Goal: Task Accomplishment & Management: Manage account settings

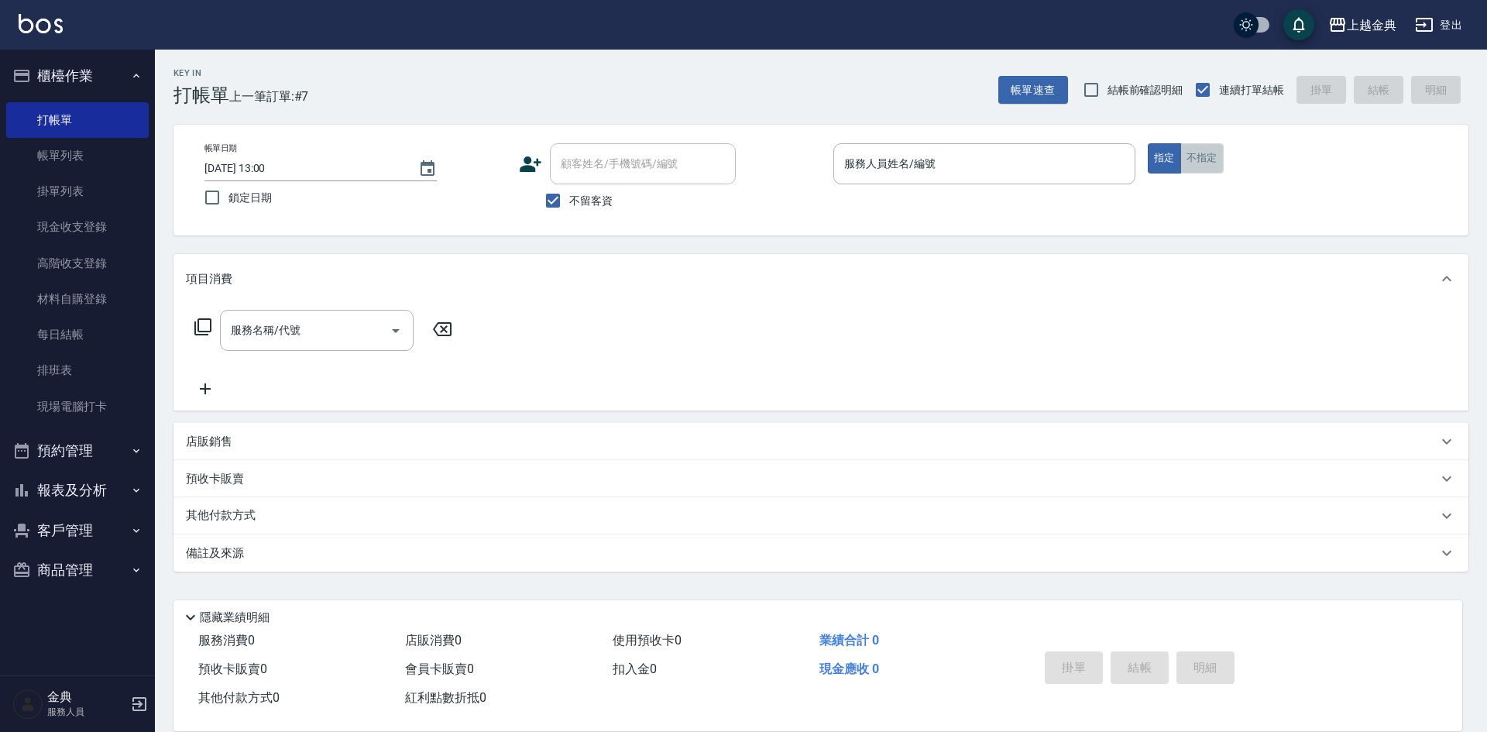
click at [1206, 160] on button "不指定" at bounding box center [1201, 158] width 43 height 30
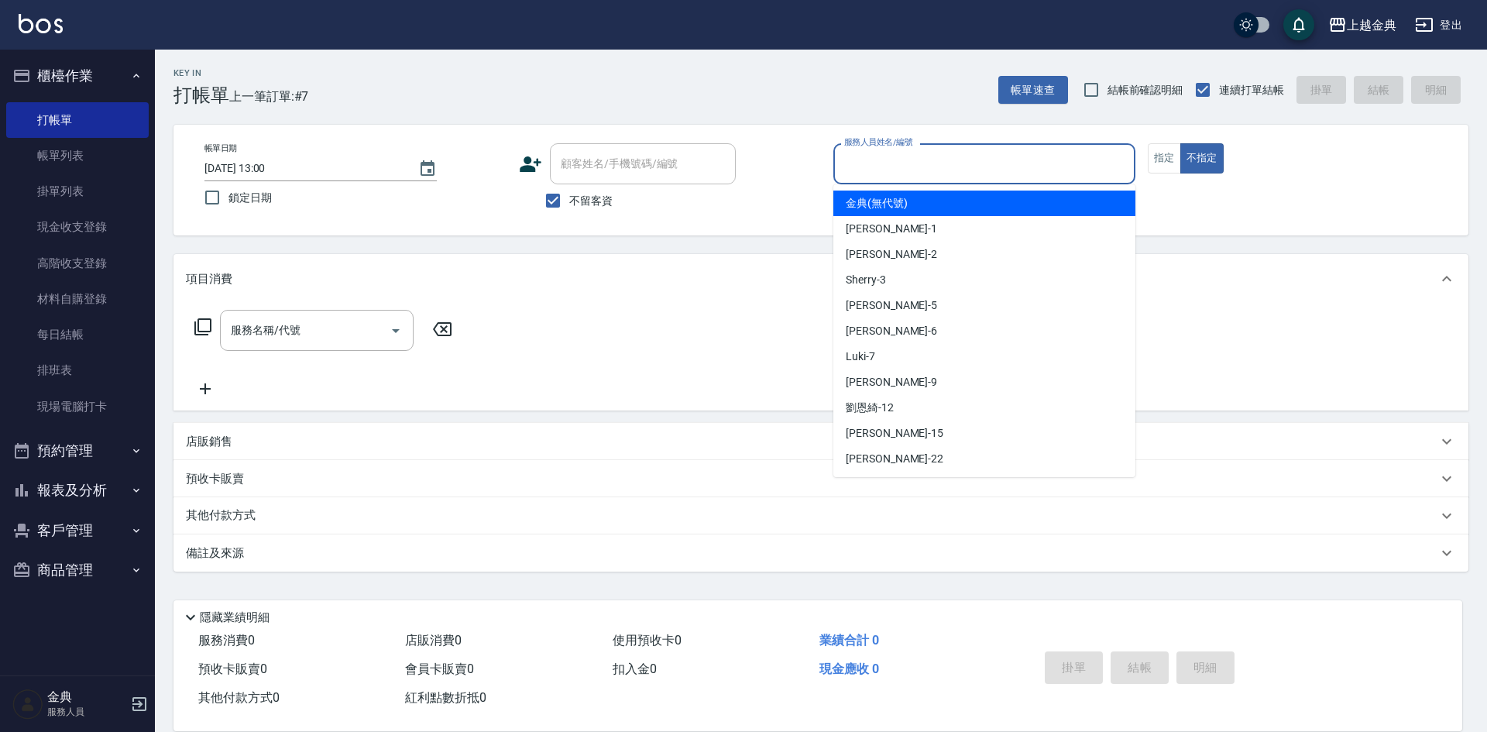
click at [965, 175] on input "服務人員姓名/編號" at bounding box center [984, 163] width 288 height 27
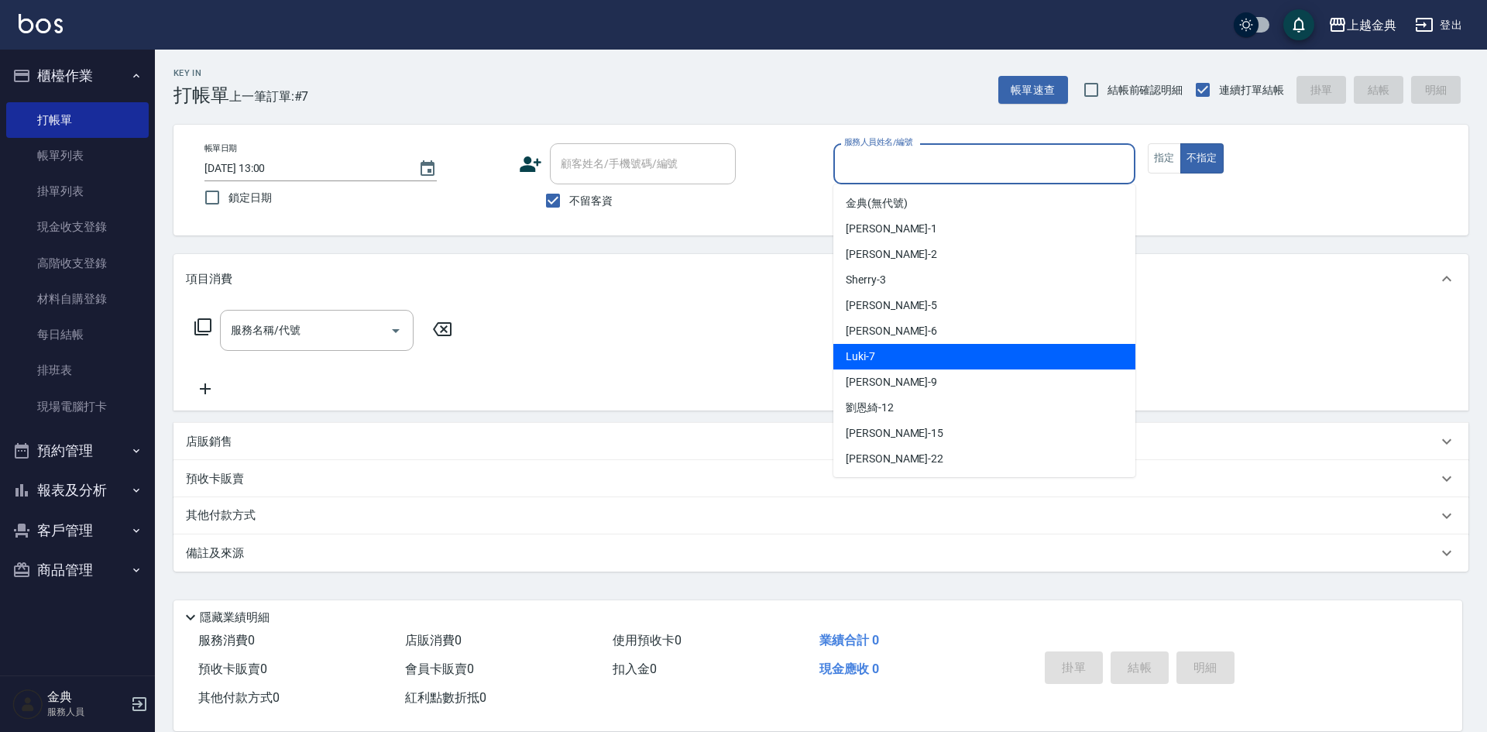
click at [932, 348] on div "Luki -7" at bounding box center [984, 357] width 302 height 26
type input "Luki-7"
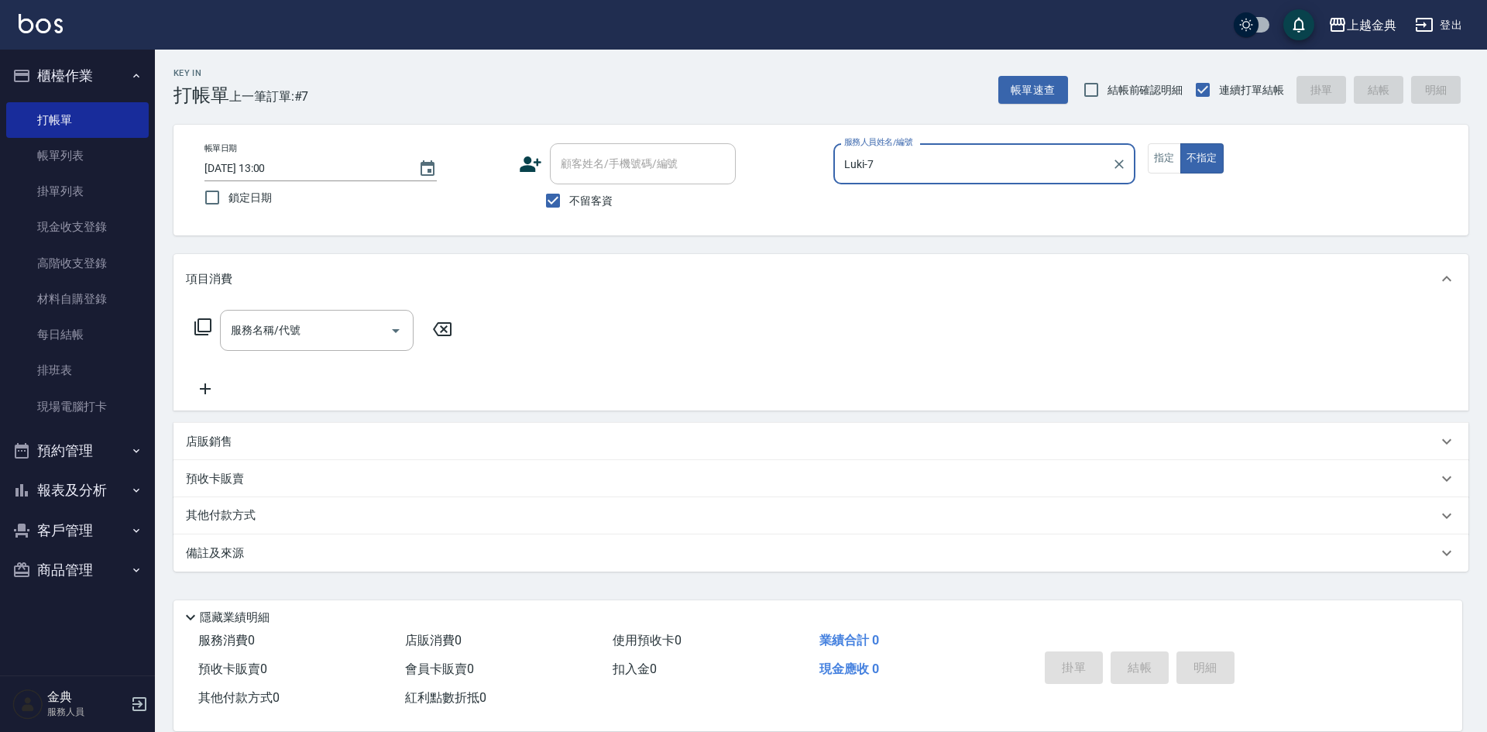
click at [208, 327] on icon at bounding box center [203, 326] width 19 height 19
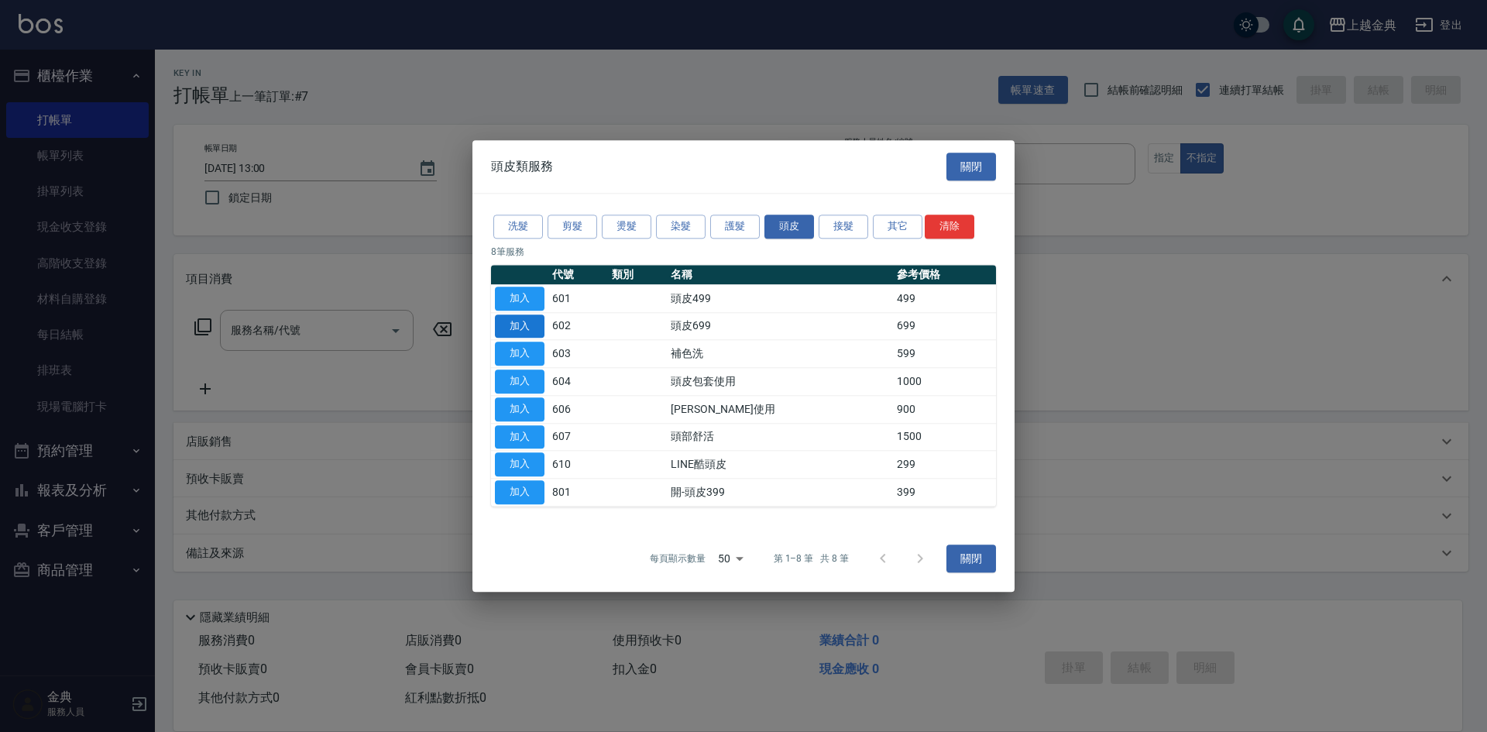
click at [531, 325] on button "加入" at bounding box center [520, 326] width 50 height 24
type input "頭皮699(602)"
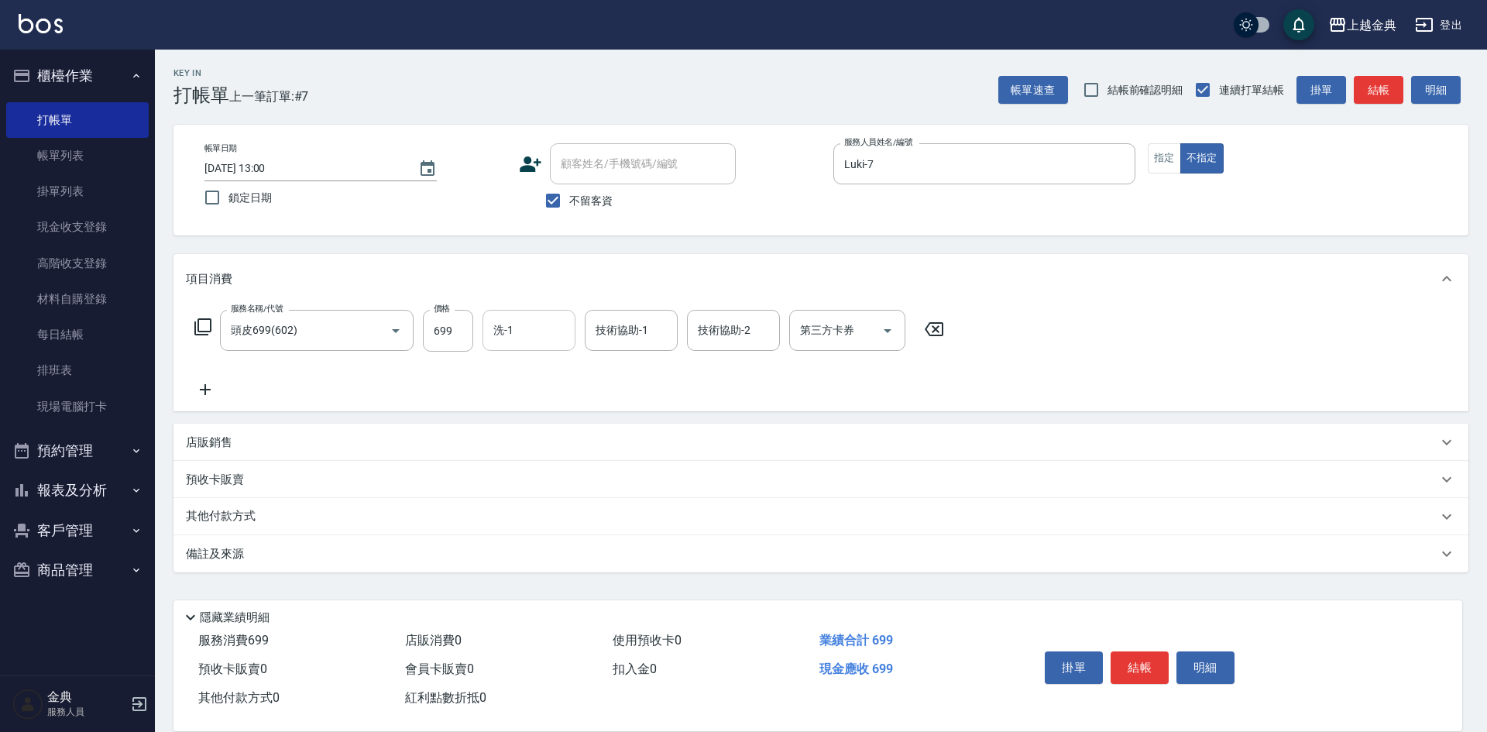
click at [523, 335] on input "洗-1" at bounding box center [528, 330] width 79 height 27
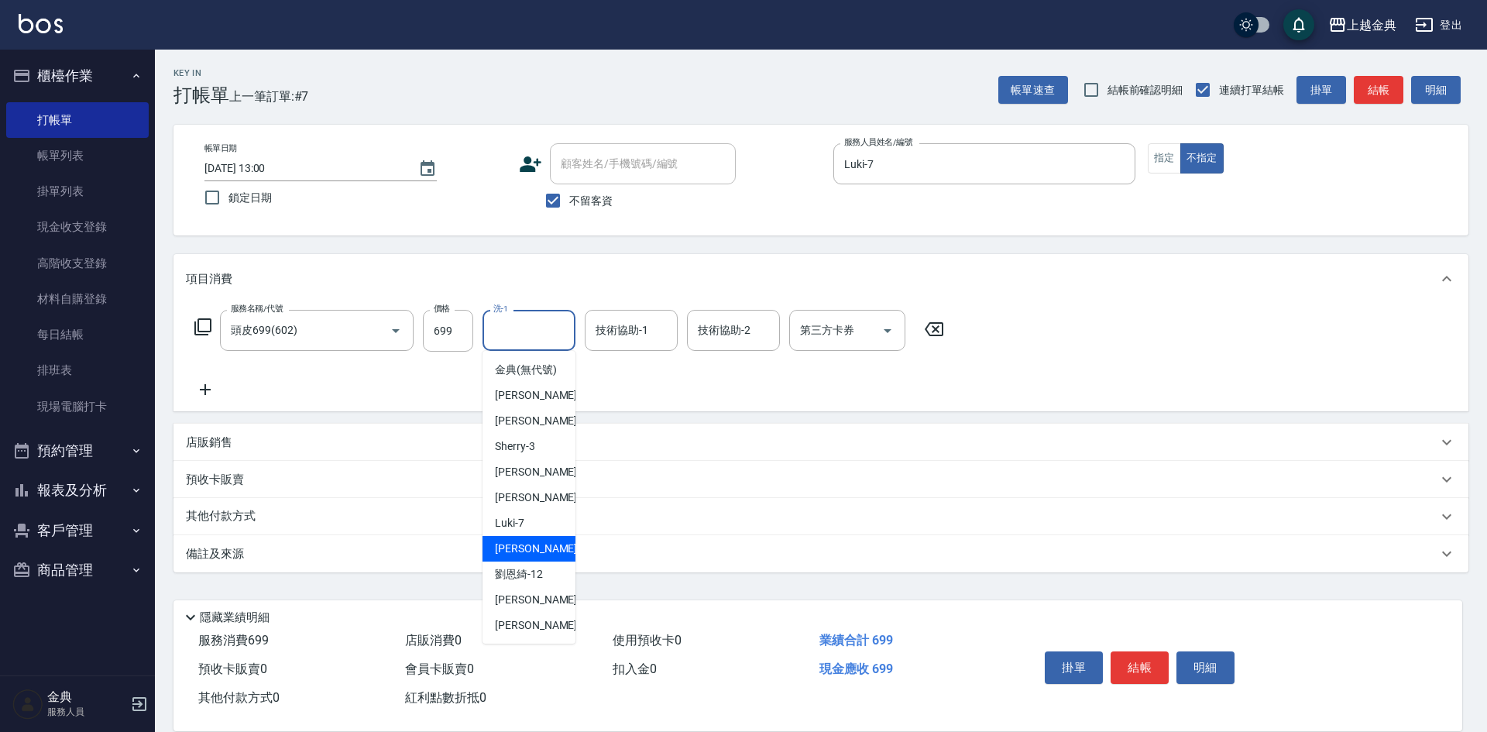
click at [539, 559] on div "[PERSON_NAME] -9" at bounding box center [528, 549] width 93 height 26
type input "[PERSON_NAME]-9"
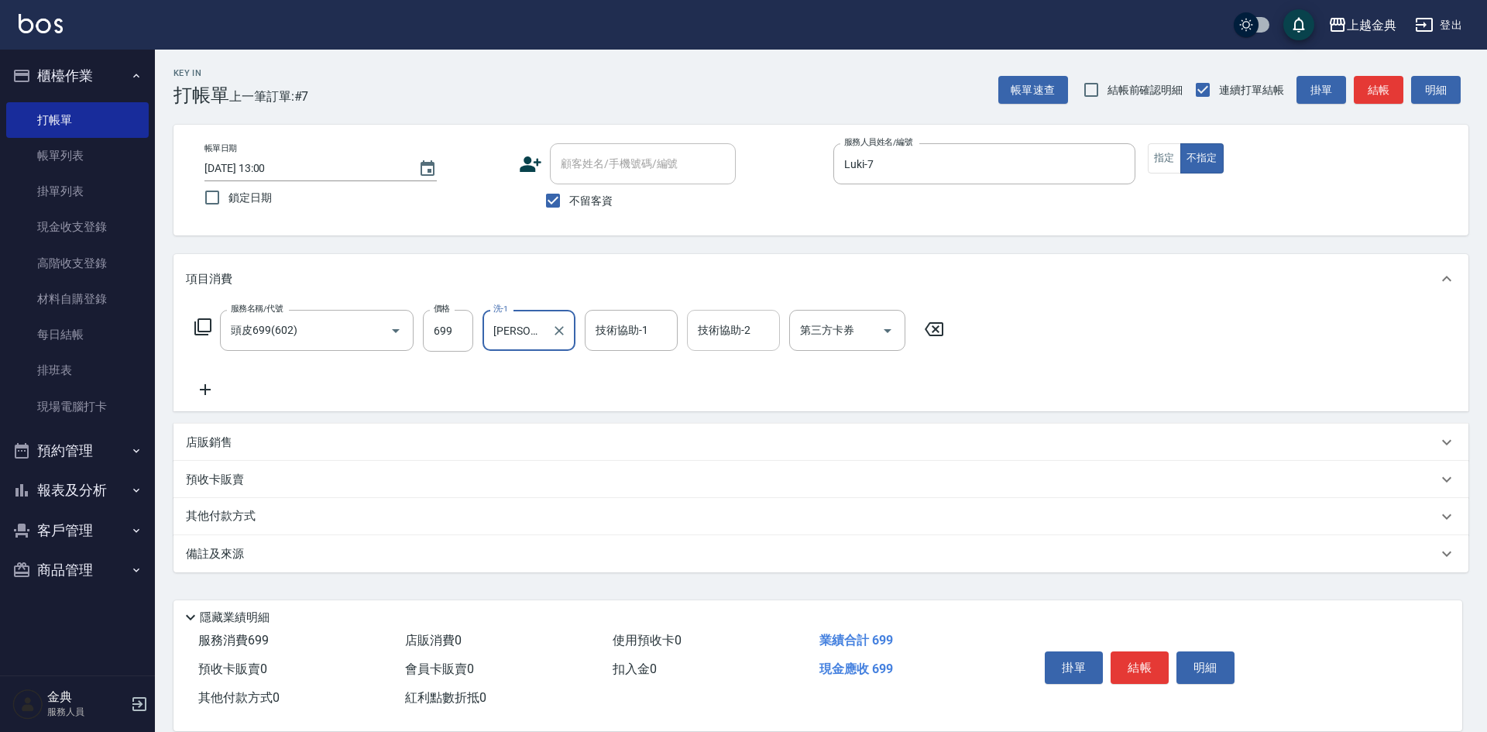
drag, startPoint x: 731, startPoint y: 317, endPoint x: 734, endPoint y: 335, distance: 18.8
click at [732, 317] on div "技術協助-2 技術協助-2" at bounding box center [733, 330] width 93 height 41
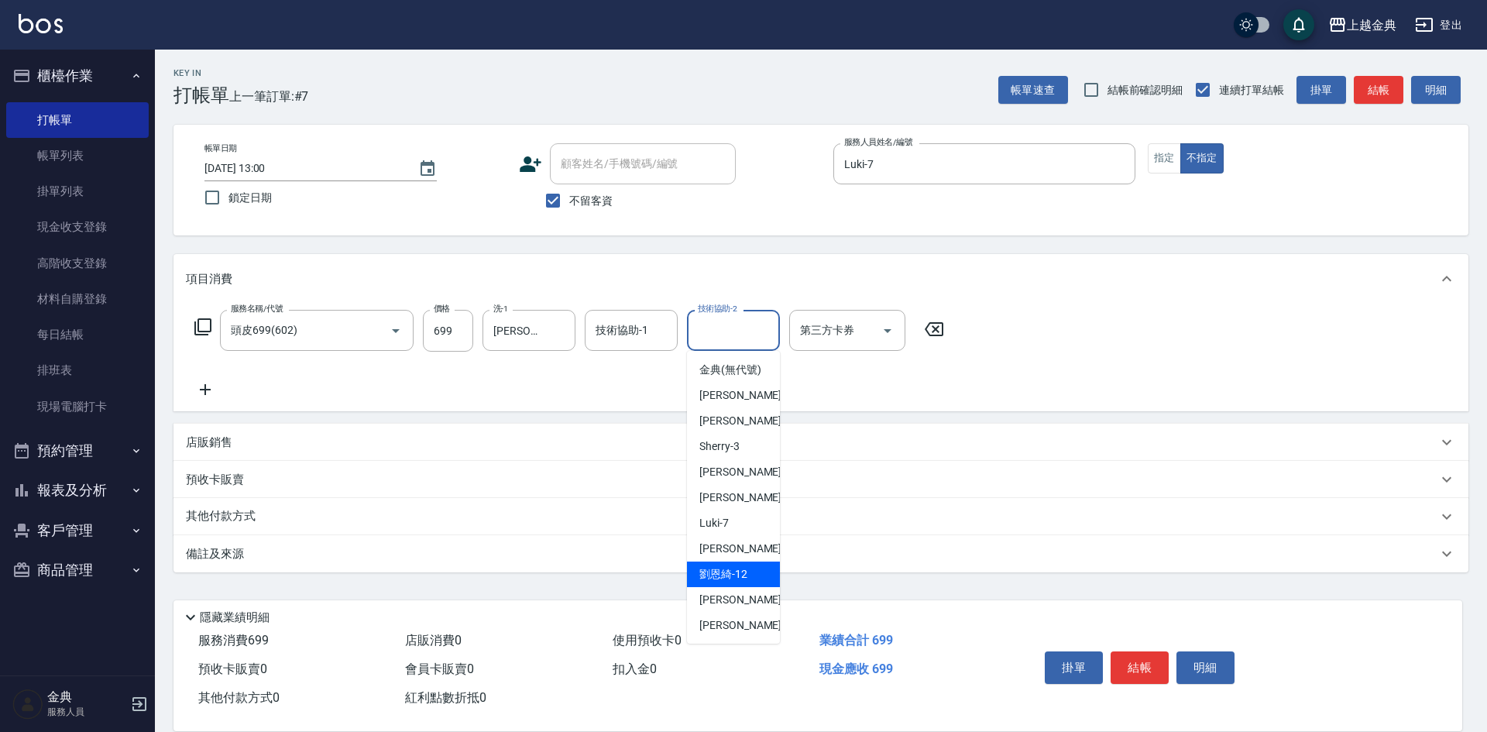
click at [728, 587] on div "[PERSON_NAME]-12" at bounding box center [733, 574] width 93 height 26
type input "[PERSON_NAME]-12"
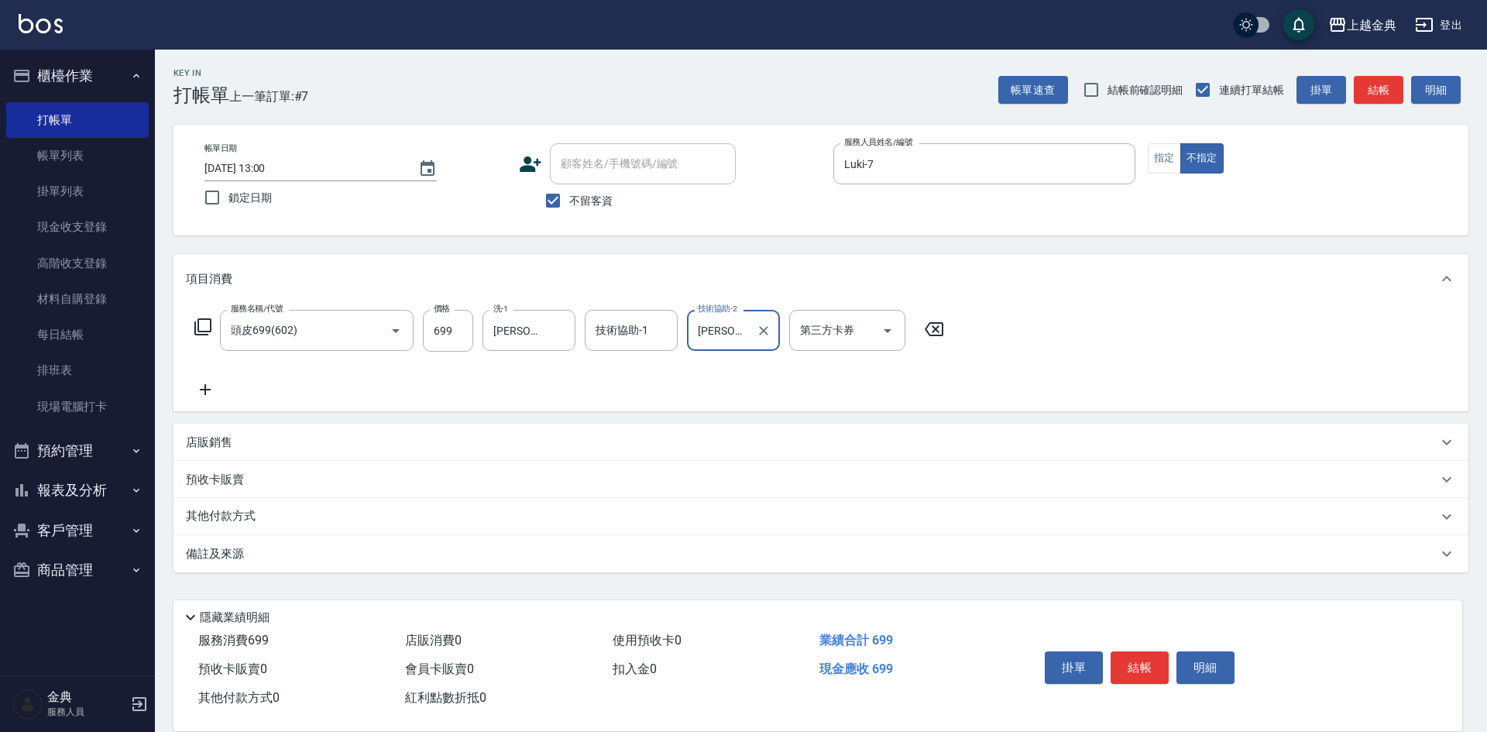
click at [199, 322] on icon at bounding box center [202, 326] width 17 height 17
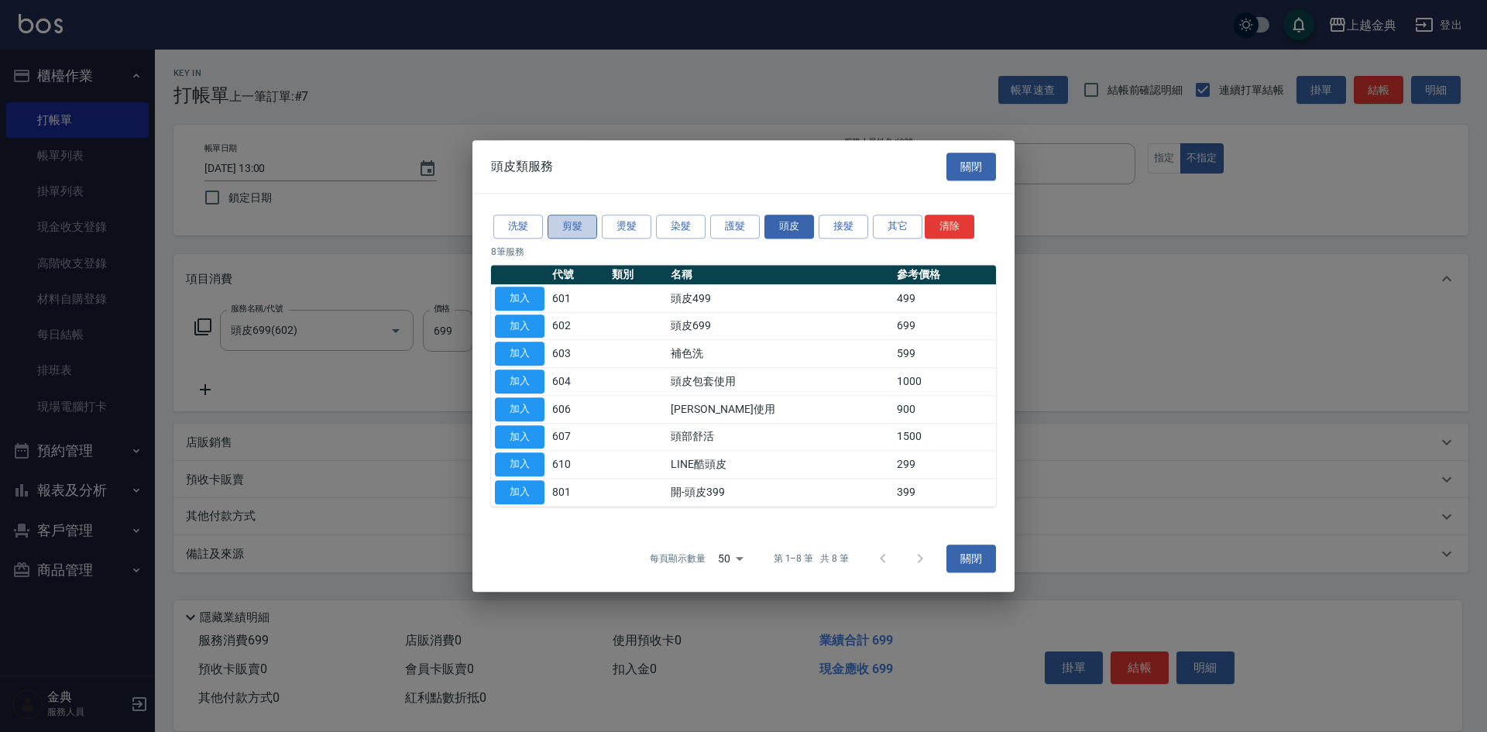
click at [571, 235] on button "剪髮" at bounding box center [572, 226] width 50 height 24
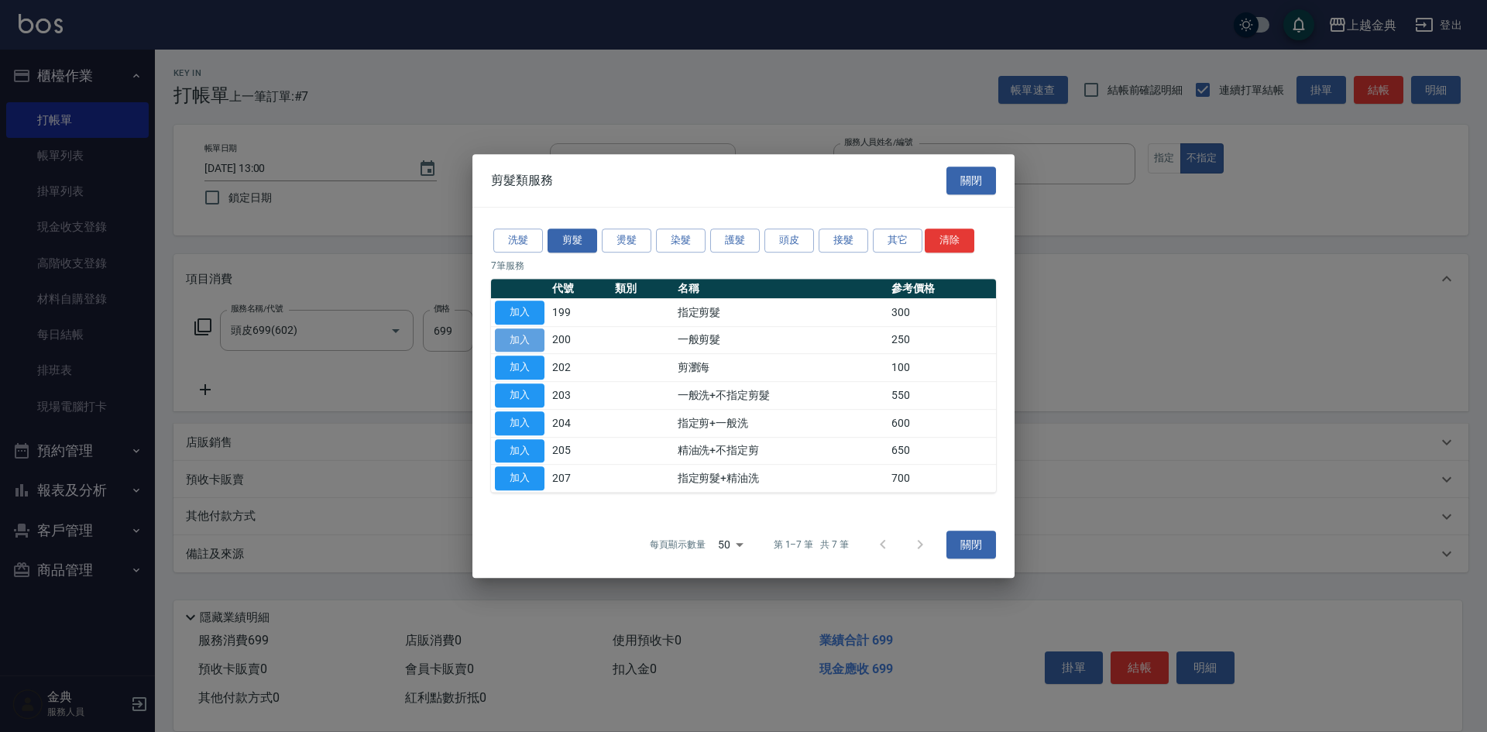
click at [525, 333] on button "加入" at bounding box center [520, 340] width 50 height 24
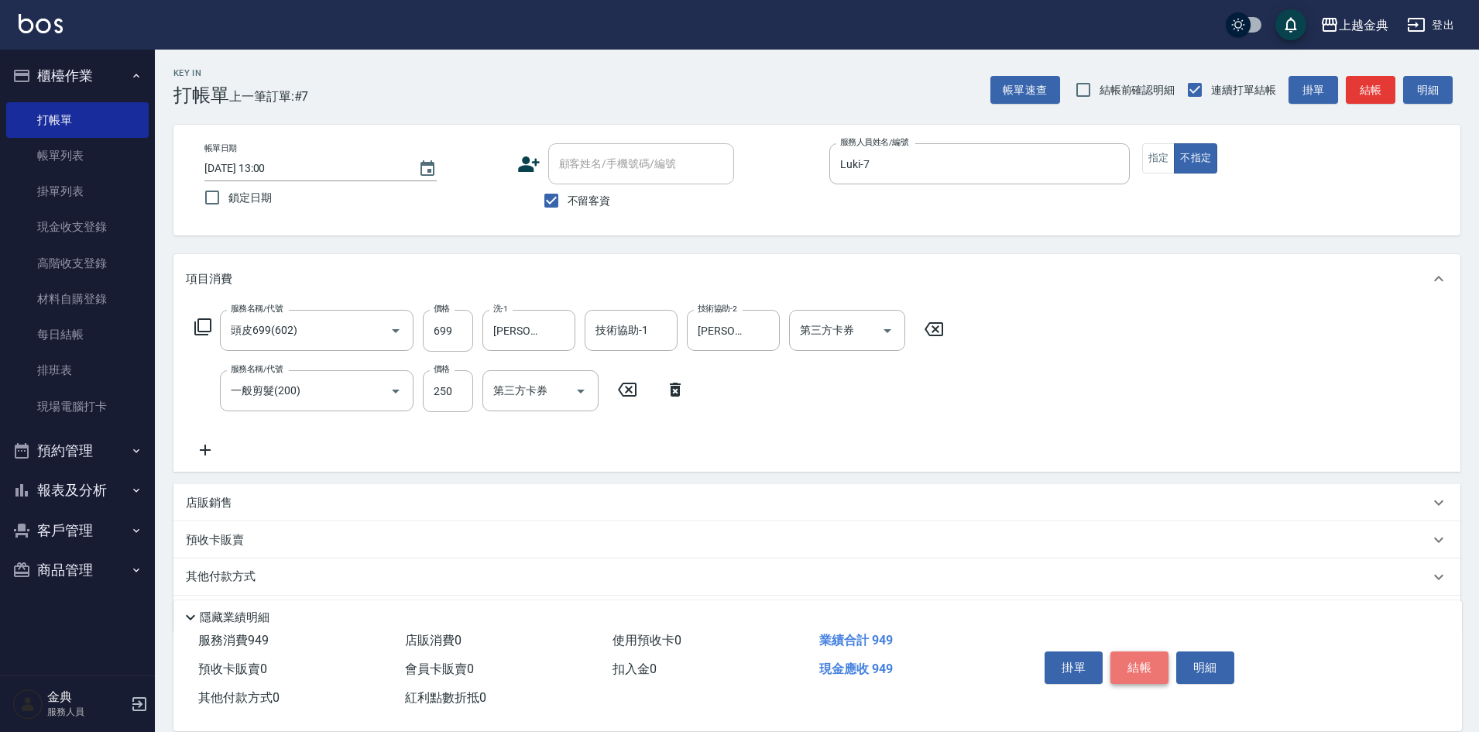
click at [1140, 663] on button "結帳" at bounding box center [1139, 667] width 58 height 33
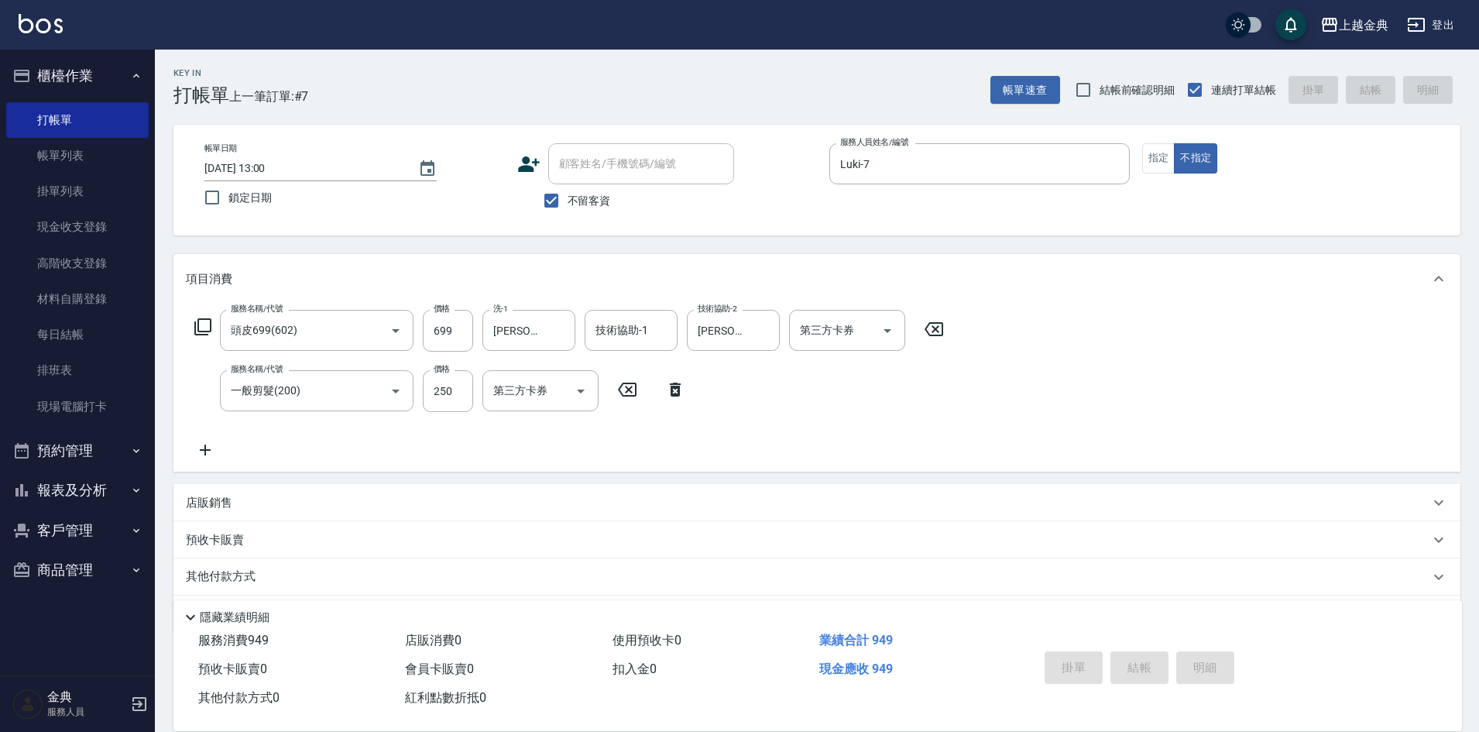
type input "[DATE] 15:58"
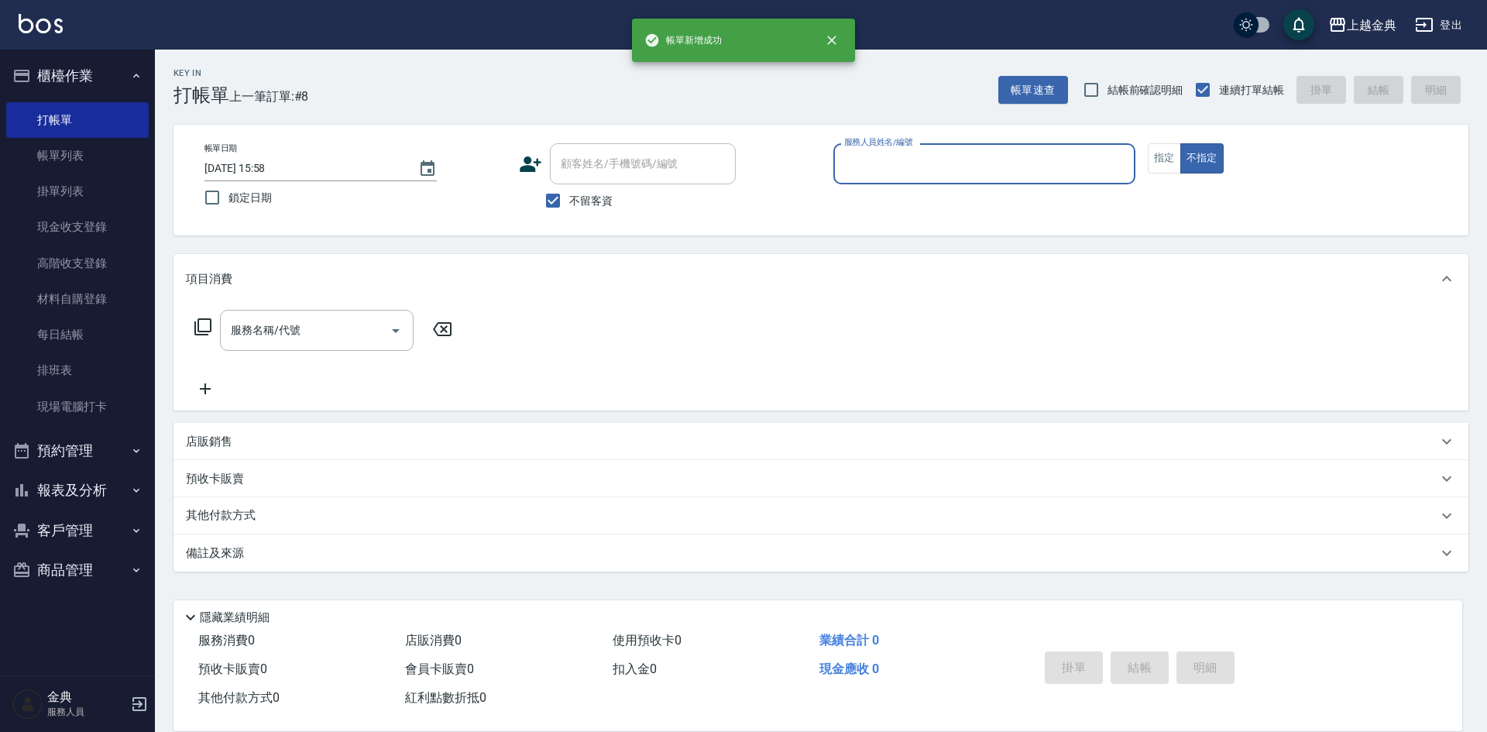
click at [889, 176] on input "服務人員姓名/編號" at bounding box center [984, 163] width 288 height 27
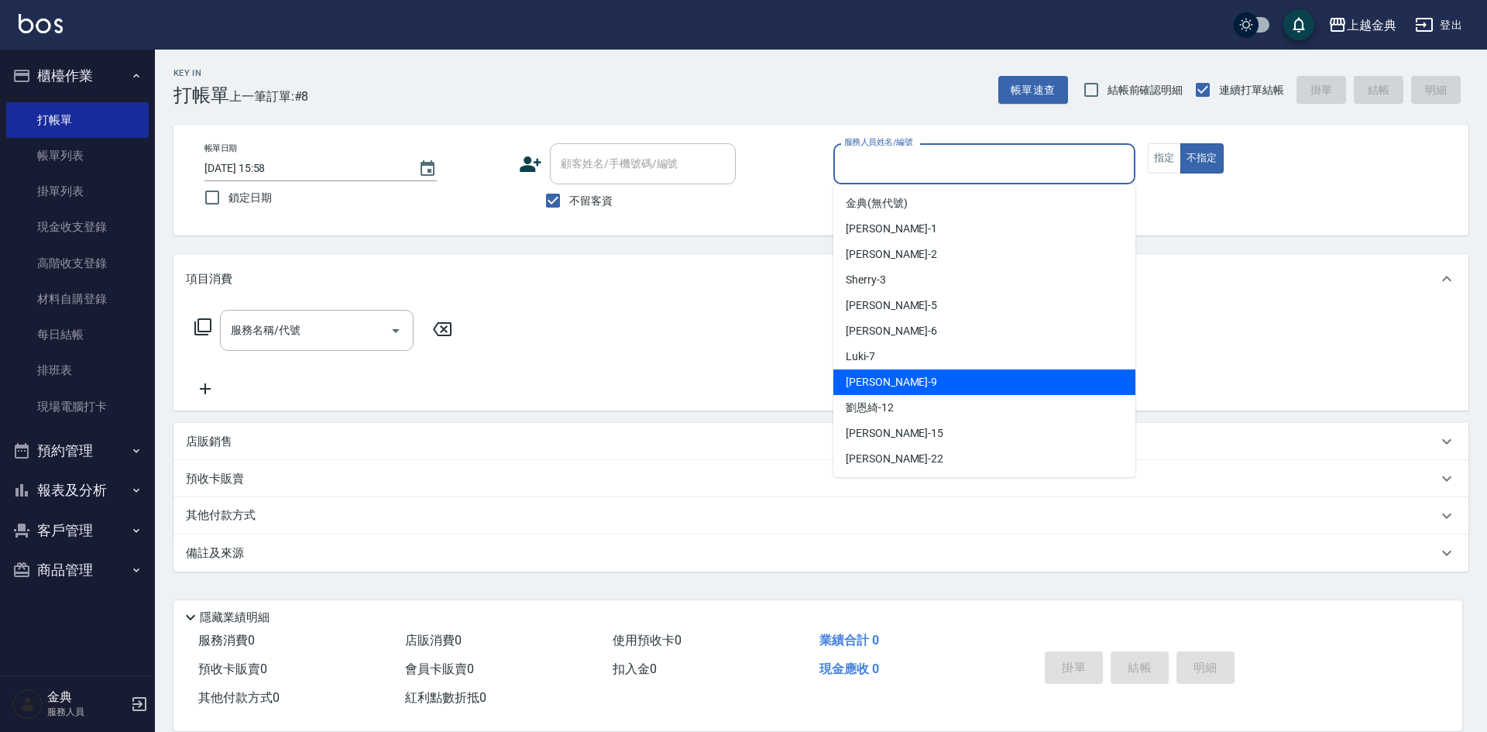
click at [903, 387] on div "[PERSON_NAME] -9" at bounding box center [984, 382] width 302 height 26
type input "[PERSON_NAME]-9"
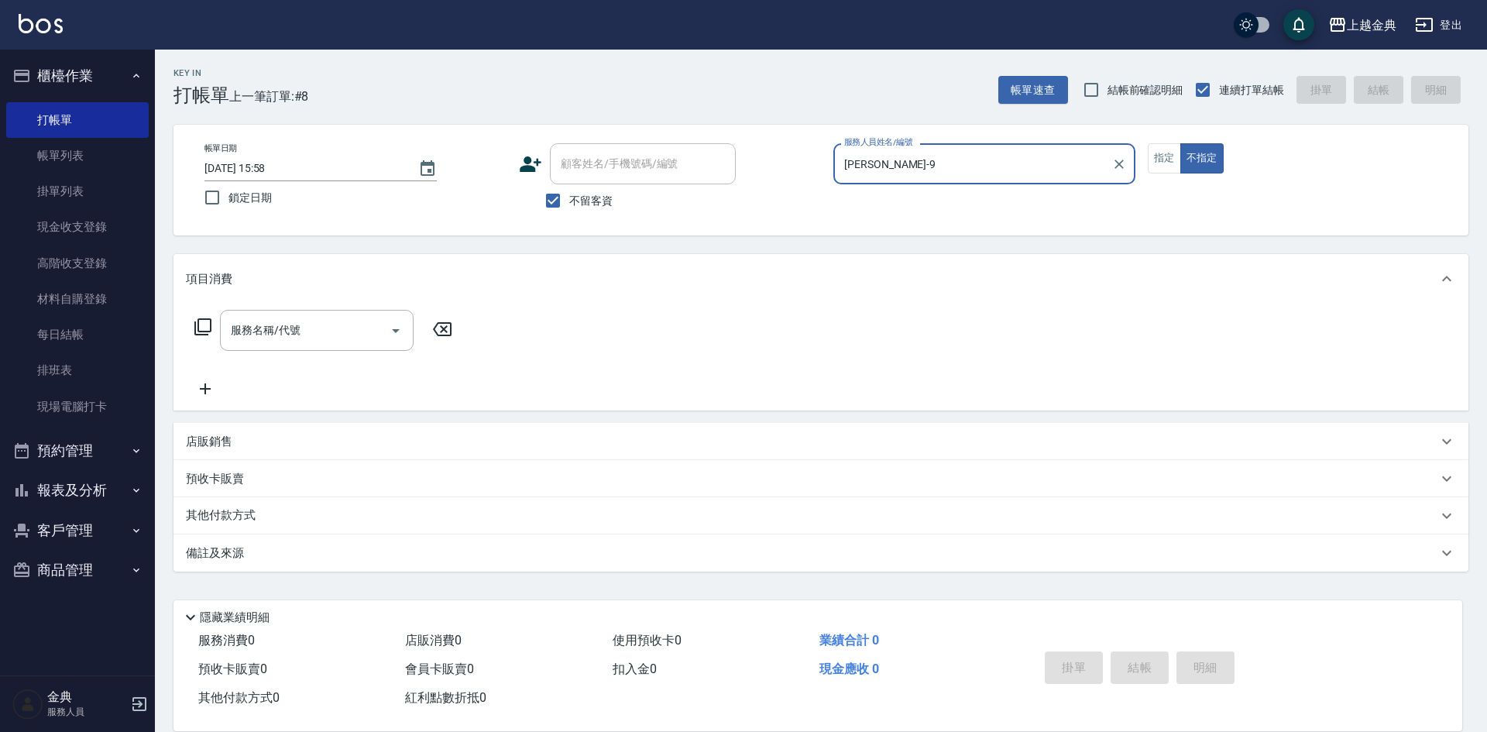
click at [199, 323] on icon at bounding box center [202, 326] width 17 height 17
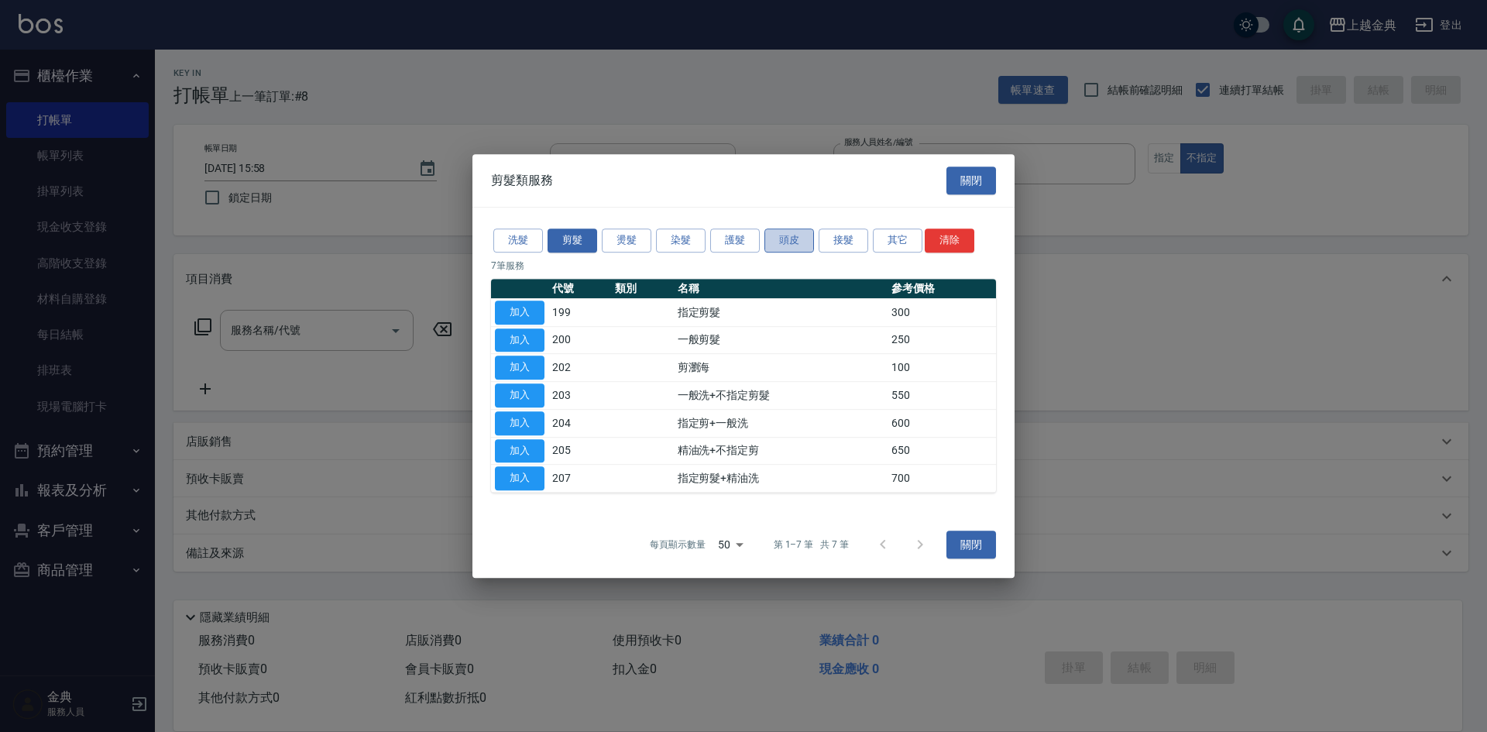
click at [796, 248] on button "頭皮" at bounding box center [789, 240] width 50 height 24
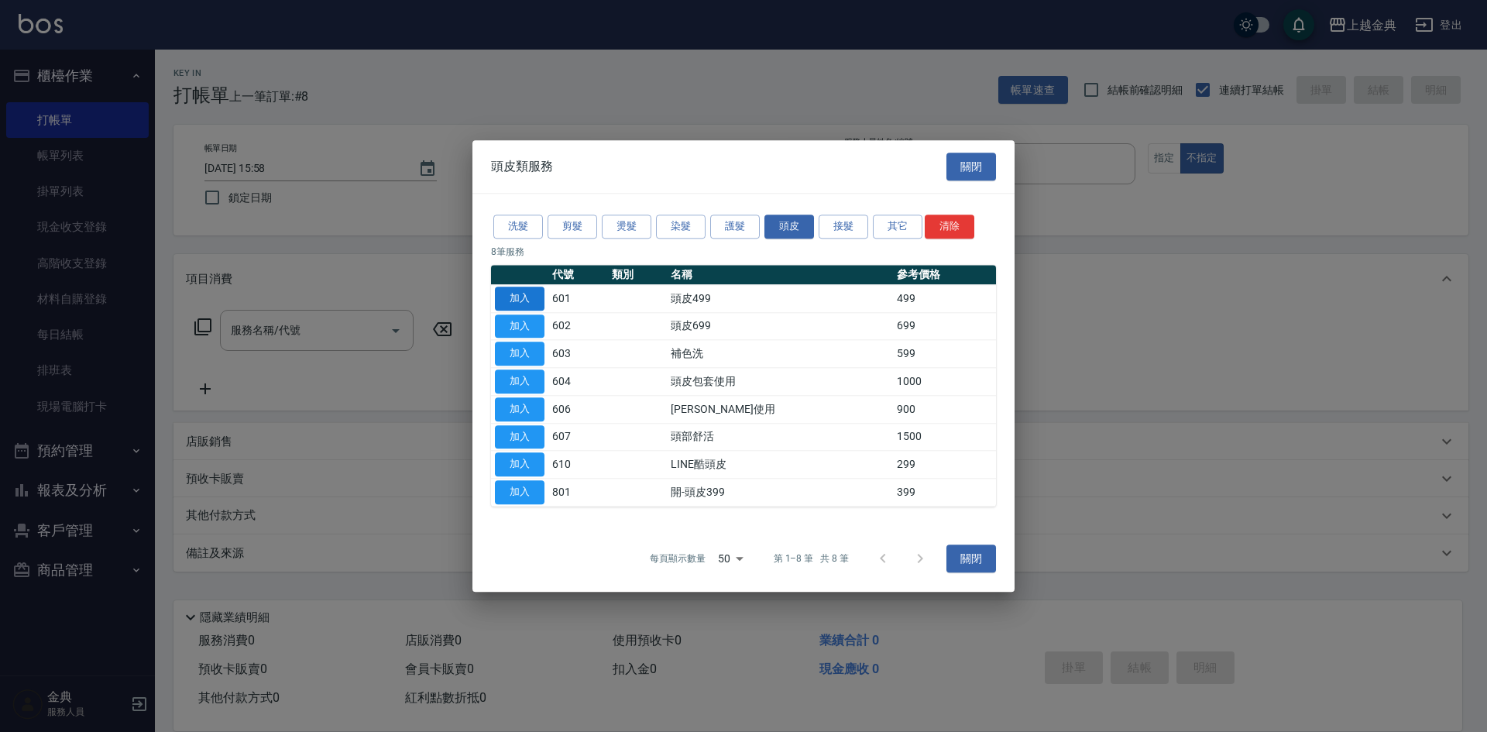
click at [520, 300] on button "加入" at bounding box center [520, 298] width 50 height 24
type input "頭皮499(601)"
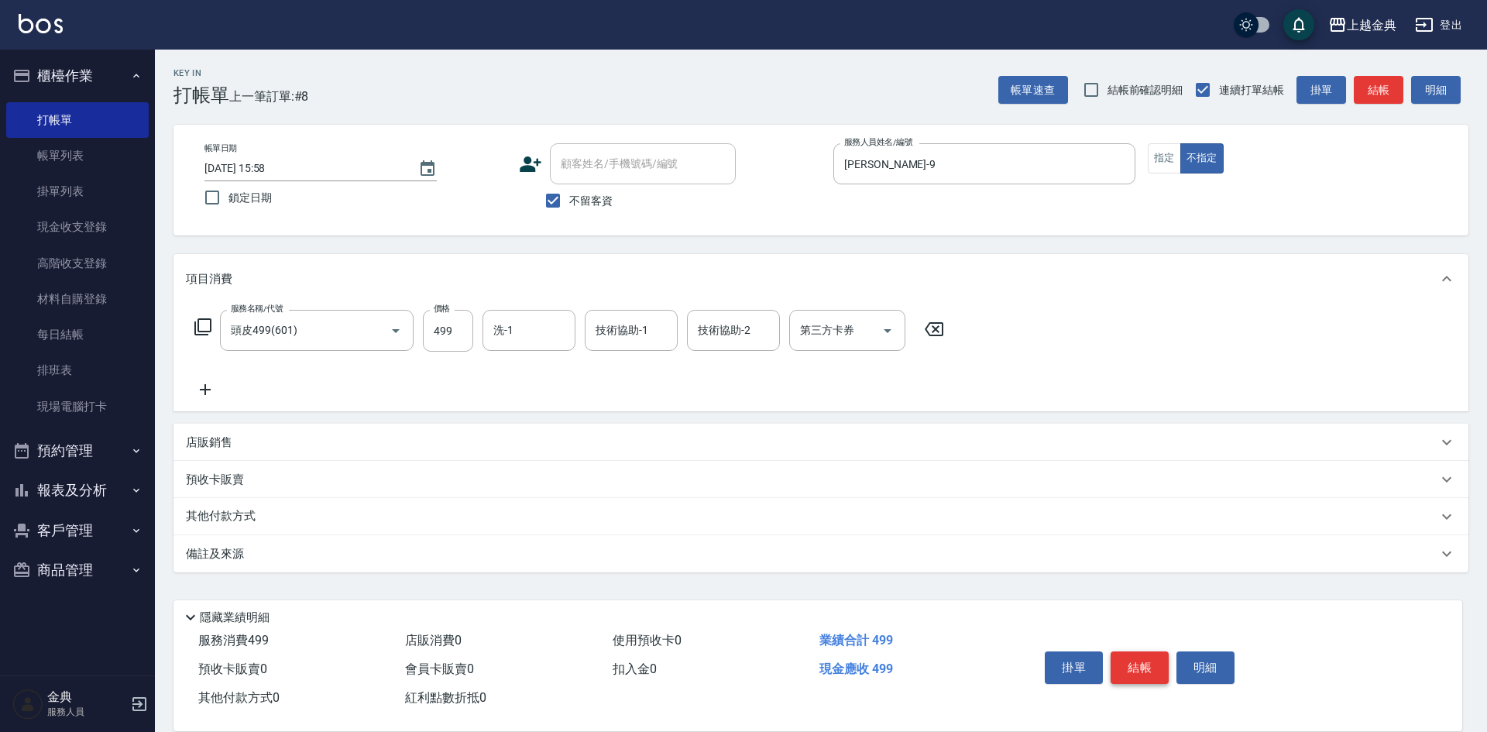
click at [1146, 659] on button "結帳" at bounding box center [1139, 667] width 58 height 33
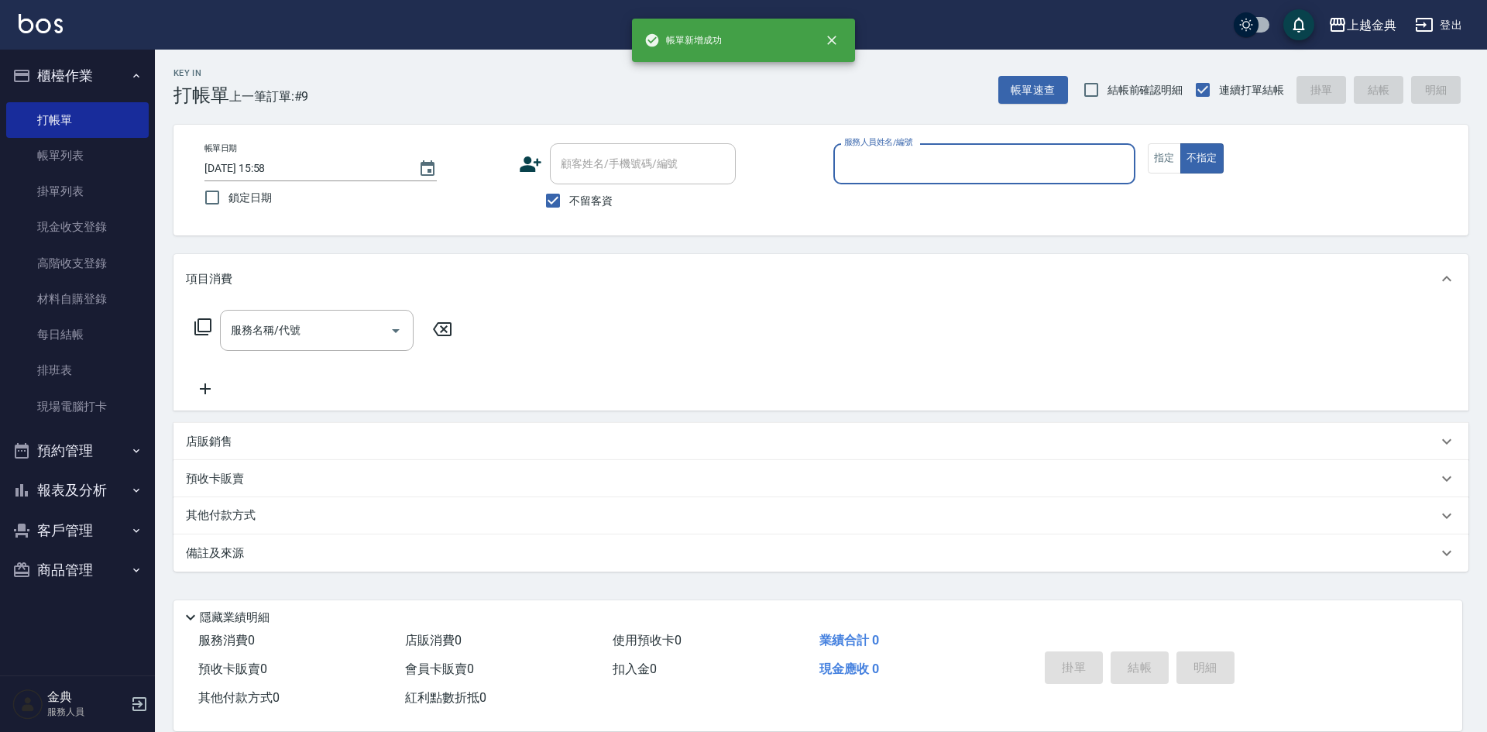
click at [945, 176] on input "服務人員姓名/編號" at bounding box center [984, 163] width 288 height 27
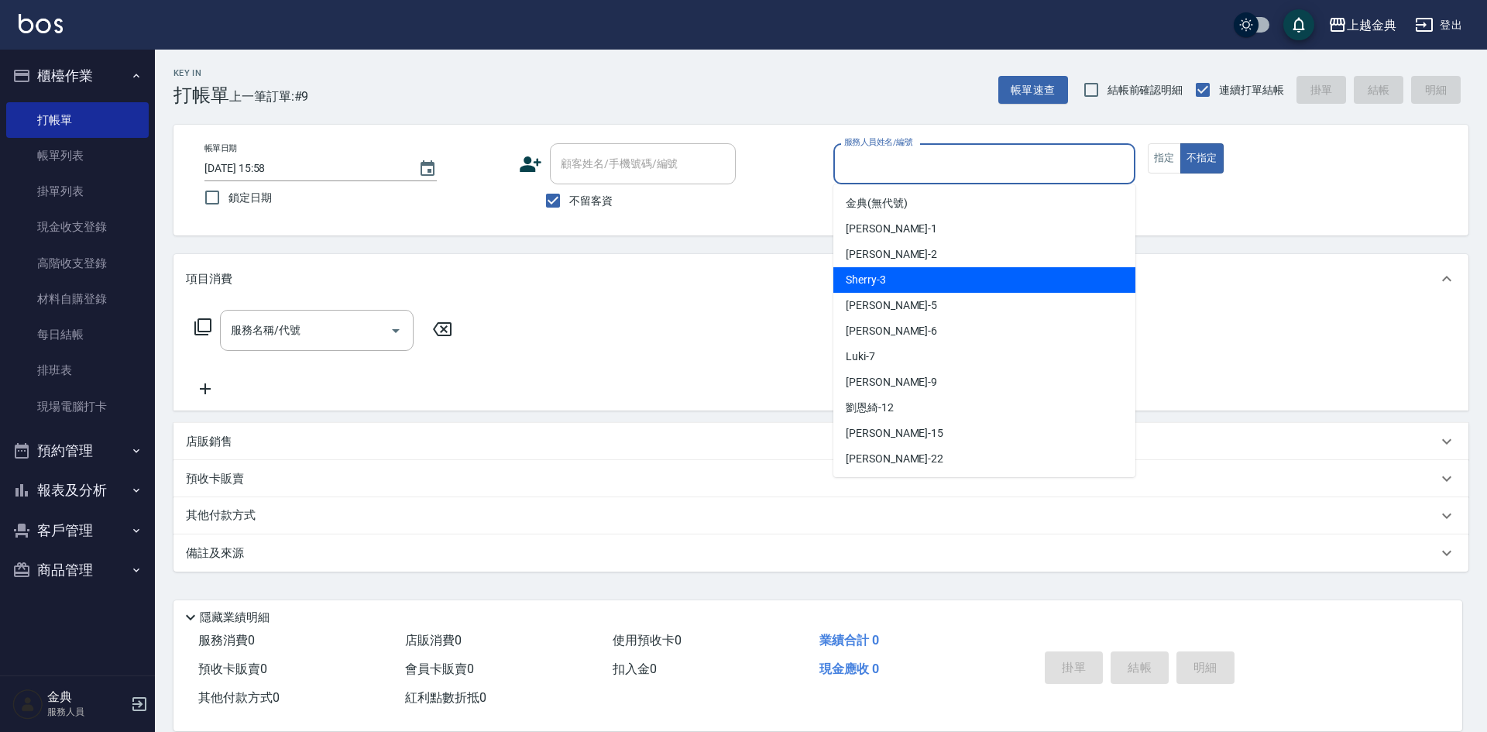
click at [940, 269] on div "Sherry -3" at bounding box center [984, 280] width 302 height 26
type input "Sherry-3"
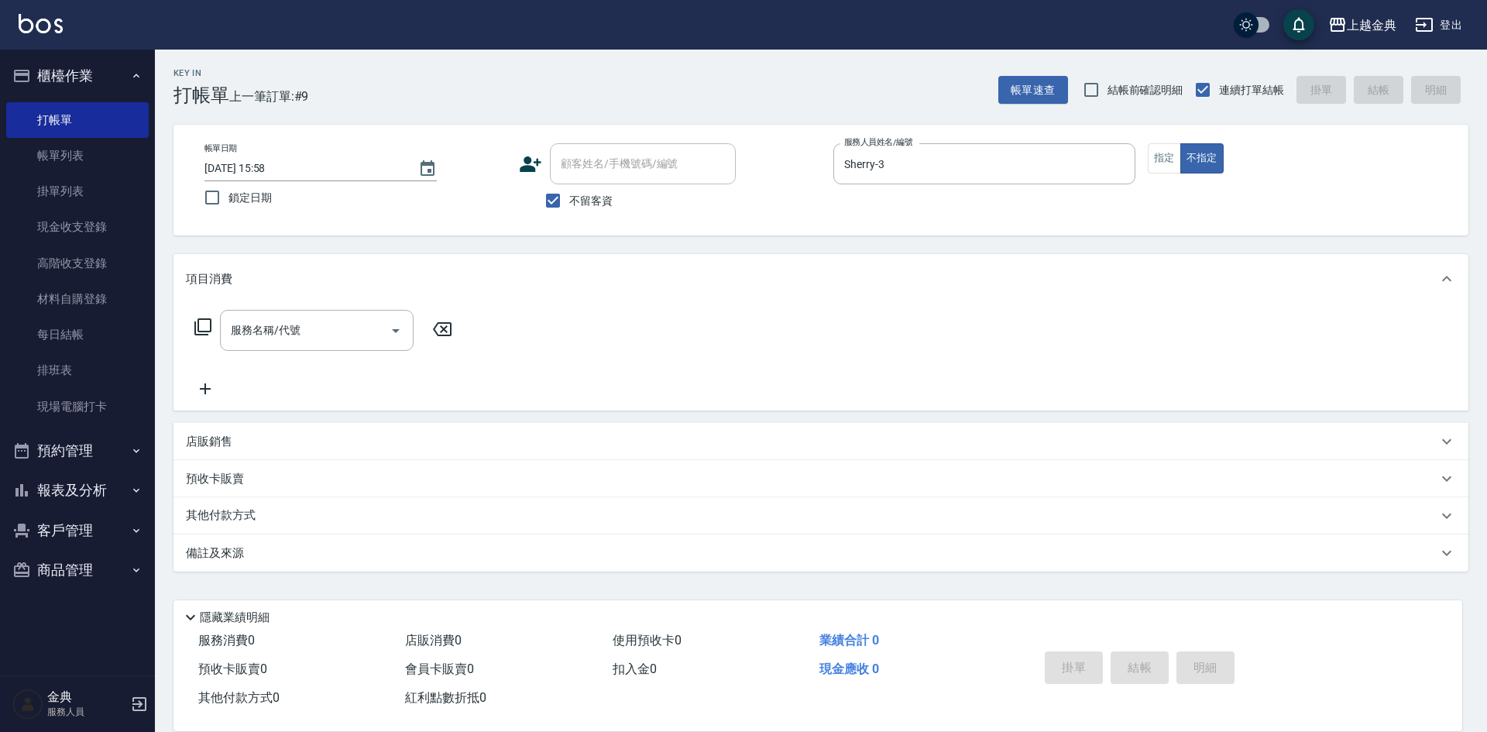
click at [196, 320] on icon at bounding box center [203, 326] width 19 height 19
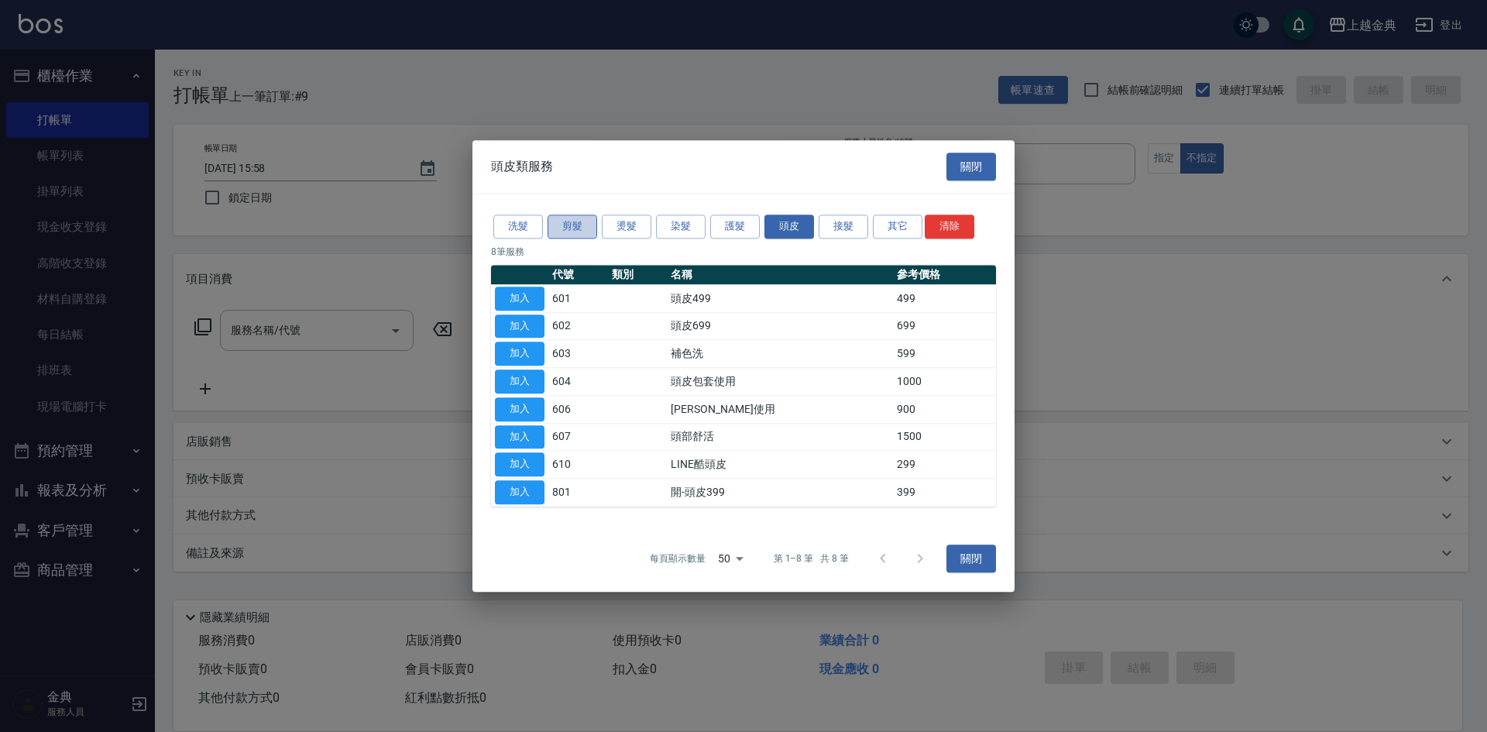
click at [578, 228] on button "剪髮" at bounding box center [572, 226] width 50 height 24
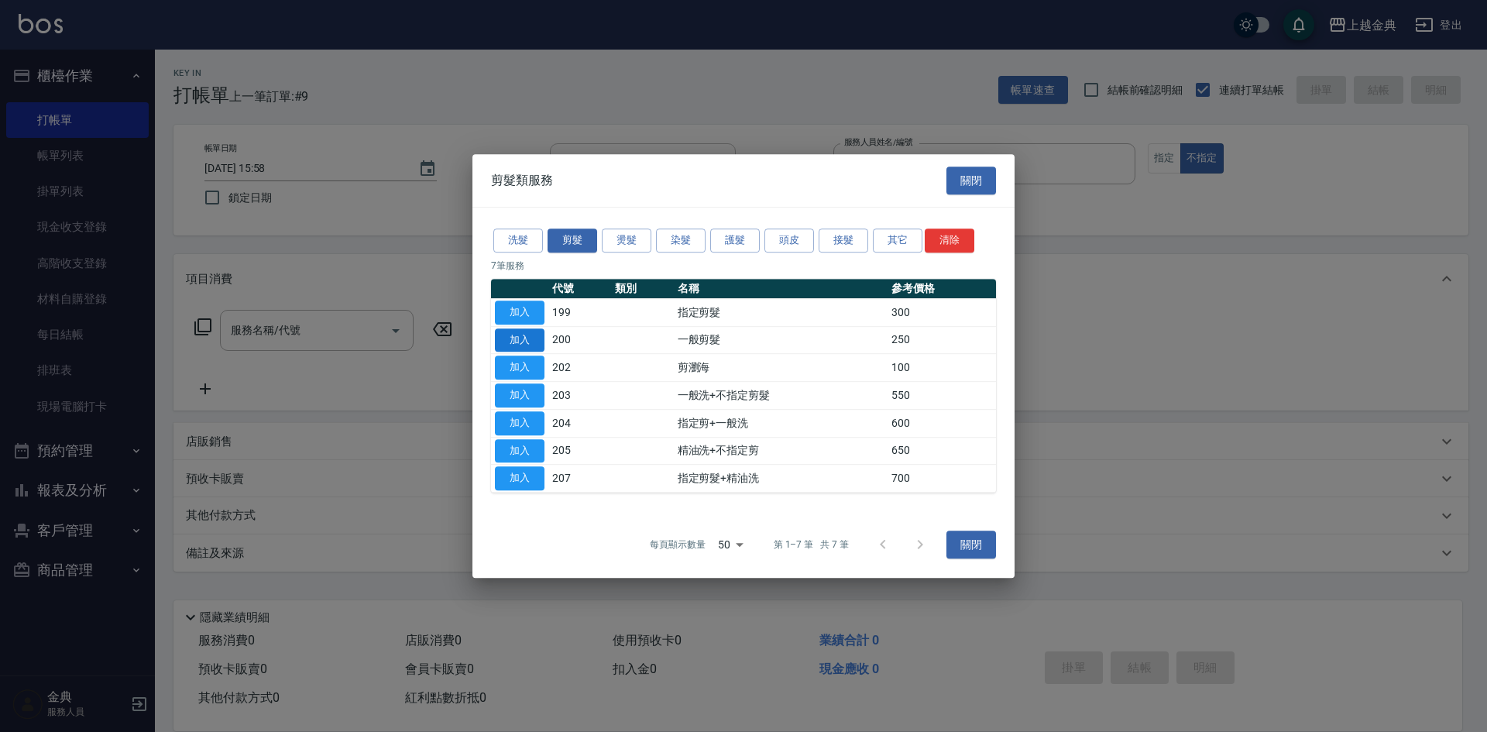
click at [535, 341] on button "加入" at bounding box center [520, 340] width 50 height 24
type input "一般剪髮(200)"
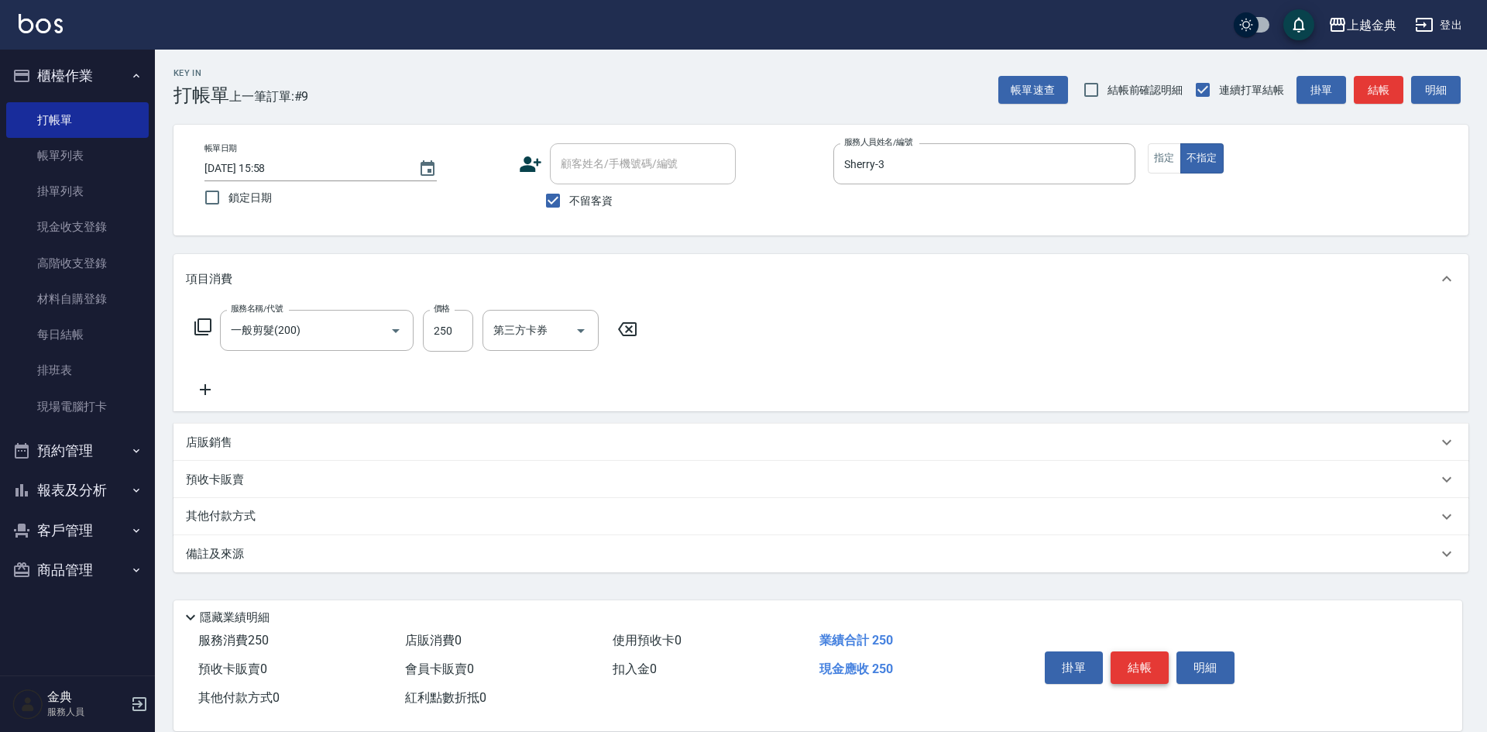
click at [1146, 651] on button "結帳" at bounding box center [1139, 667] width 58 height 33
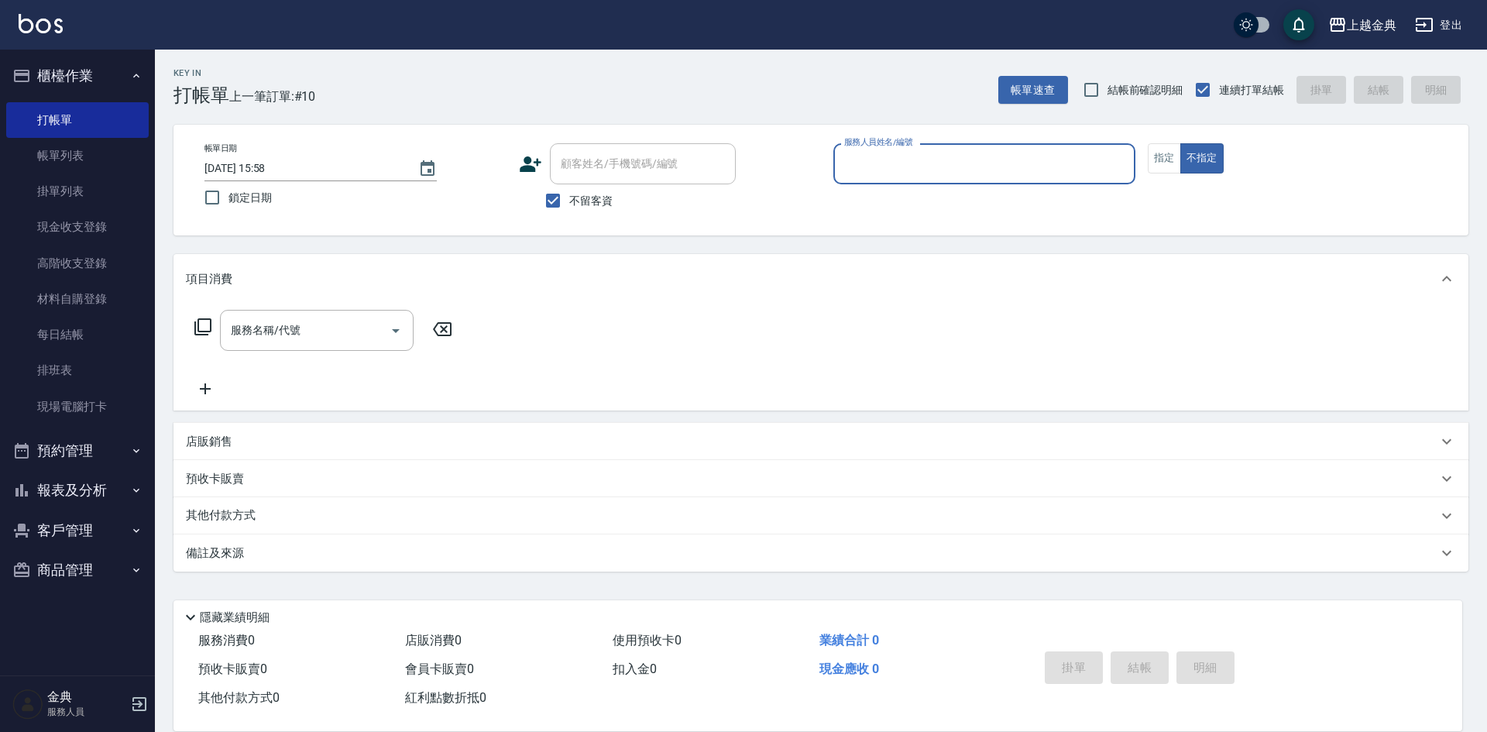
click at [918, 149] on div "服務人員姓名/編號" at bounding box center [984, 163] width 302 height 41
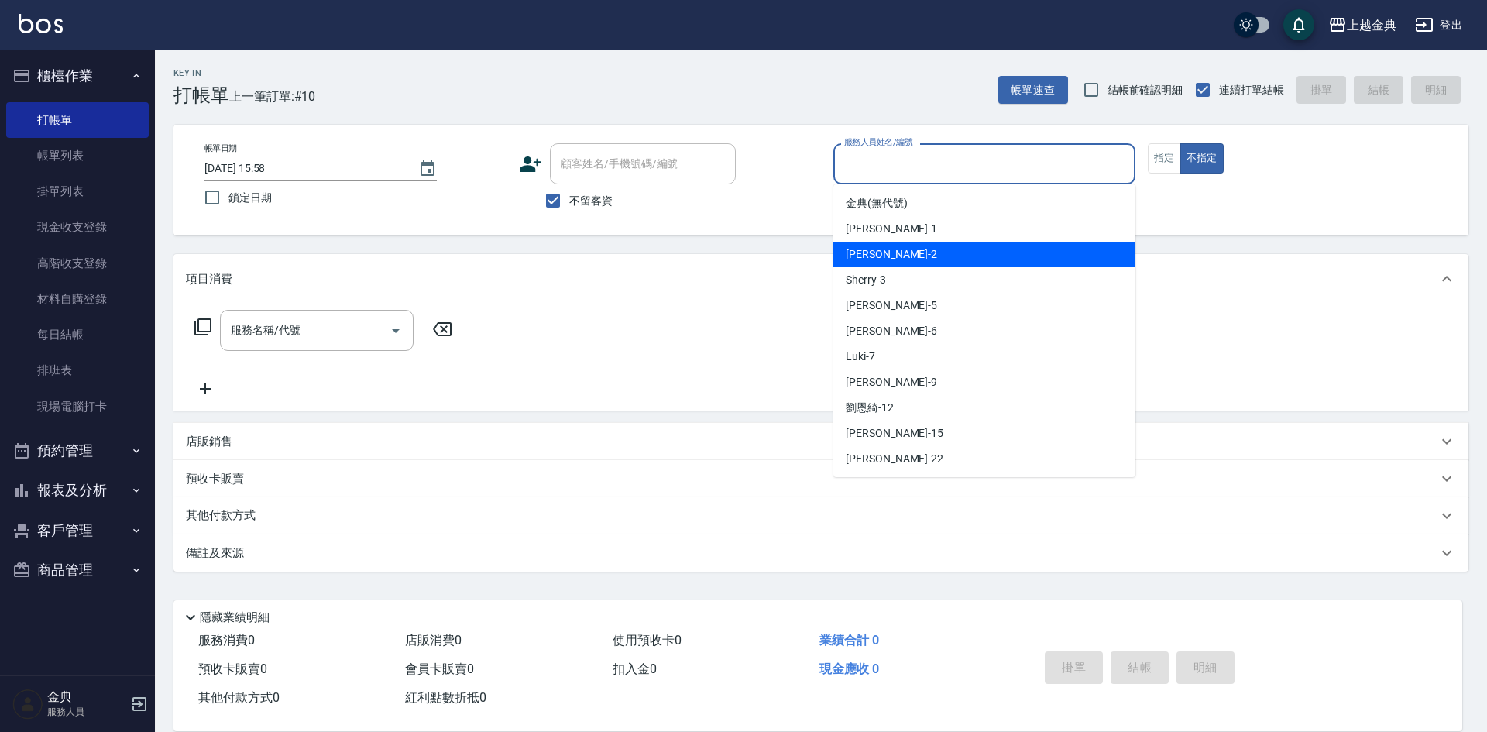
click at [897, 247] on div "Cindy -2" at bounding box center [984, 255] width 302 height 26
type input "Cindy-2"
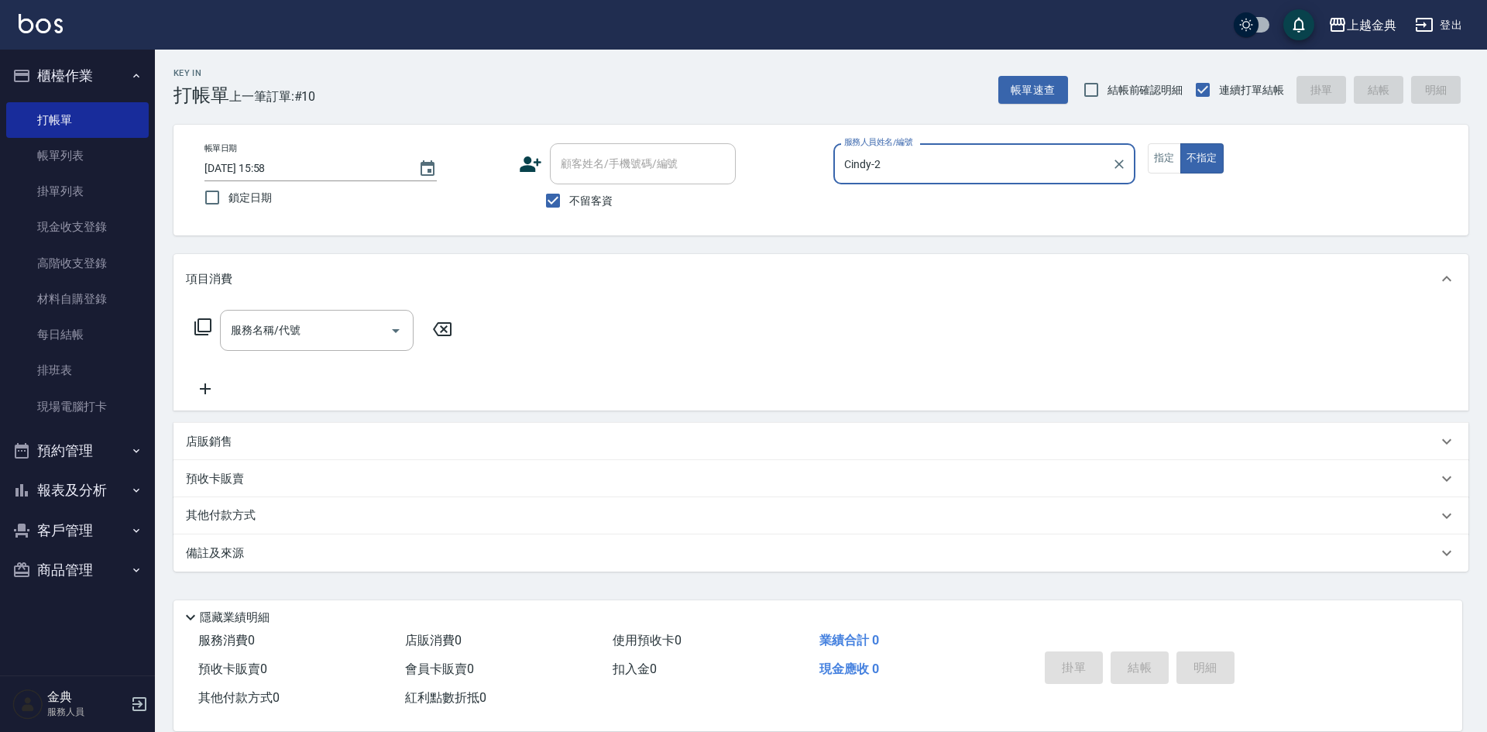
click at [203, 332] on icon at bounding box center [202, 326] width 17 height 17
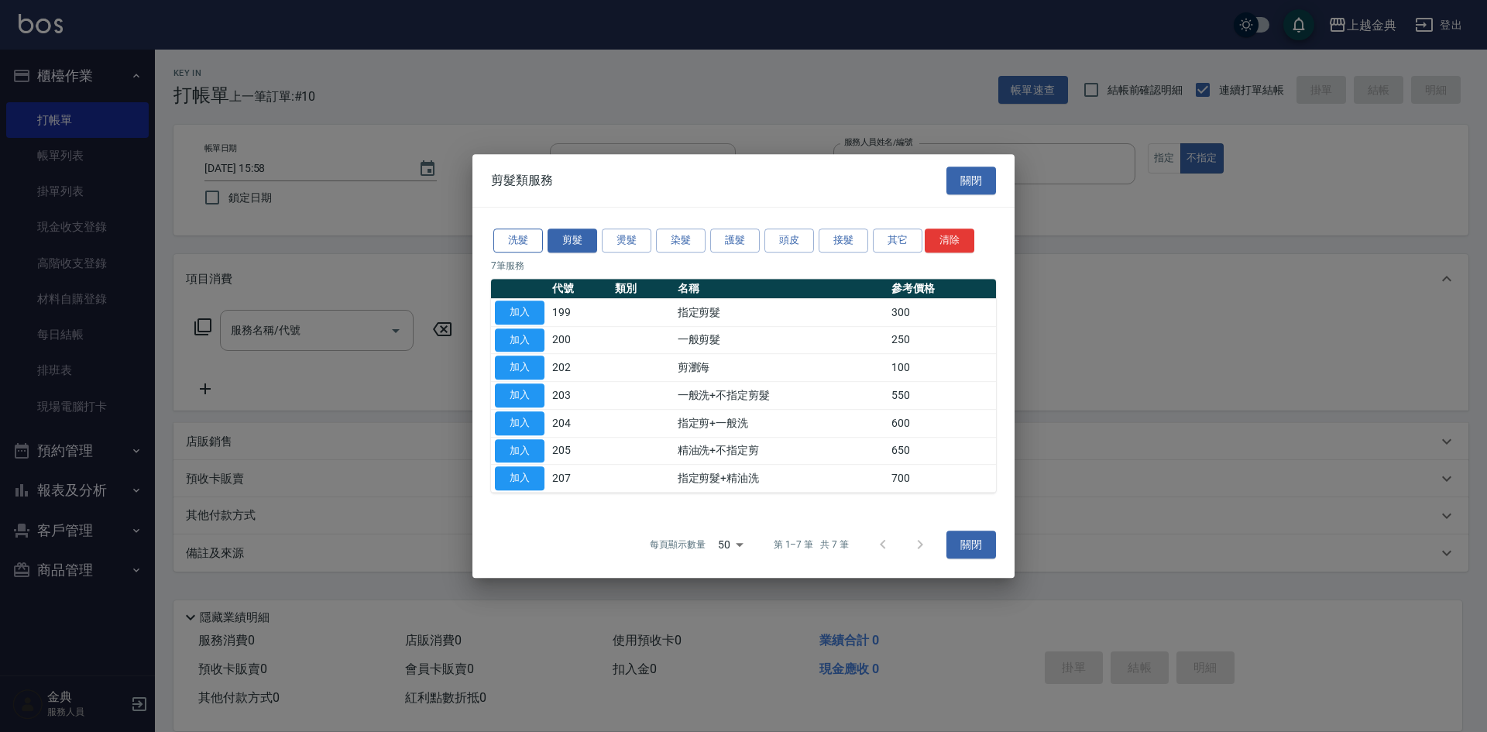
click at [506, 227] on div "洗髮 剪髮 燙髮 染髮 護髮 頭皮 接髮 其它 清除" at bounding box center [743, 240] width 505 height 29
click at [502, 239] on button "洗髮" at bounding box center [518, 240] width 50 height 24
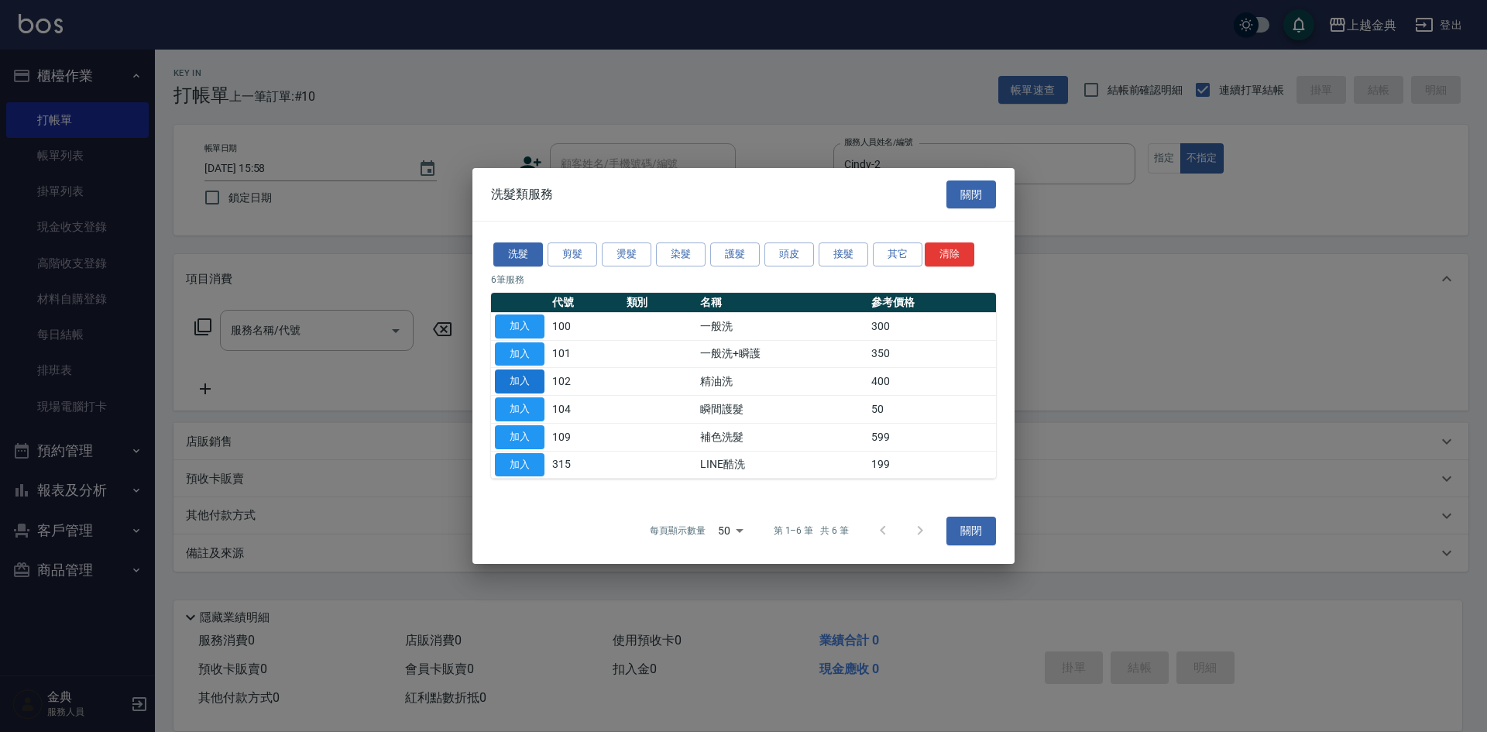
drag, startPoint x: 536, startPoint y: 381, endPoint x: 438, endPoint y: 381, distance: 97.6
click at [535, 381] on button "加入" at bounding box center [520, 381] width 50 height 24
type input "精油洗(102)"
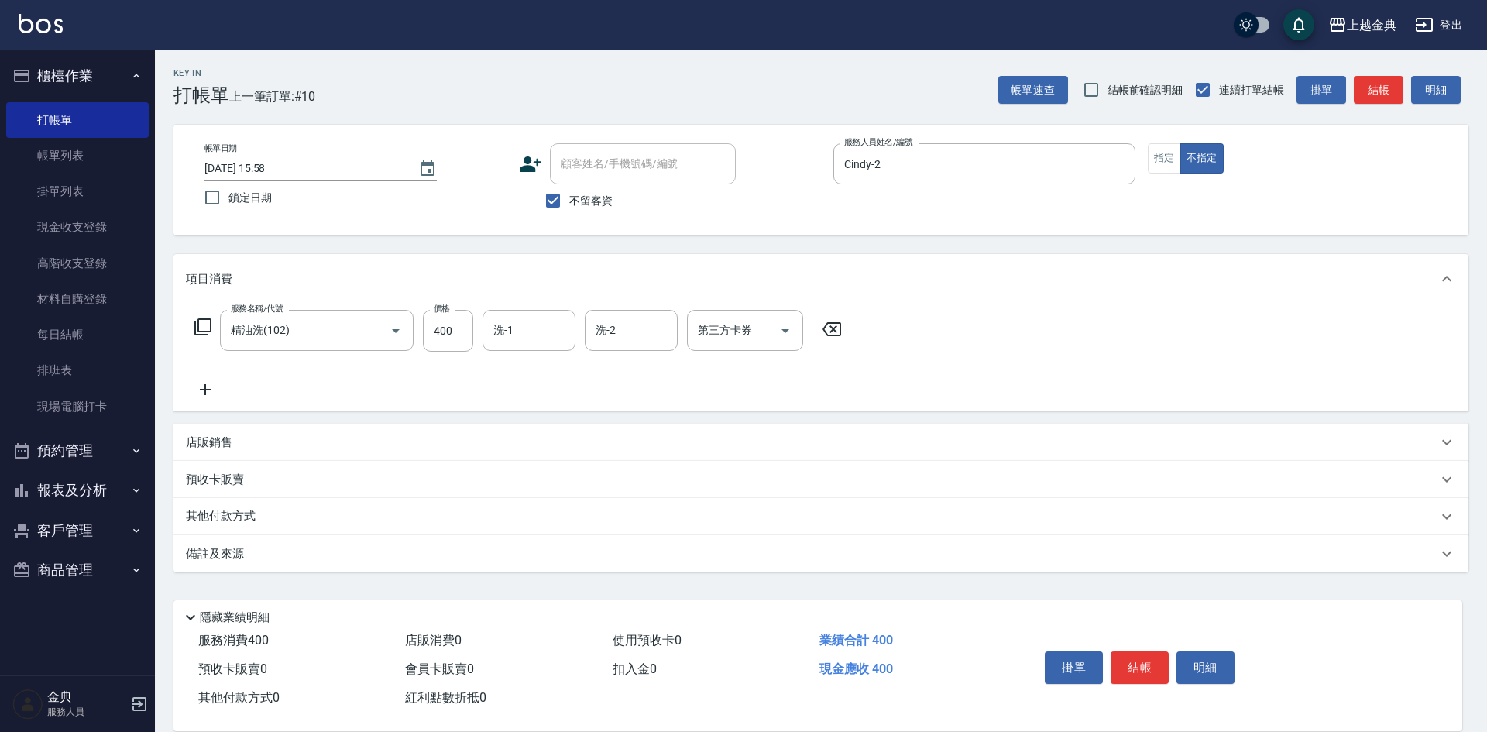
click at [213, 326] on div "服務名稱/代號 精油洗(102) 服務名稱/代號 價格 400 價格 洗-1 洗-1 洗-2 洗-2 第三方卡券 第三方卡券" at bounding box center [518, 331] width 665 height 42
drag, startPoint x: 201, startPoint y: 317, endPoint x: 209, endPoint y: 317, distance: 7.8
click at [204, 320] on div "服務名稱/代號 精油洗(102) 服務名稱/代號 價格 400 價格 洗-1 洗-1 洗-2 洗-2 第三方卡券 第三方卡券" at bounding box center [518, 331] width 665 height 42
click at [200, 327] on icon at bounding box center [203, 326] width 19 height 19
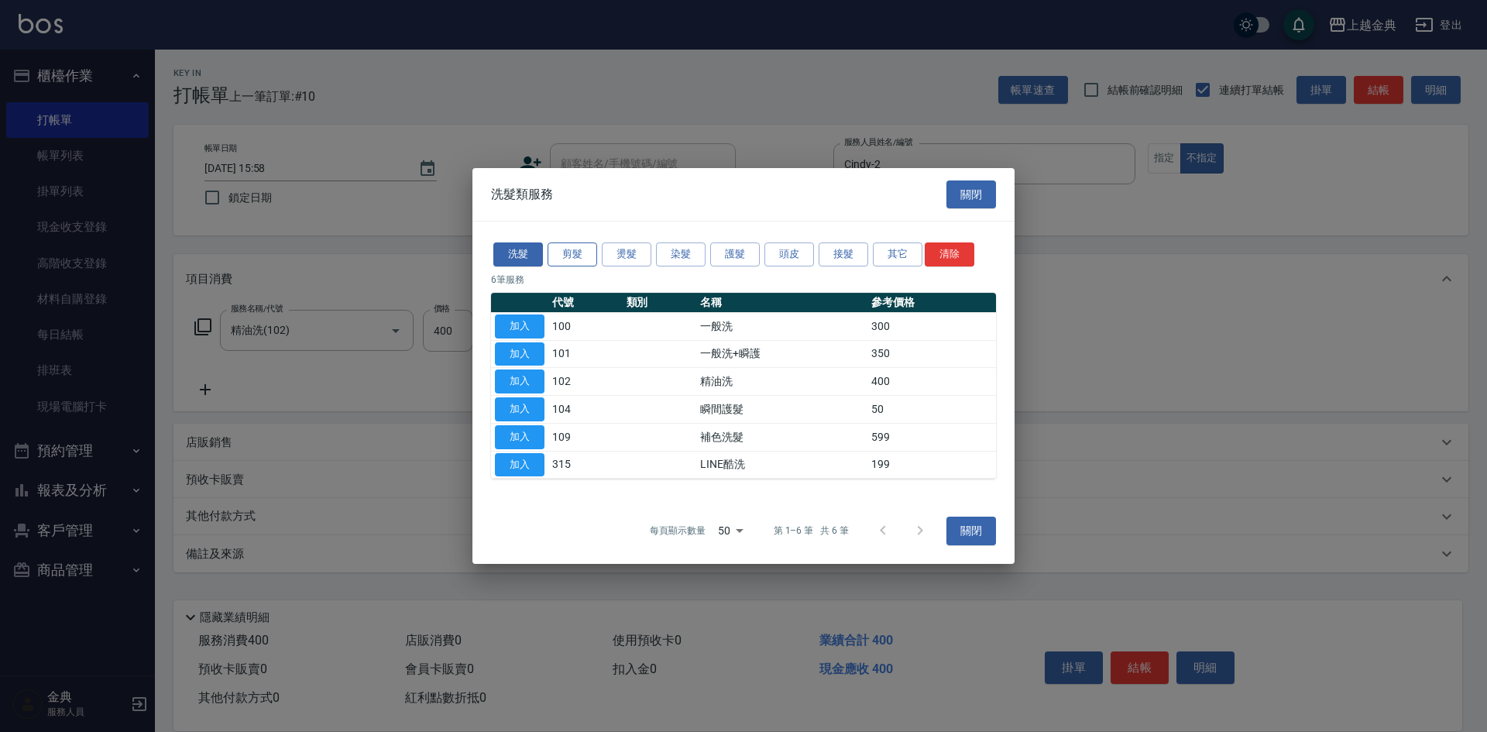
click at [557, 249] on button "剪髮" at bounding box center [572, 254] width 50 height 24
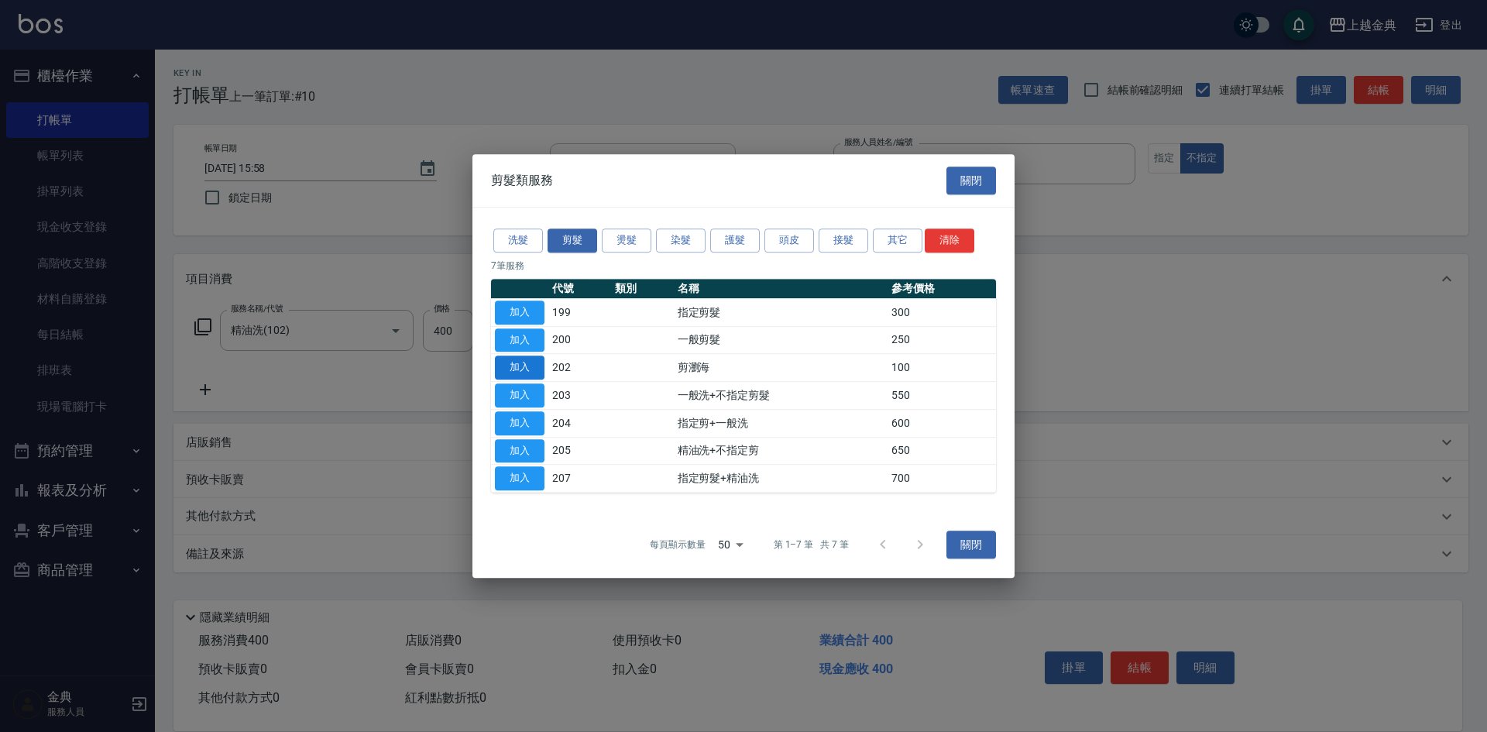
click at [531, 356] on button "加入" at bounding box center [520, 367] width 50 height 24
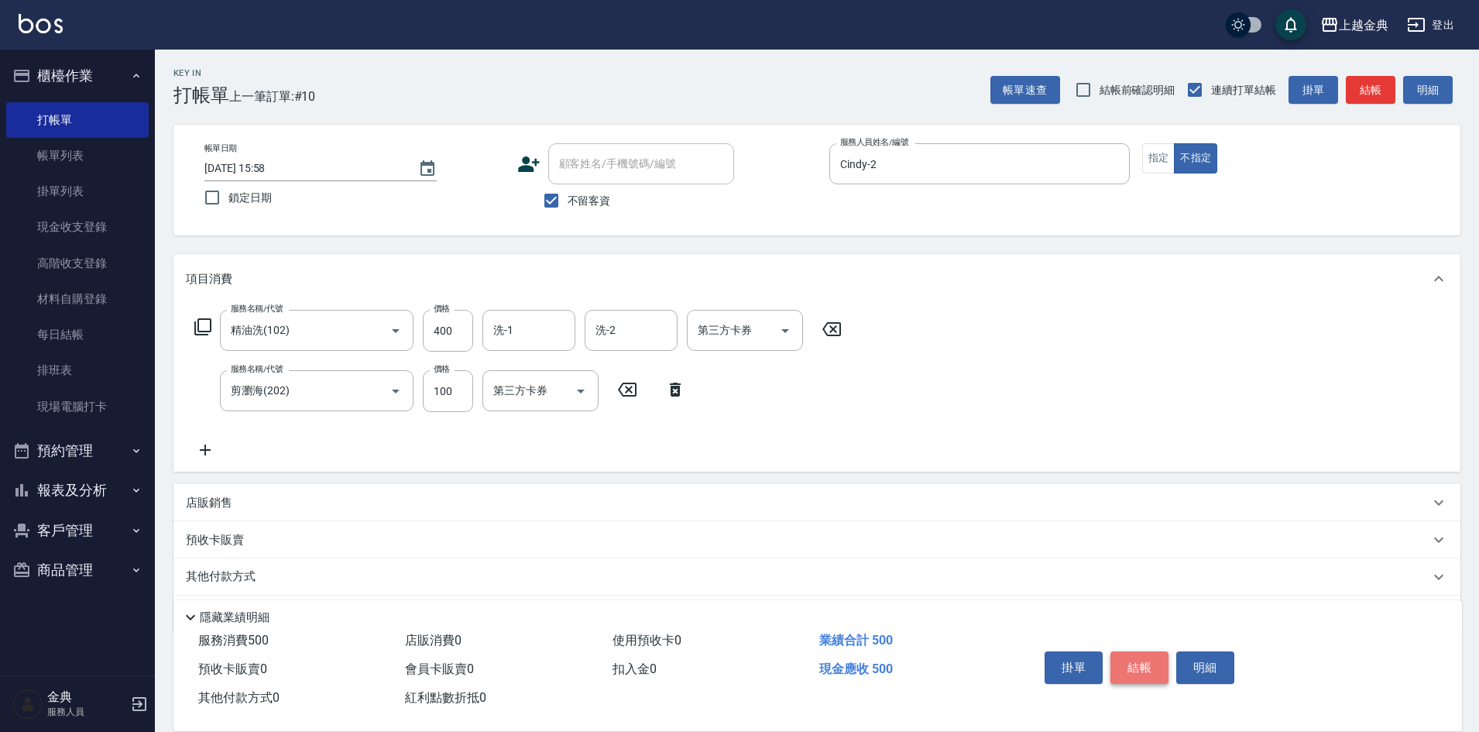
click at [1151, 660] on button "結帳" at bounding box center [1139, 667] width 58 height 33
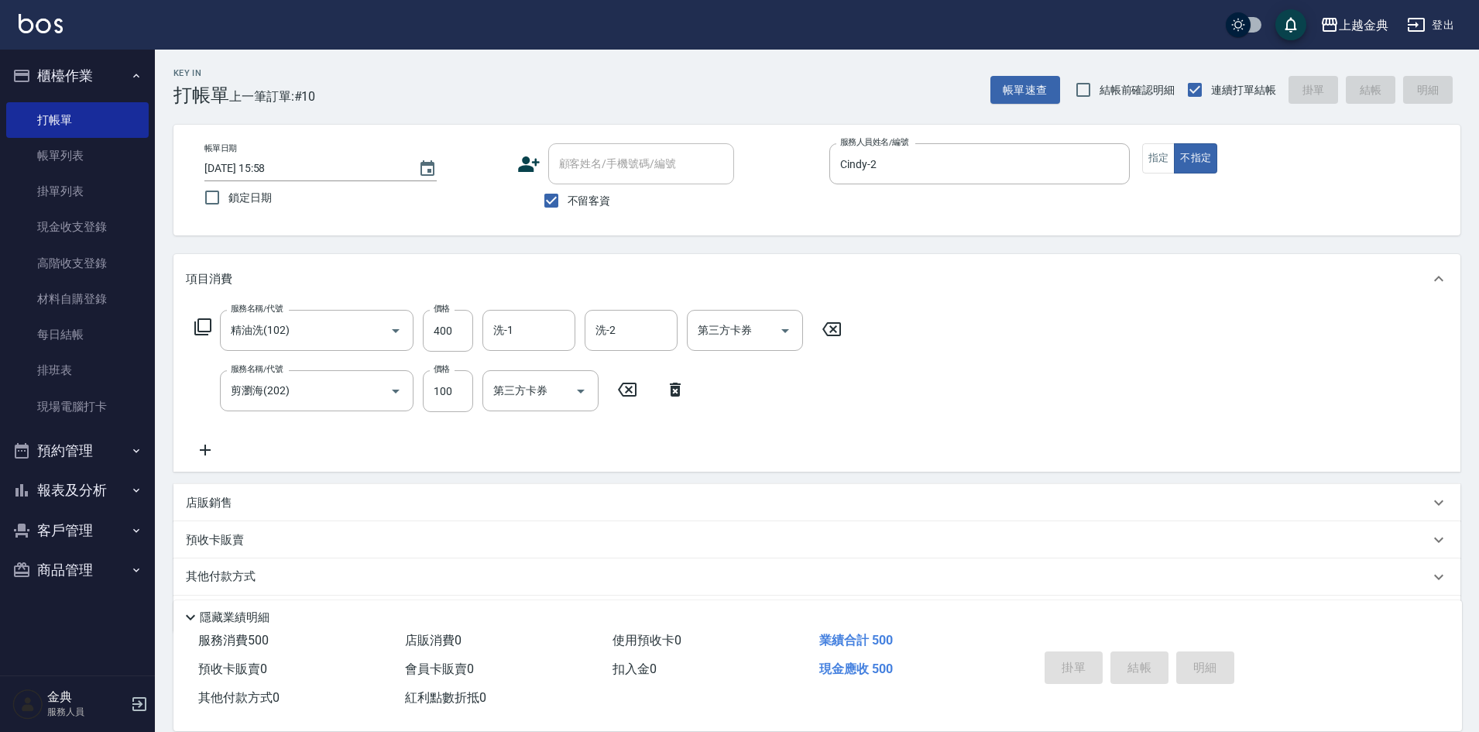
type input "[DATE] 15:59"
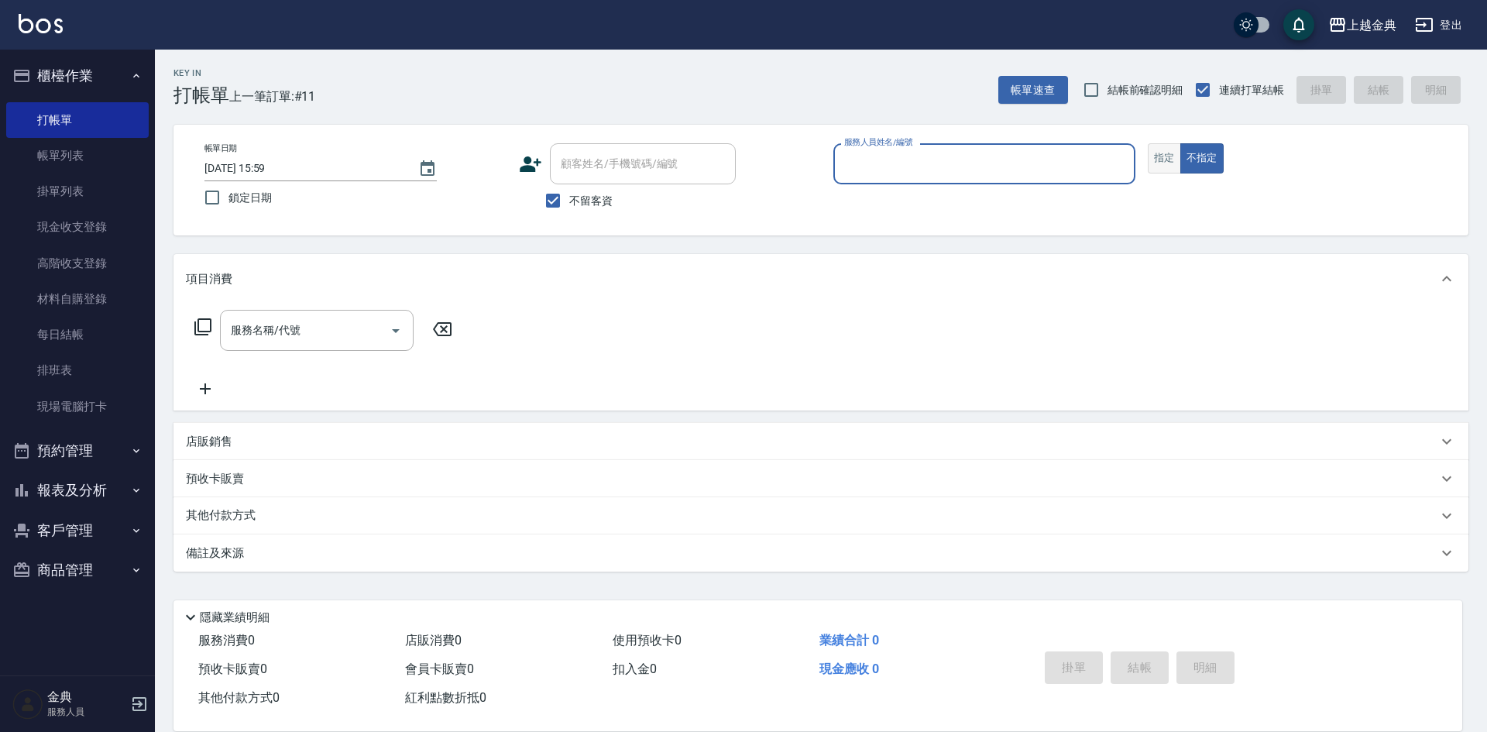
drag, startPoint x: 1162, startPoint y: 170, endPoint x: 1131, endPoint y: 163, distance: 31.7
click at [1161, 170] on button "指定" at bounding box center [1164, 158] width 33 height 30
click at [1067, 159] on input "服務人員姓名/編號" at bounding box center [984, 163] width 288 height 27
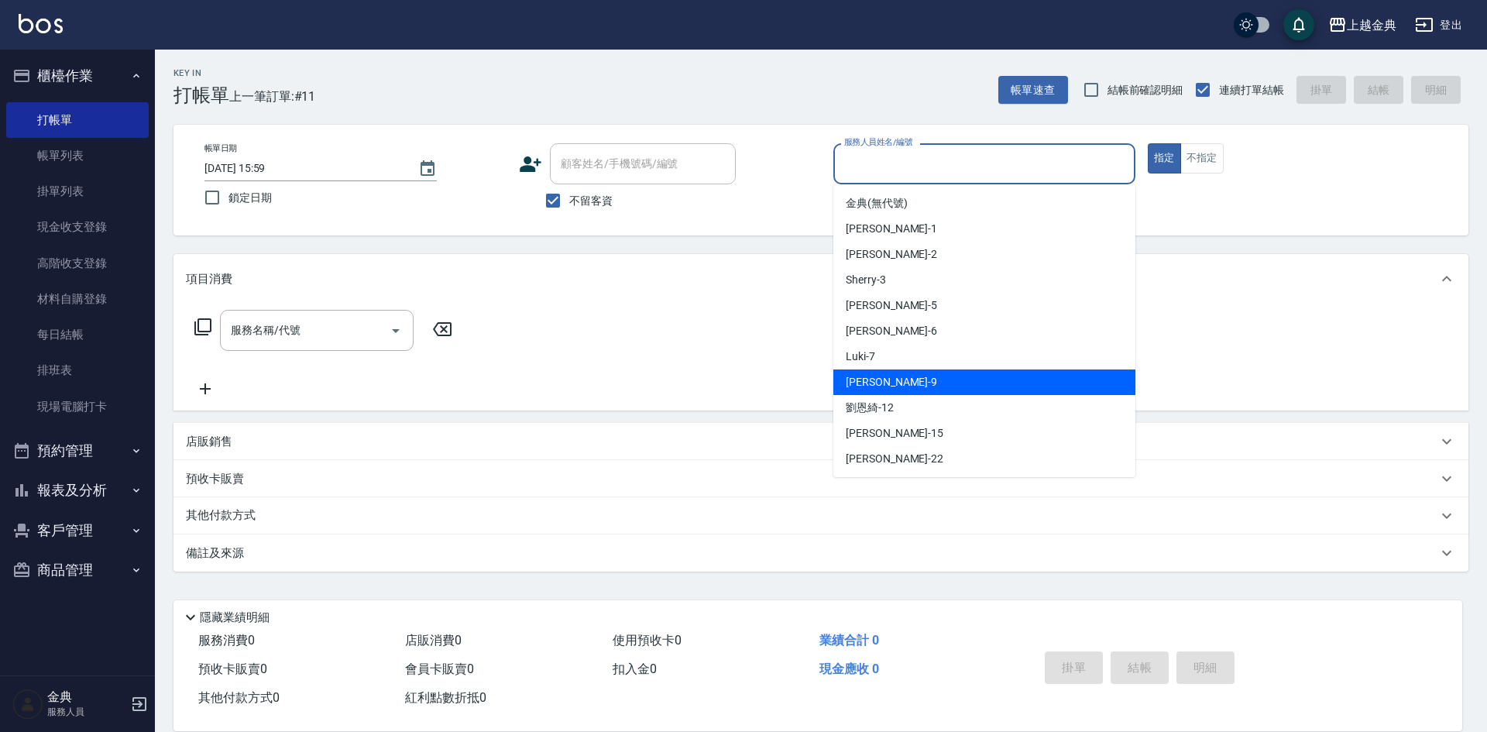
drag, startPoint x: 968, startPoint y: 384, endPoint x: 156, endPoint y: 364, distance: 811.7
click at [967, 384] on div "[PERSON_NAME] -9" at bounding box center [984, 382] width 302 height 26
type input "[PERSON_NAME]-9"
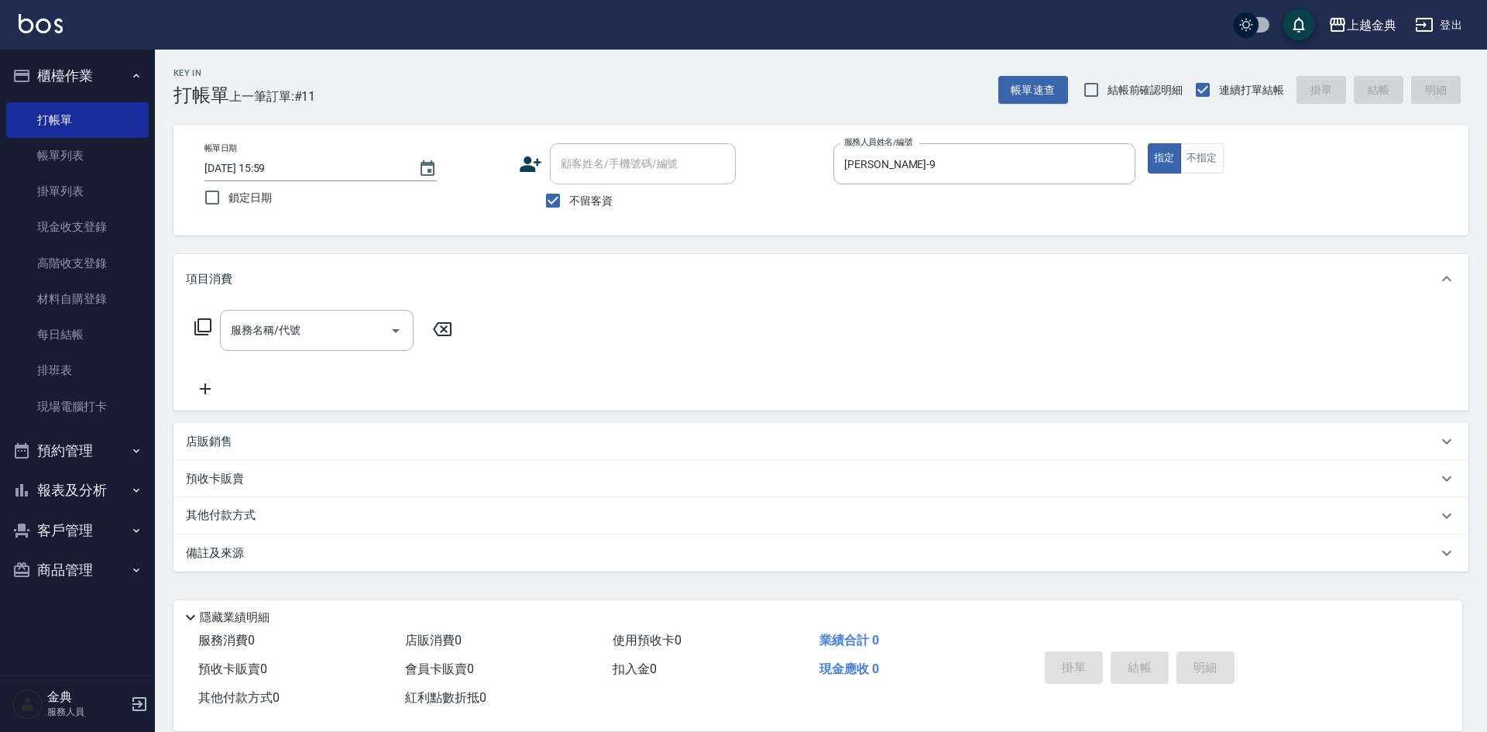
click at [193, 325] on div "服務名稱/代號 服務名稱/代號" at bounding box center [324, 330] width 276 height 41
click at [201, 326] on icon at bounding box center [203, 326] width 19 height 19
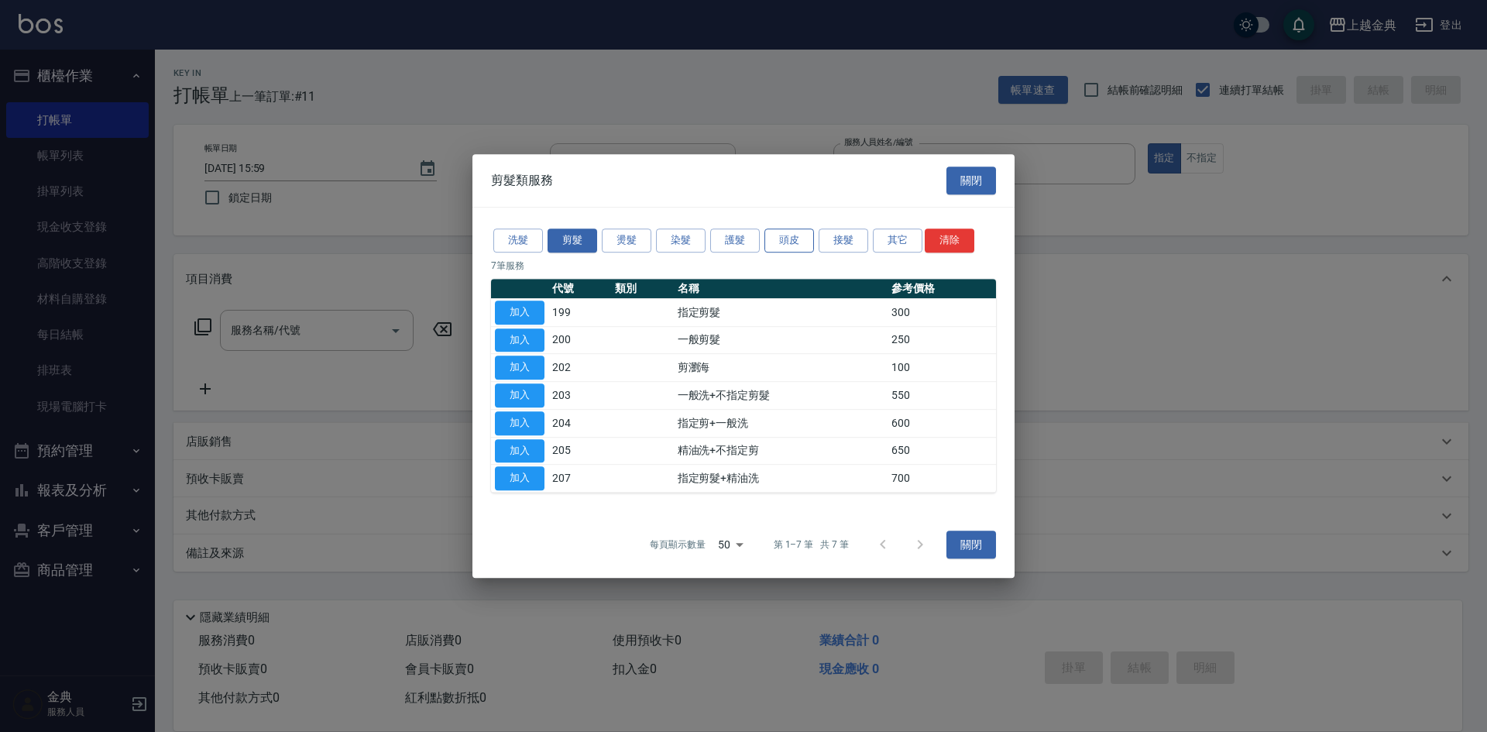
click at [787, 240] on button "頭皮" at bounding box center [789, 240] width 50 height 24
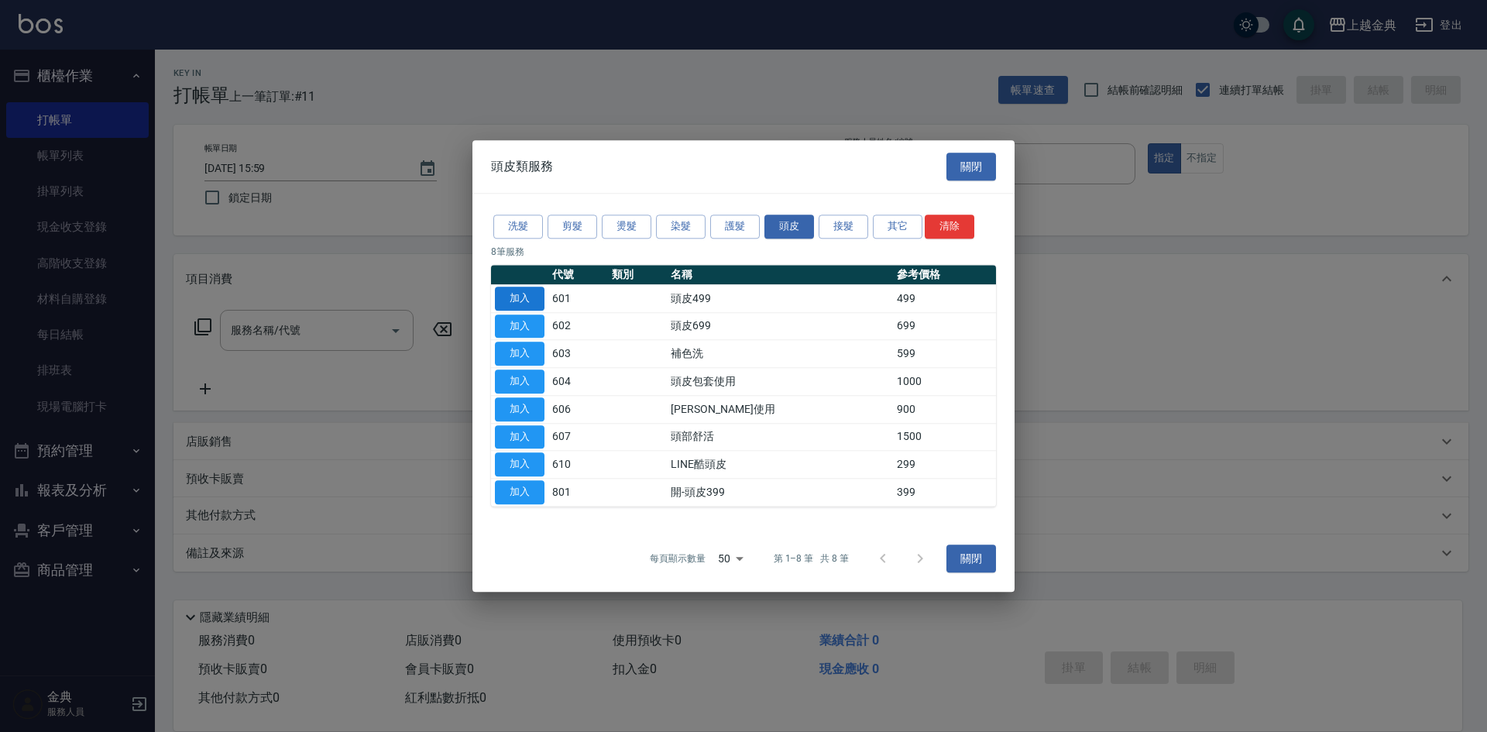
click at [509, 299] on button "加入" at bounding box center [520, 298] width 50 height 24
type input "頭皮499(601)"
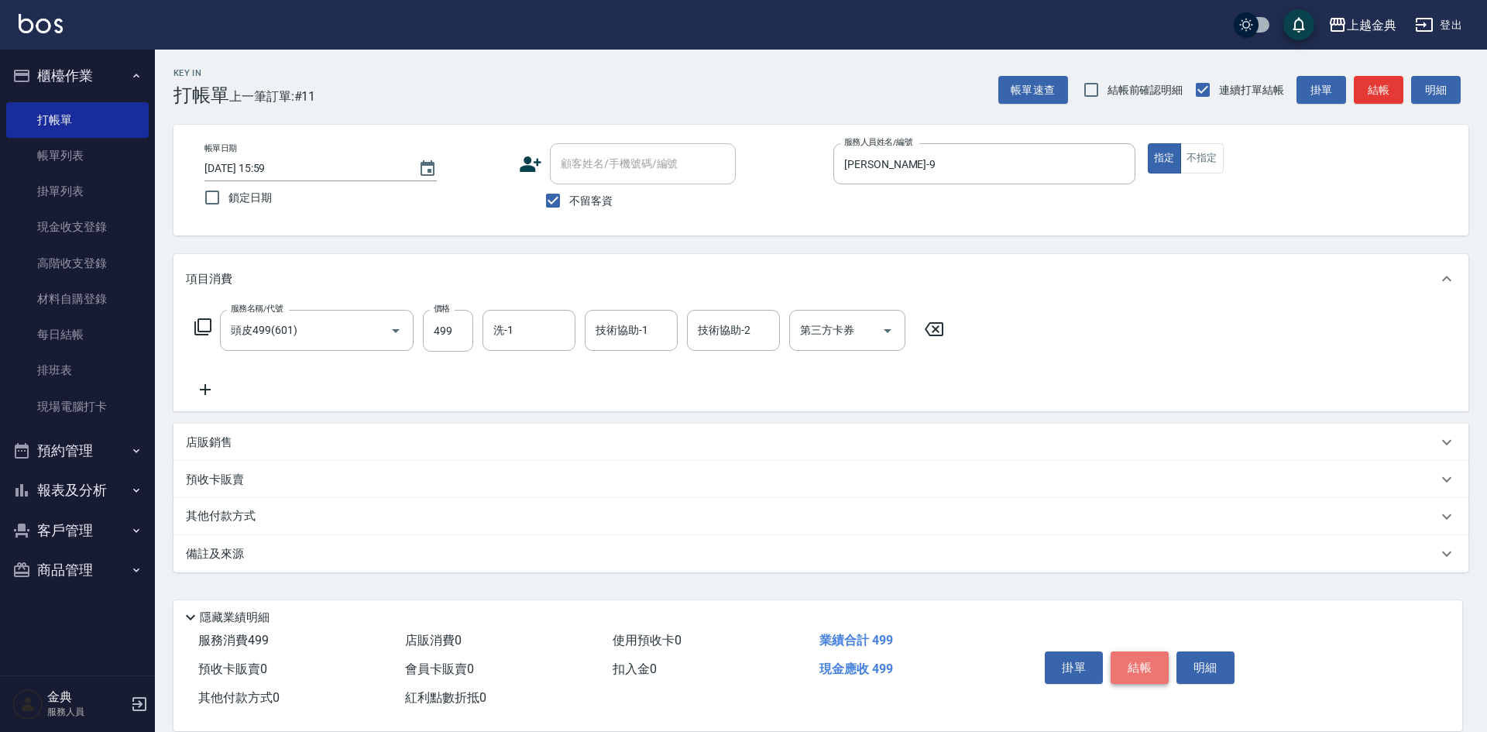
click at [1128, 654] on button "結帳" at bounding box center [1139, 667] width 58 height 33
type input "[DATE] 16:00"
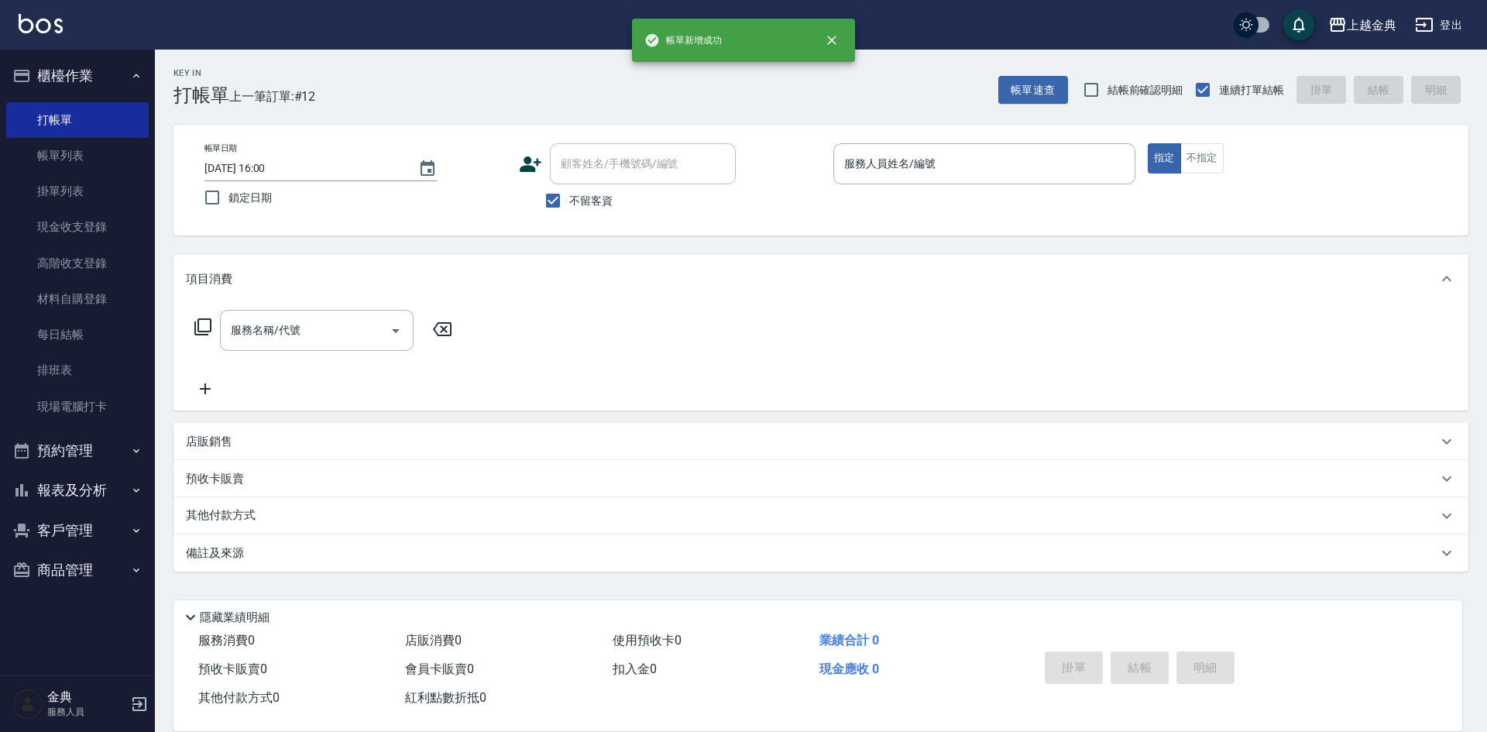
drag, startPoint x: 1345, startPoint y: 550, endPoint x: 1373, endPoint y: 516, distance: 44.0
click at [1390, 540] on div "備註及來源" at bounding box center [820, 552] width 1295 height 37
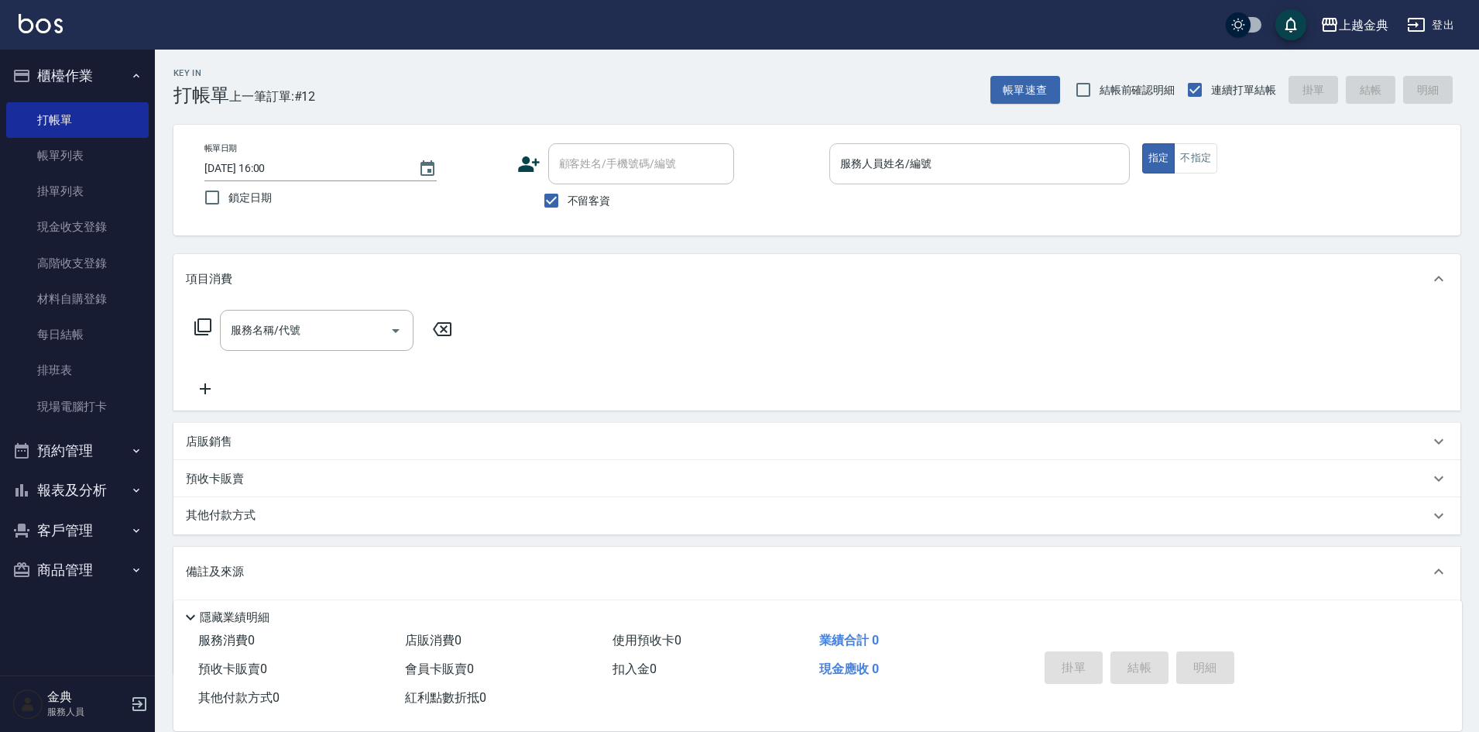
click at [943, 178] on div "服務人員姓名/編號" at bounding box center [979, 163] width 300 height 41
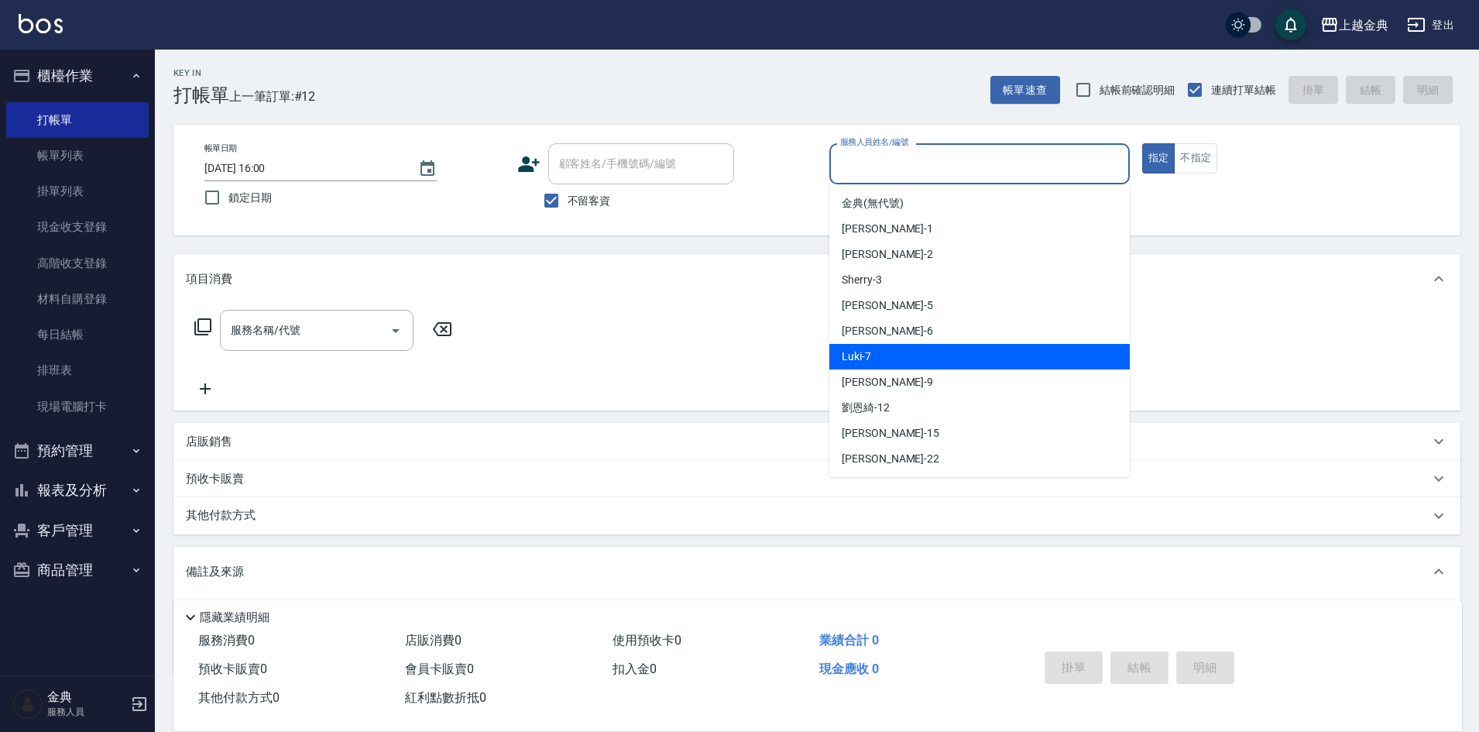
click at [955, 362] on div "Luki -7" at bounding box center [979, 357] width 300 height 26
type input "Luki-7"
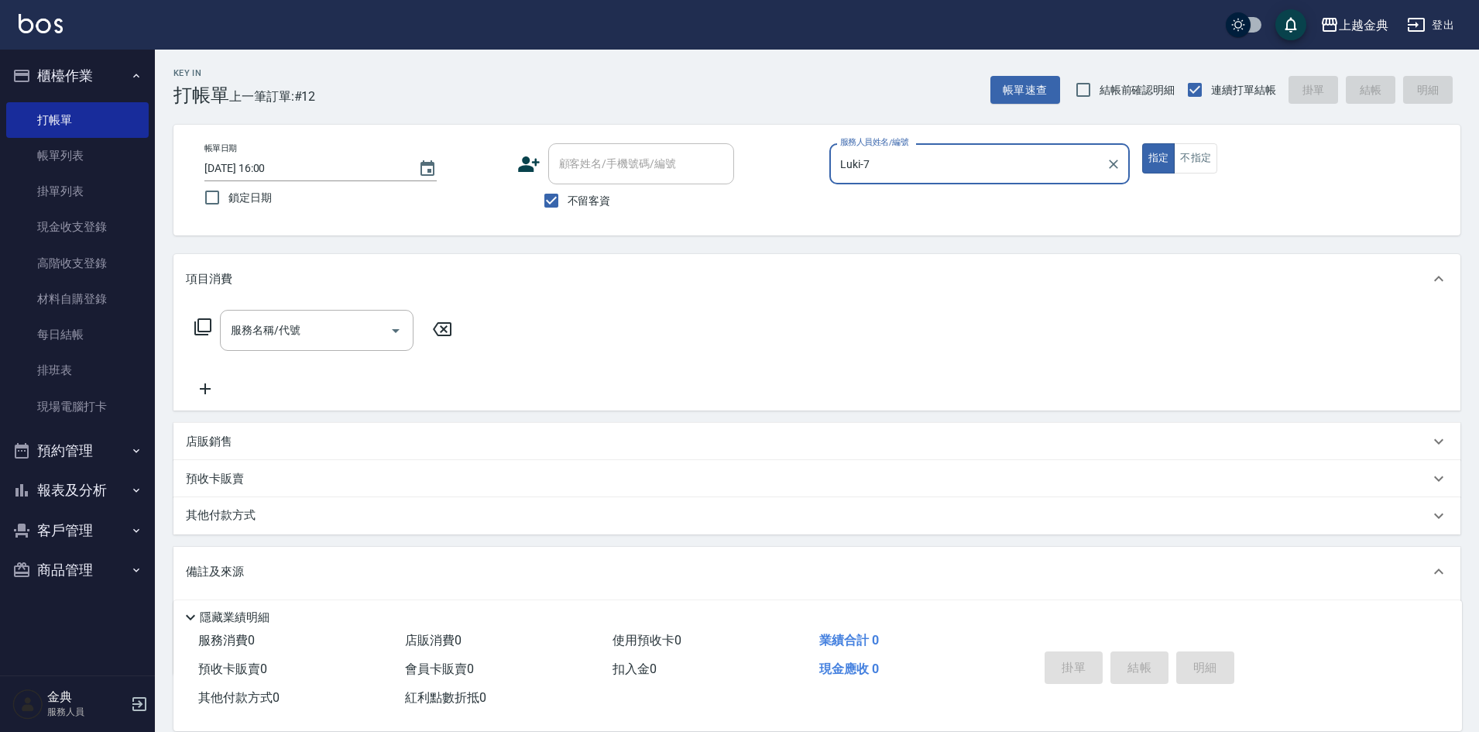
click at [205, 327] on icon at bounding box center [203, 326] width 19 height 19
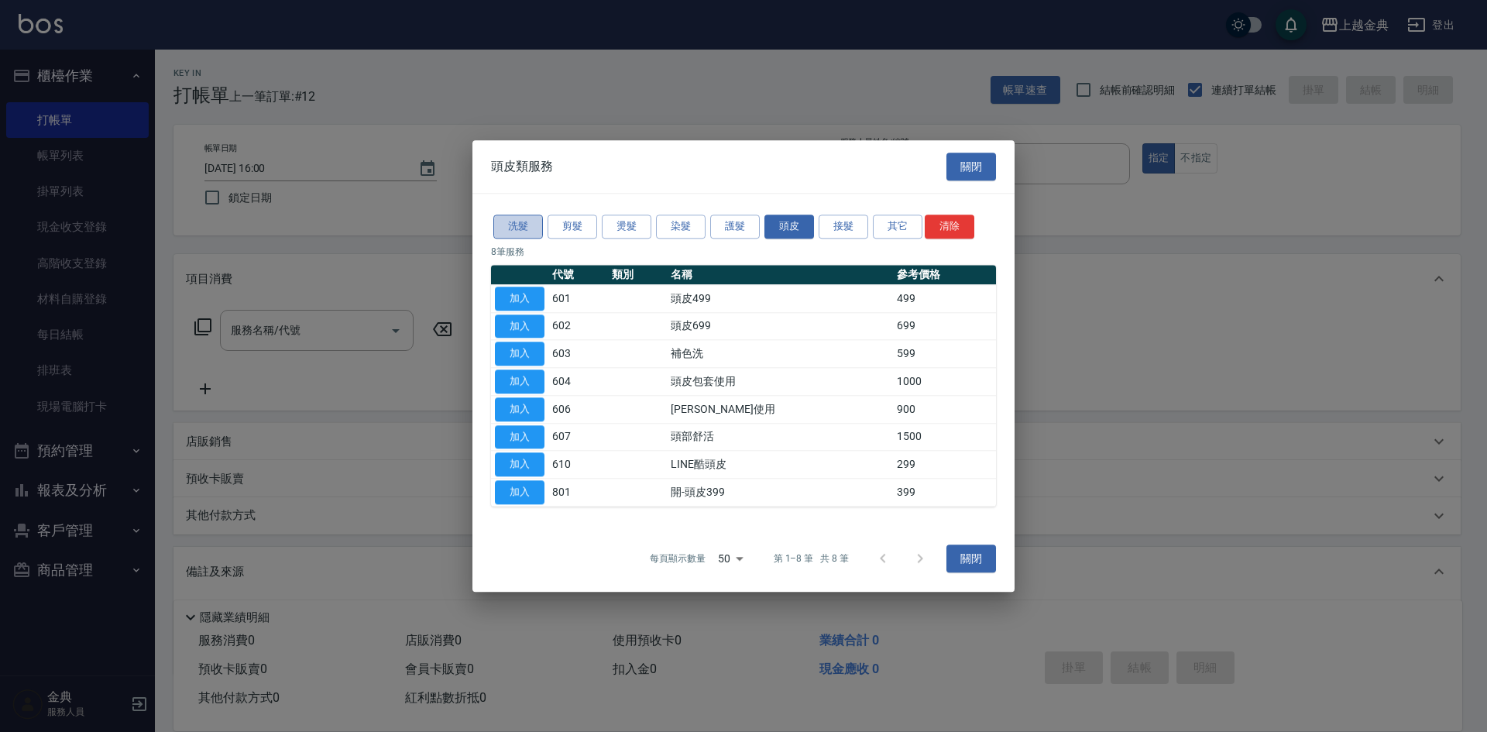
click at [517, 215] on button "洗髮" at bounding box center [518, 226] width 50 height 24
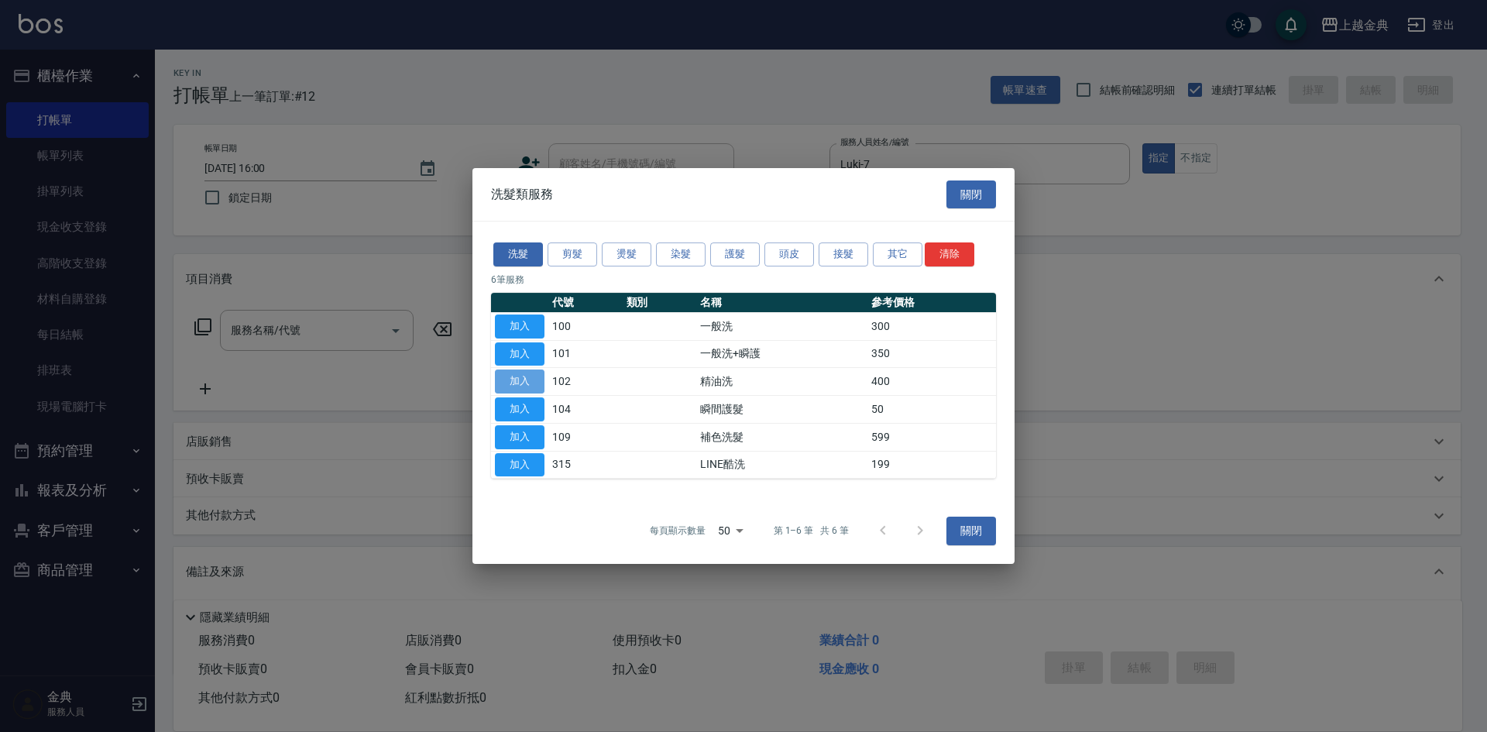
click at [531, 386] on button "加入" at bounding box center [520, 381] width 50 height 24
type input "精油洗(102)"
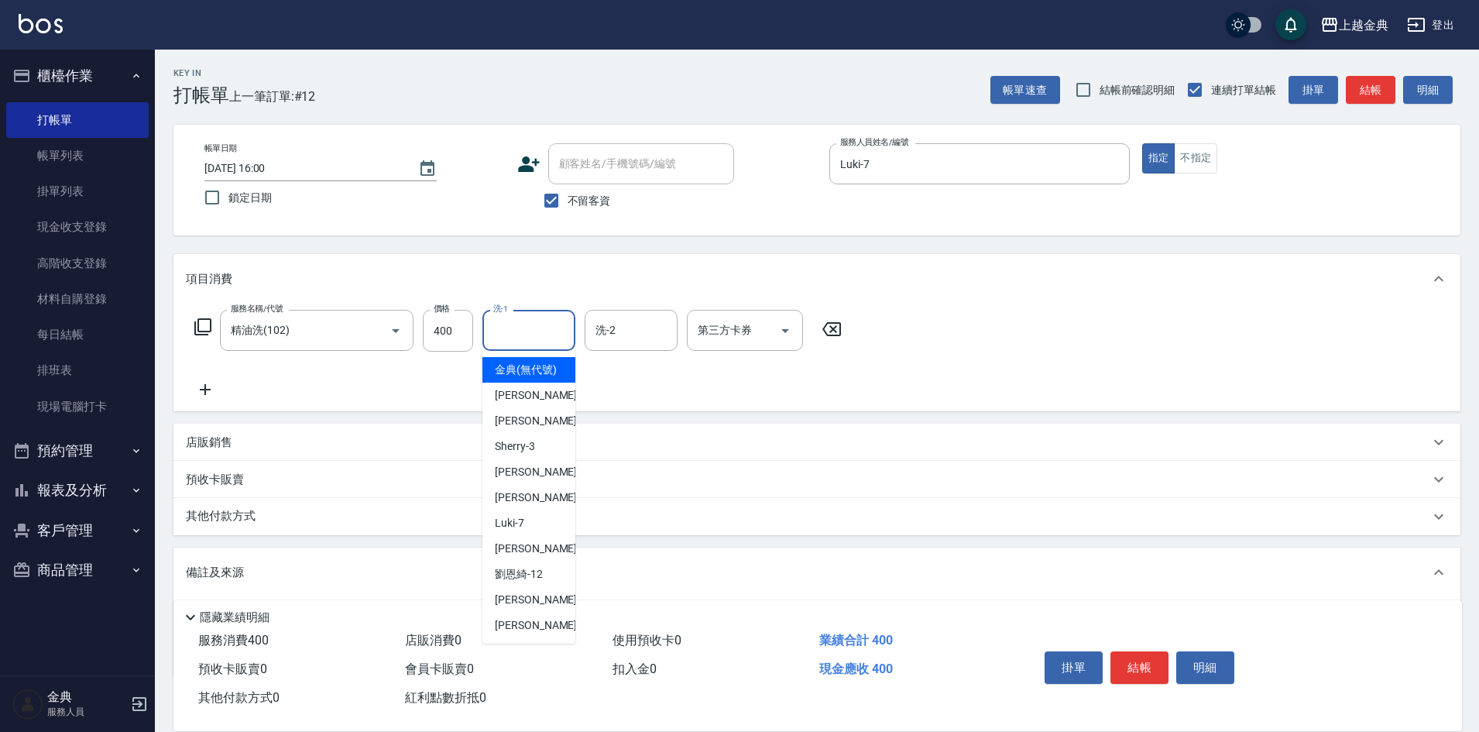
click at [540, 330] on input "洗-1" at bounding box center [528, 330] width 79 height 27
click at [540, 582] on span "[PERSON_NAME]-12" at bounding box center [519, 574] width 48 height 16
type input "[PERSON_NAME]-12"
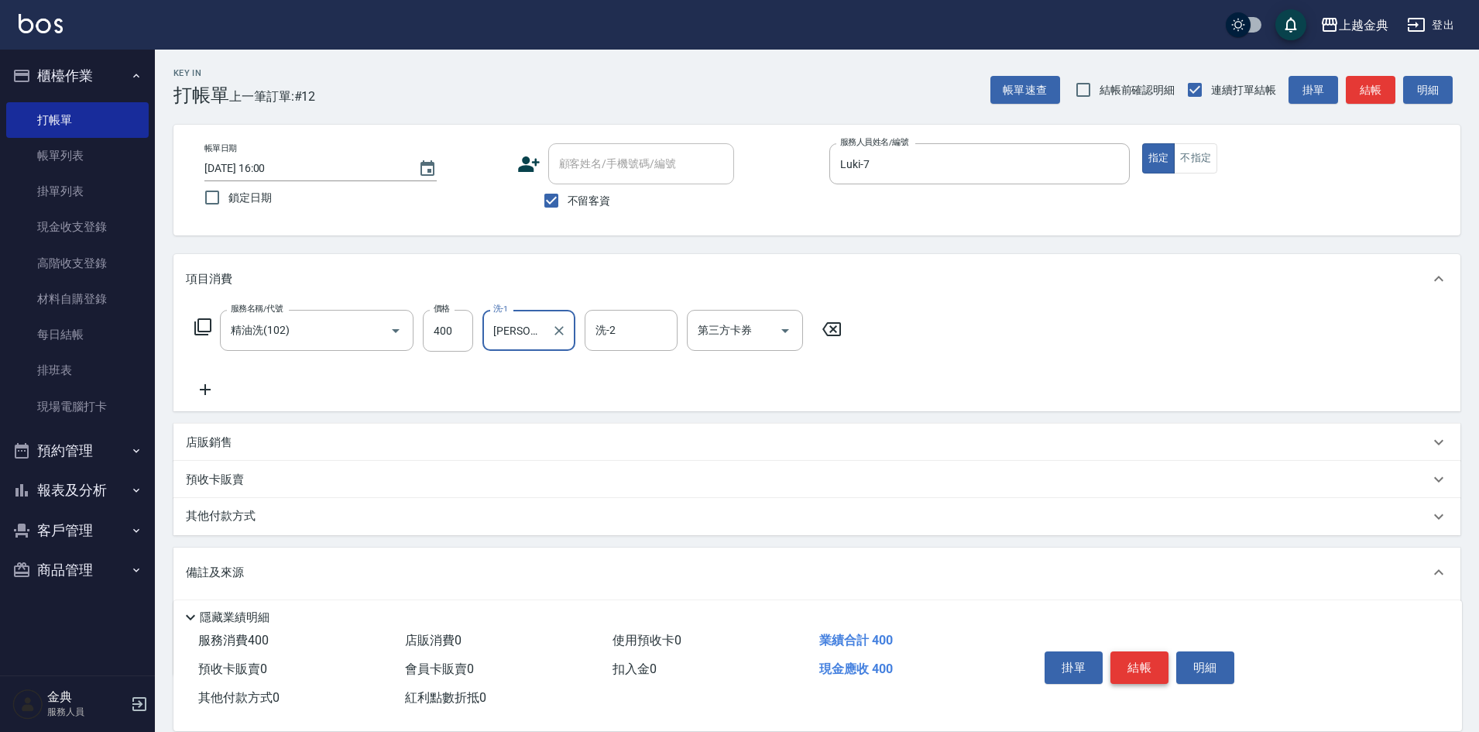
click at [1131, 655] on button "結帳" at bounding box center [1139, 667] width 58 height 33
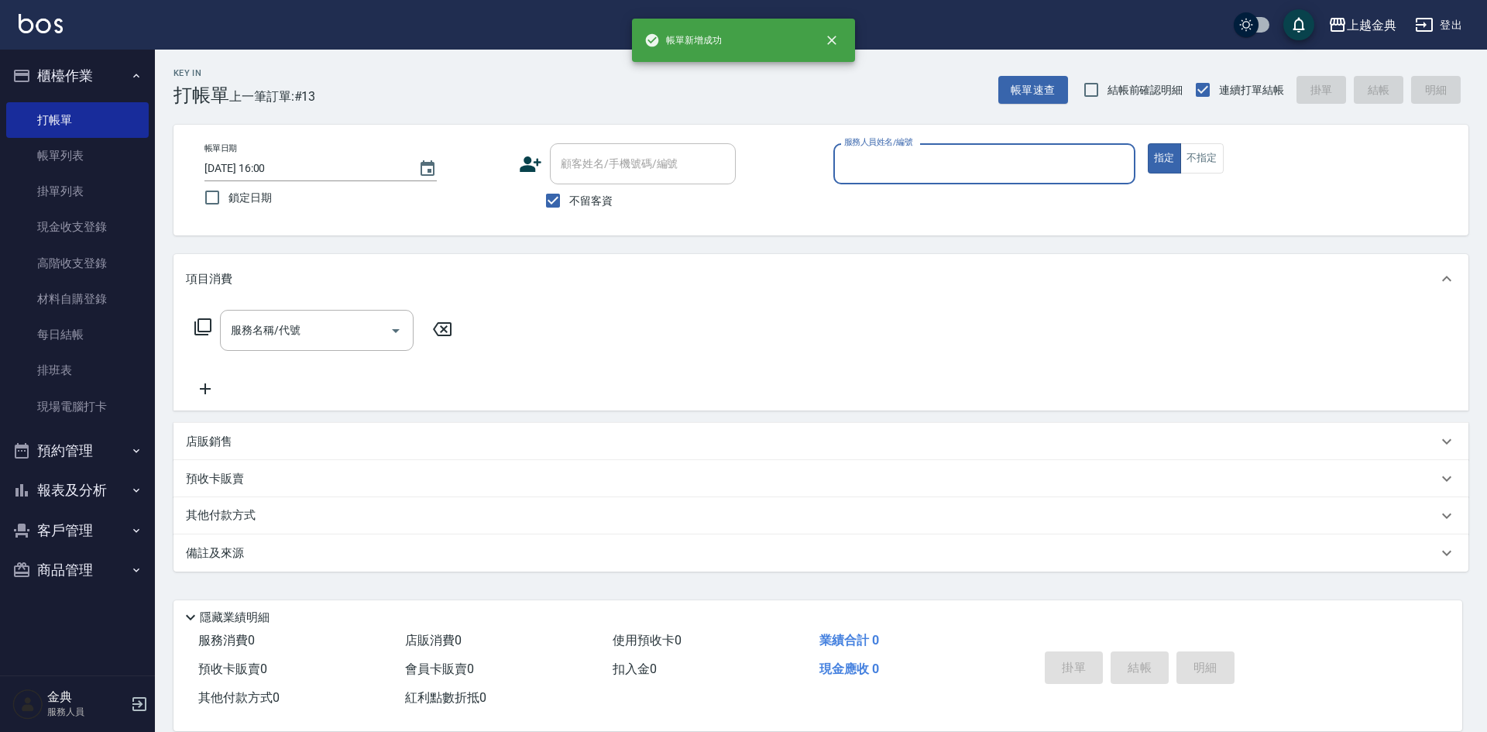
click at [944, 163] on input "服務人員姓名/編號" at bounding box center [984, 163] width 288 height 27
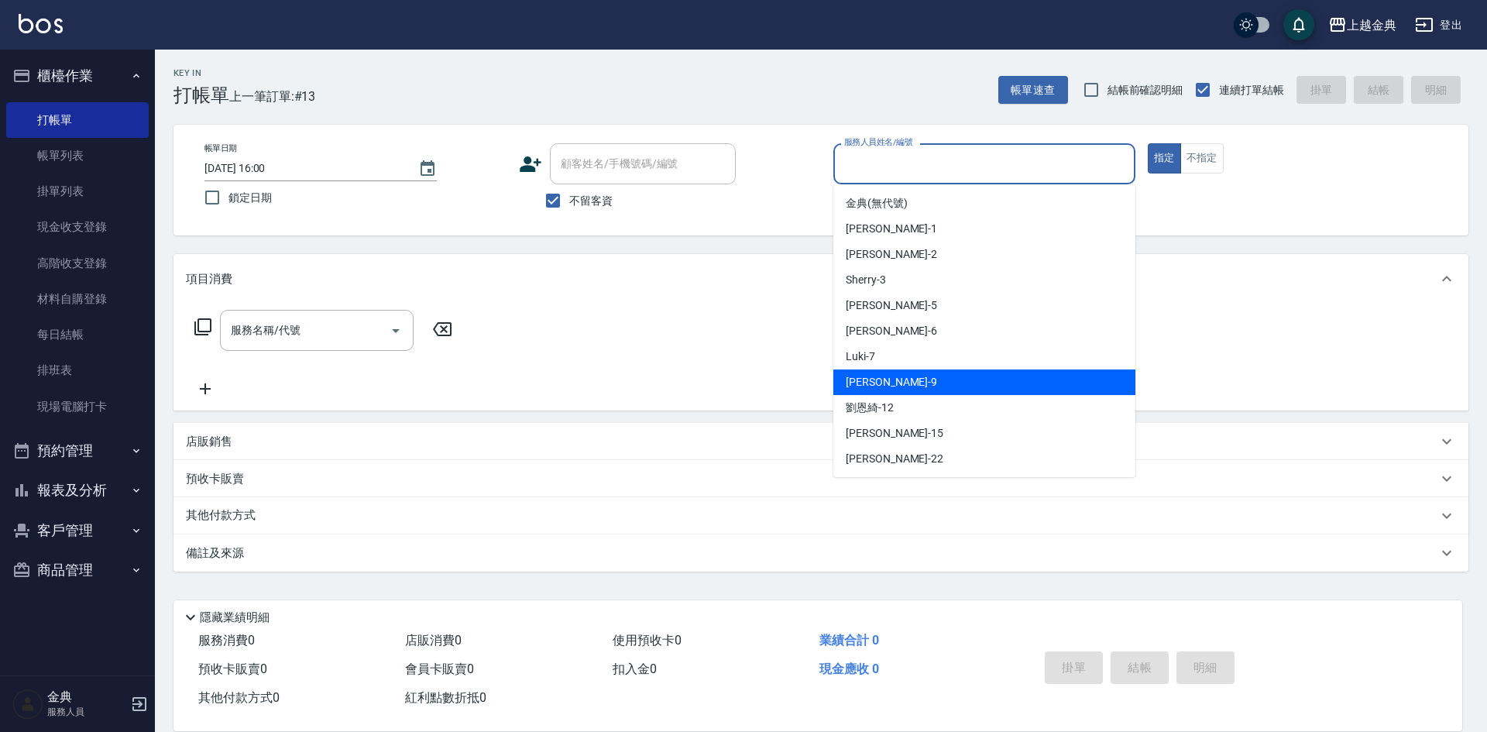
click at [928, 373] on div "[PERSON_NAME] -9" at bounding box center [984, 382] width 302 height 26
type input "[PERSON_NAME]-9"
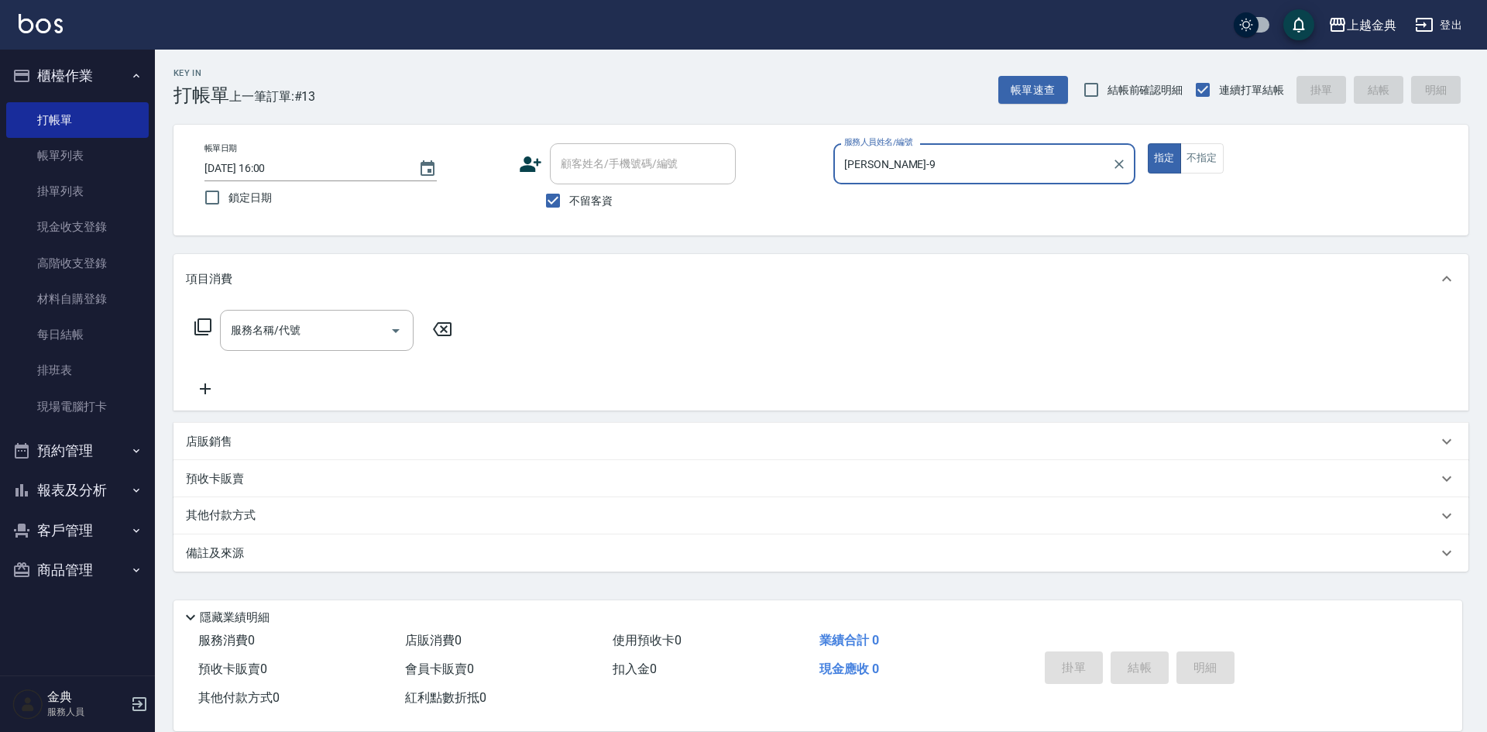
click at [198, 328] on icon at bounding box center [202, 326] width 17 height 17
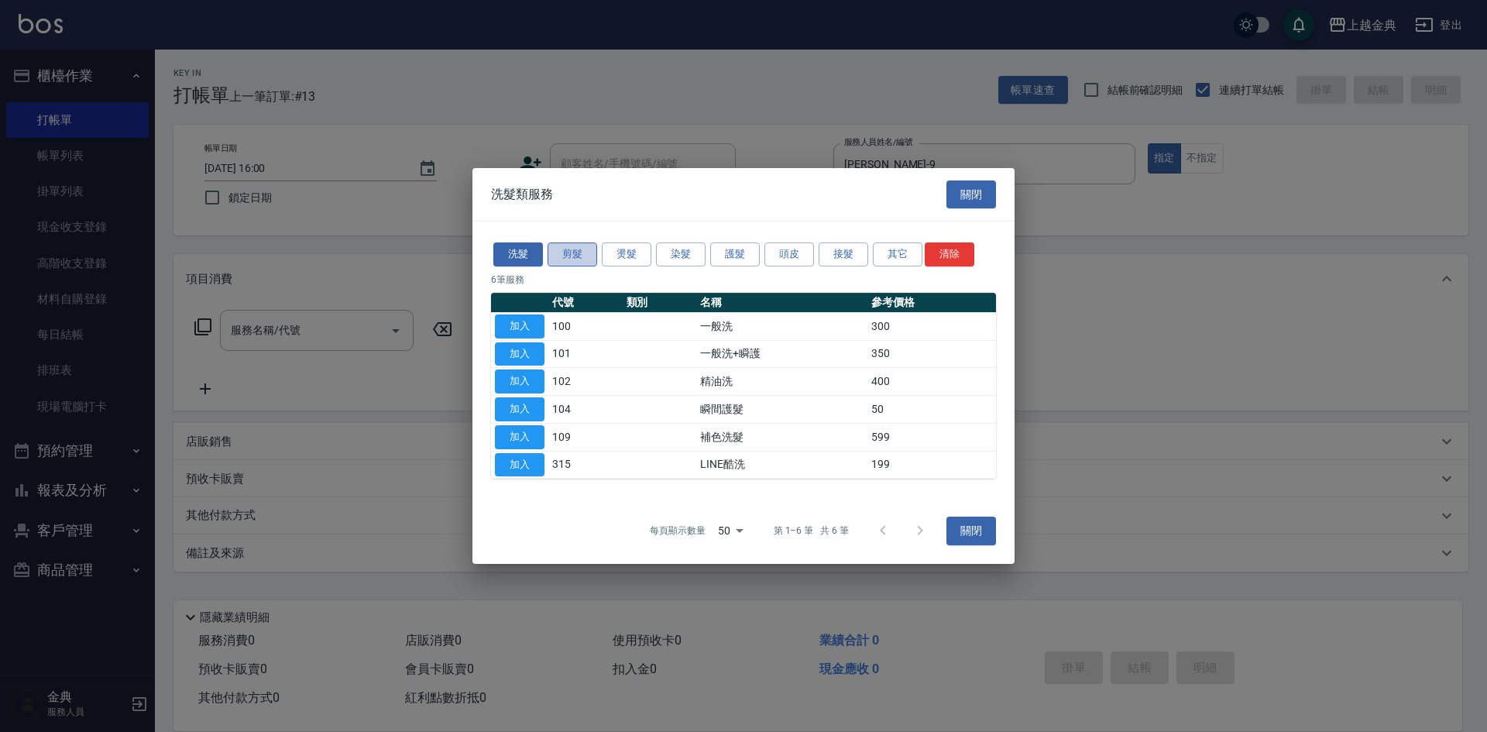
click at [566, 252] on button "剪髮" at bounding box center [572, 254] width 50 height 24
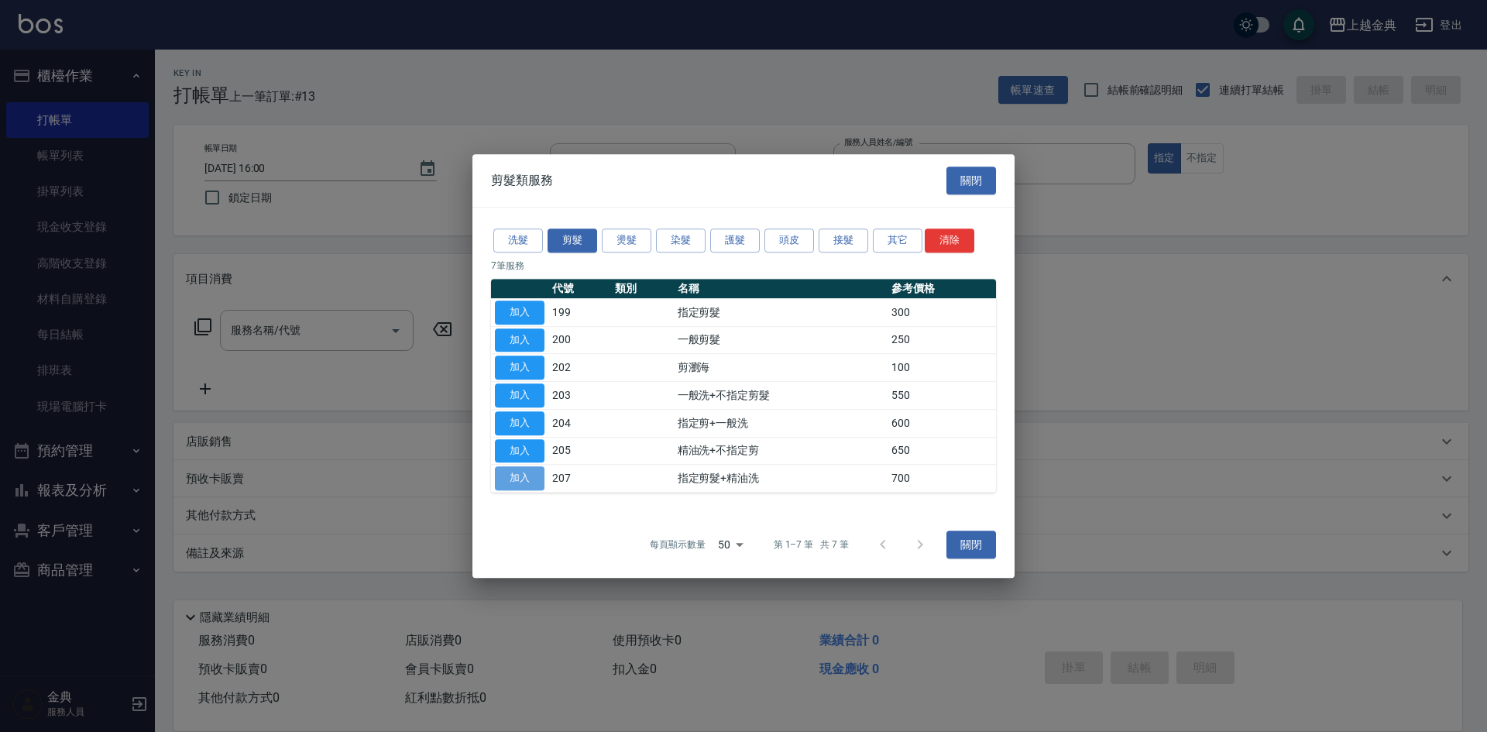
click at [522, 478] on button "加入" at bounding box center [520, 478] width 50 height 24
type input "指定剪髮+精油洗(207)"
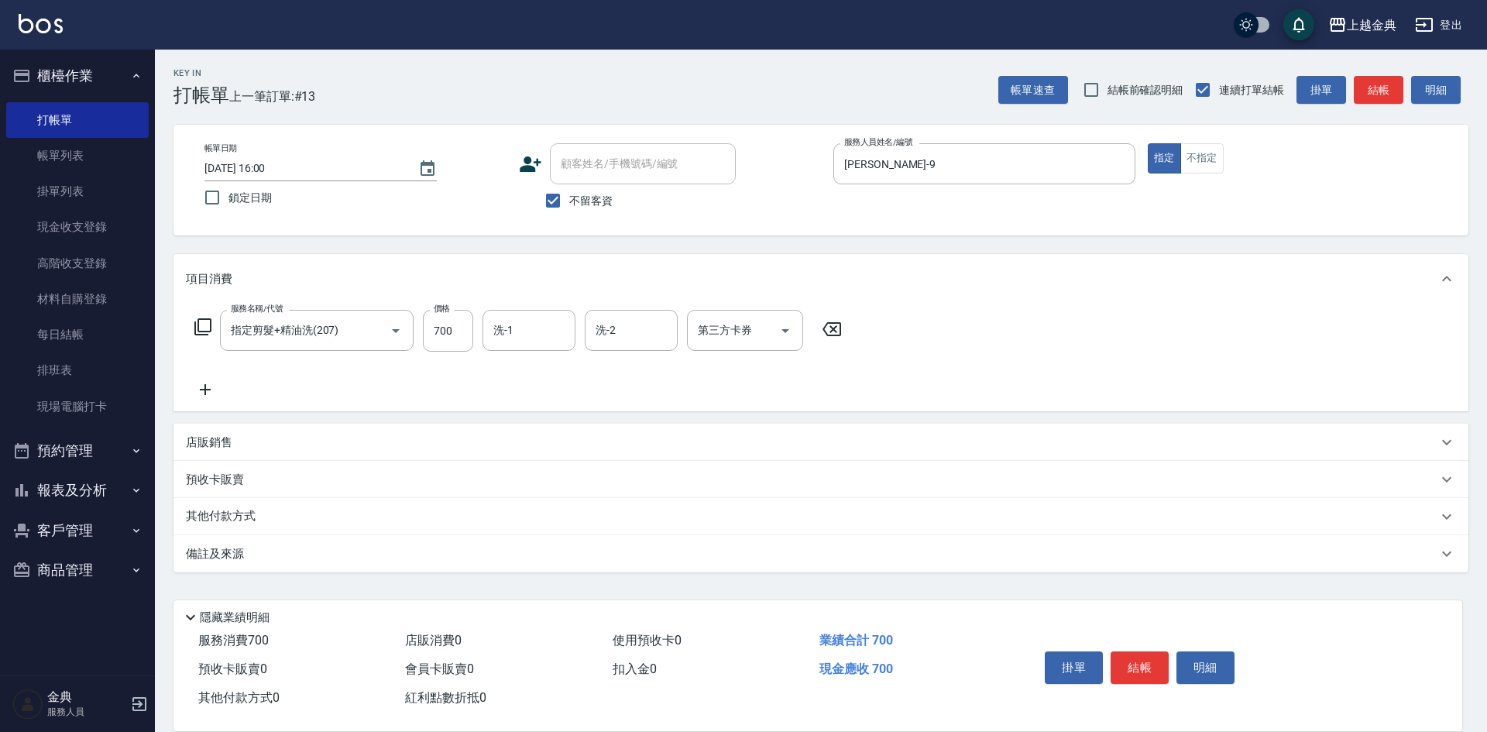
click at [540, 306] on div "服務名稱/代號 指定剪髮+精油洗(207) 服務名稱/代號 價格 700 價格 洗-1 洗-1 洗-2 洗-2 第三方卡券 第三方卡券" at bounding box center [820, 358] width 1295 height 108
click at [537, 336] on input "洗-1" at bounding box center [528, 330] width 79 height 27
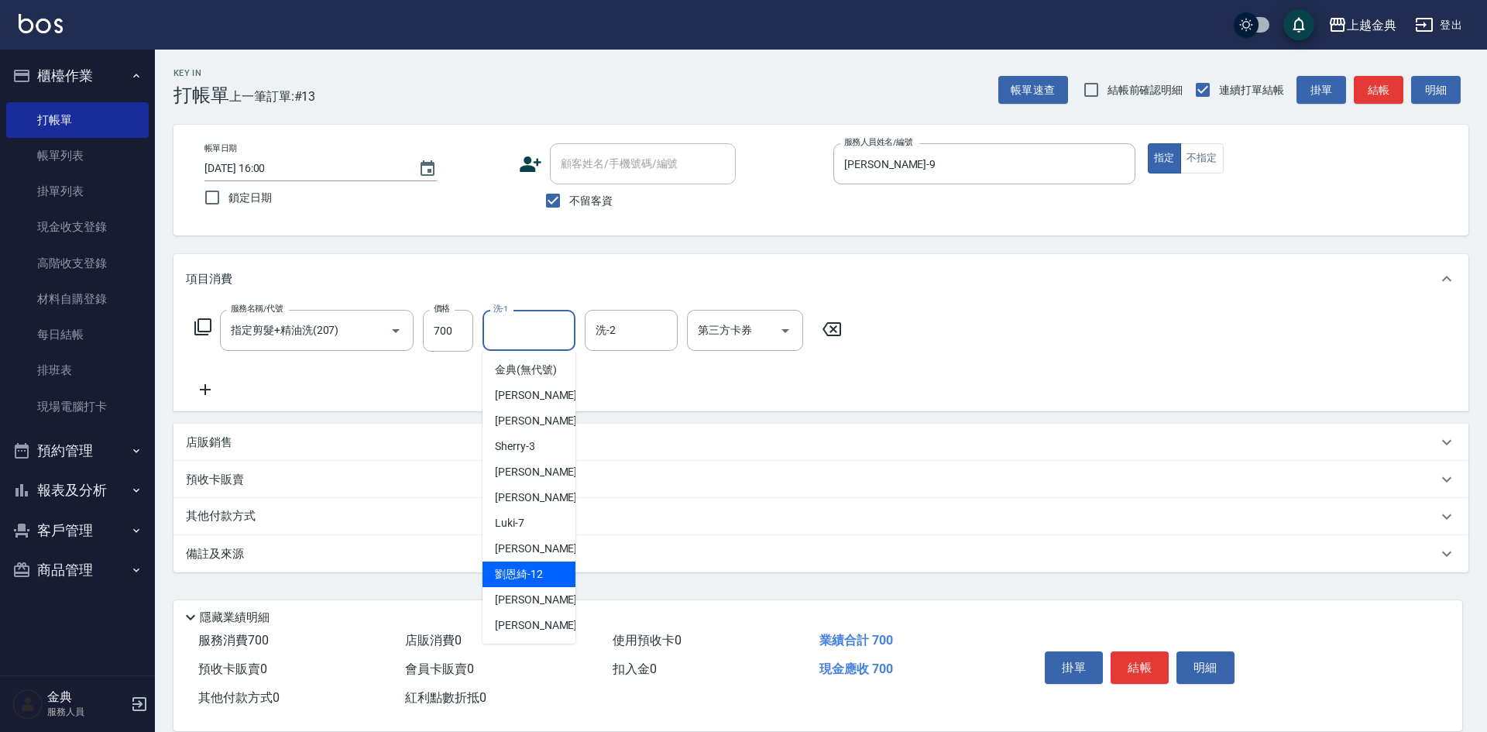
click at [556, 587] on div "[PERSON_NAME]-12" at bounding box center [528, 574] width 93 height 26
type input "[PERSON_NAME]-12"
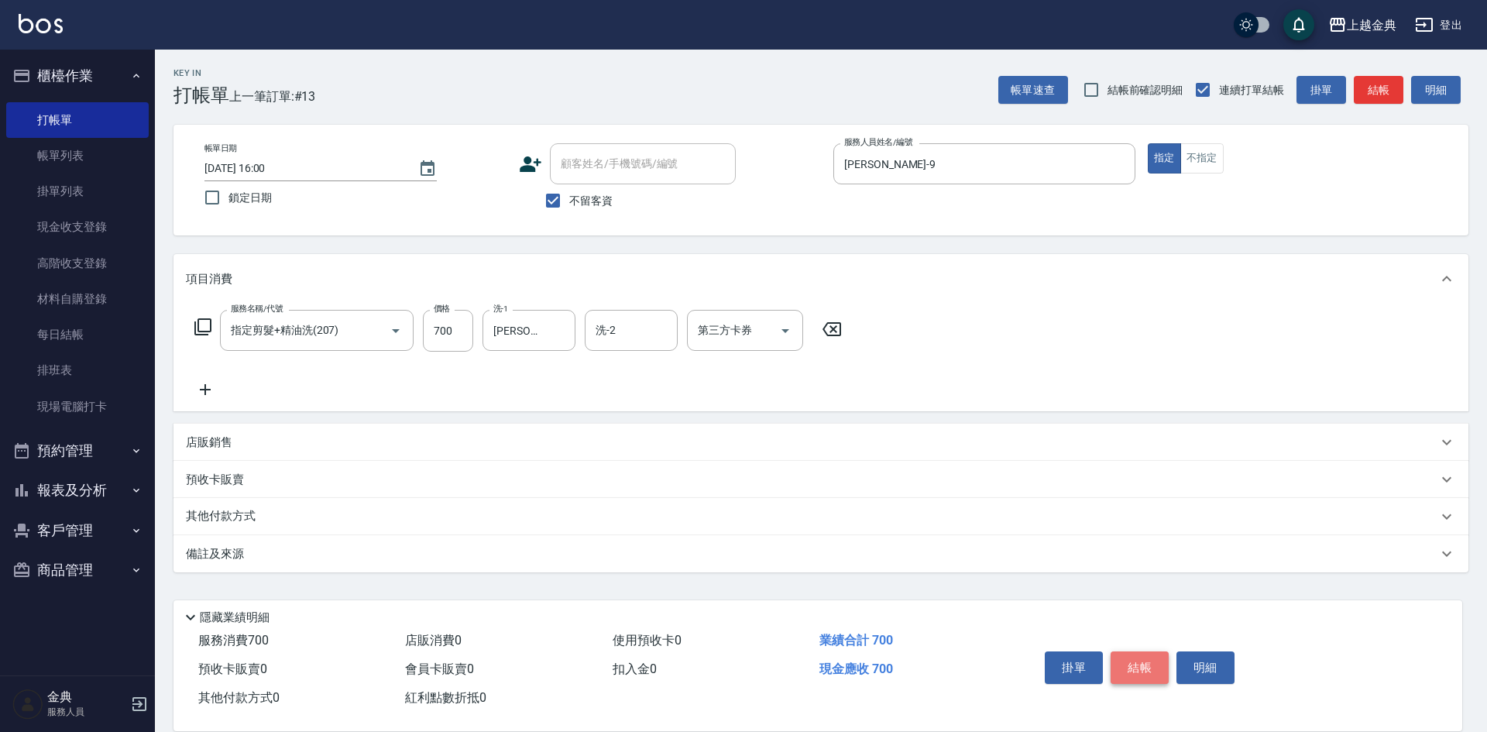
click at [1134, 651] on button "結帳" at bounding box center [1139, 667] width 58 height 33
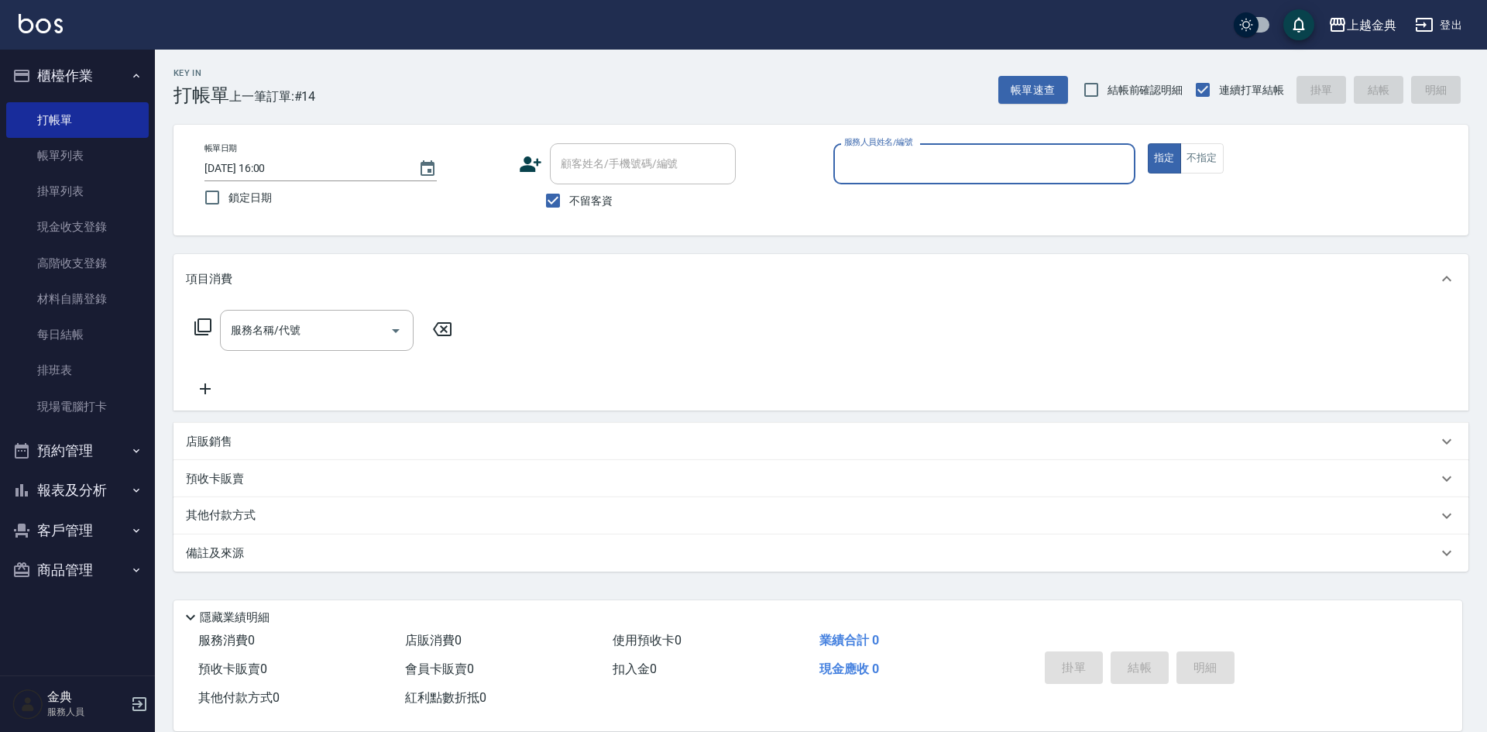
click at [877, 162] on input "服務人員姓名/編號" at bounding box center [984, 163] width 288 height 27
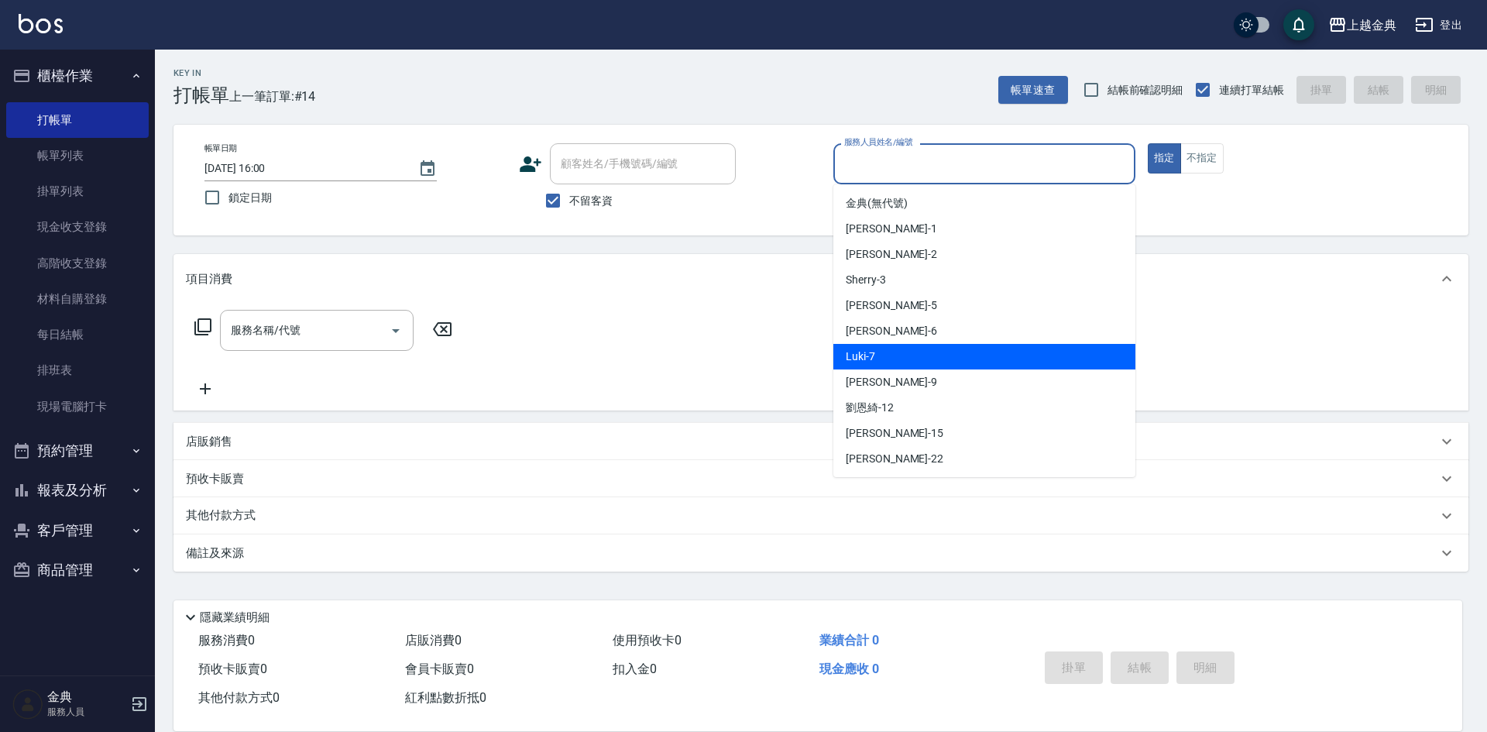
click at [902, 357] on div "Luki -7" at bounding box center [984, 357] width 302 height 26
type input "Luki-7"
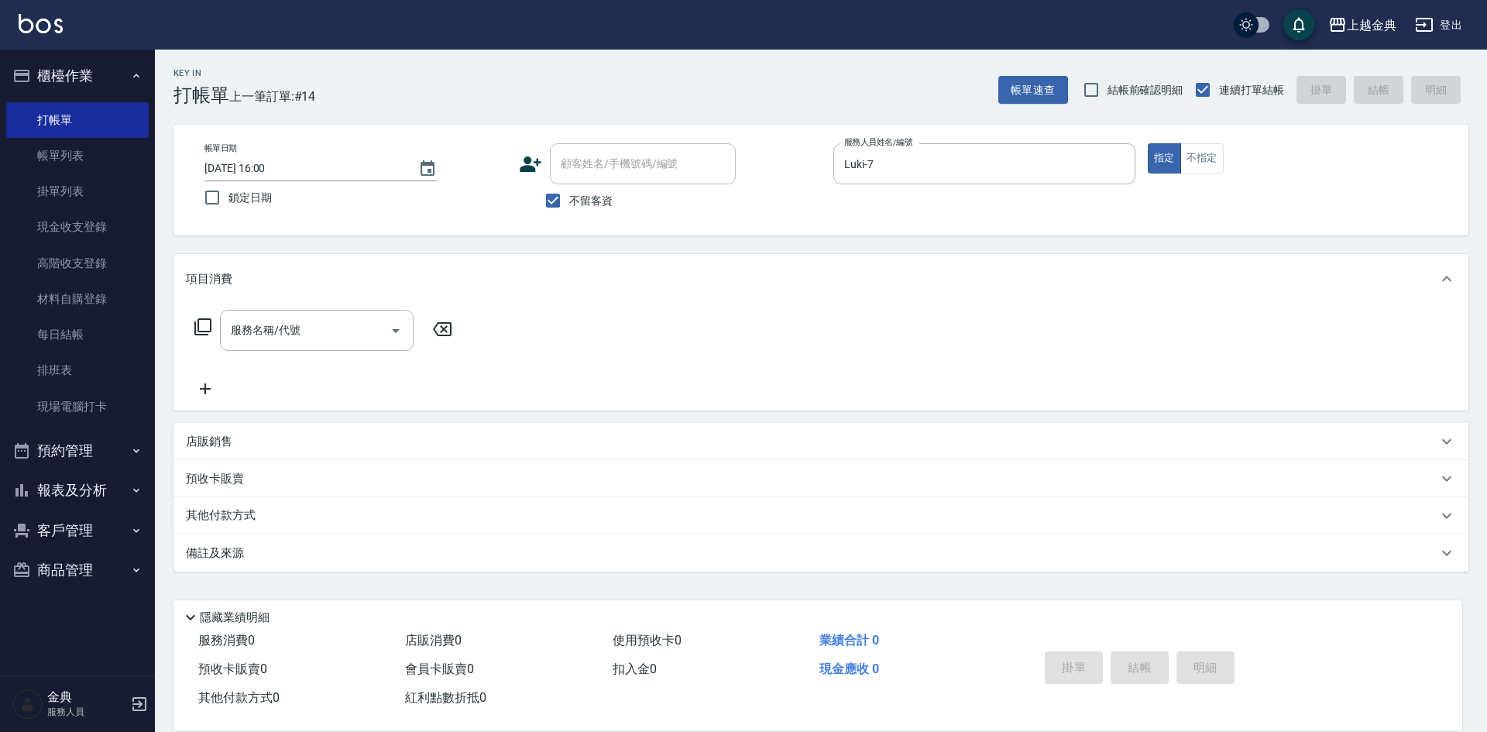
click at [205, 330] on icon at bounding box center [203, 326] width 19 height 19
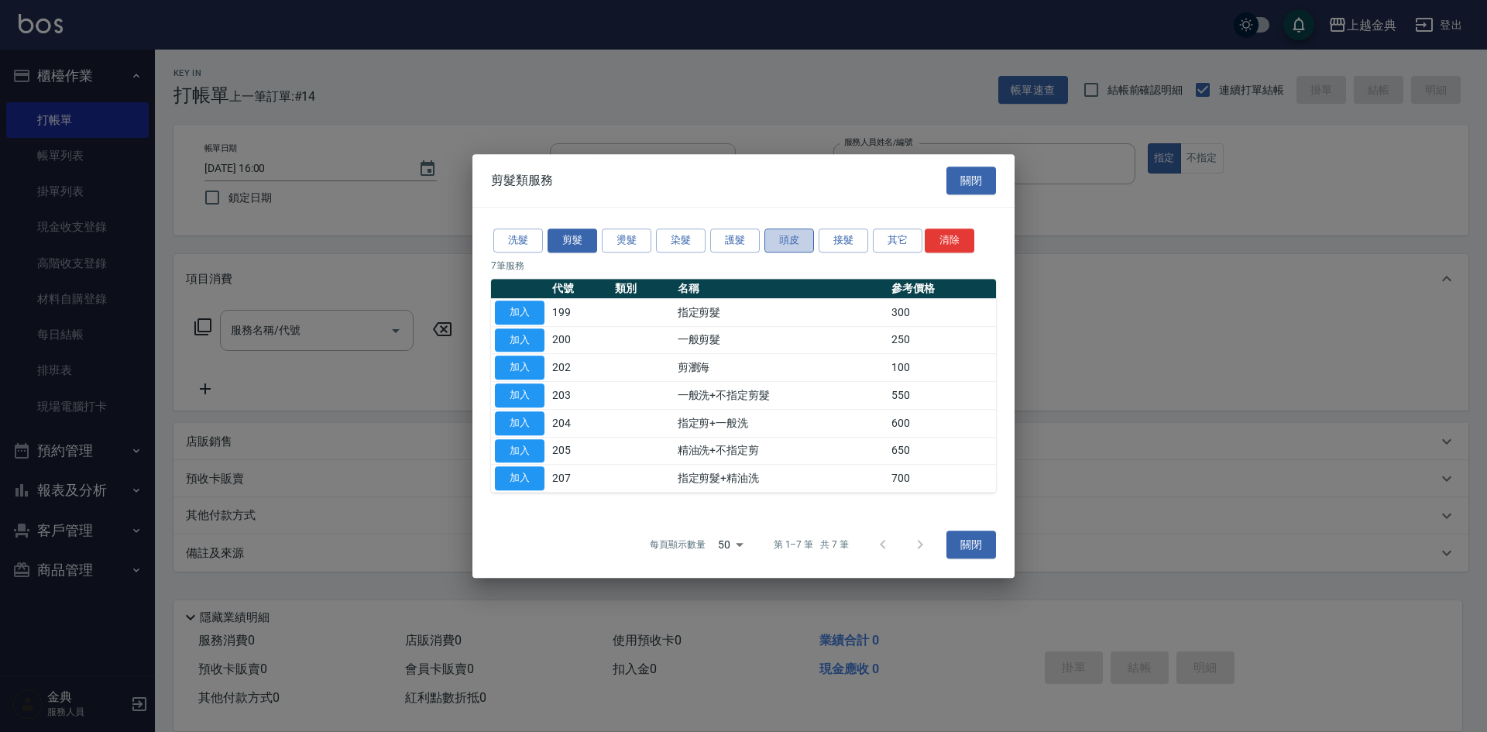
drag, startPoint x: 779, startPoint y: 232, endPoint x: 780, endPoint y: 246, distance: 14.0
click at [780, 234] on button "頭皮" at bounding box center [789, 240] width 50 height 24
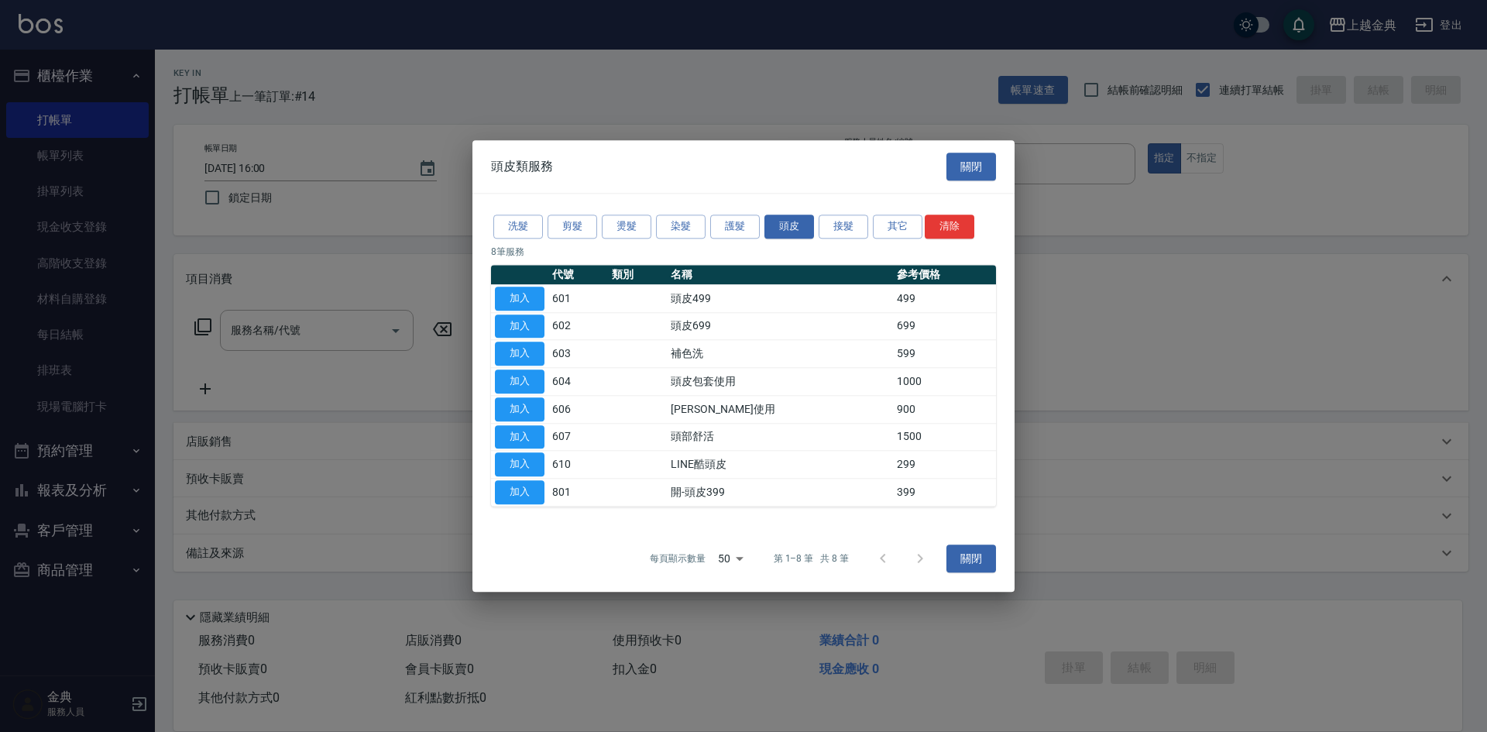
click at [516, 285] on td "加入" at bounding box center [519, 299] width 57 height 28
click at [518, 303] on button "加入" at bounding box center [520, 298] width 50 height 24
type input "頭皮499(601)"
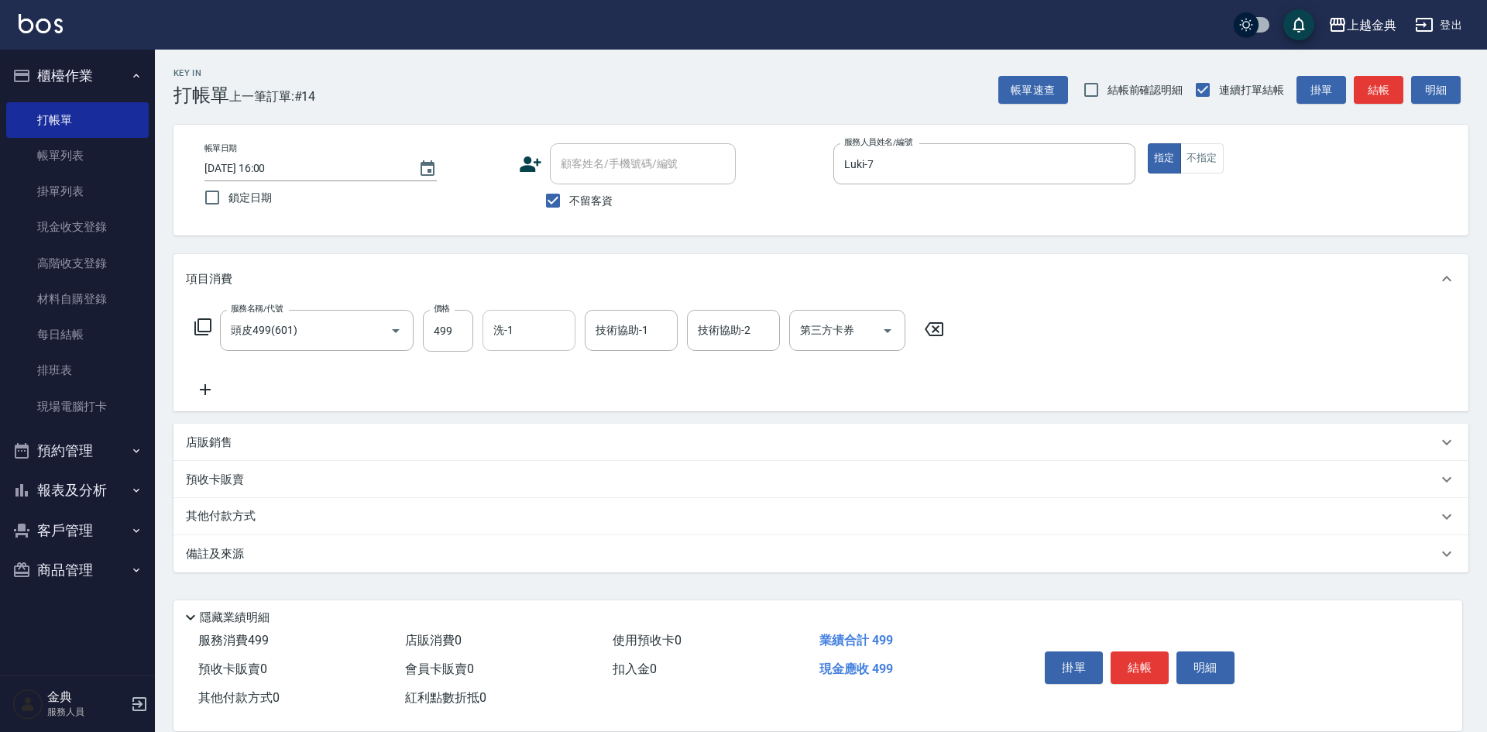
click at [532, 317] on input "洗-1" at bounding box center [528, 330] width 79 height 27
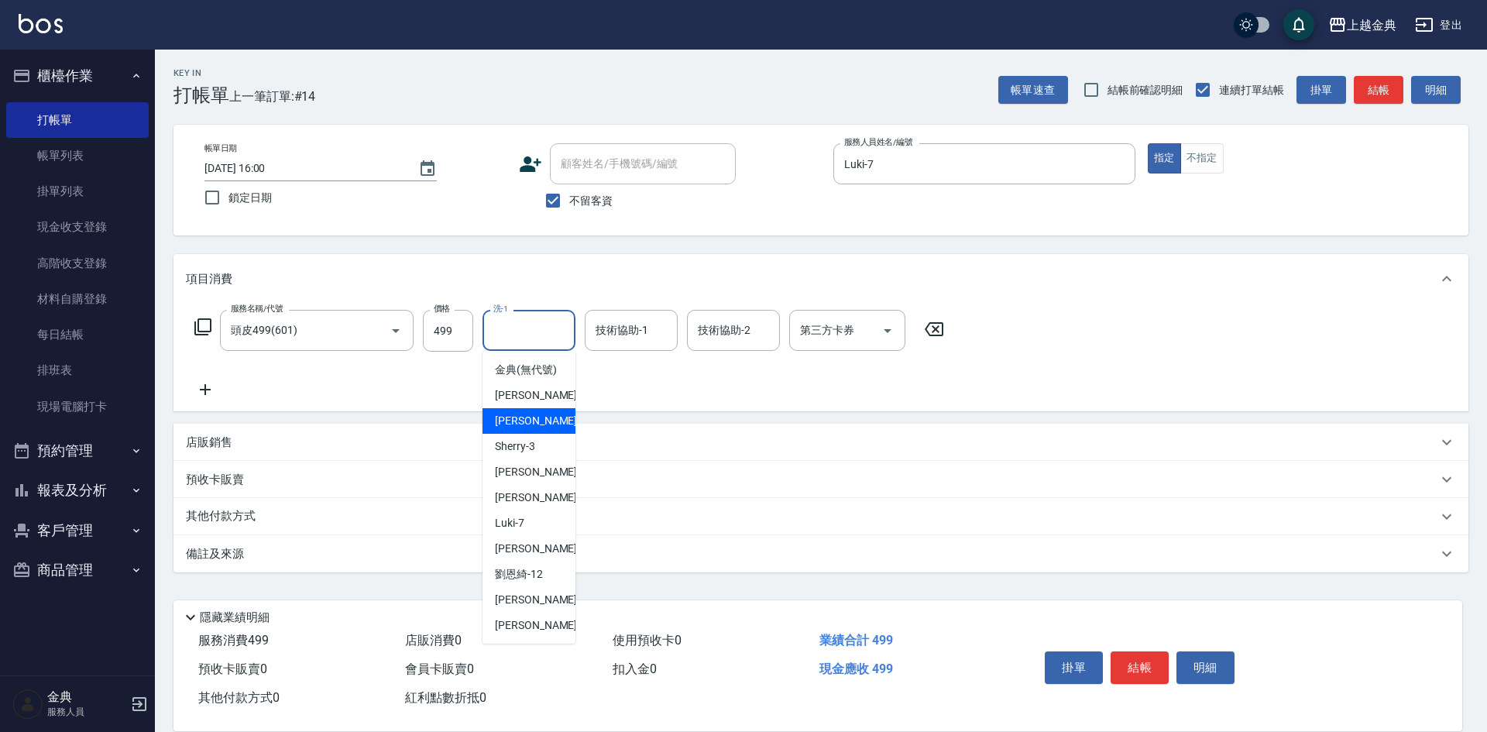
click at [538, 434] on div "Cindy -2" at bounding box center [528, 421] width 93 height 26
type input "Cindy-2"
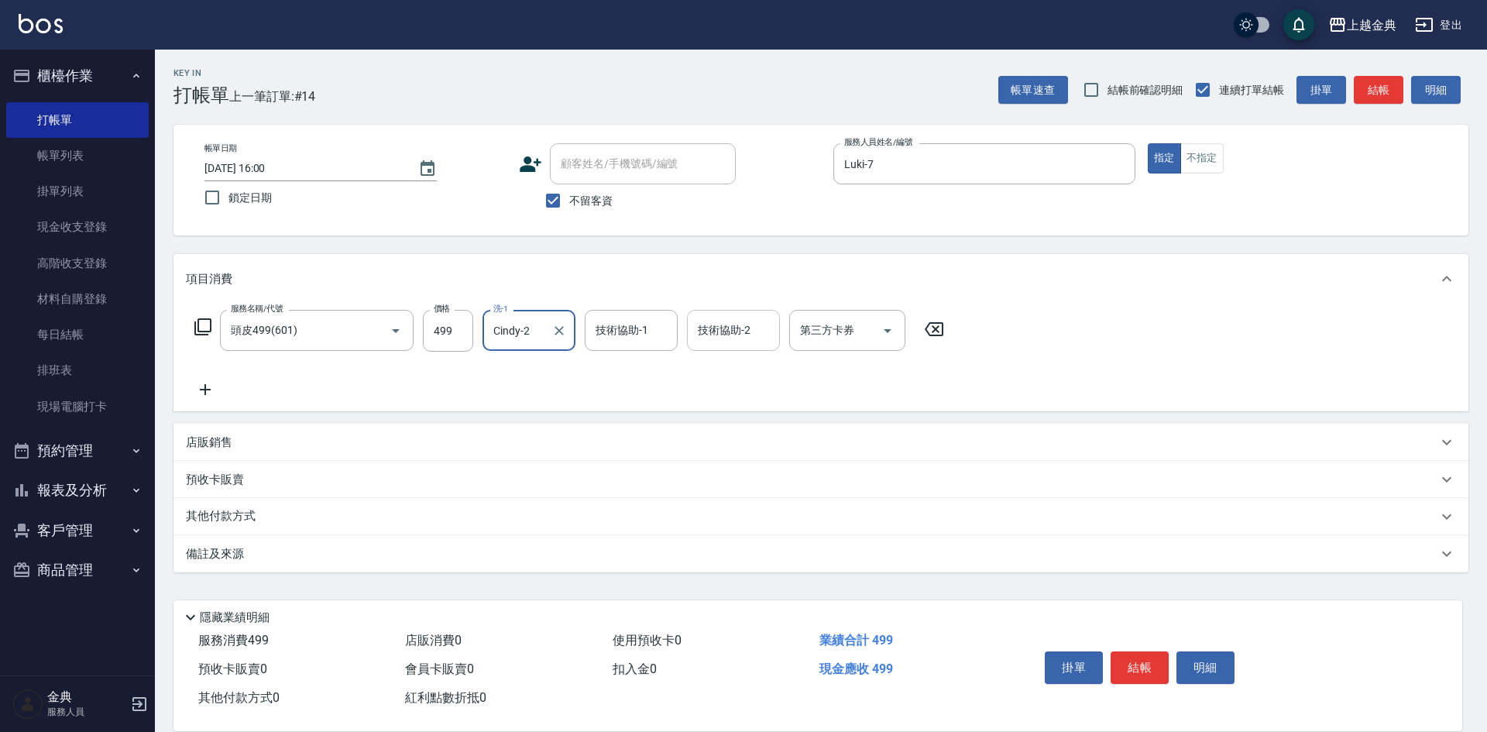
click at [740, 321] on div "技術協助-2 技術協助-2" at bounding box center [733, 330] width 93 height 41
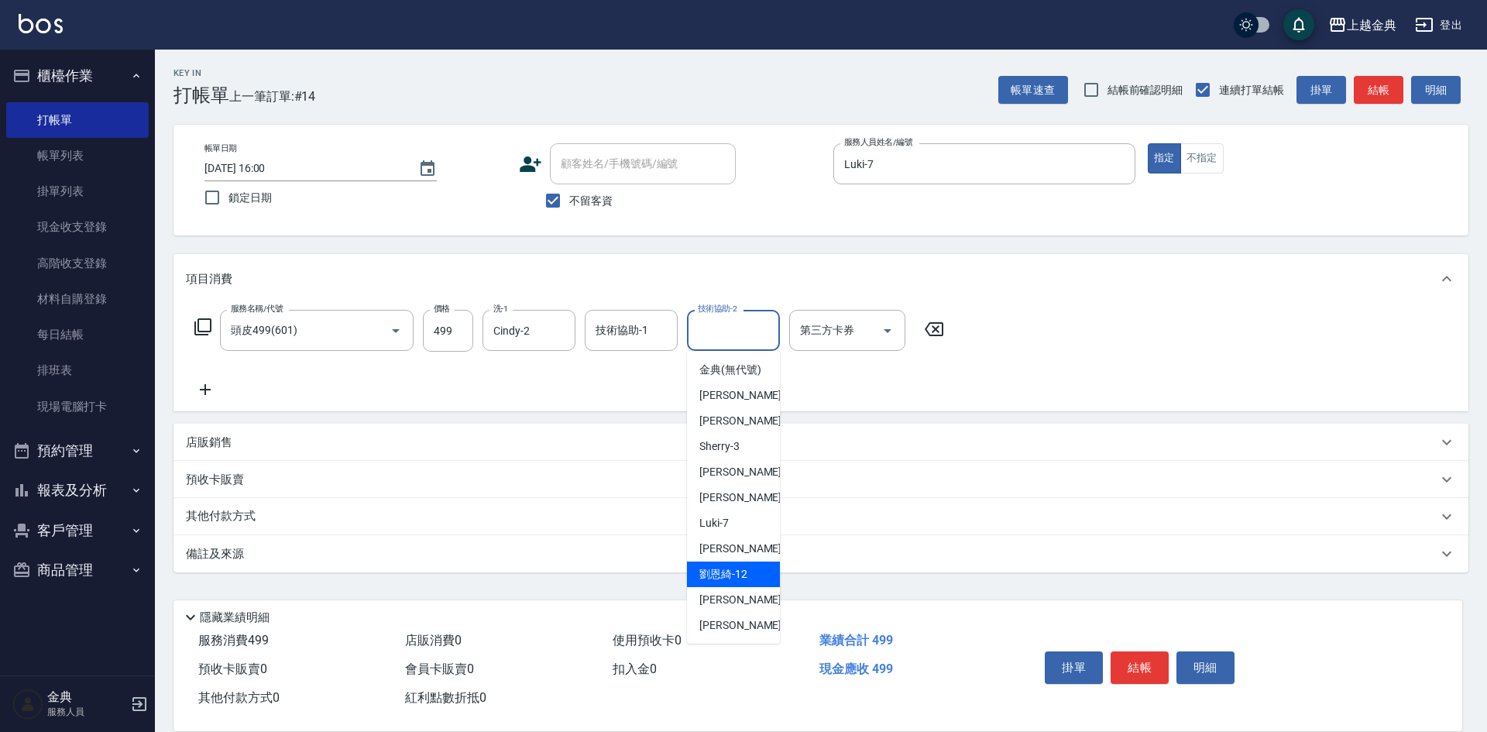
click at [750, 586] on div "[PERSON_NAME]-12" at bounding box center [733, 574] width 93 height 26
type input "[PERSON_NAME]-12"
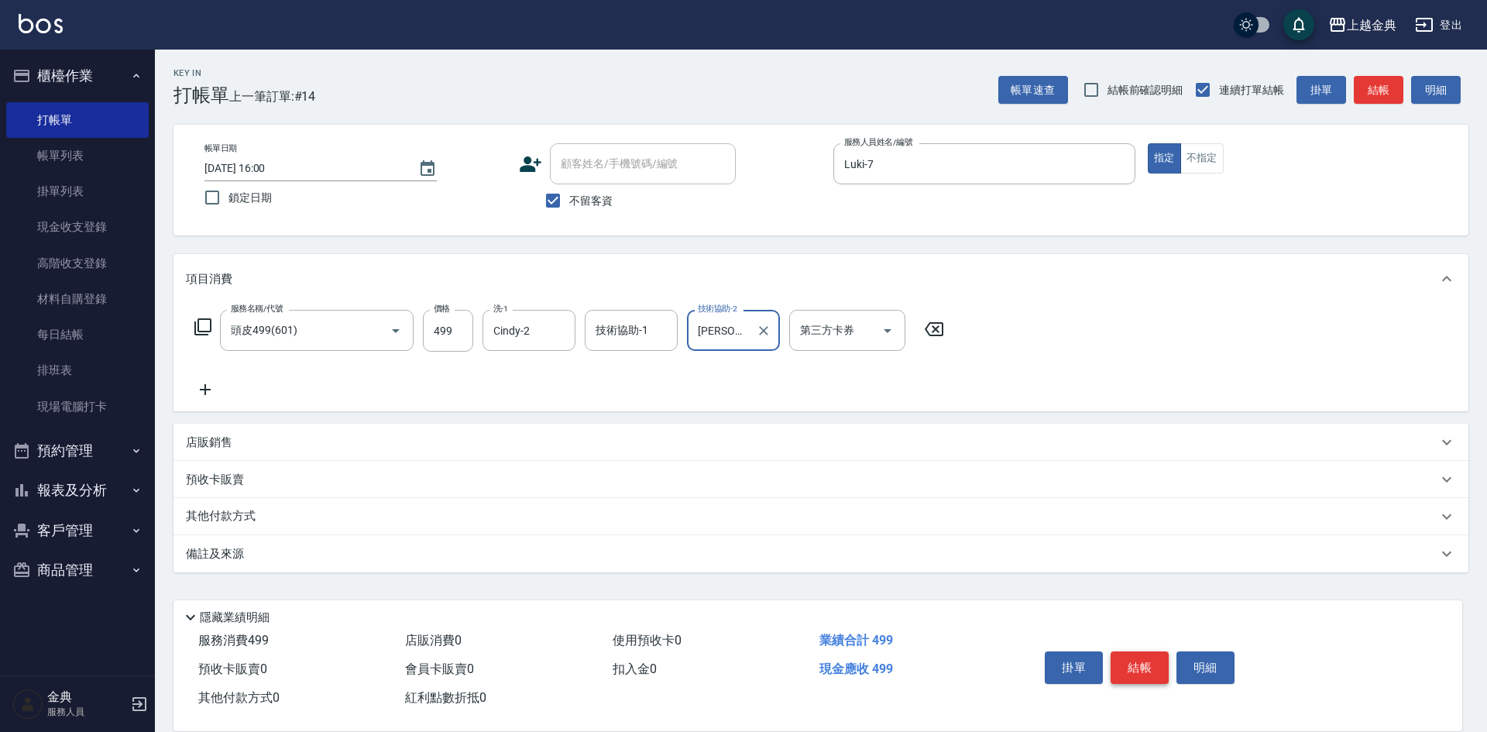
click at [1134, 659] on button "結帳" at bounding box center [1139, 667] width 58 height 33
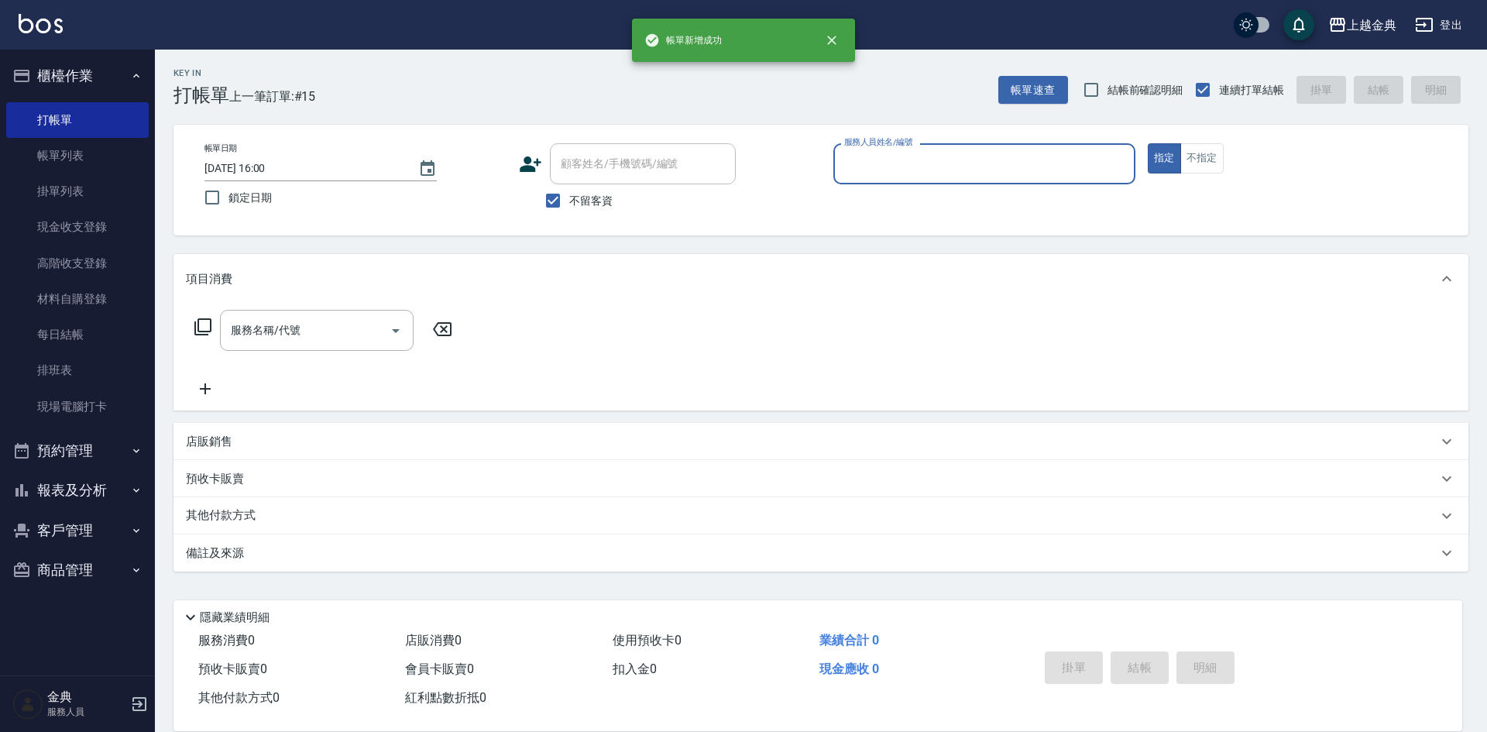
click at [1043, 170] on input "服務人員姓名/編號" at bounding box center [984, 163] width 288 height 27
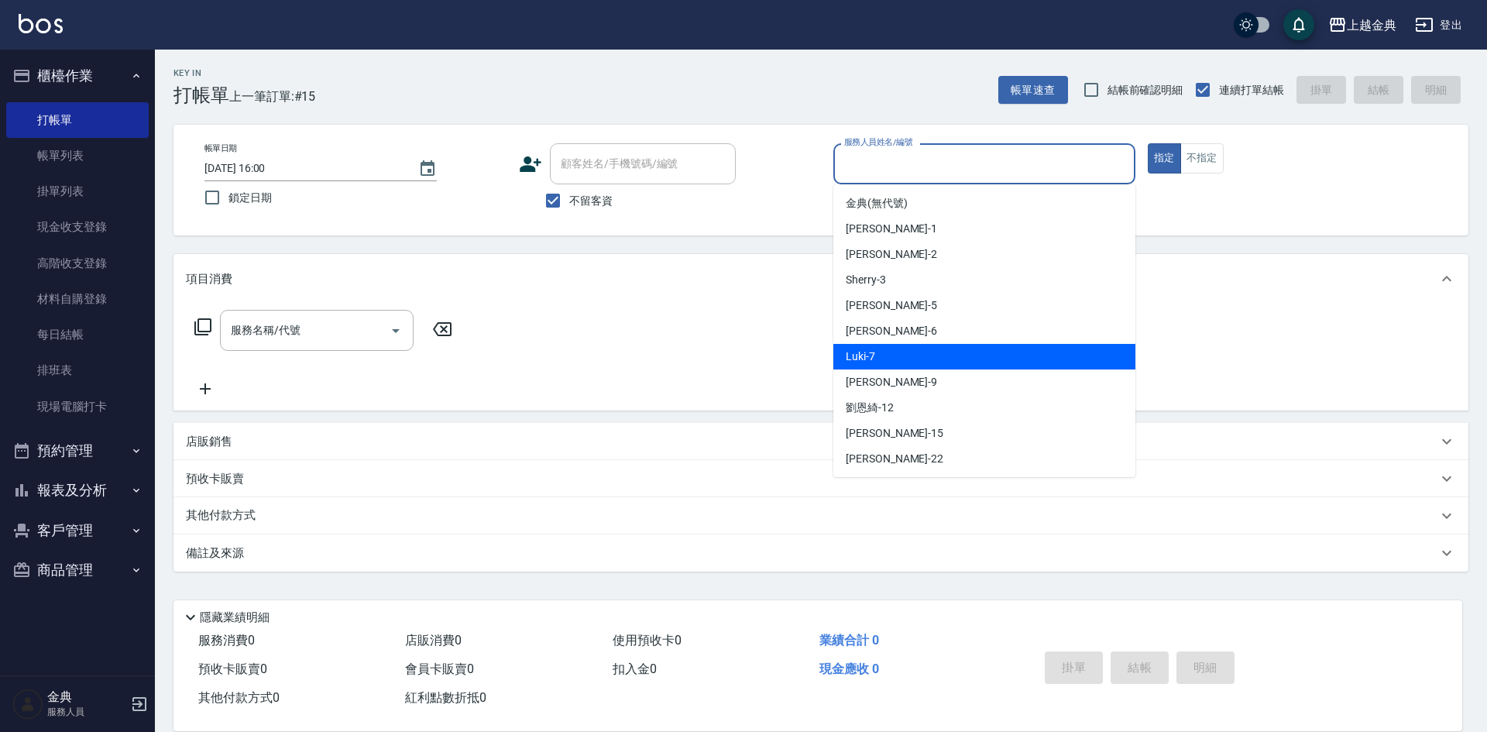
click at [1012, 355] on div "Luki -7" at bounding box center [984, 357] width 302 height 26
type input "Luki-7"
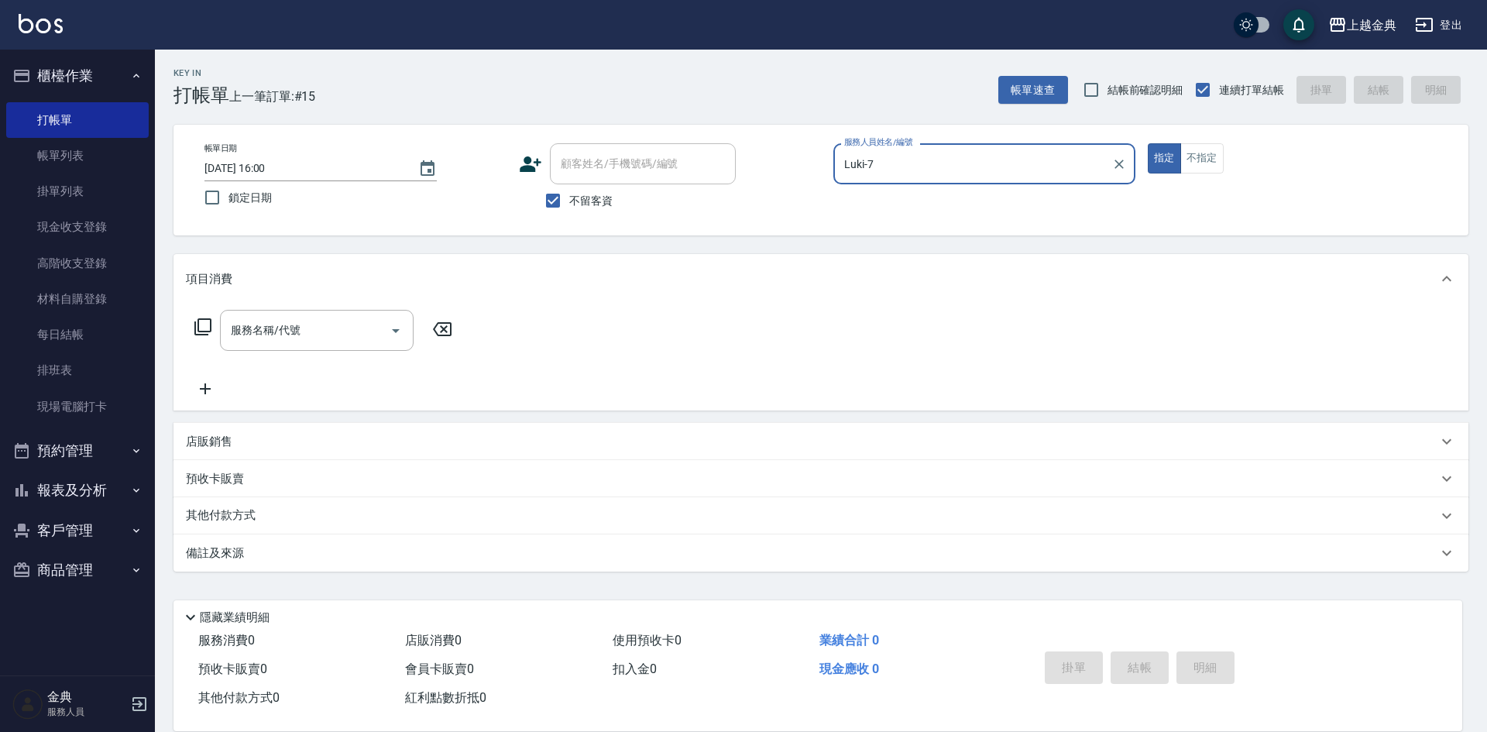
click at [207, 323] on icon at bounding box center [203, 326] width 19 height 19
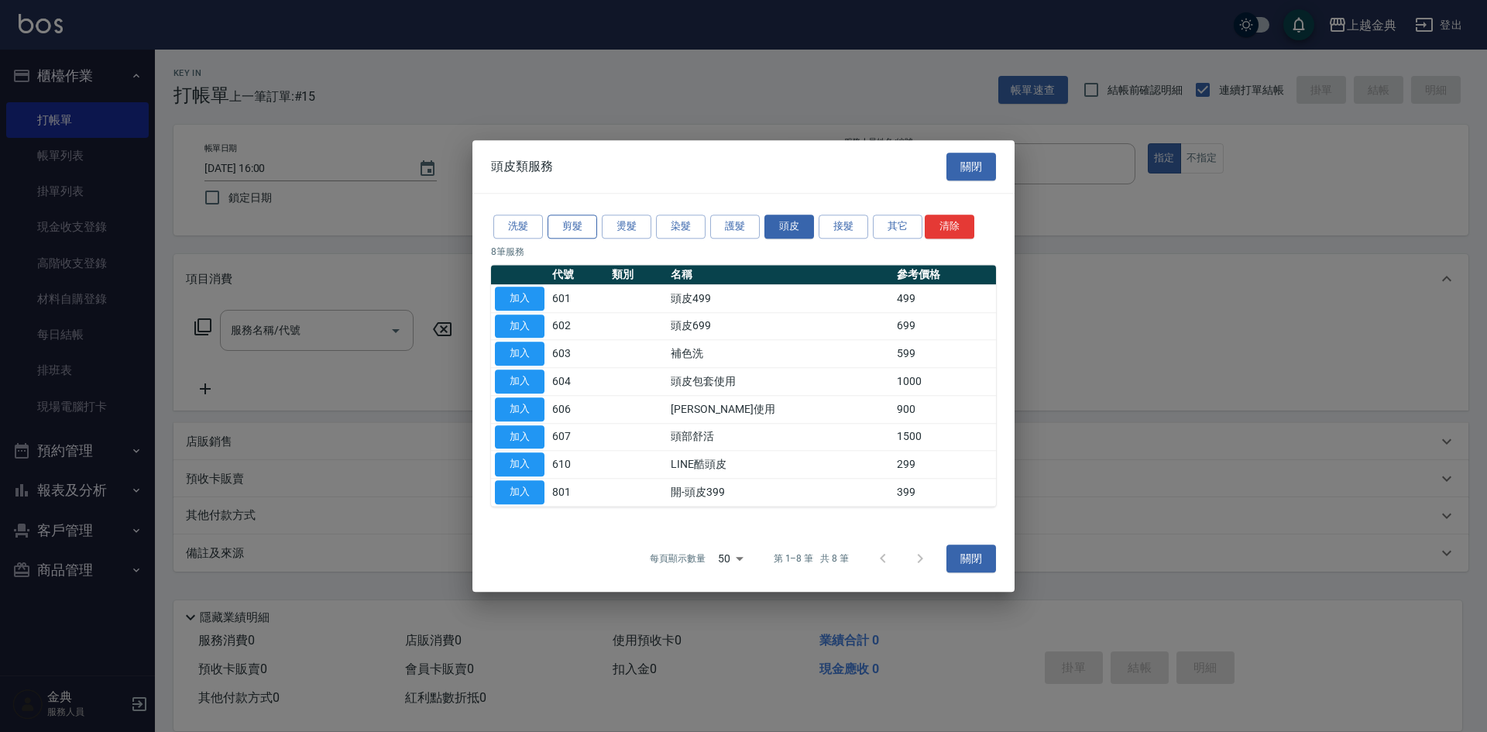
click at [587, 231] on button "剪髮" at bounding box center [572, 226] width 50 height 24
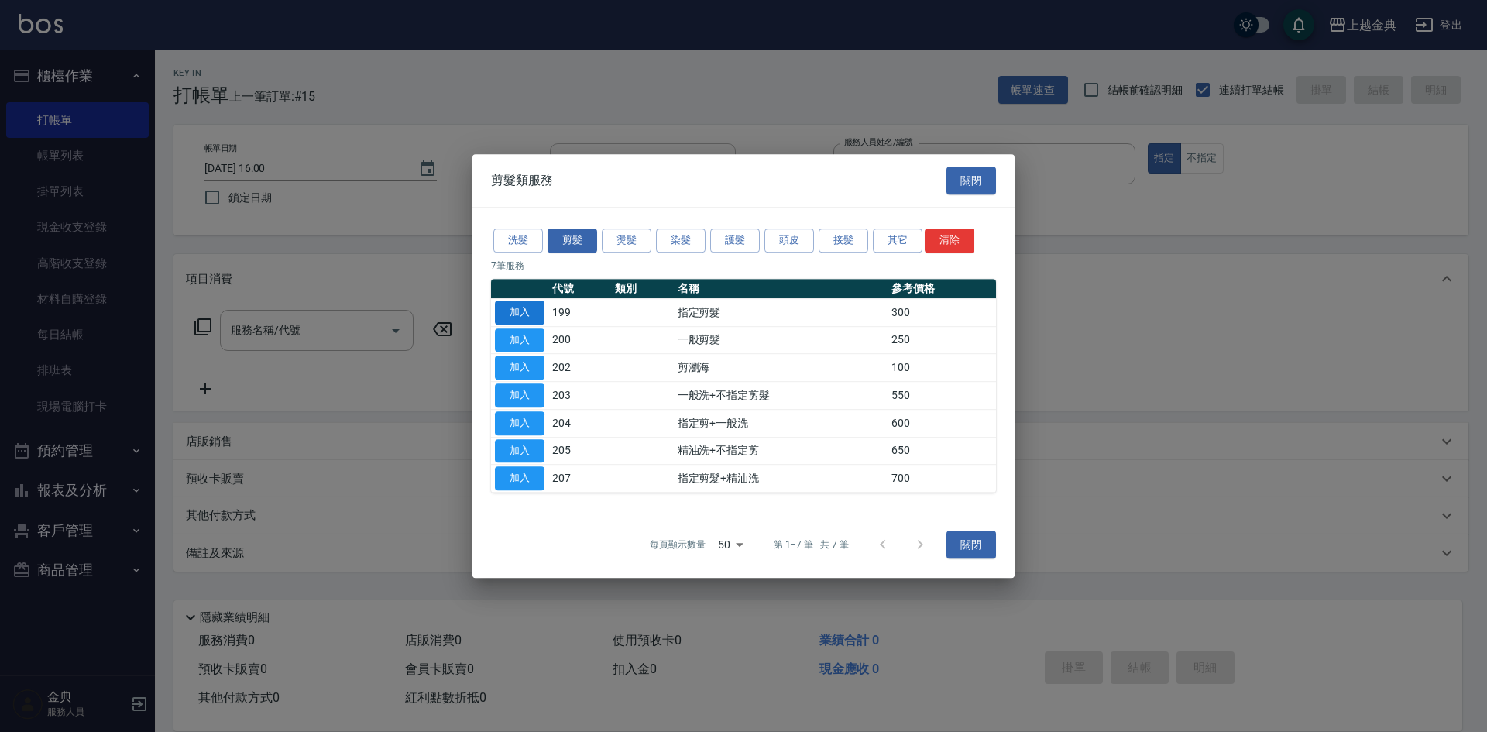
click at [514, 311] on button "加入" at bounding box center [520, 312] width 50 height 24
type input "指定剪髮(199)"
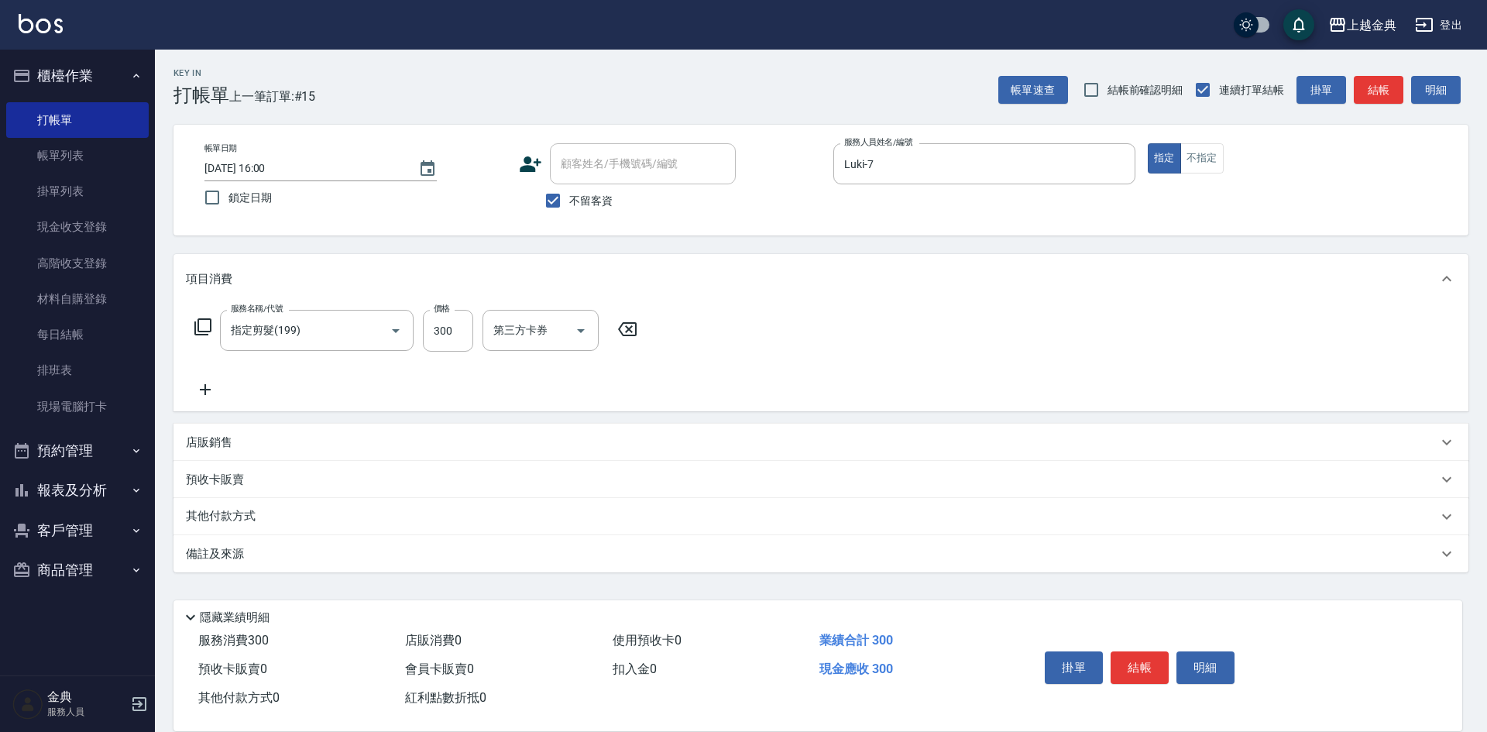
click at [1138, 654] on button "結帳" at bounding box center [1139, 667] width 58 height 33
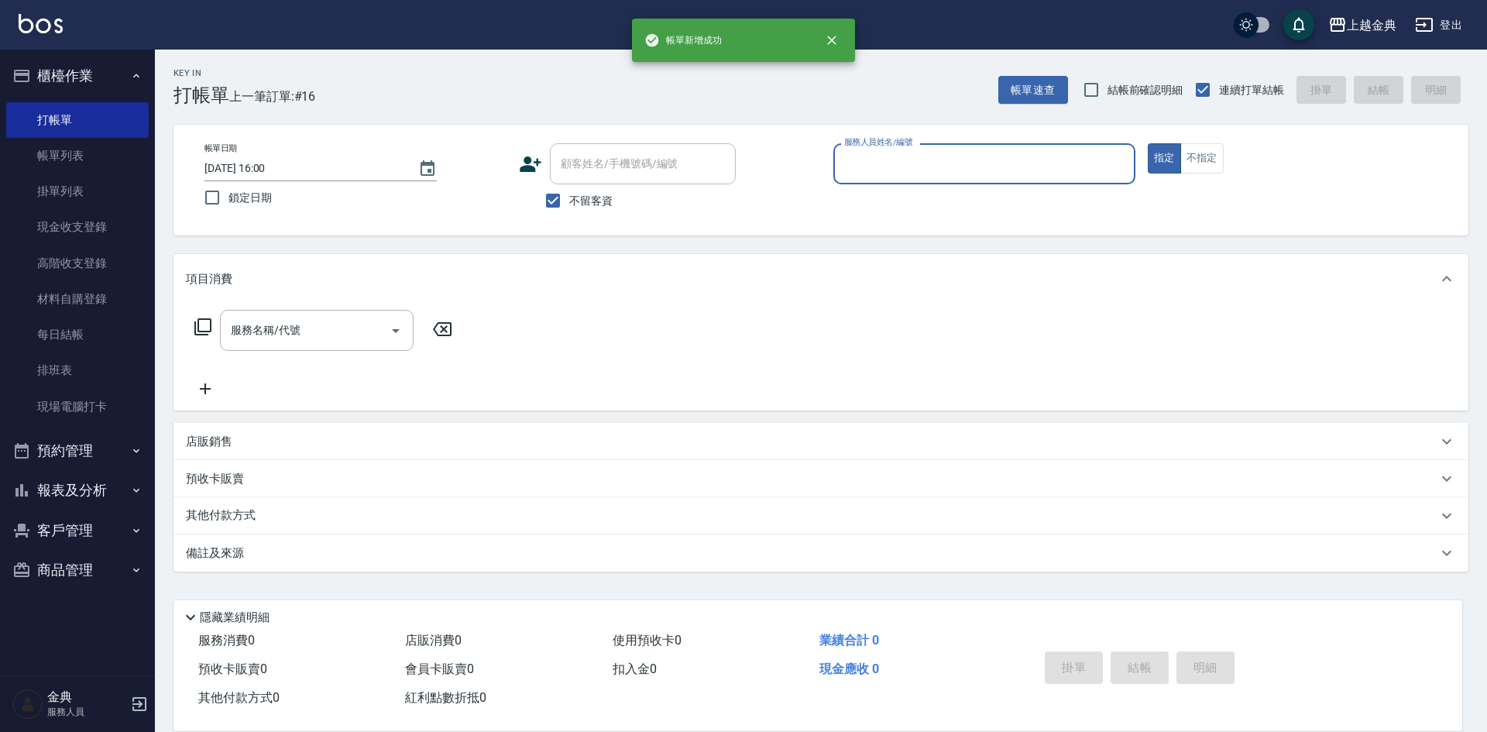
drag, startPoint x: 892, startPoint y: 158, endPoint x: 893, endPoint y: 177, distance: 18.6
click at [893, 158] on input "服務人員姓名/編號" at bounding box center [984, 163] width 288 height 27
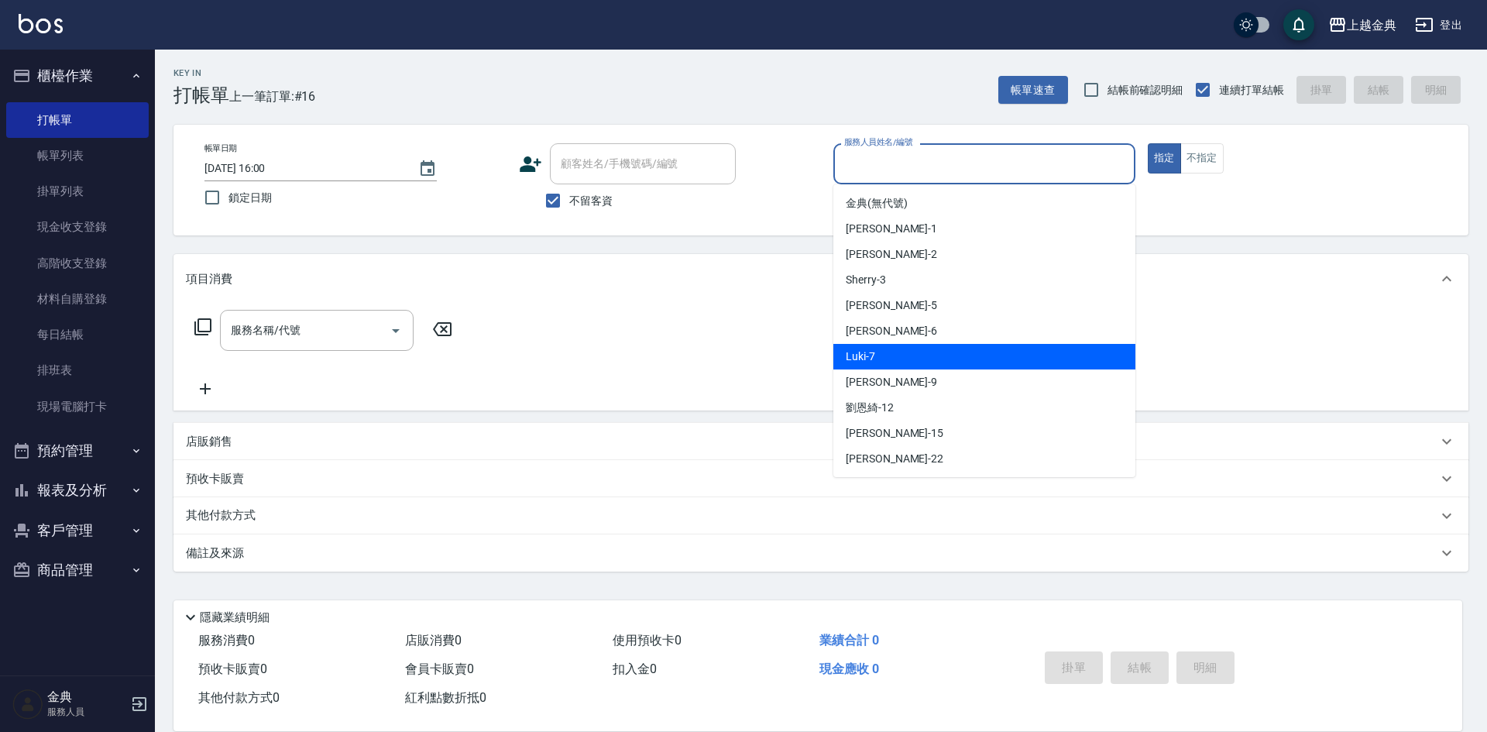
click at [907, 362] on div "Luki -7" at bounding box center [984, 357] width 302 height 26
type input "Luki-7"
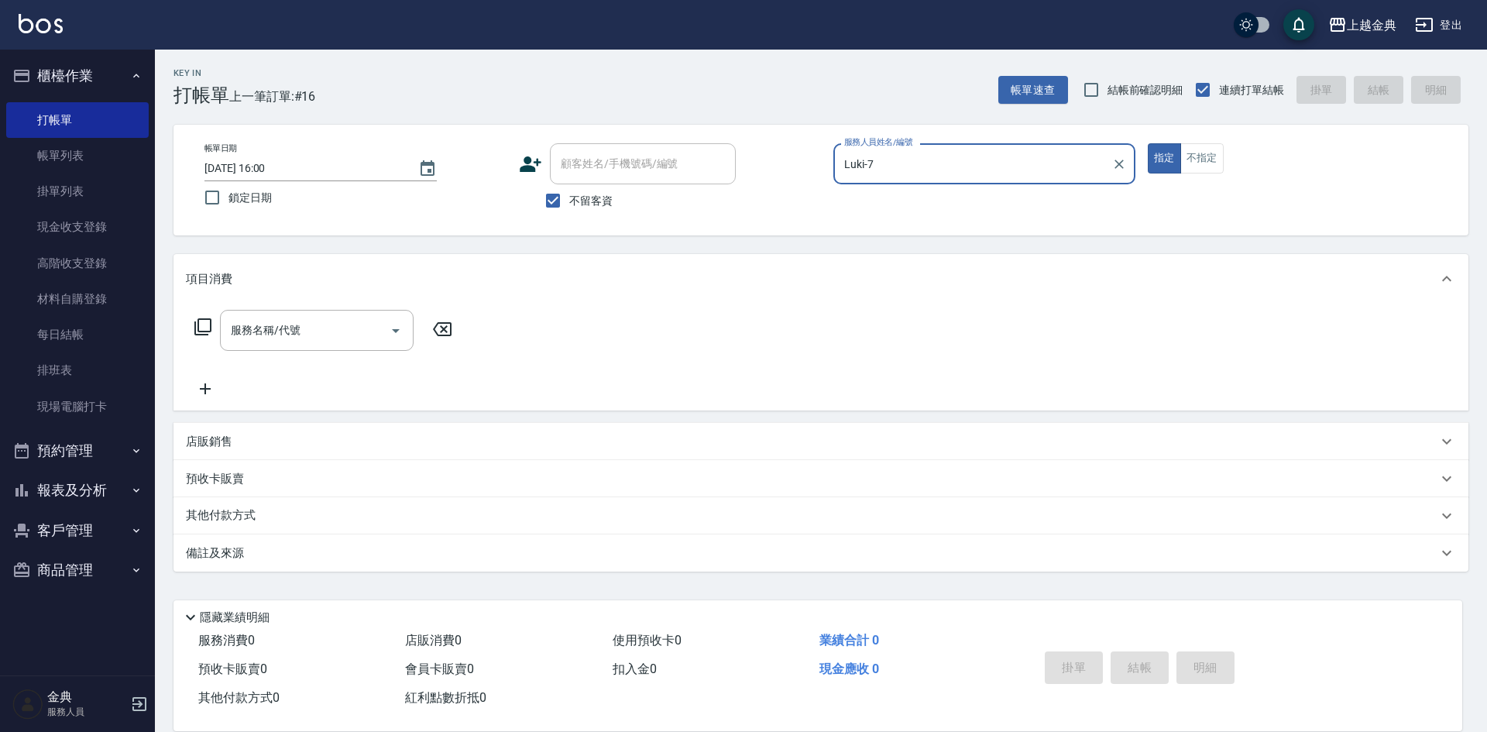
click at [204, 324] on icon at bounding box center [203, 326] width 19 height 19
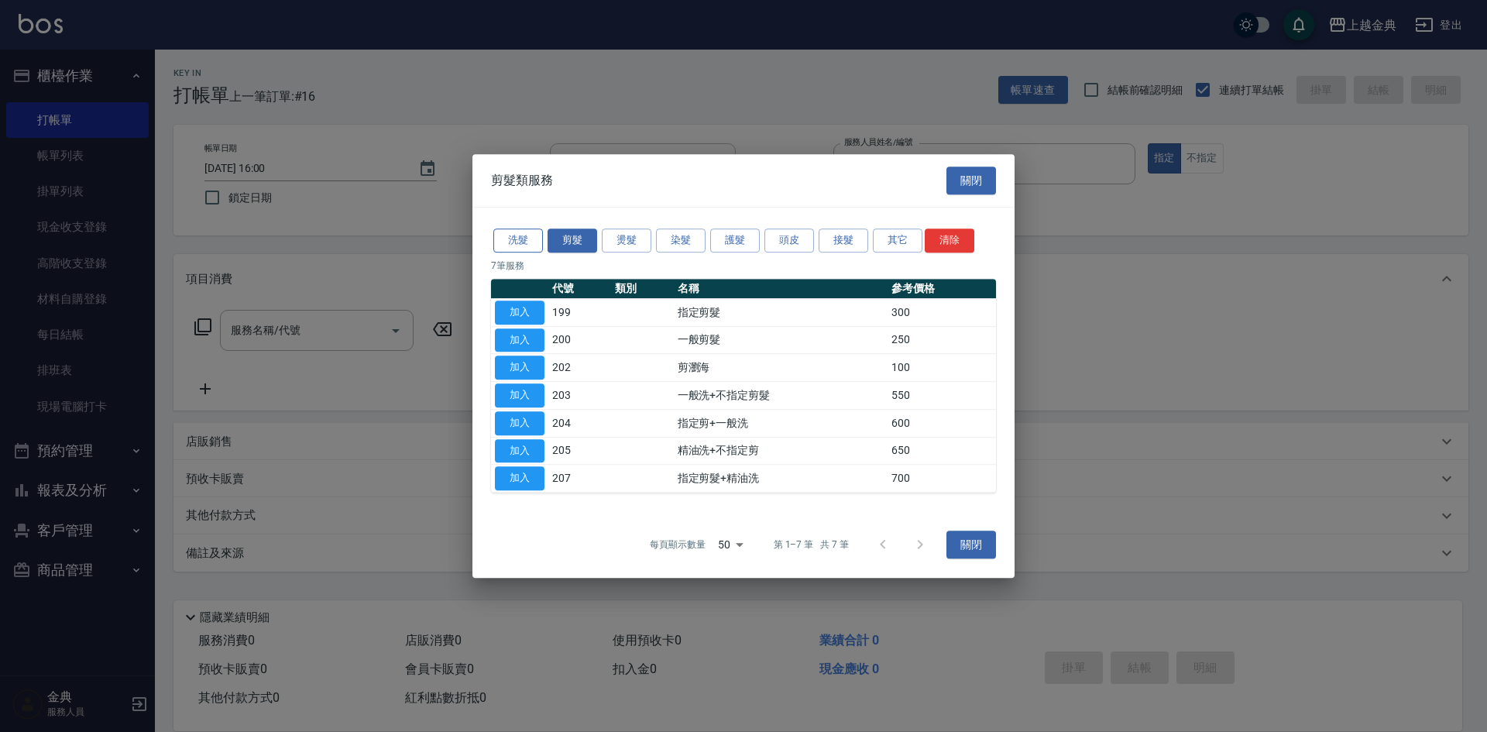
click at [525, 240] on button "洗髮" at bounding box center [518, 240] width 50 height 24
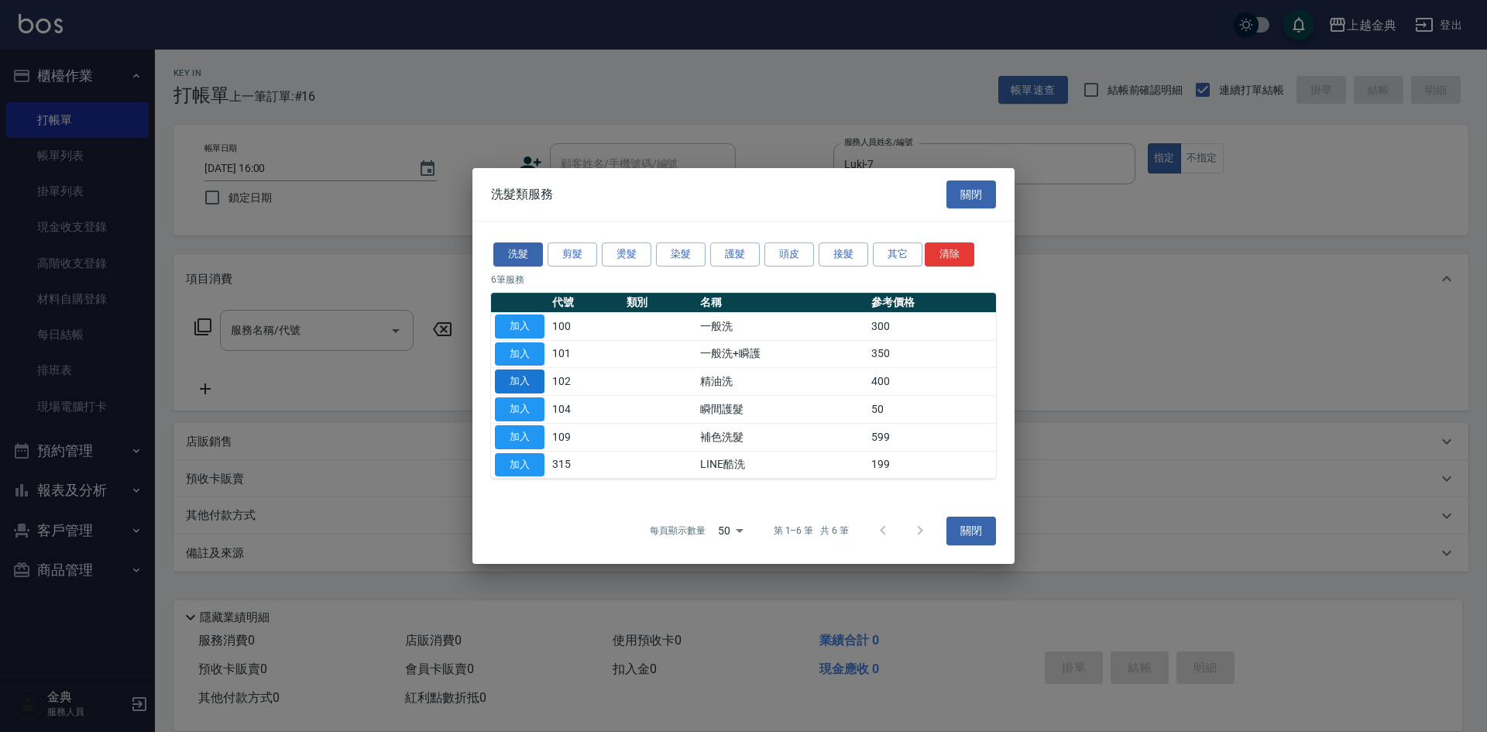
click at [535, 373] on button "加入" at bounding box center [520, 381] width 50 height 24
type input "精油洗(102)"
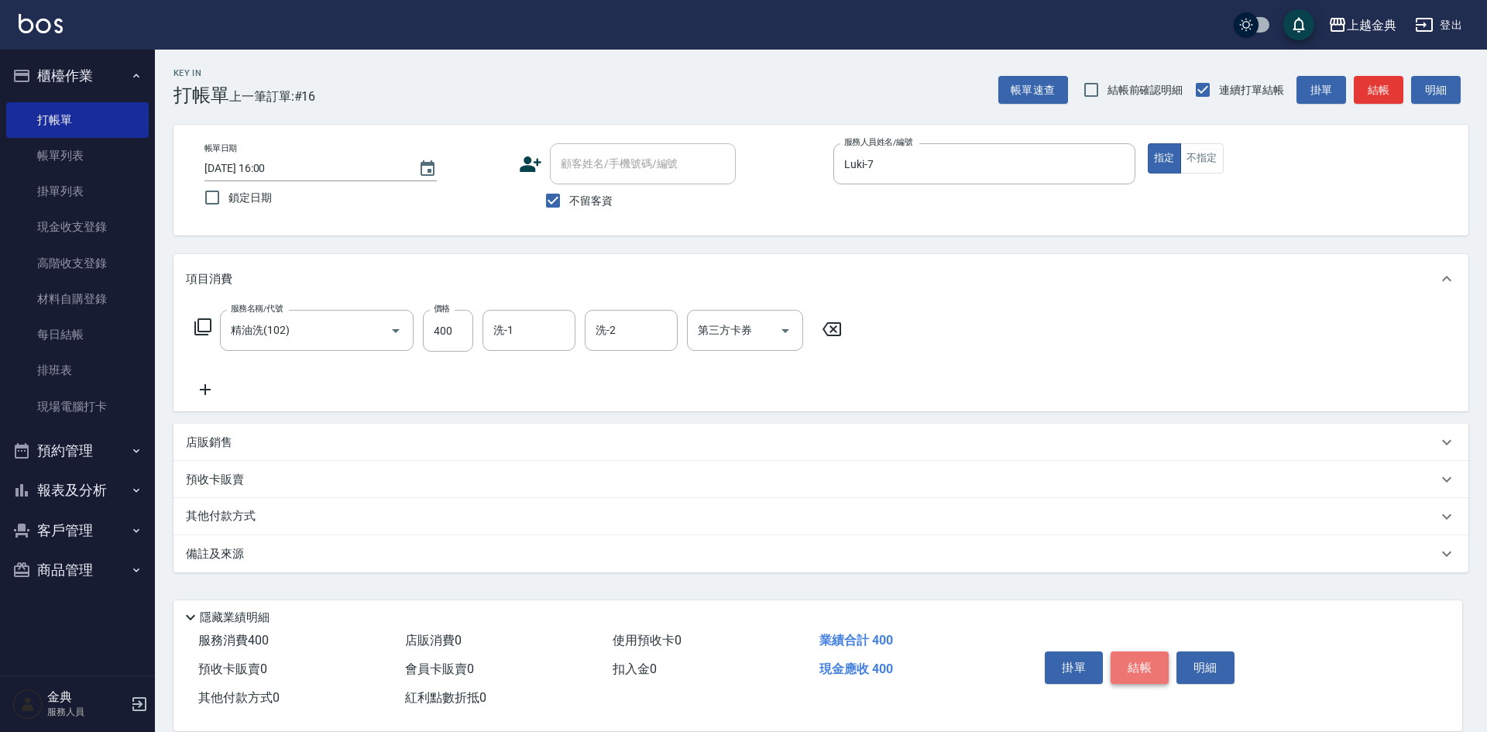
click at [1141, 657] on button "結帳" at bounding box center [1139, 667] width 58 height 33
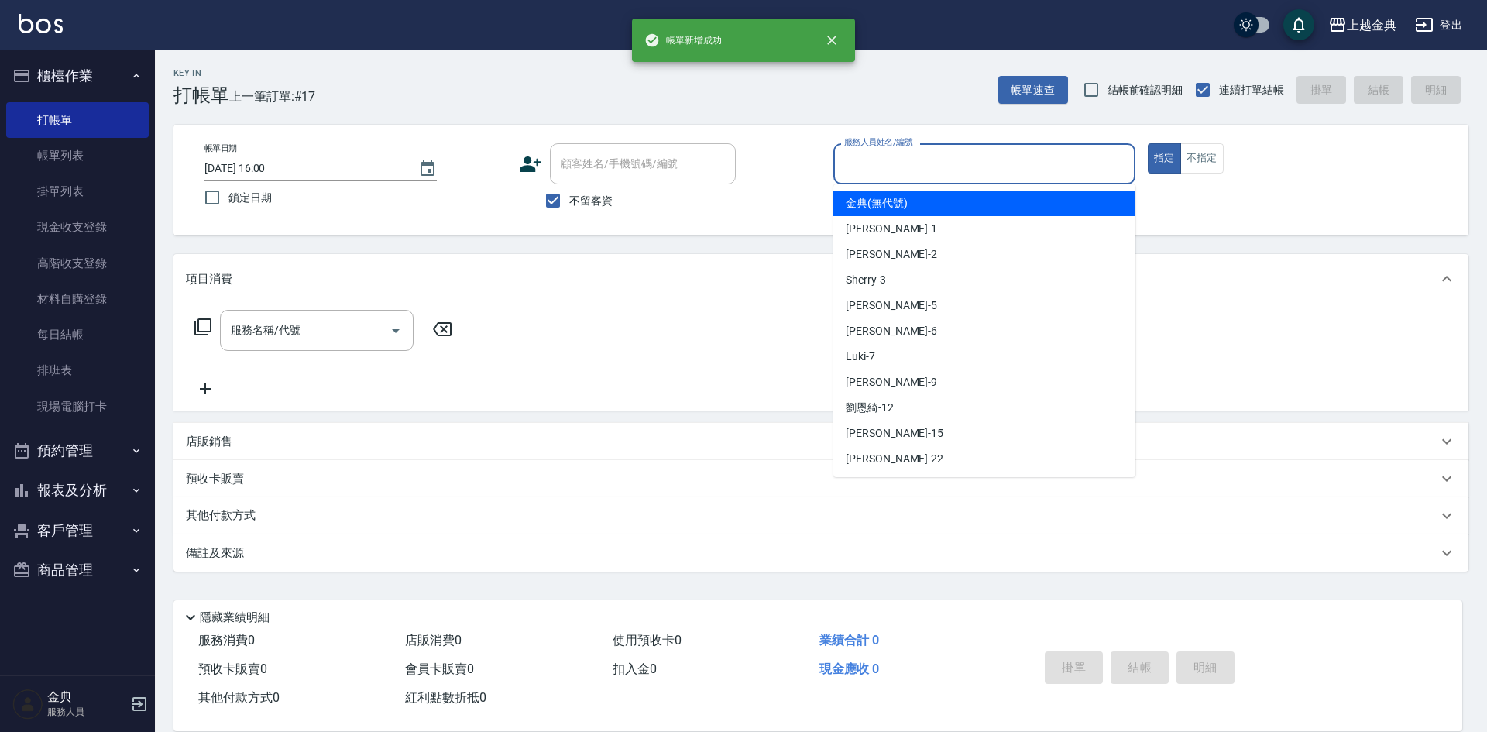
click at [973, 169] on input "服務人員姓名/編號" at bounding box center [984, 163] width 288 height 27
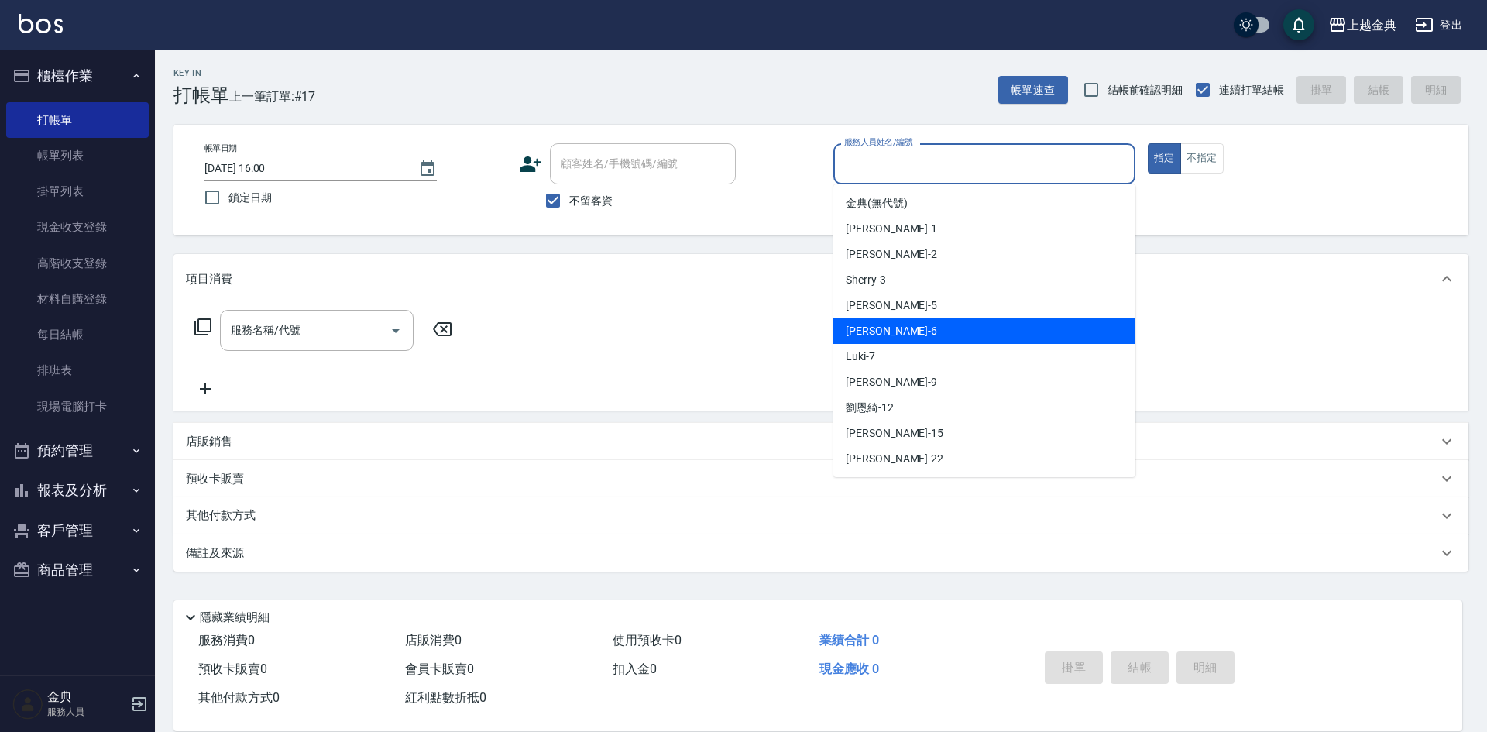
click at [929, 330] on div "[PERSON_NAME] -6" at bounding box center [984, 331] width 302 height 26
type input "[PERSON_NAME]-6"
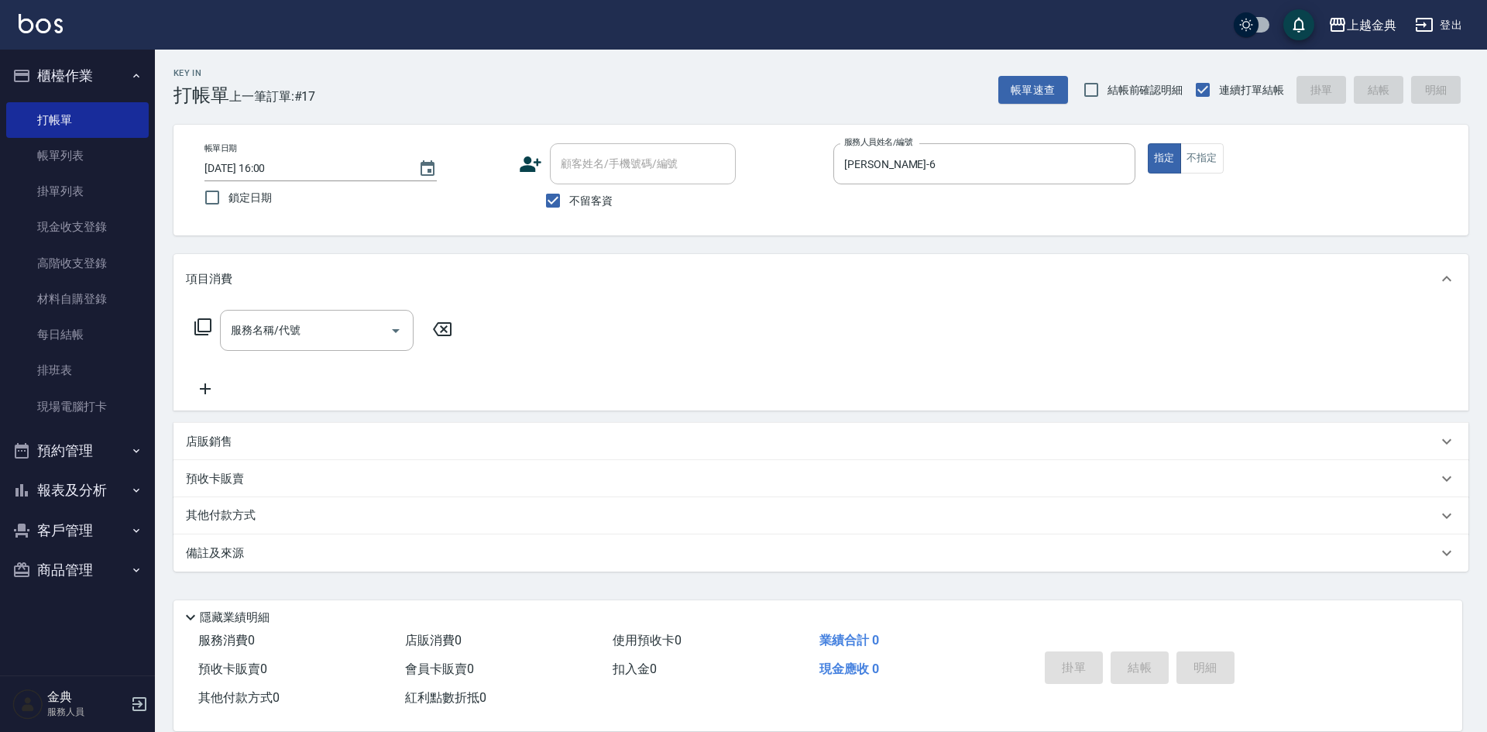
click at [204, 330] on icon at bounding box center [203, 326] width 19 height 19
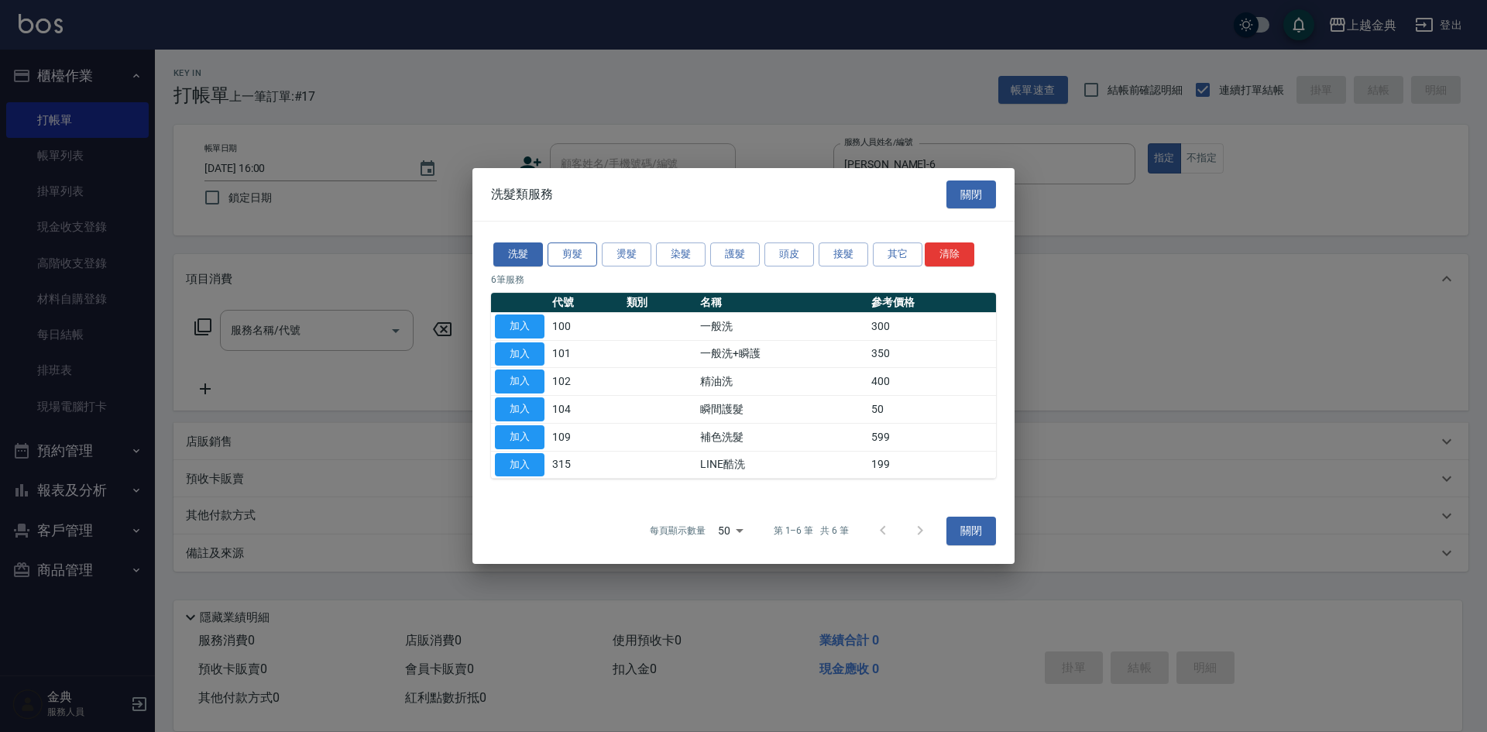
click at [585, 256] on button "剪髮" at bounding box center [572, 254] width 50 height 24
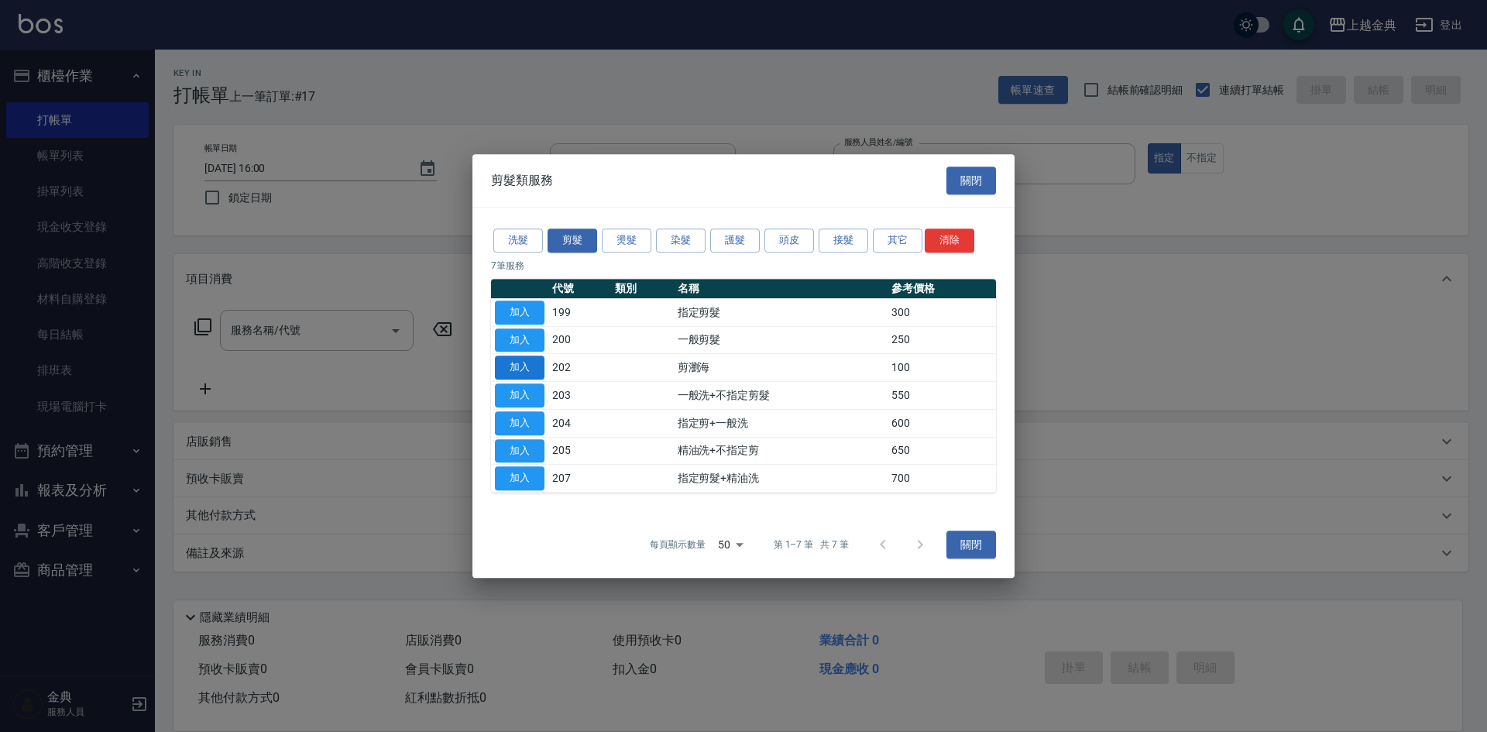
click at [521, 359] on button "加入" at bounding box center [520, 367] width 50 height 24
type input "剪瀏海(202)"
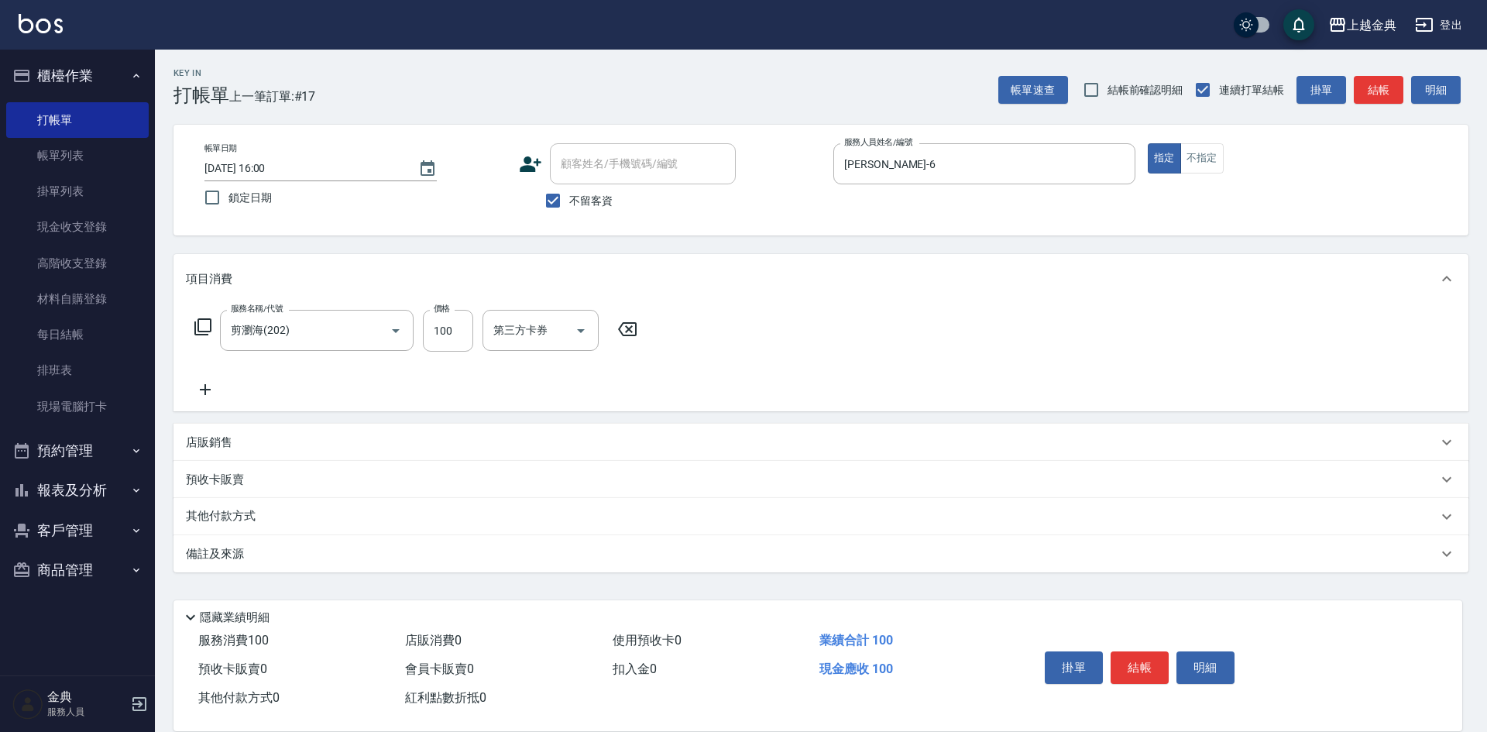
click at [198, 330] on icon at bounding box center [202, 326] width 17 height 17
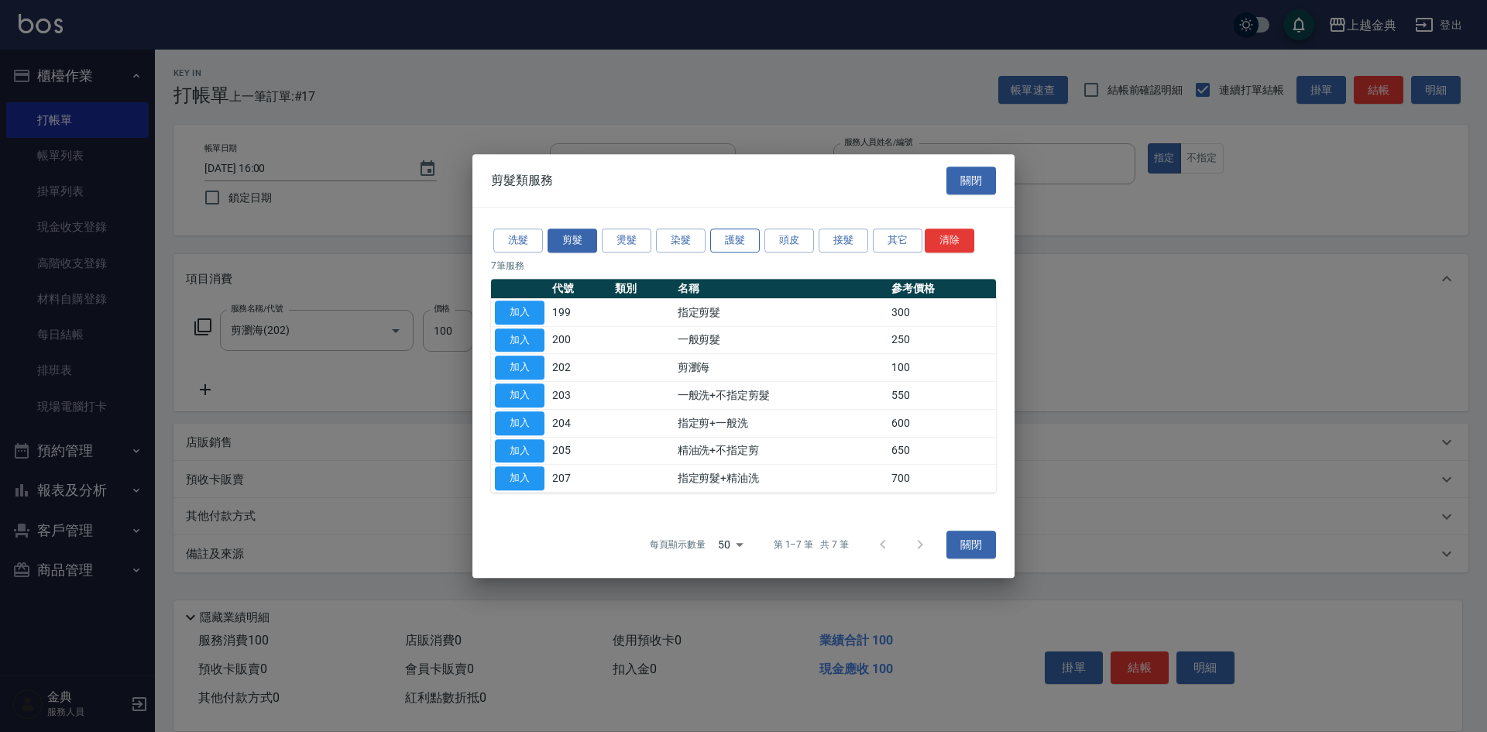
click at [743, 233] on button "護髮" at bounding box center [735, 240] width 50 height 24
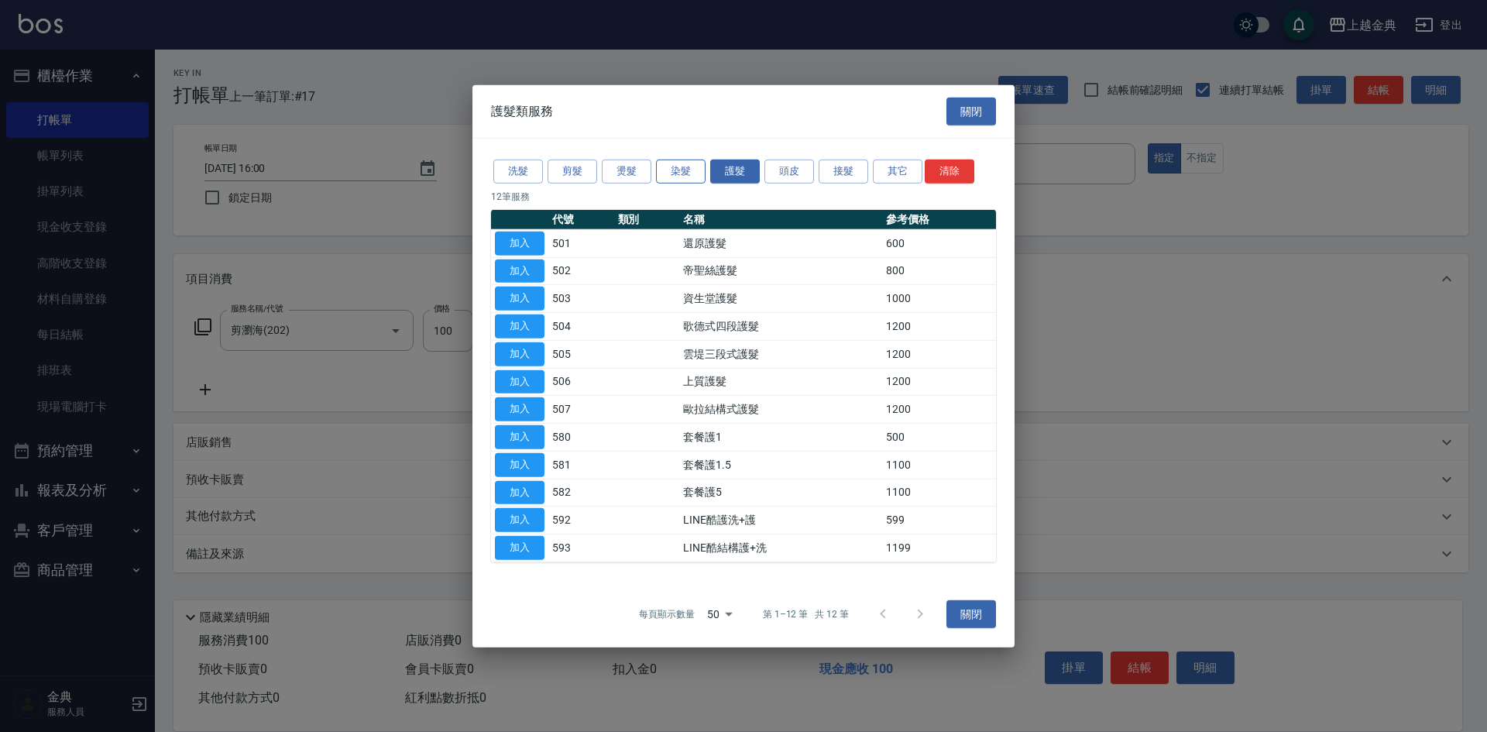
click at [692, 177] on button "染髮" at bounding box center [681, 172] width 50 height 24
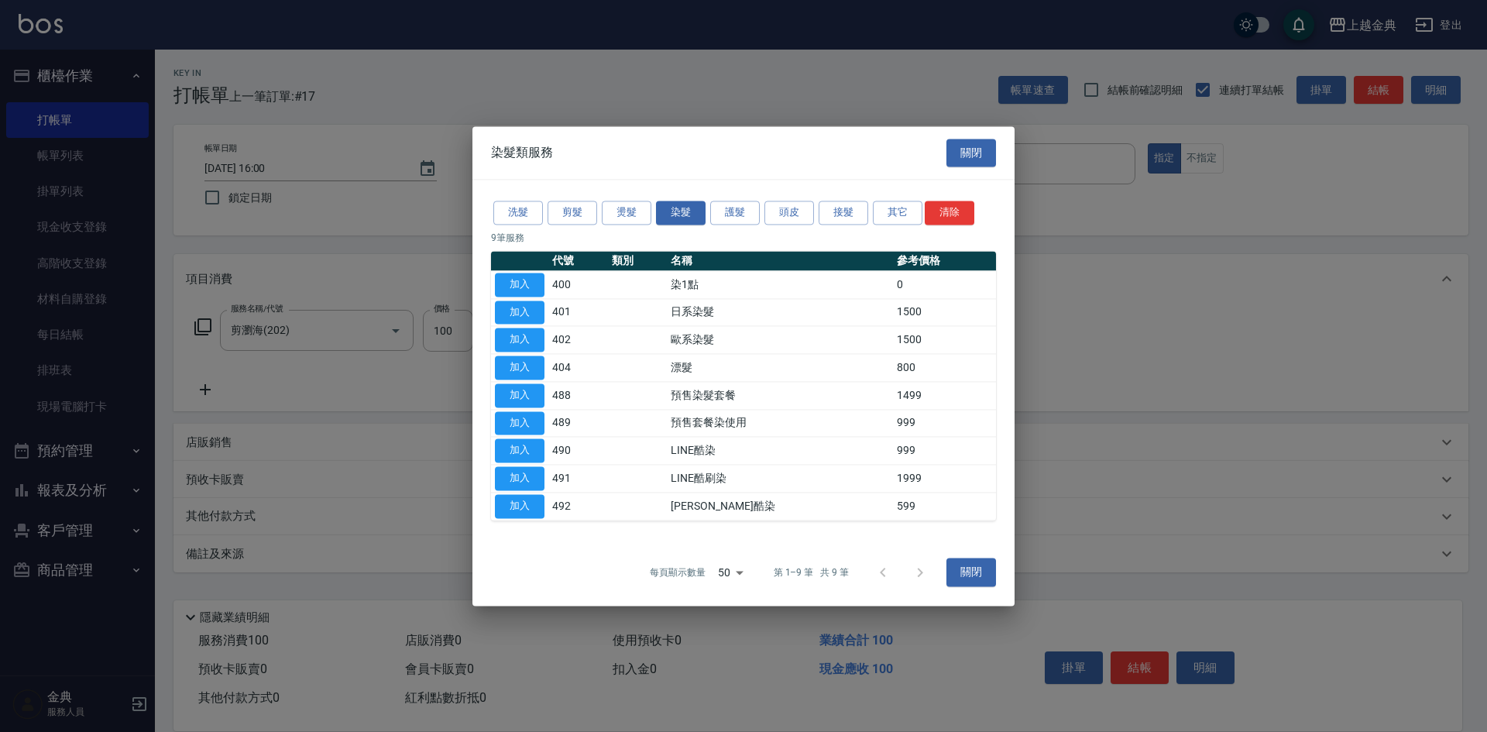
drag, startPoint x: 530, startPoint y: 311, endPoint x: 467, endPoint y: 331, distance: 65.6
click at [529, 310] on button "加入" at bounding box center [520, 312] width 50 height 24
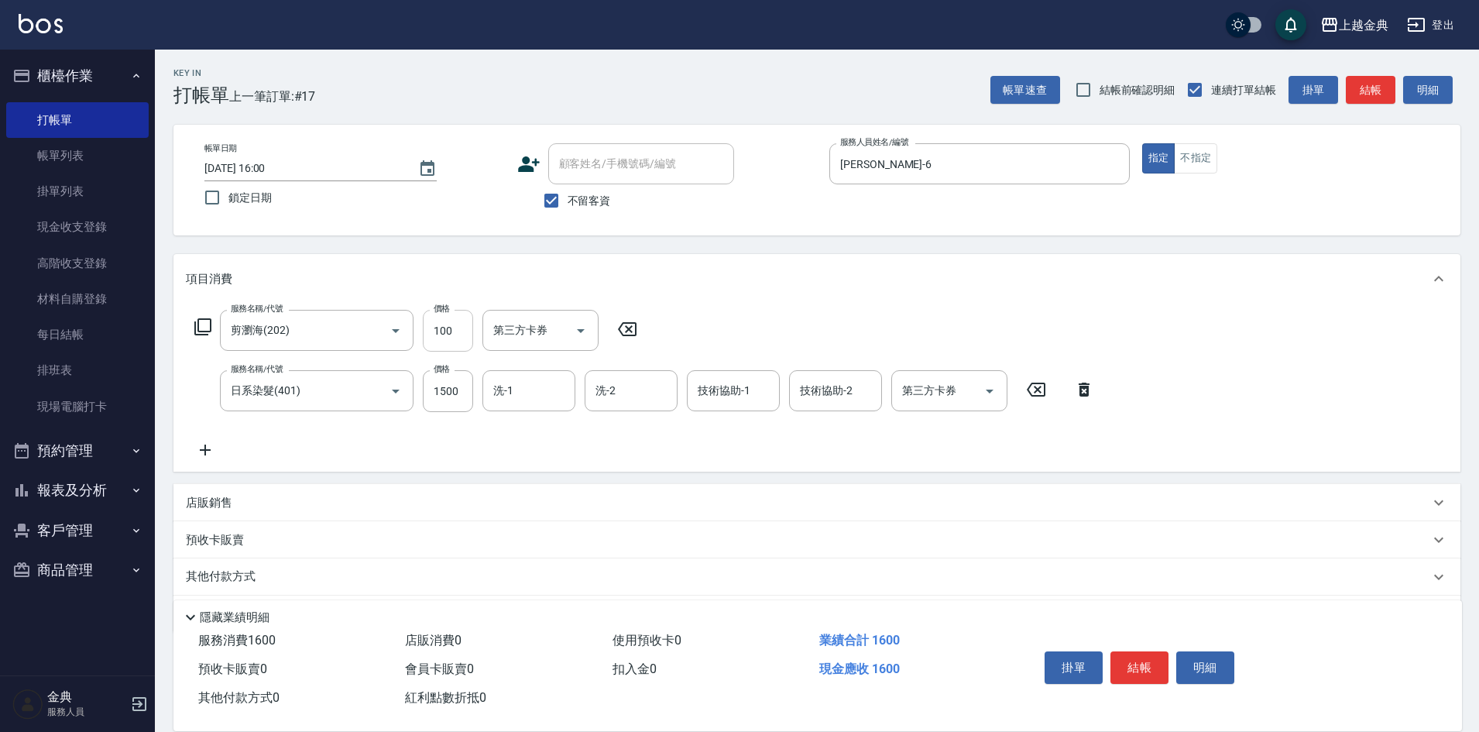
click at [460, 334] on input "100" at bounding box center [448, 331] width 50 height 42
type input "2500"
click at [241, 568] on div "其他付款方式" at bounding box center [816, 576] width 1287 height 37
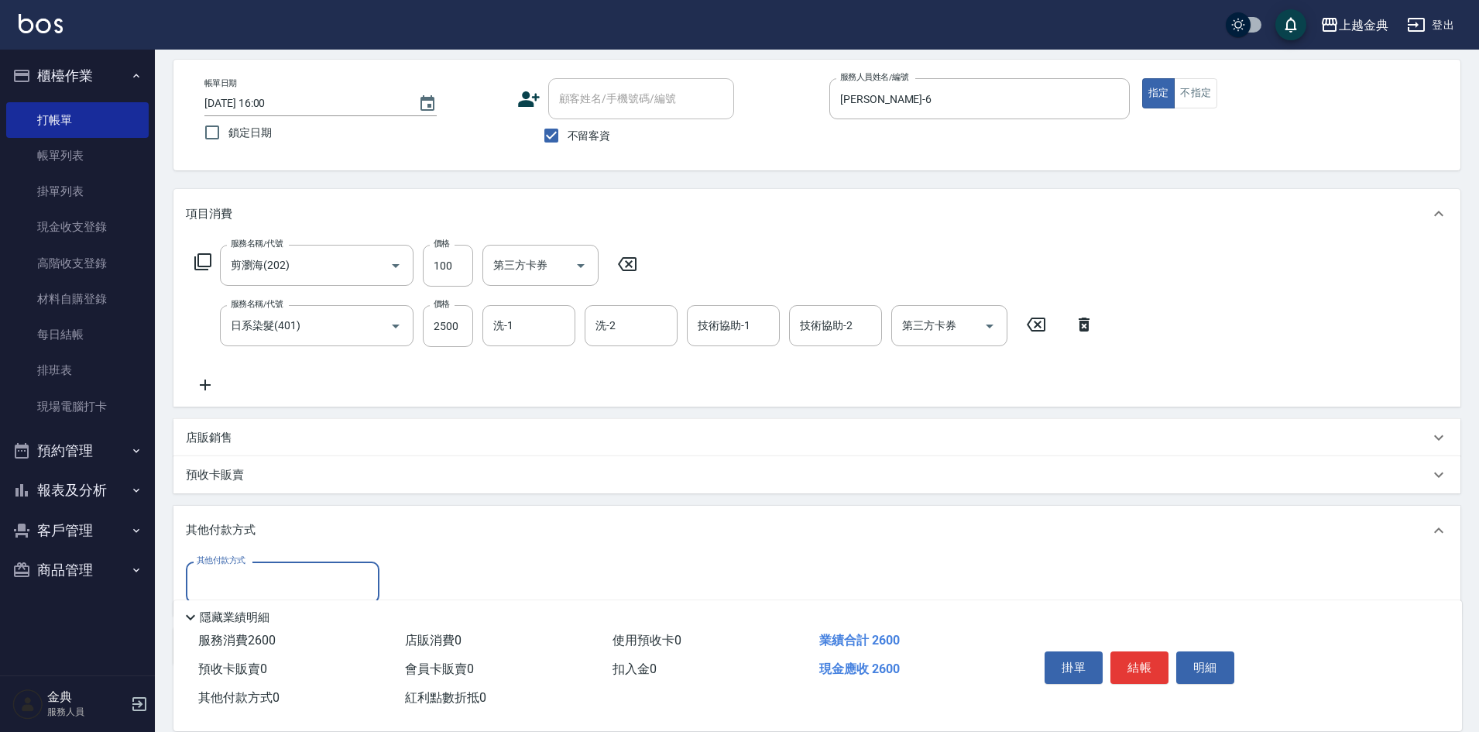
scroll to position [146, 0]
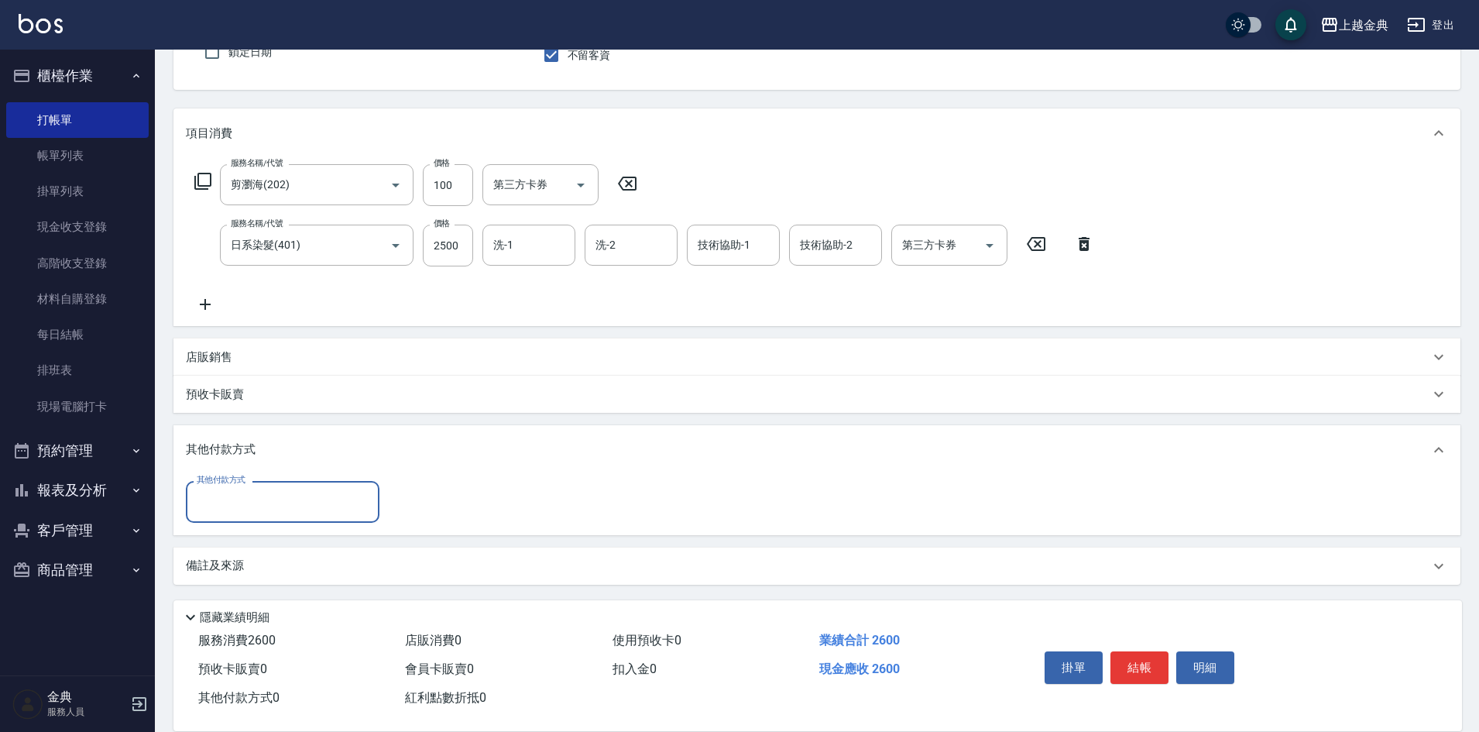
click at [260, 496] on input "其他付款方式" at bounding box center [283, 501] width 180 height 27
click at [249, 617] on span "轉帳" at bounding box center [283, 619] width 194 height 26
type input "轉帳"
type input "2600"
click at [1130, 661] on button "結帳" at bounding box center [1139, 667] width 58 height 33
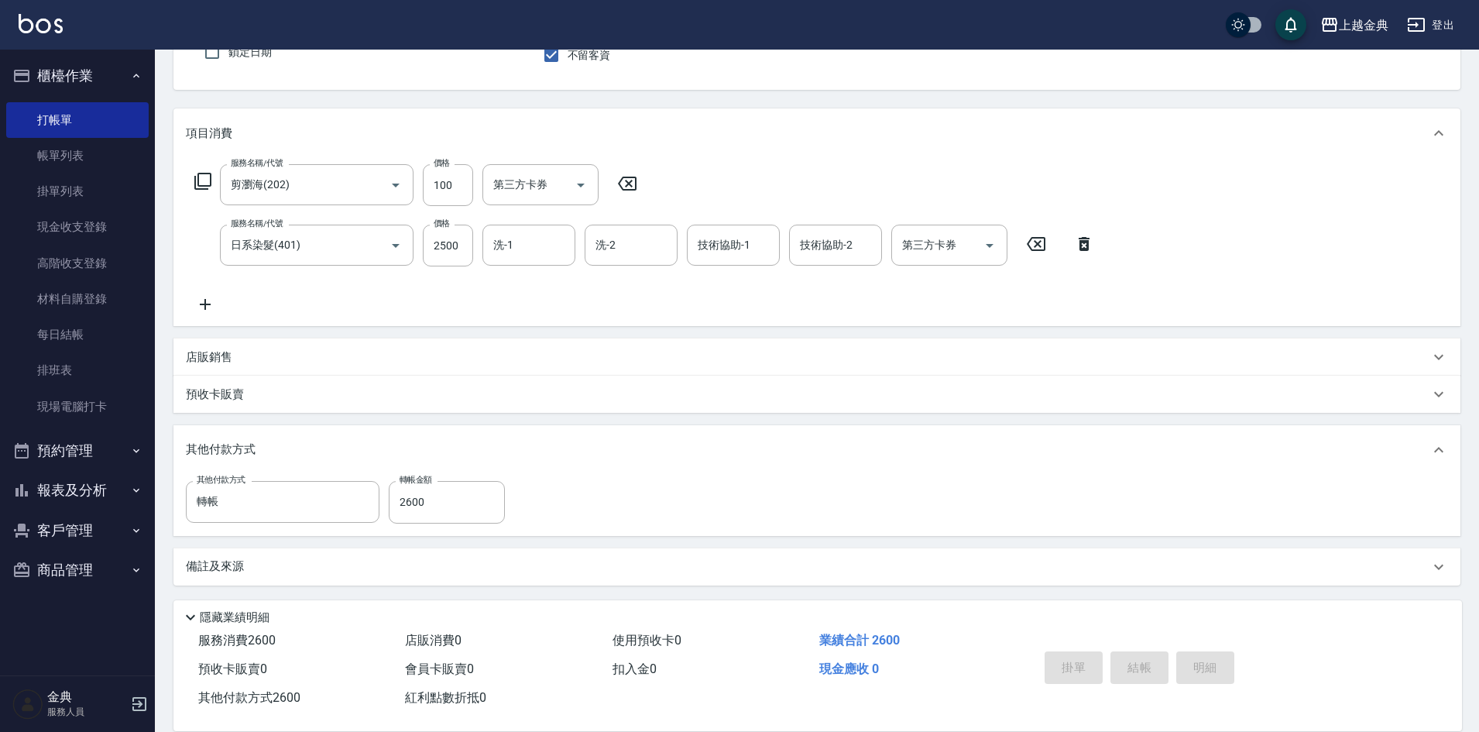
type input "[DATE] 16:01"
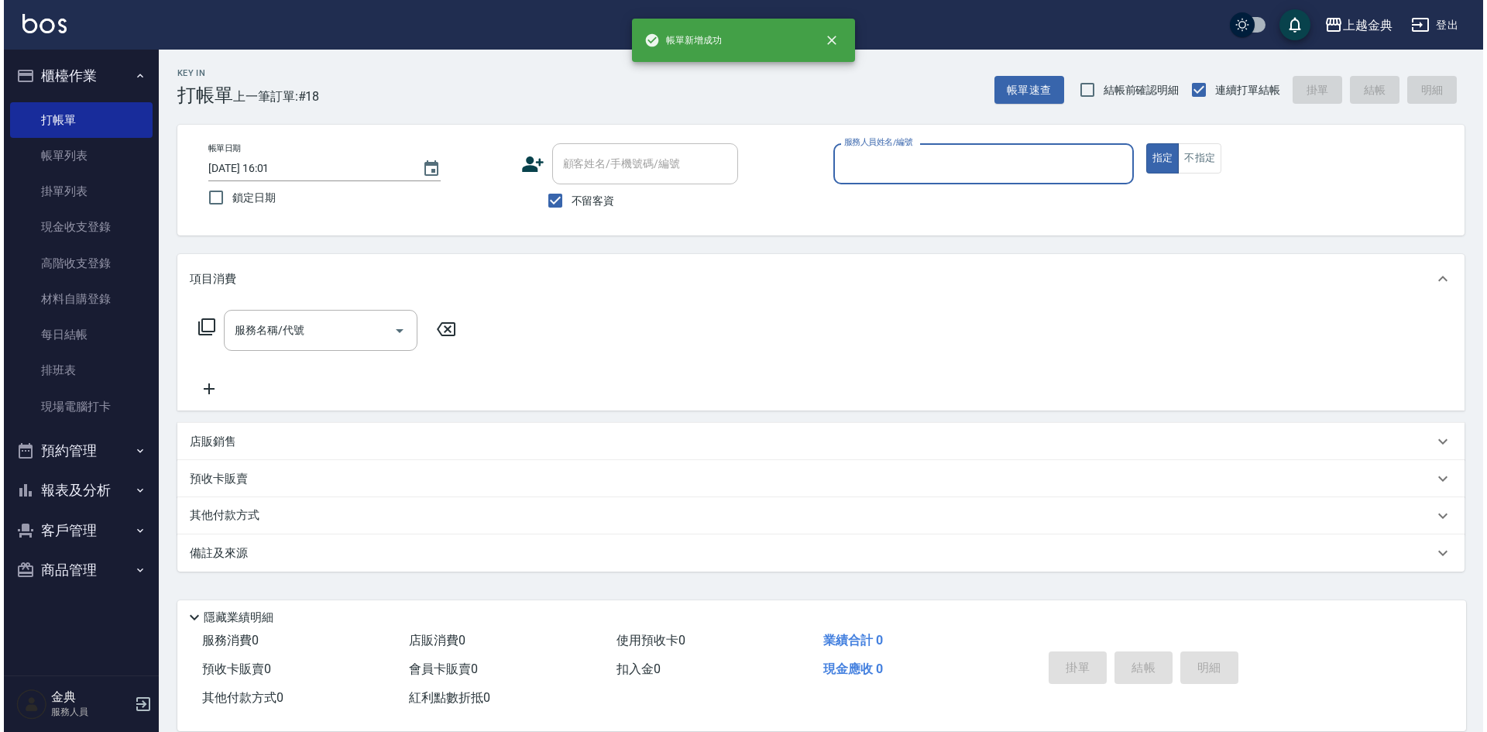
scroll to position [0, 0]
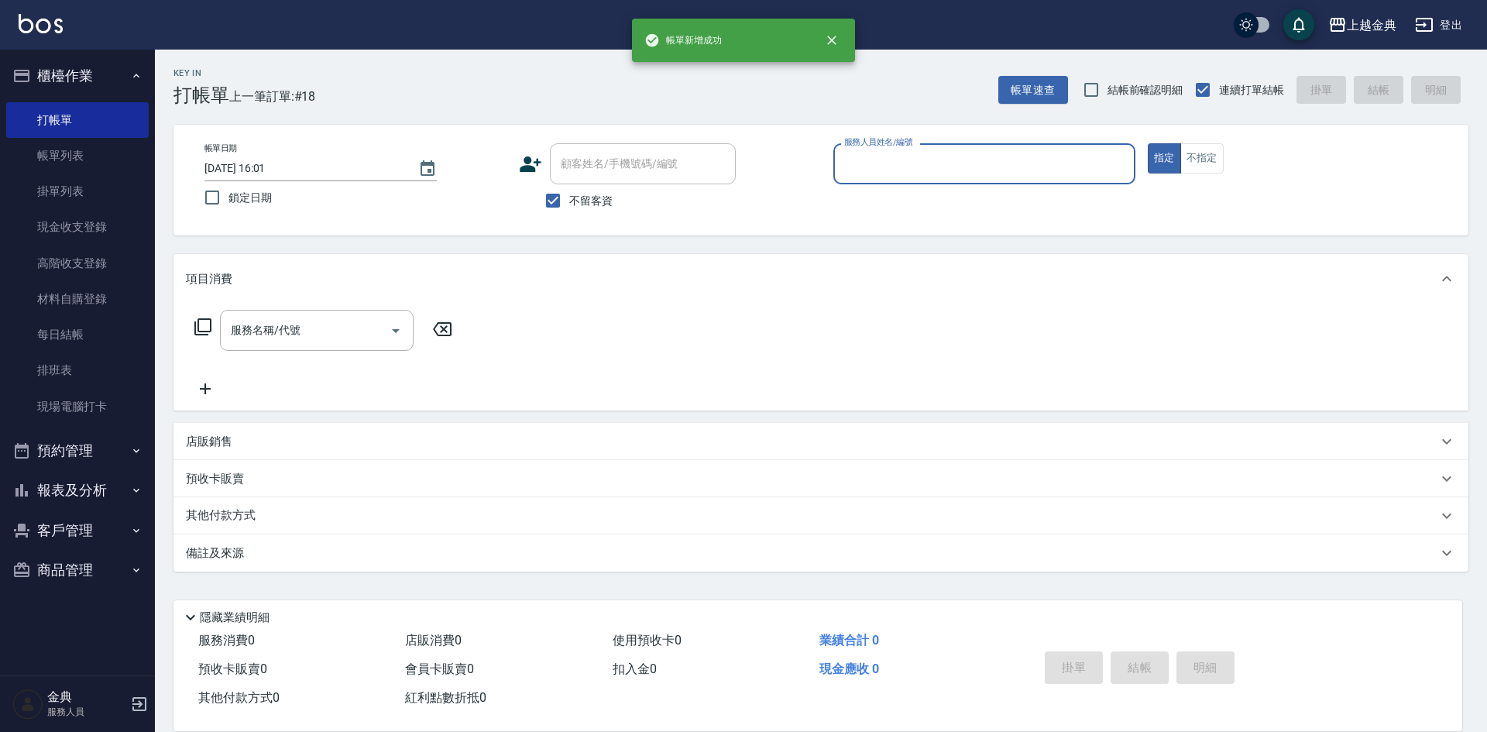
click at [63, 496] on button "報表及分析" at bounding box center [77, 490] width 142 height 40
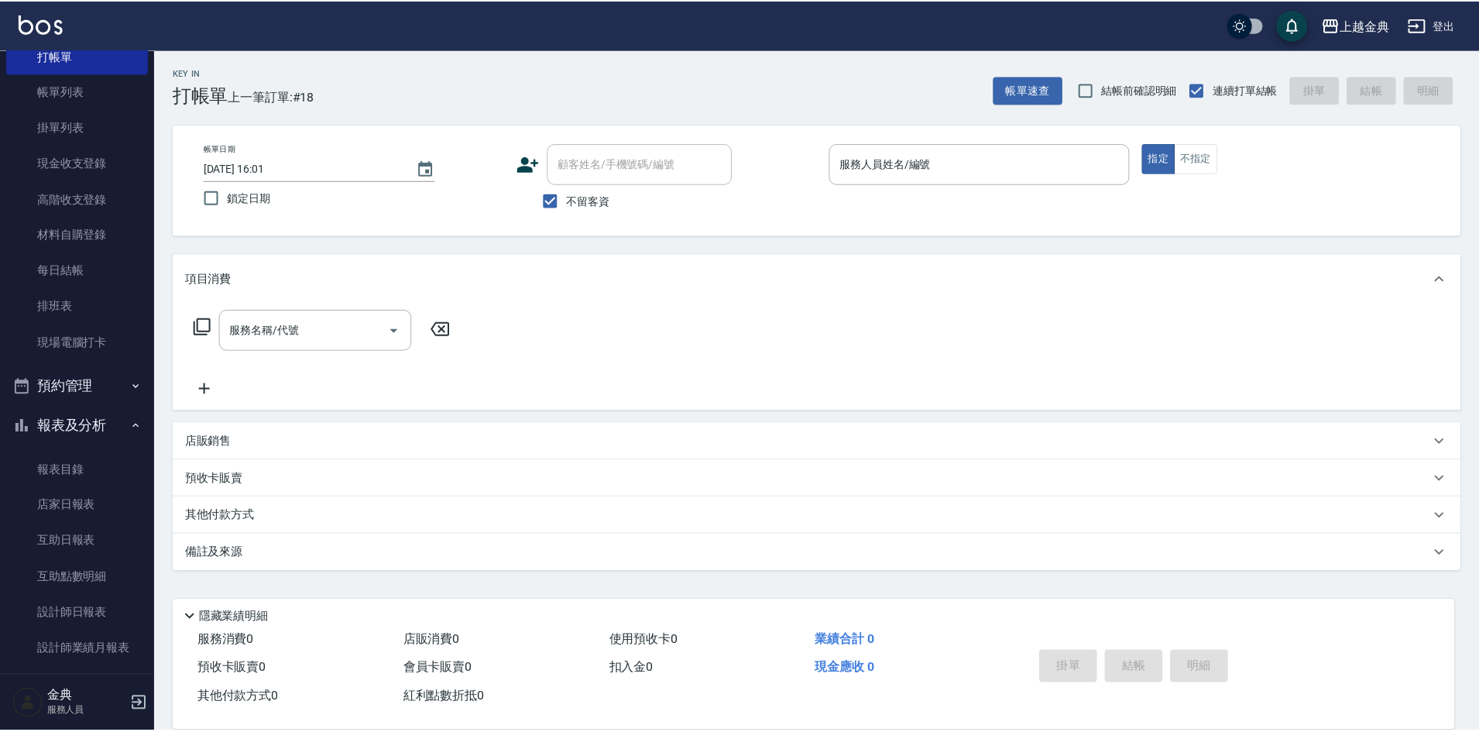
scroll to position [262, 0]
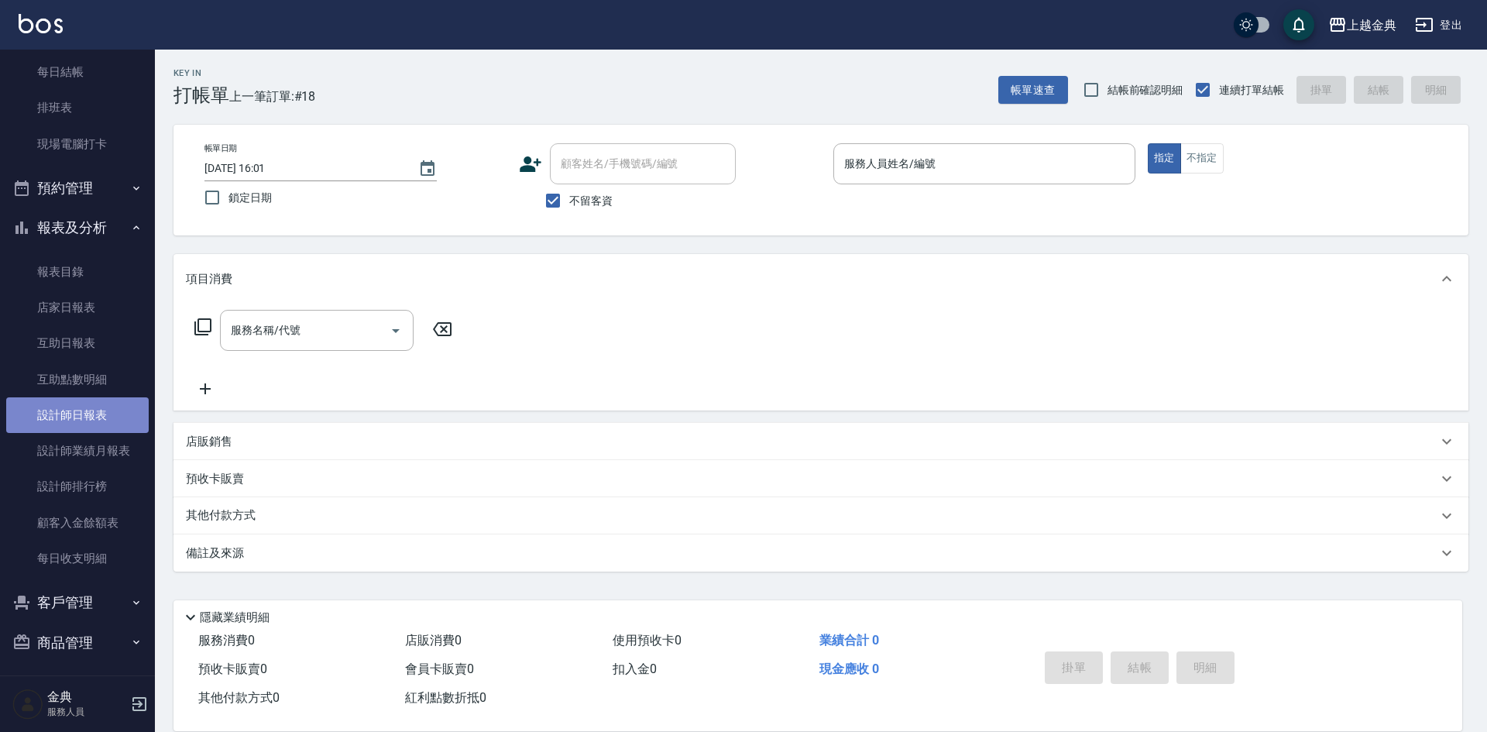
click at [105, 423] on link "設計師日報表" at bounding box center [77, 415] width 142 height 36
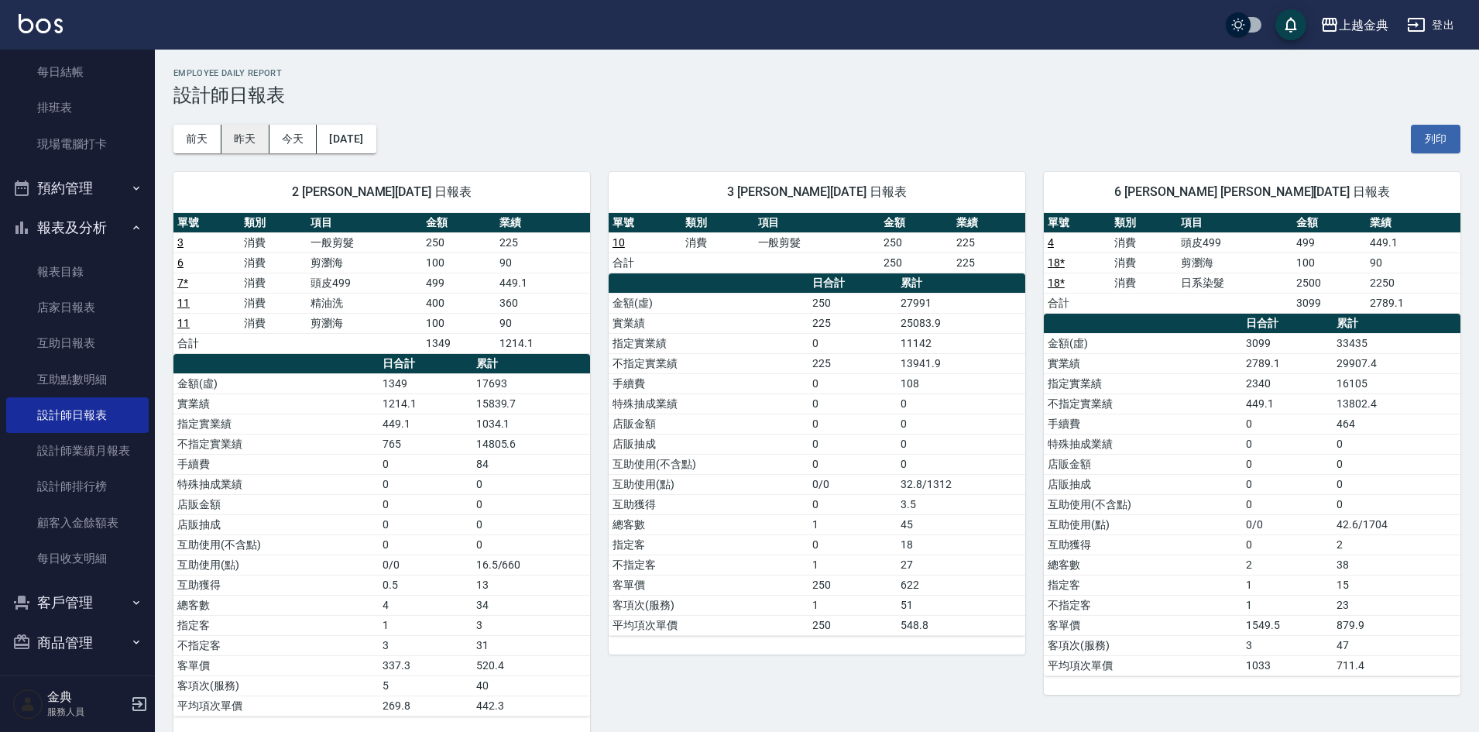
click at [258, 137] on button "昨天" at bounding box center [245, 139] width 48 height 29
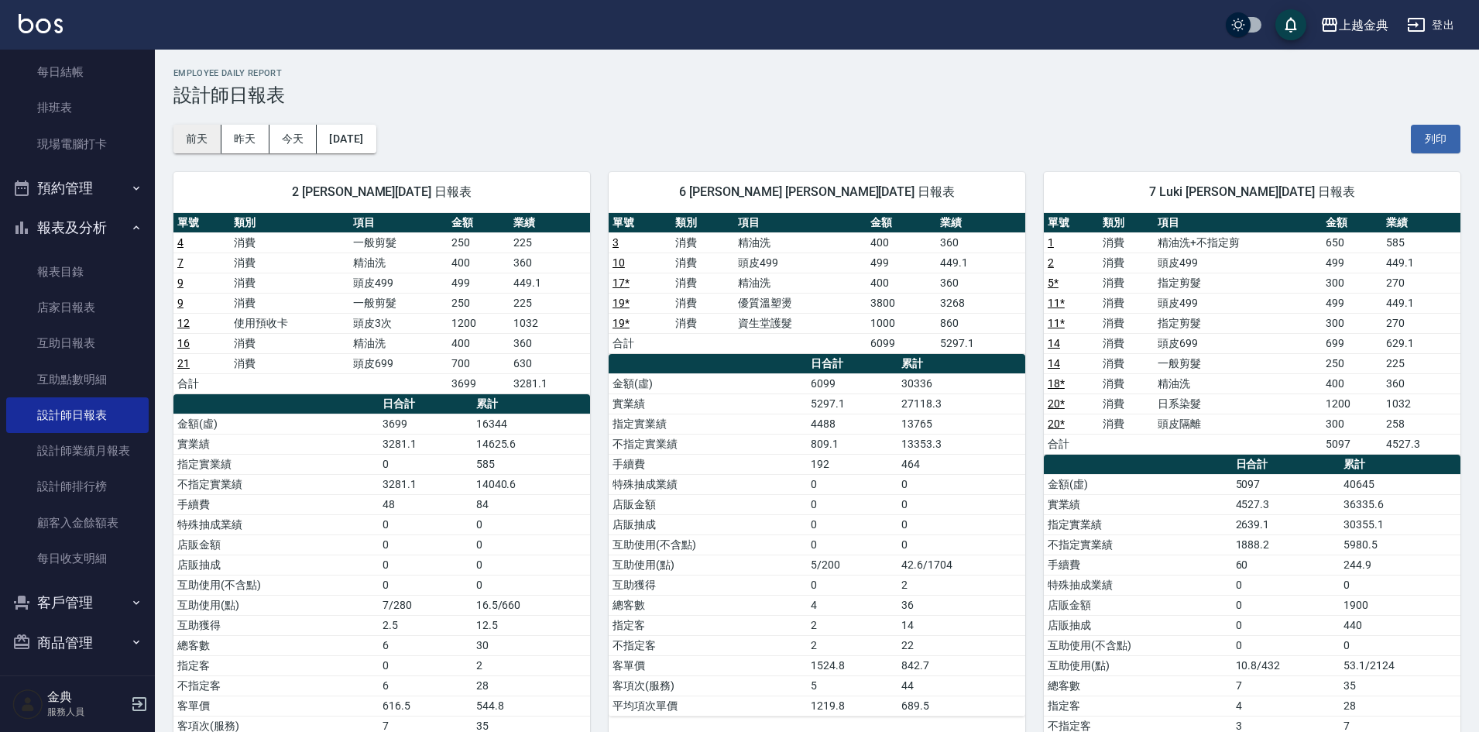
click at [204, 135] on button "前天" at bounding box center [197, 139] width 48 height 29
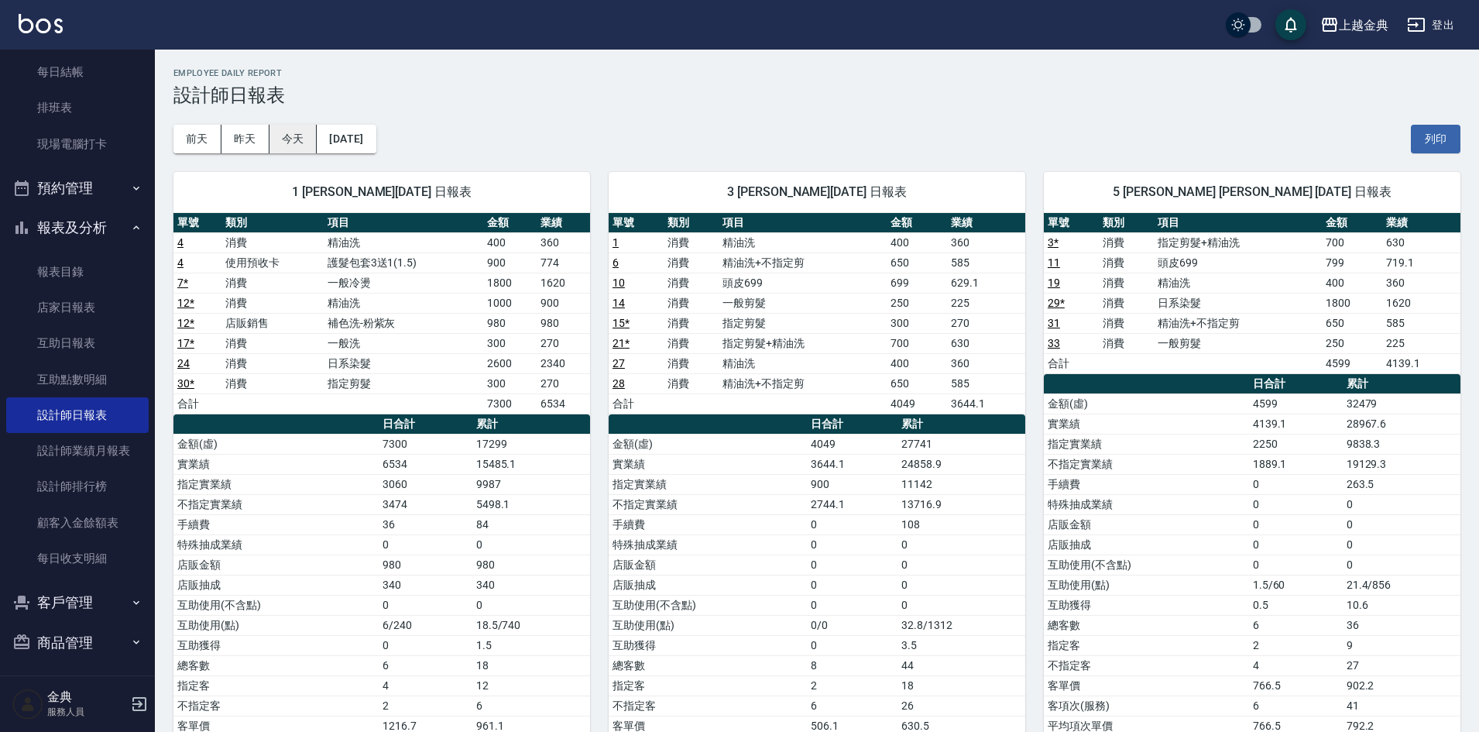
click at [280, 136] on button "今天" at bounding box center [293, 139] width 48 height 29
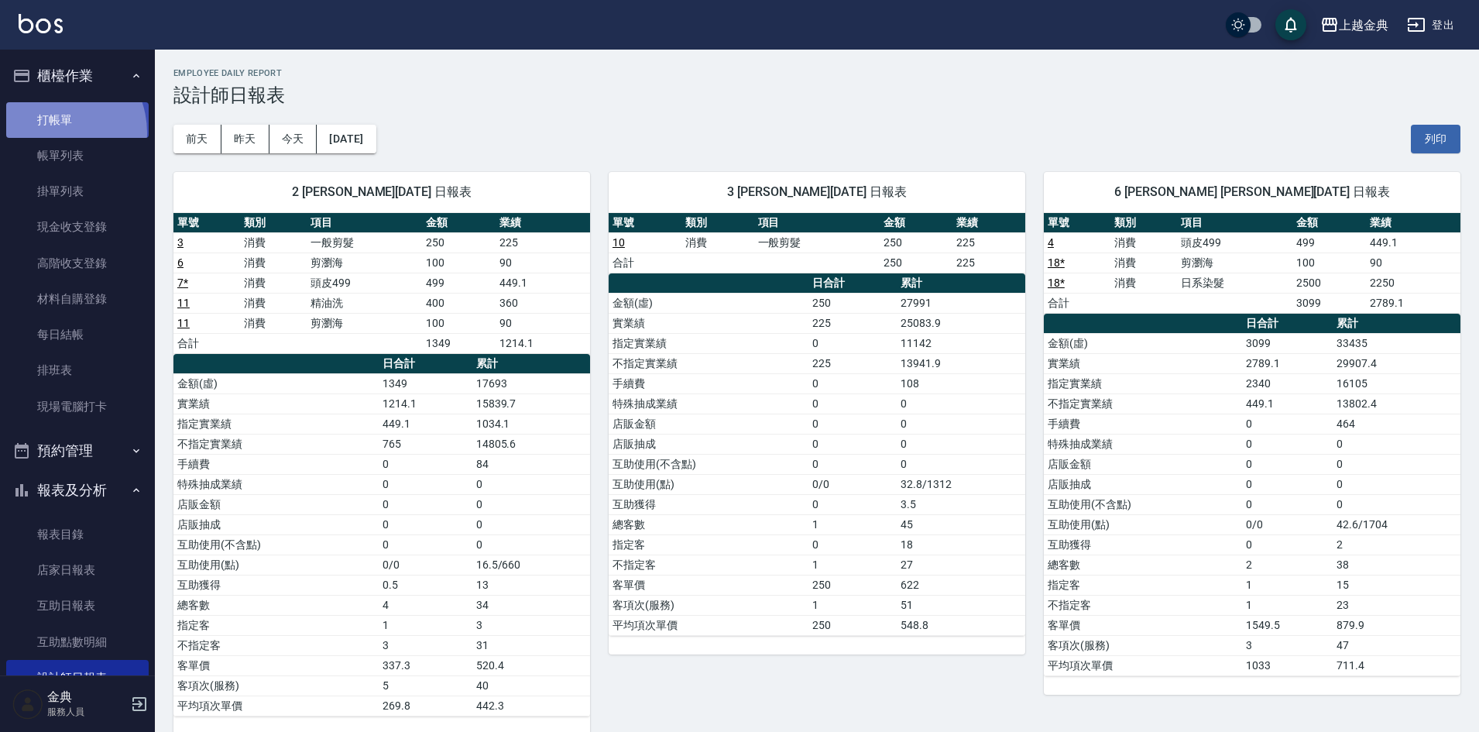
click at [50, 132] on link "打帳單" at bounding box center [77, 120] width 142 height 36
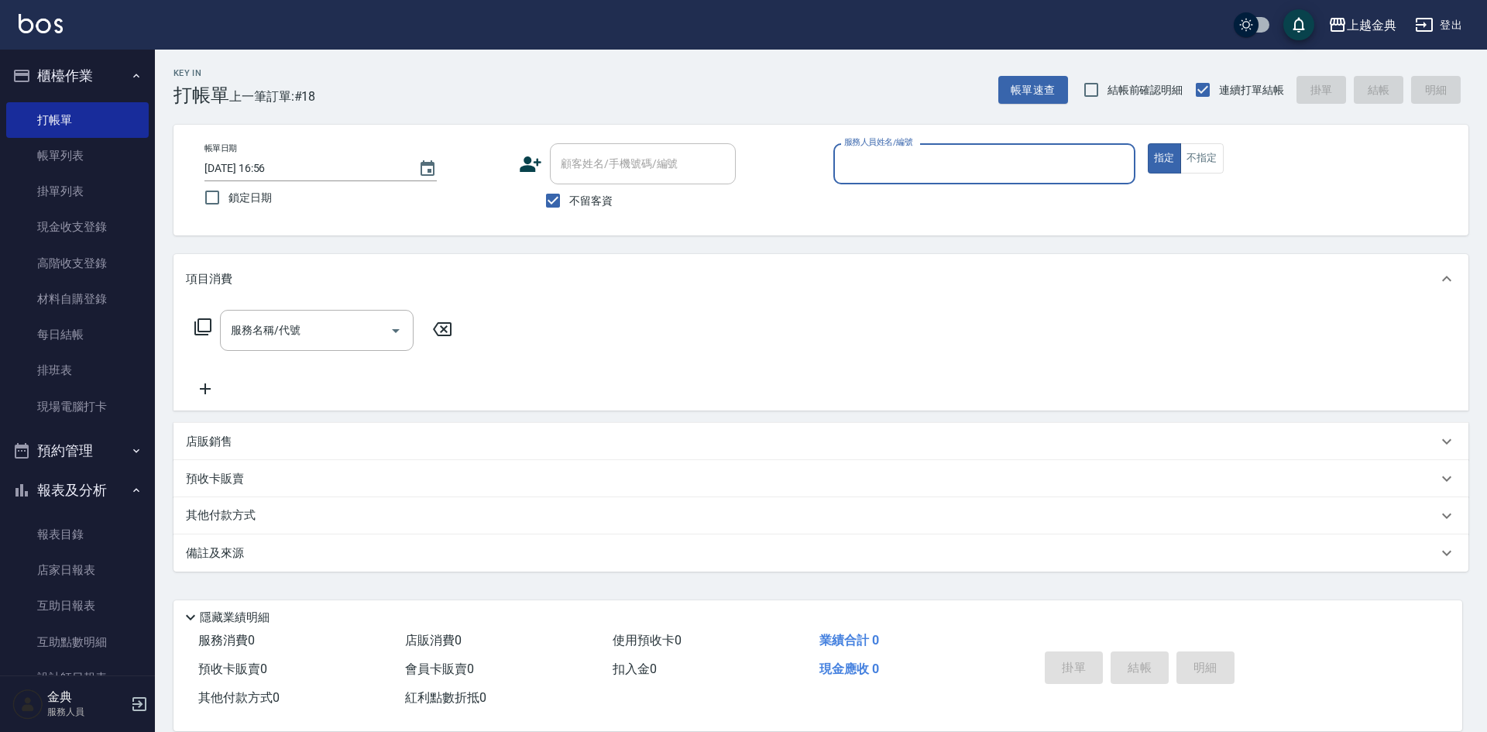
click at [945, 181] on div "服務人員姓名/編號" at bounding box center [984, 163] width 302 height 41
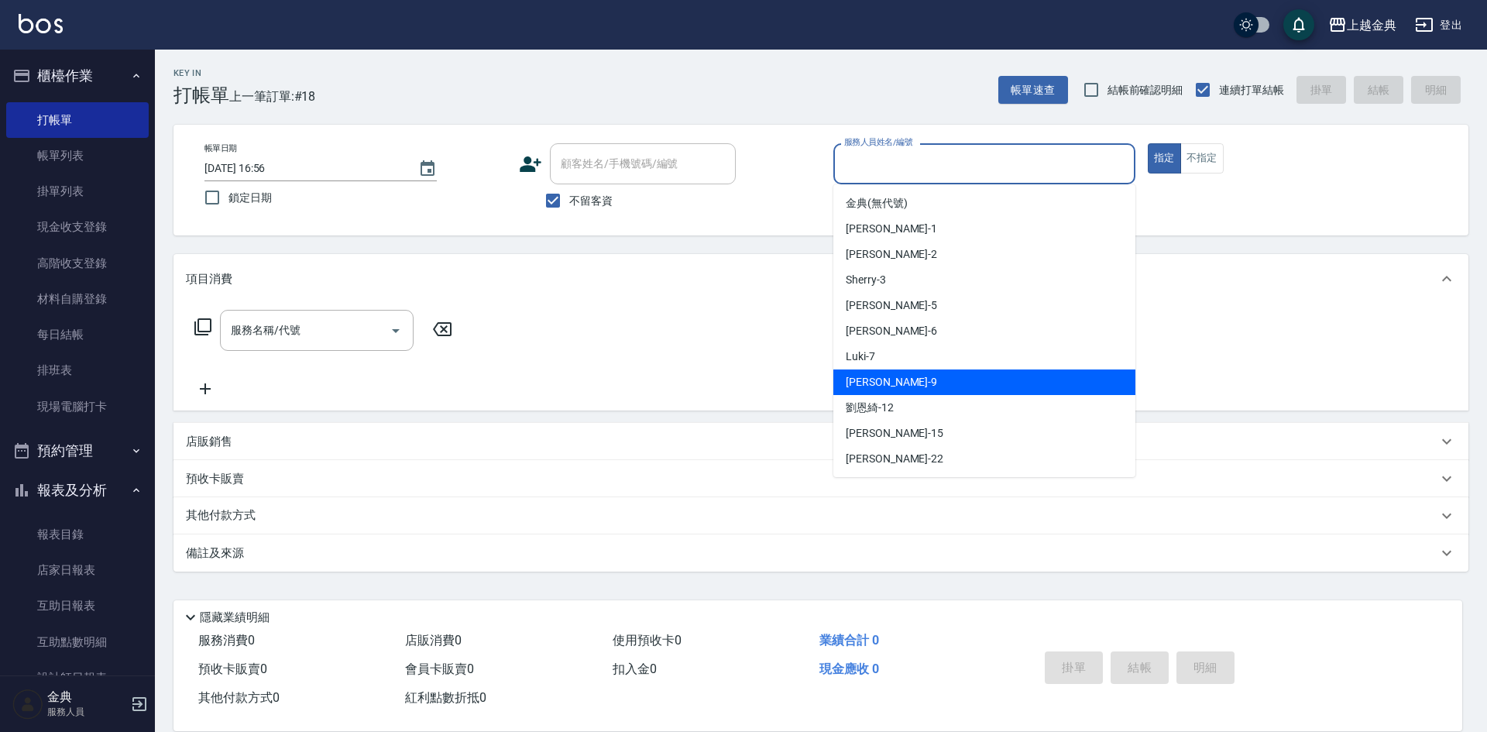
drag, startPoint x: 928, startPoint y: 387, endPoint x: 607, endPoint y: 345, distance: 324.0
click at [927, 383] on div "[PERSON_NAME] -9" at bounding box center [984, 382] width 302 height 26
type input "[PERSON_NAME]-9"
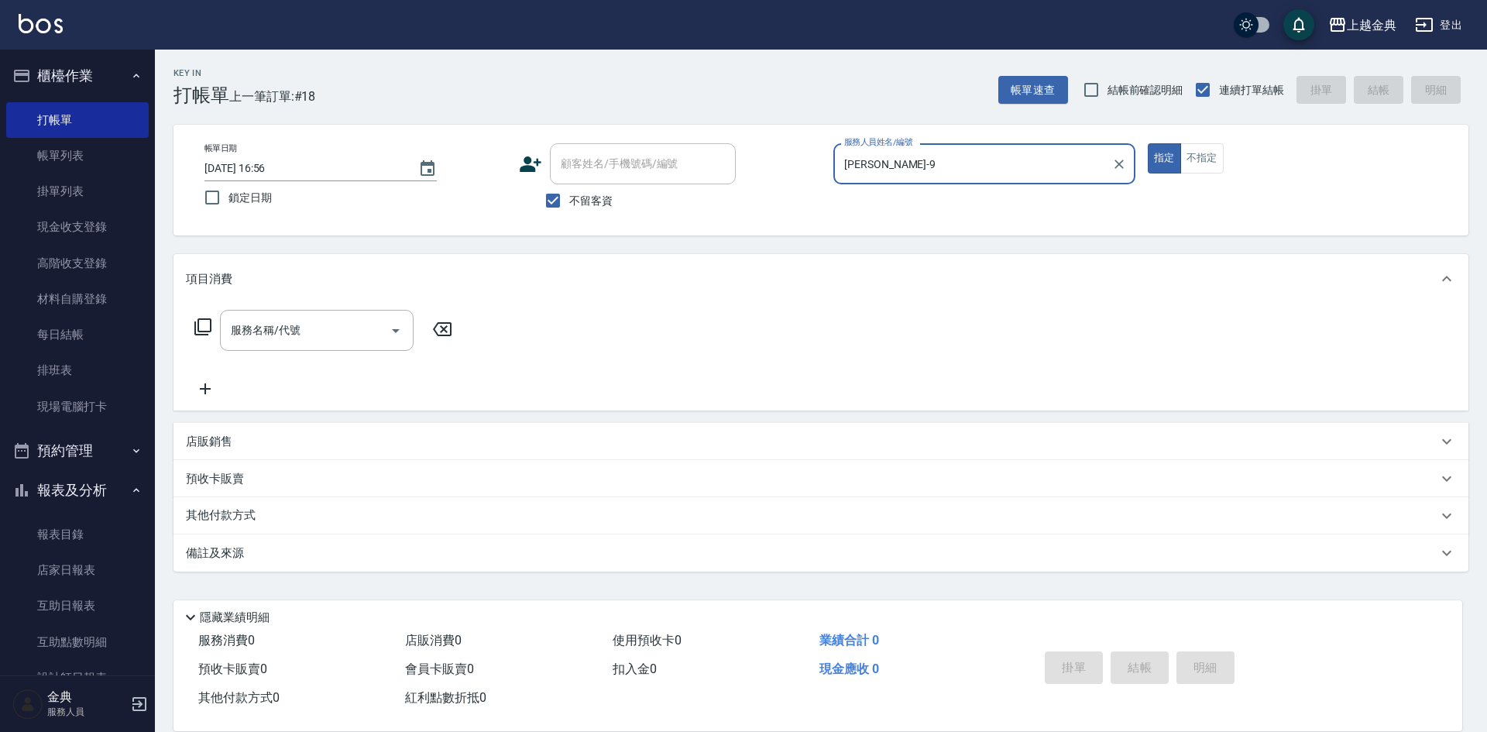
click at [203, 327] on icon at bounding box center [203, 326] width 19 height 19
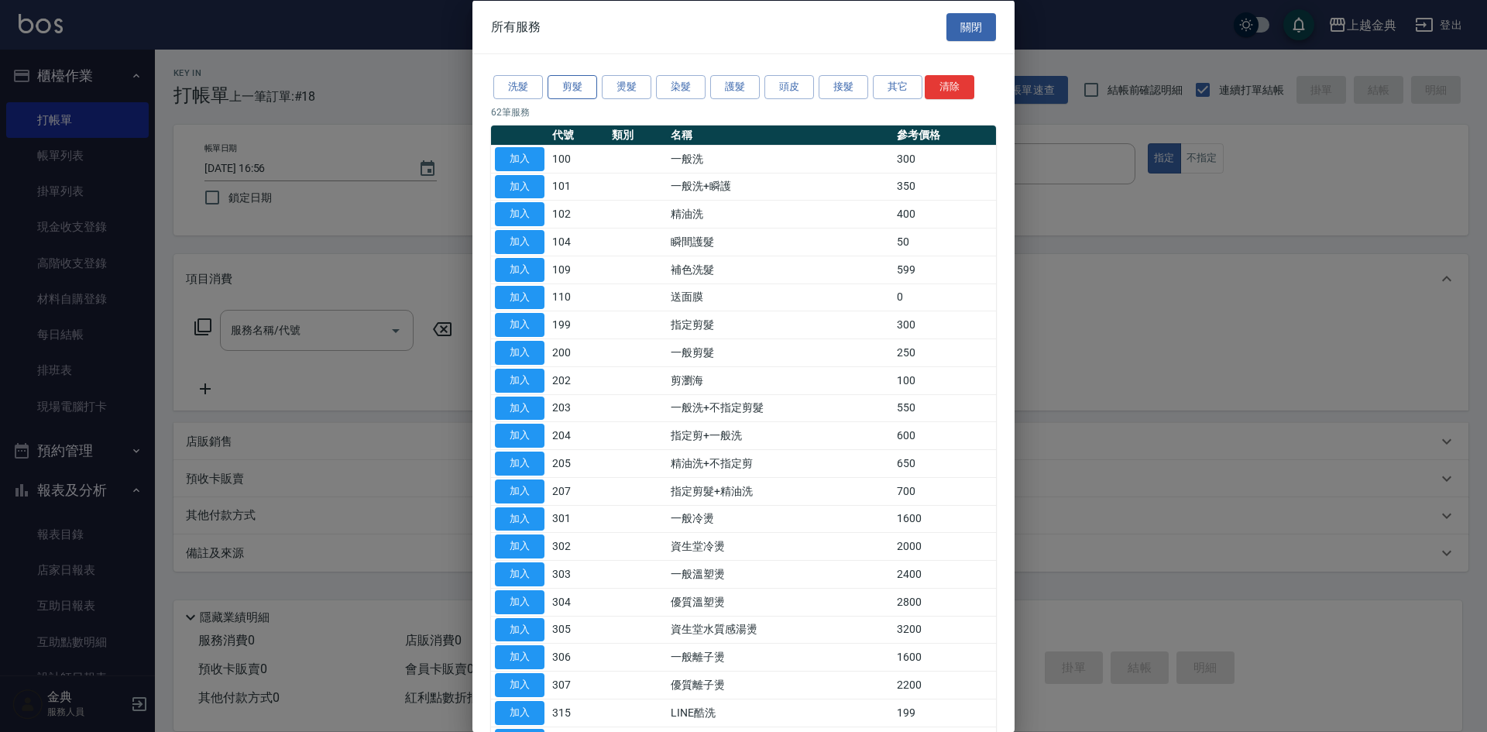
click at [575, 83] on button "剪髮" at bounding box center [572, 87] width 50 height 24
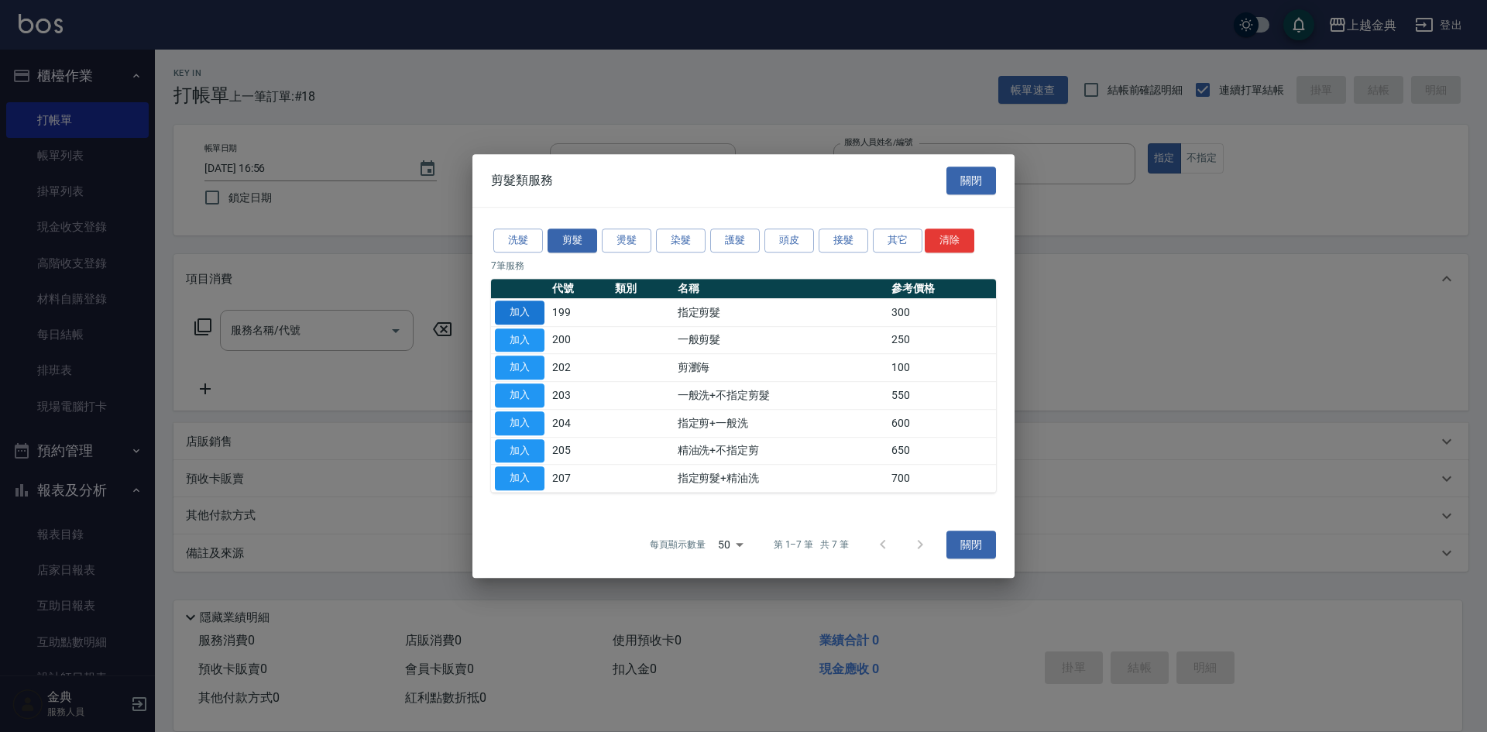
click at [505, 310] on button "加入" at bounding box center [520, 312] width 50 height 24
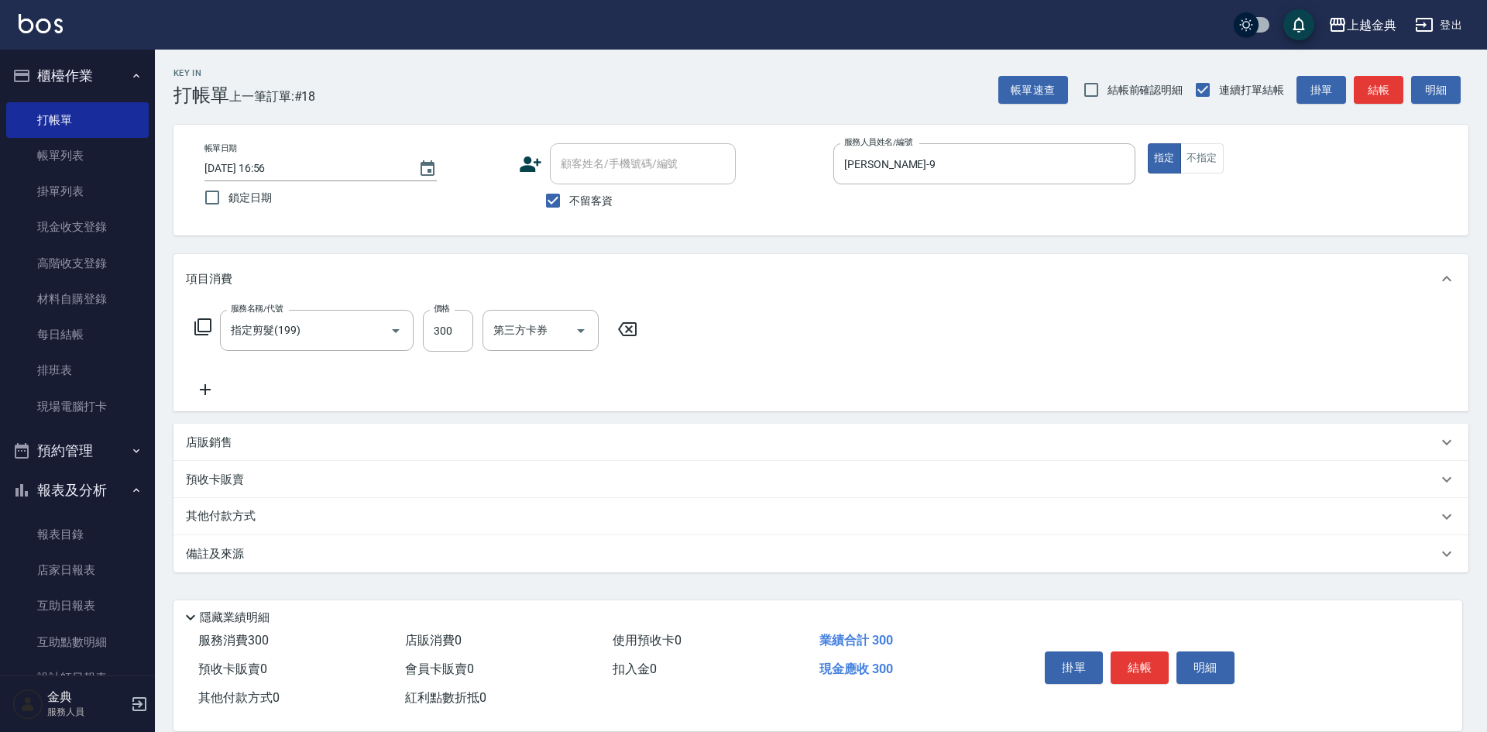
type input "指定剪髮(199)"
click at [1127, 661] on button "結帳" at bounding box center [1139, 667] width 58 height 33
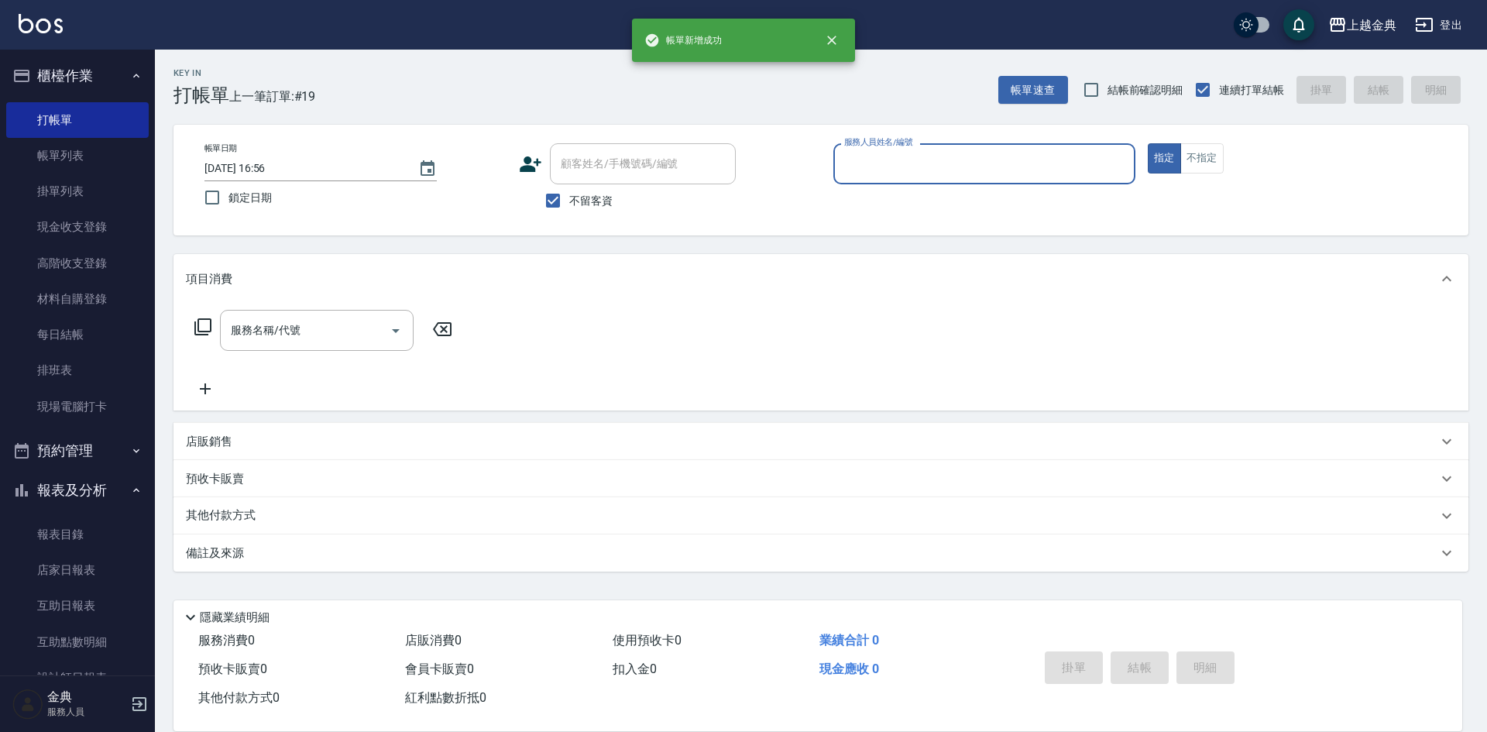
click at [915, 164] on input "服務人員姓名/編號" at bounding box center [984, 163] width 288 height 27
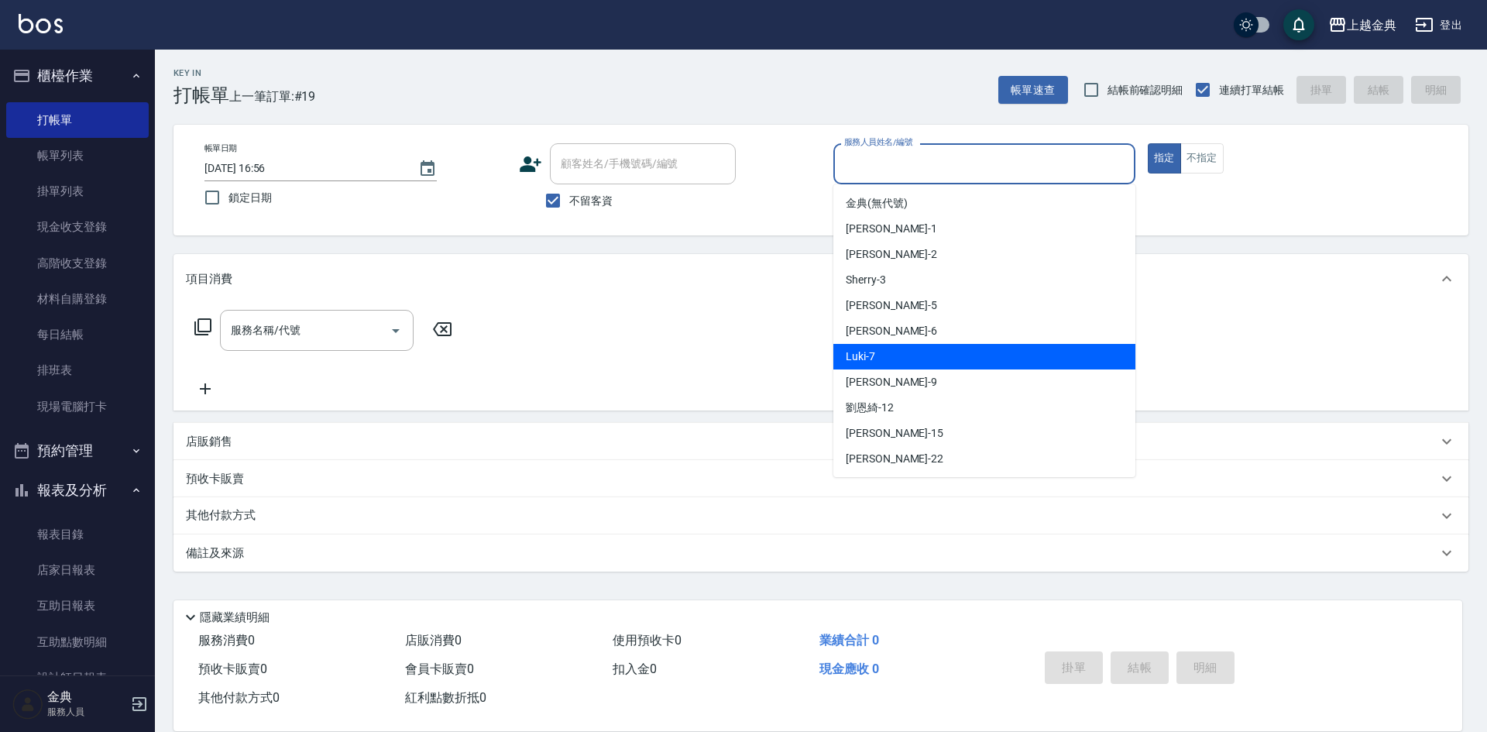
click at [908, 355] on div "Luki -7" at bounding box center [984, 357] width 302 height 26
type input "Luki-7"
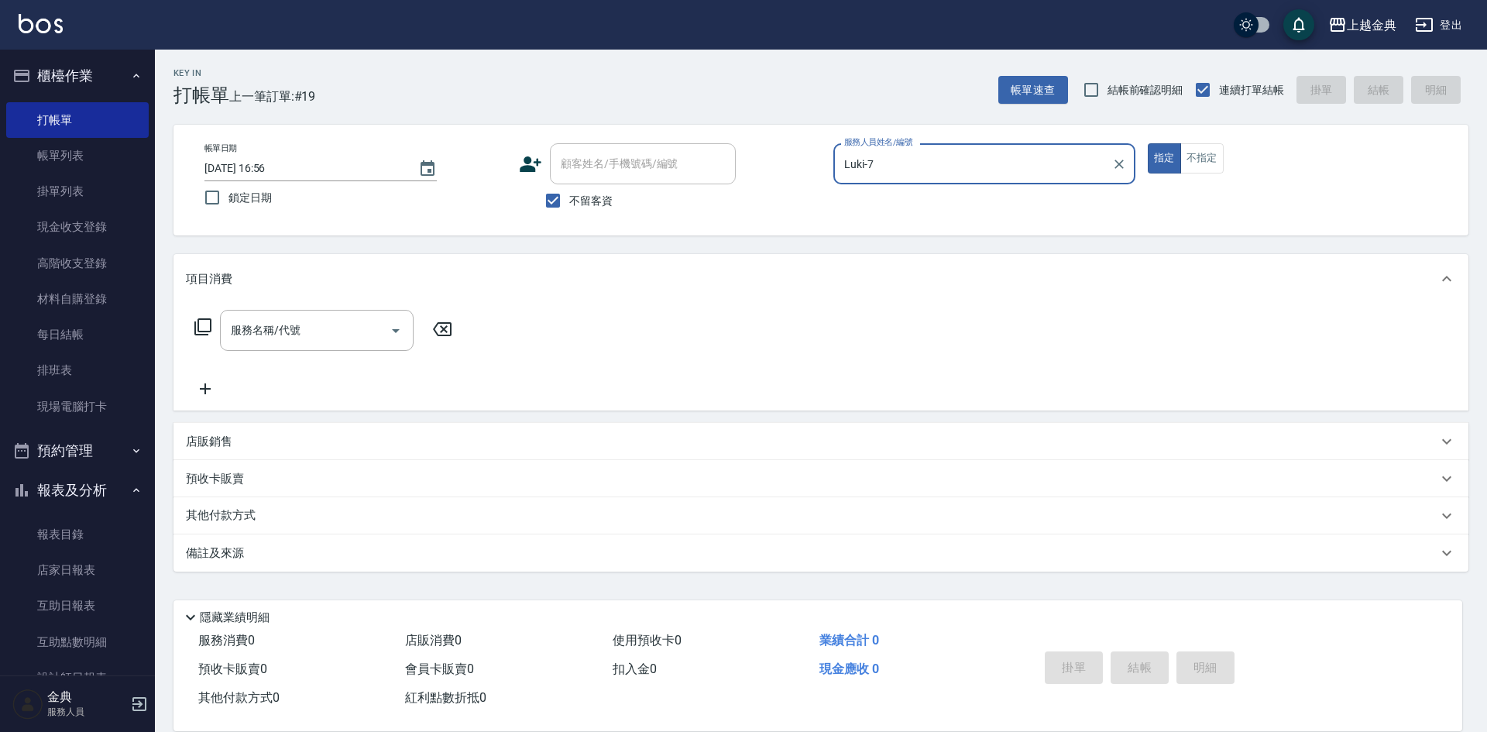
click at [202, 334] on icon at bounding box center [202, 326] width 17 height 17
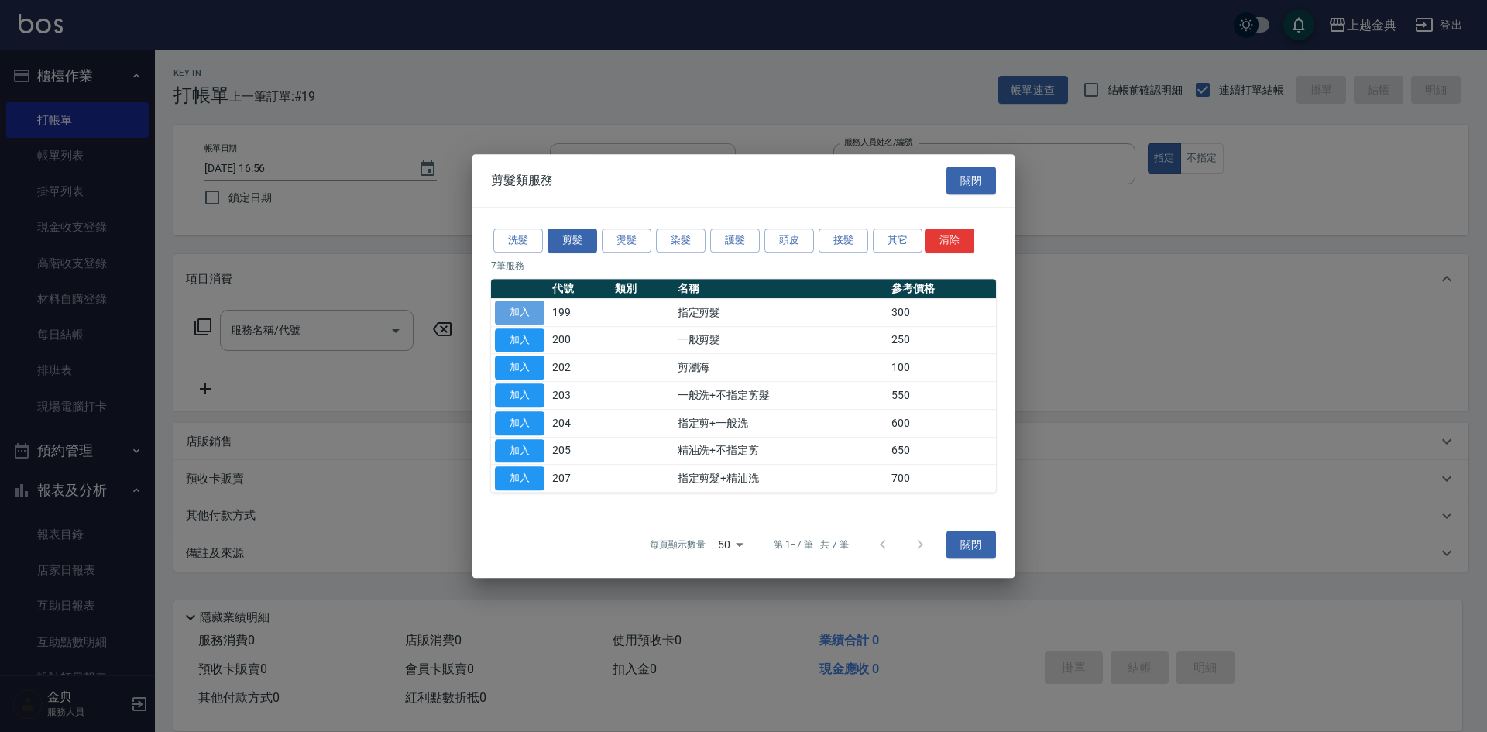
click at [513, 304] on button "加入" at bounding box center [520, 312] width 50 height 24
type input "指定剪髮(199)"
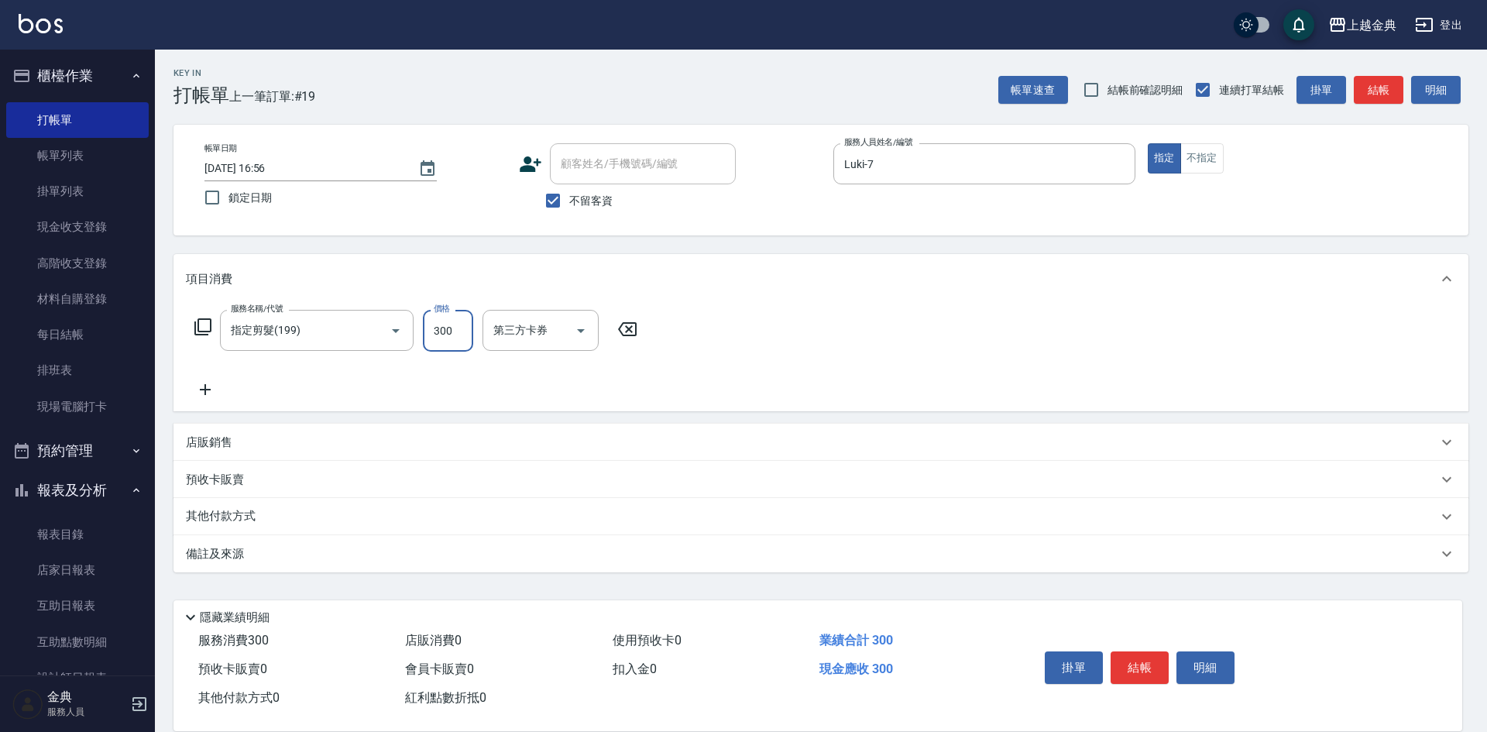
click at [456, 328] on input "300" at bounding box center [448, 331] width 50 height 42
type input "200"
click at [1132, 663] on button "結帳" at bounding box center [1139, 667] width 58 height 33
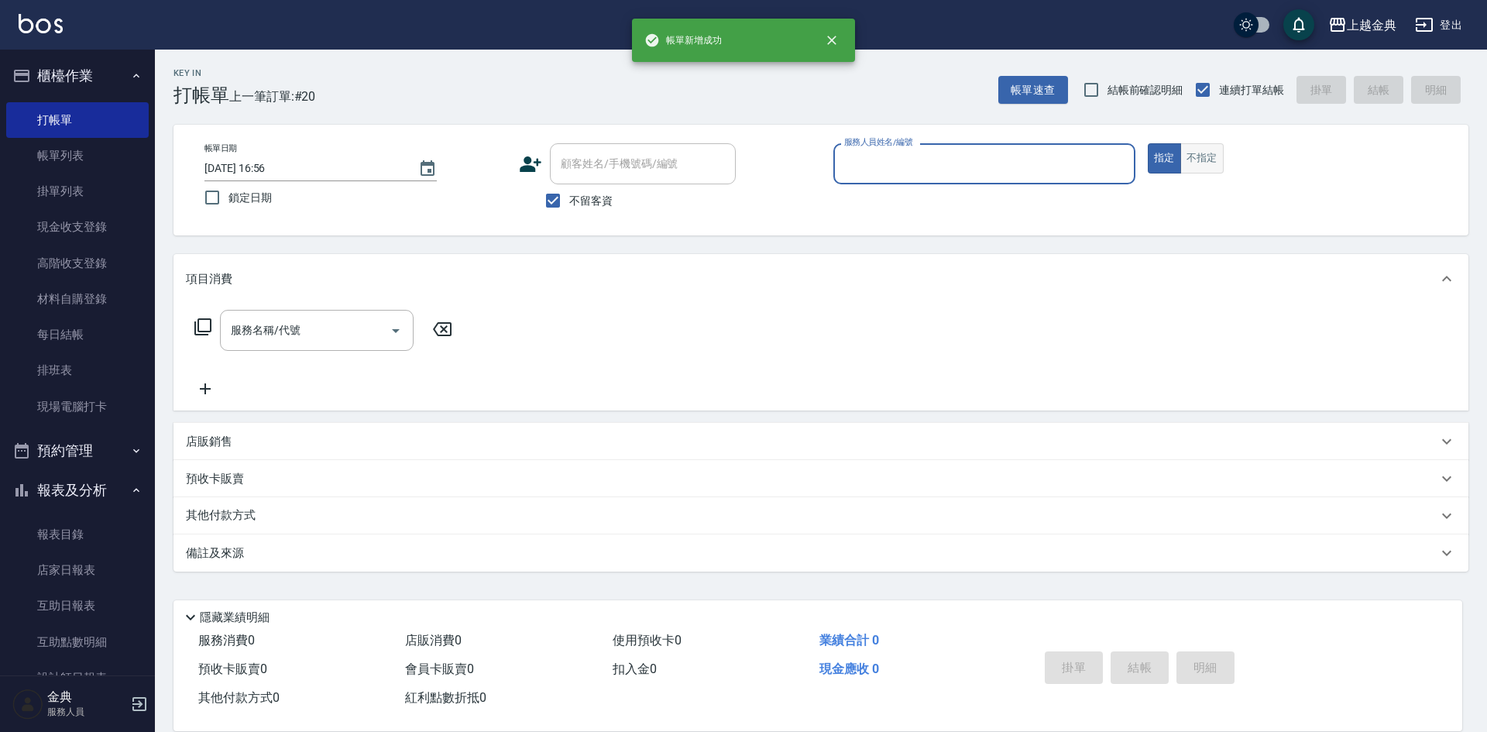
click at [1216, 153] on button "不指定" at bounding box center [1201, 158] width 43 height 30
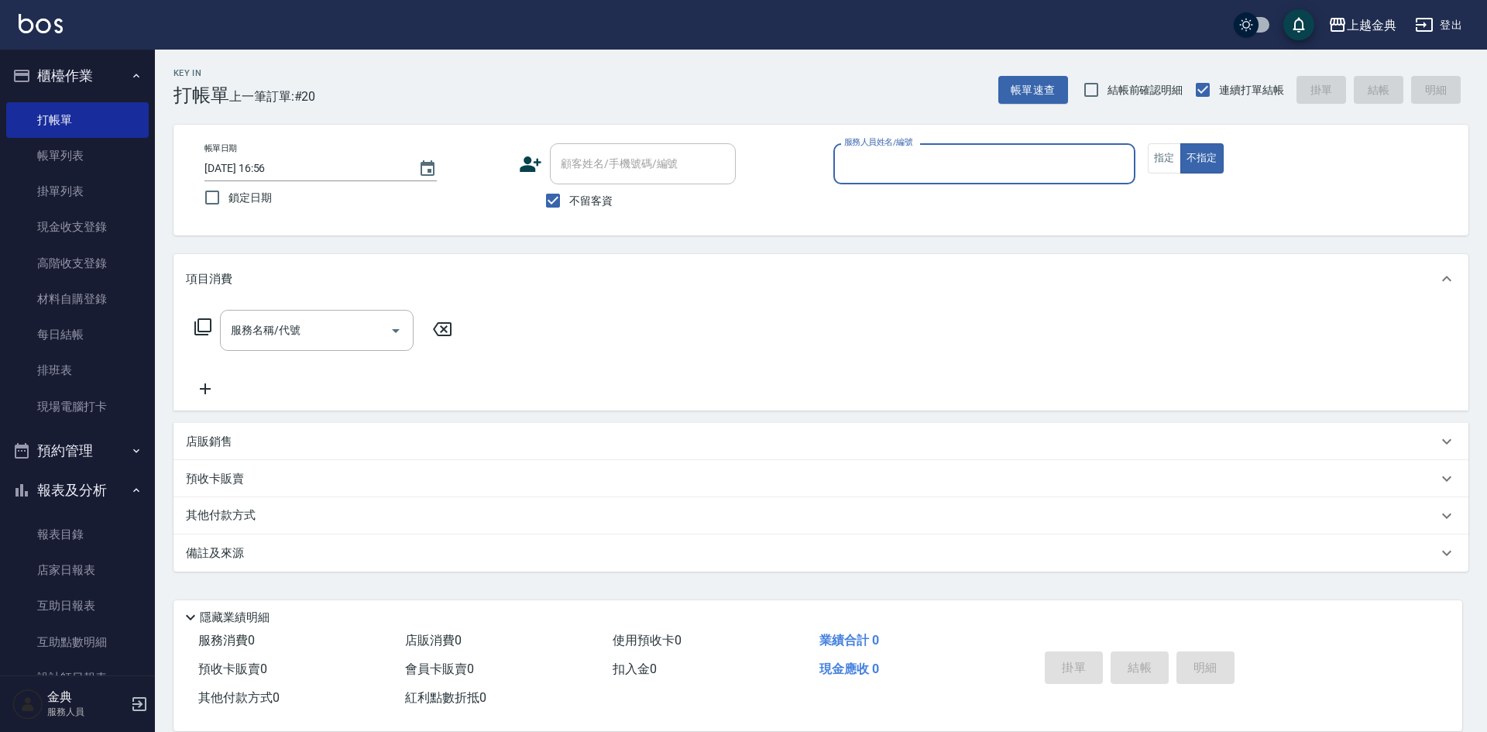
click at [1089, 149] on div "服務人員姓名/編號" at bounding box center [984, 163] width 302 height 41
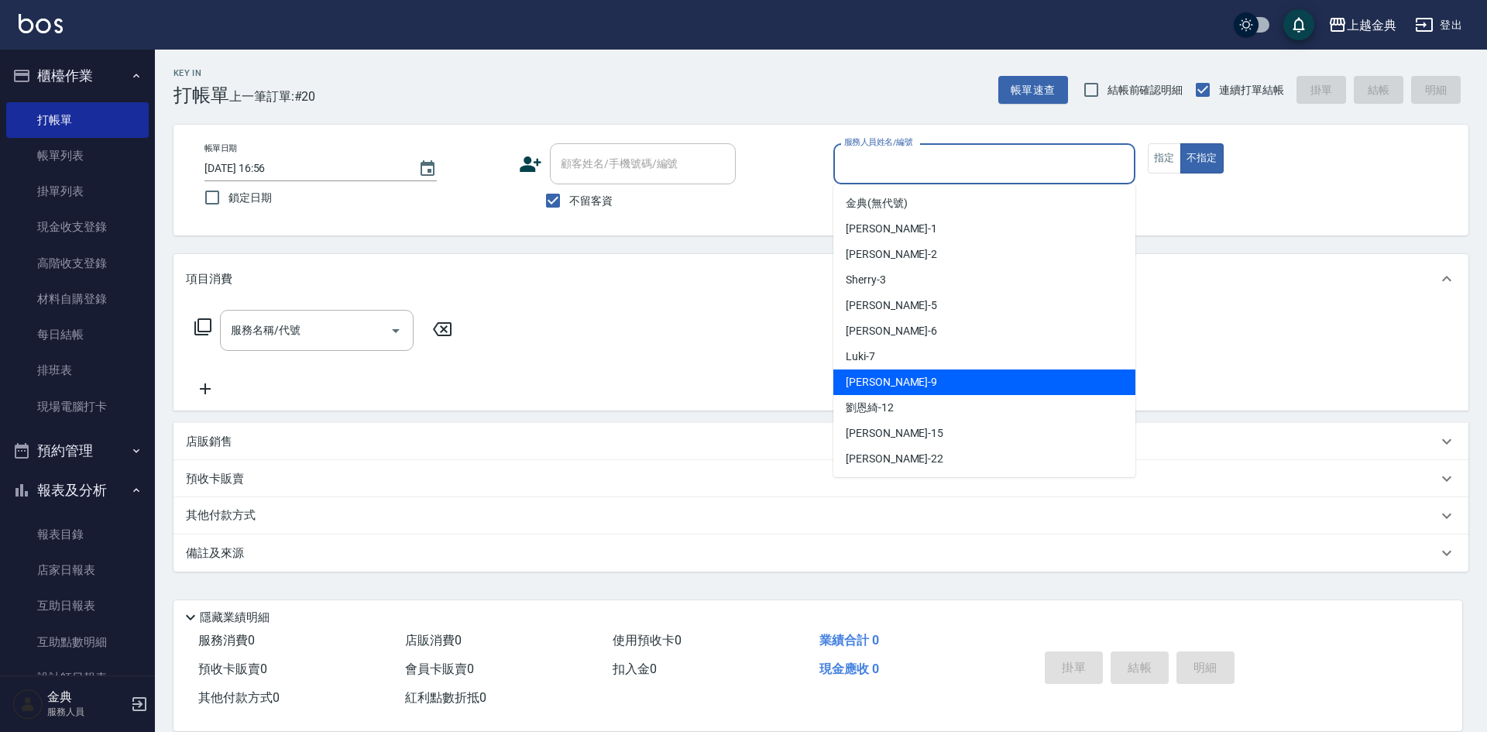
click at [1003, 378] on div "[PERSON_NAME] -9" at bounding box center [984, 382] width 302 height 26
type input "[PERSON_NAME]-9"
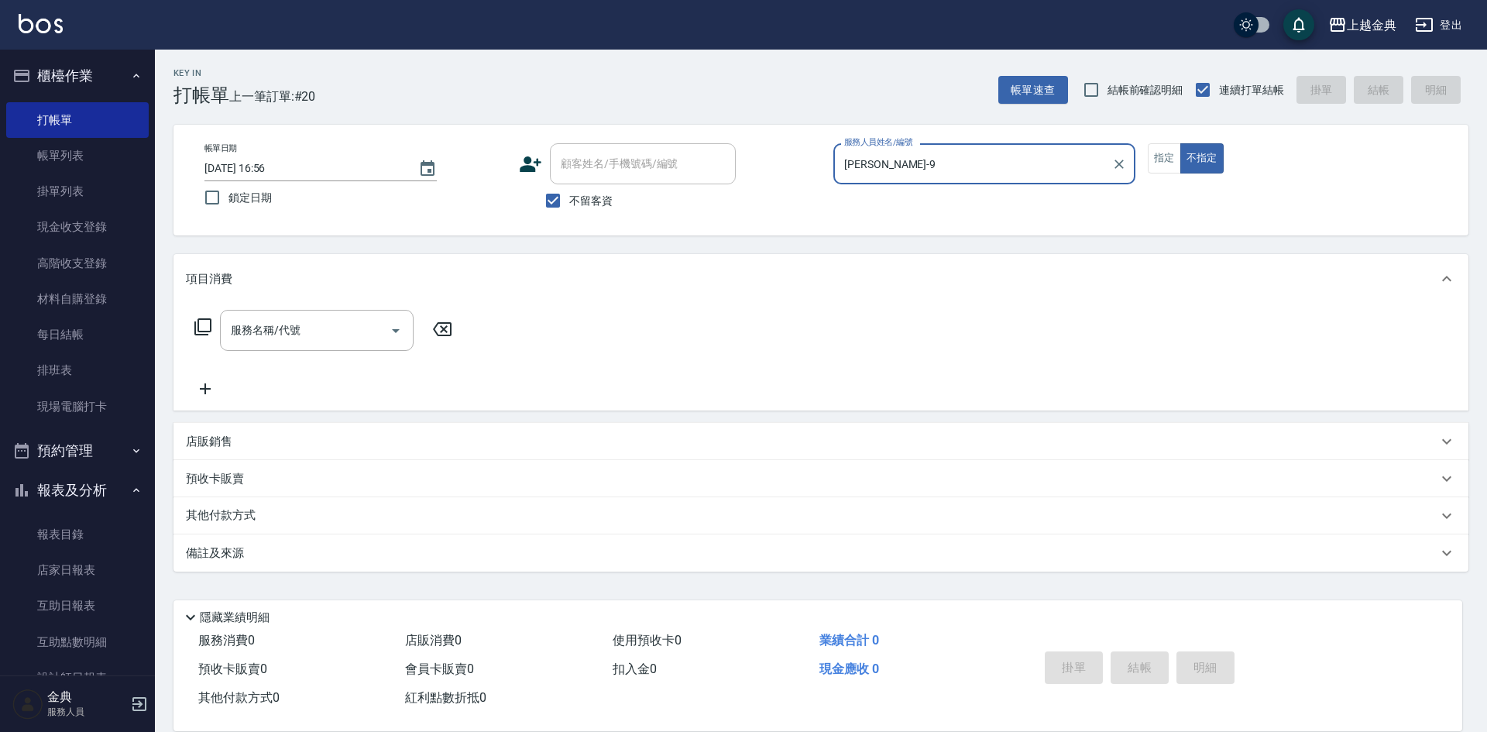
click at [206, 328] on icon at bounding box center [203, 326] width 19 height 19
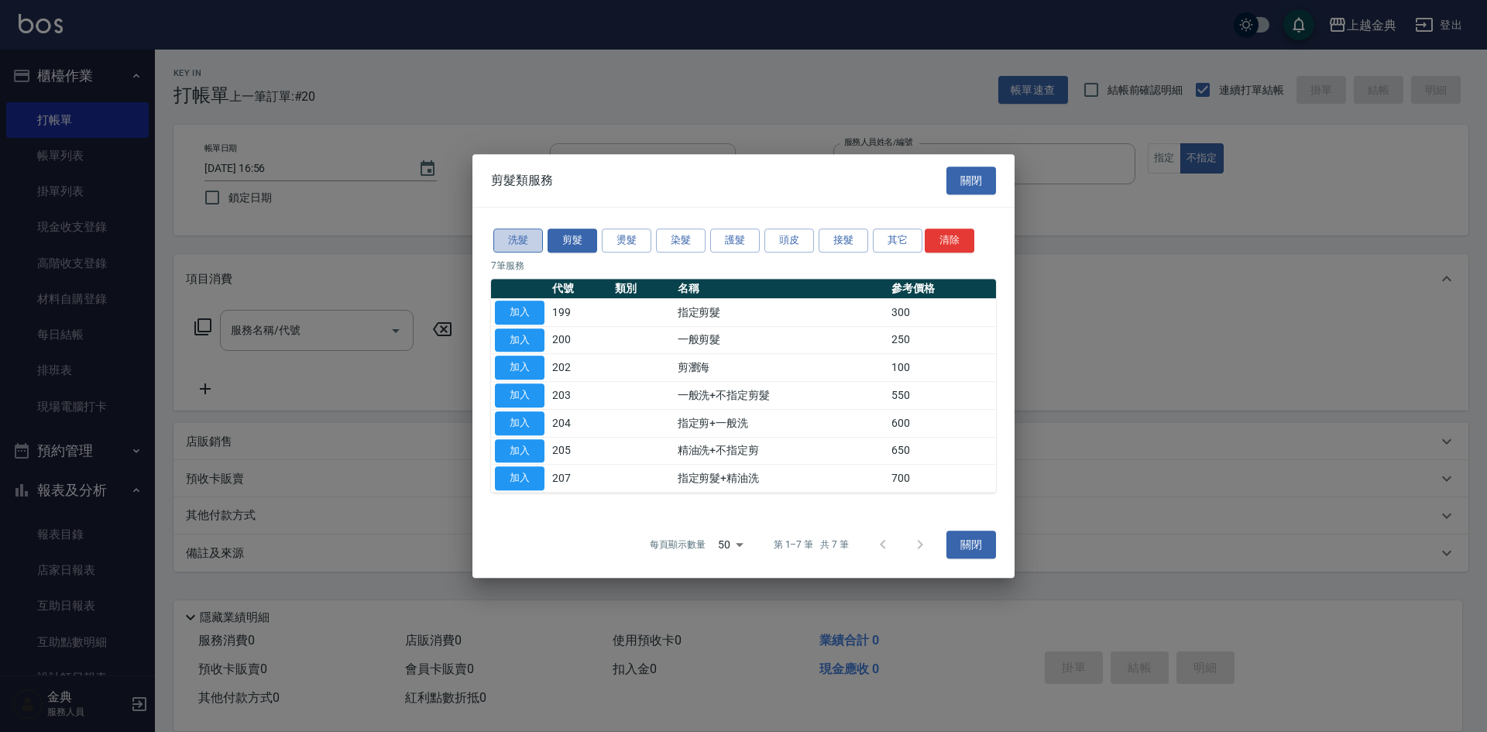
click at [510, 231] on button "洗髮" at bounding box center [518, 240] width 50 height 24
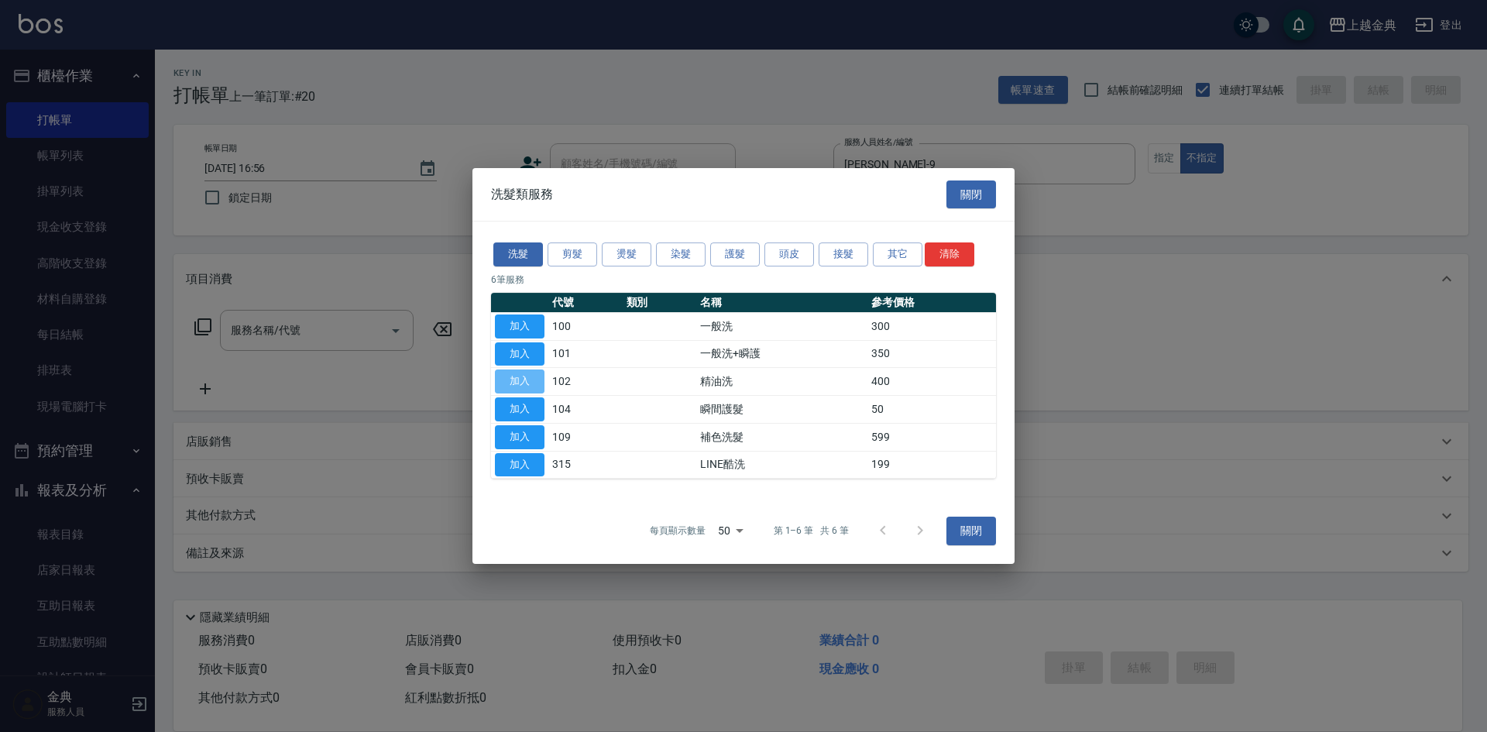
click at [514, 379] on button "加入" at bounding box center [520, 381] width 50 height 24
type input "精油洗(102)"
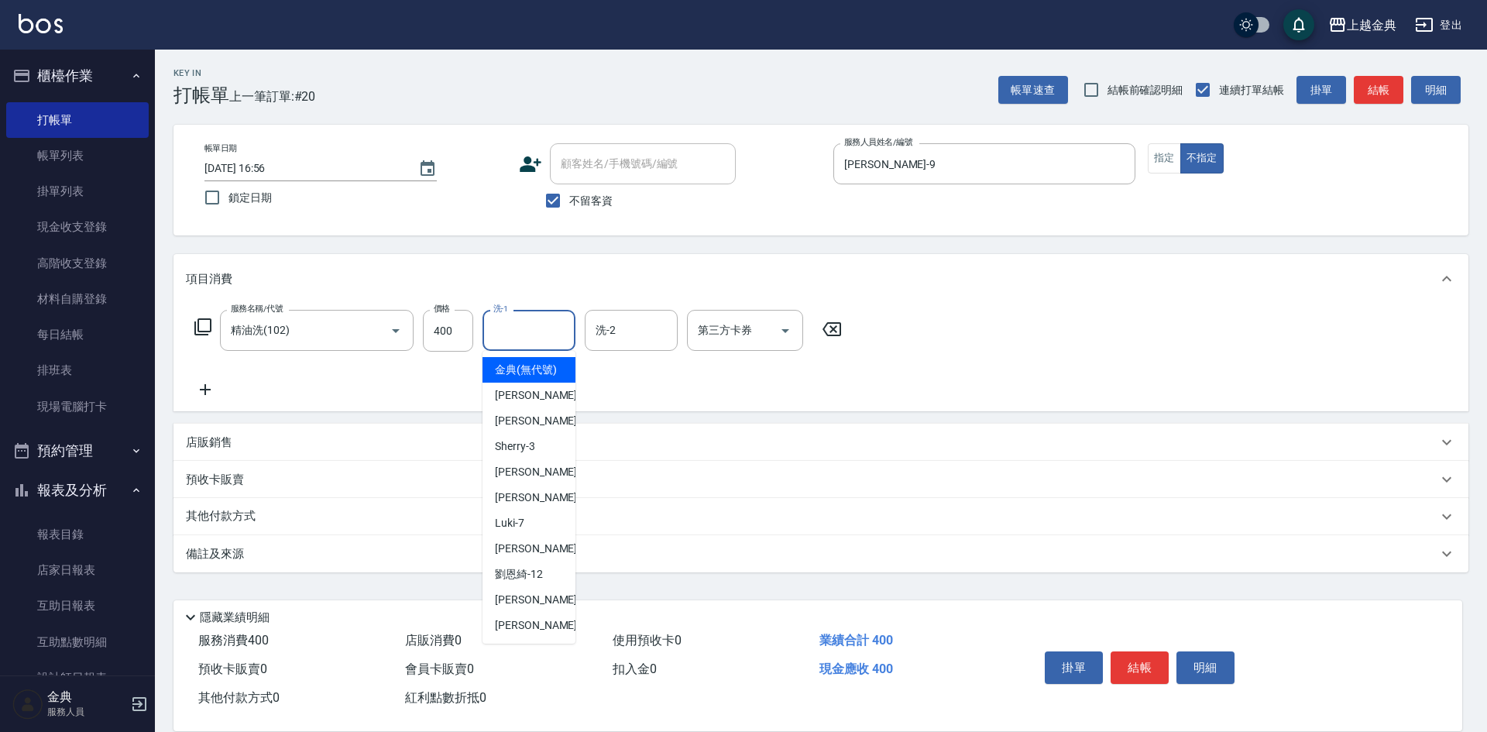
click at [516, 330] on input "洗-1" at bounding box center [528, 330] width 79 height 27
click at [530, 582] on span "[PERSON_NAME]-12" at bounding box center [519, 574] width 48 height 16
type input "[PERSON_NAME]-12"
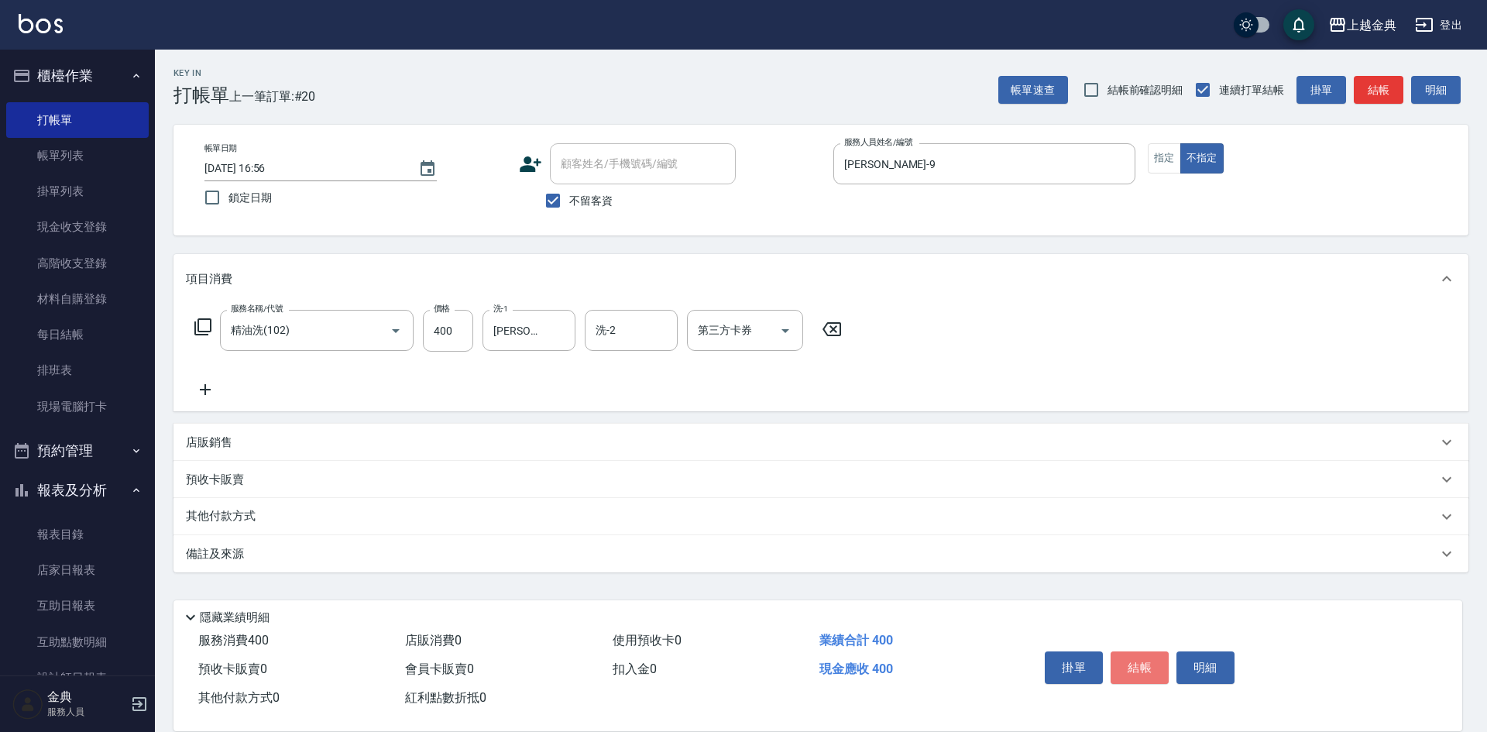
drag, startPoint x: 1154, startPoint y: 656, endPoint x: 1144, endPoint y: 647, distance: 13.7
click at [1149, 651] on button "結帳" at bounding box center [1139, 667] width 58 height 33
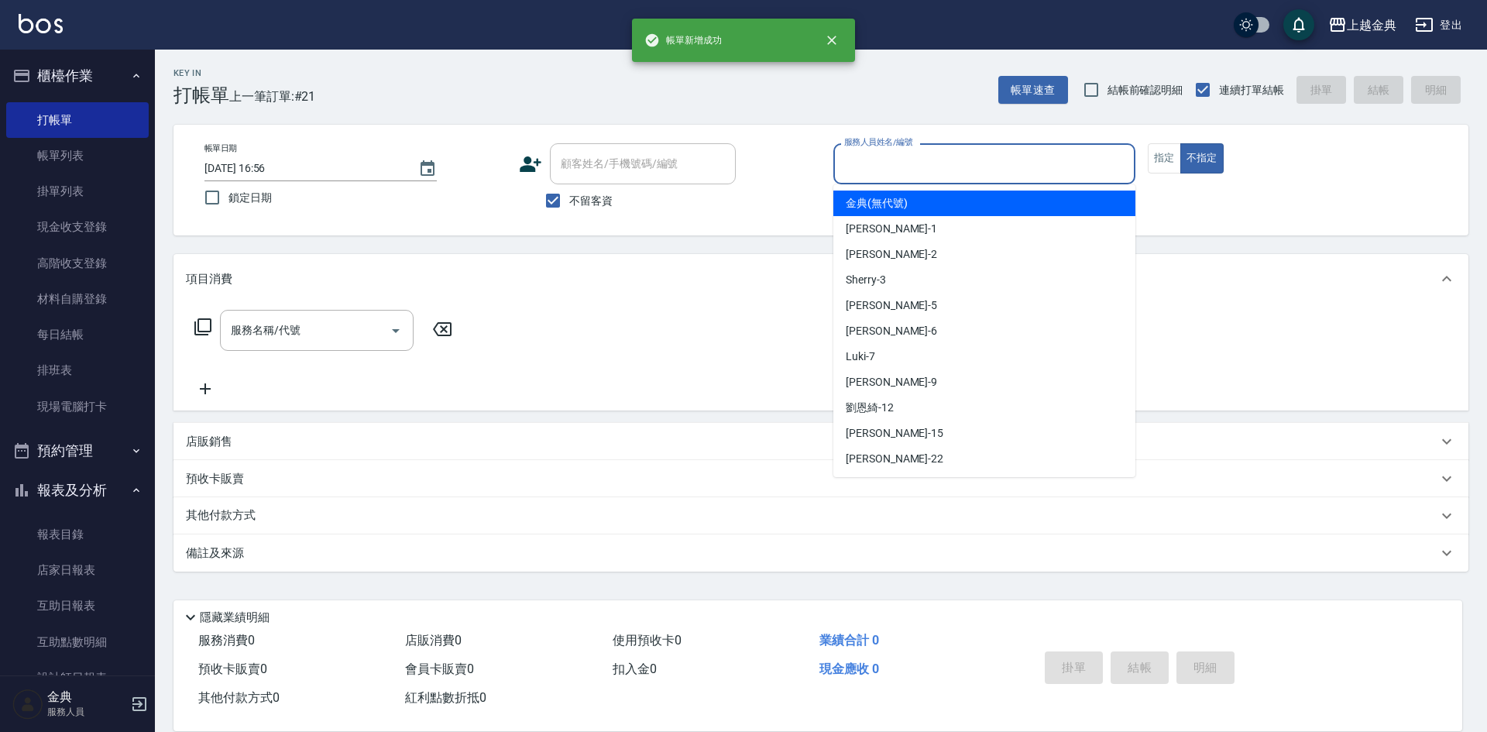
click at [964, 167] on input "服務人員姓名/編號" at bounding box center [984, 163] width 288 height 27
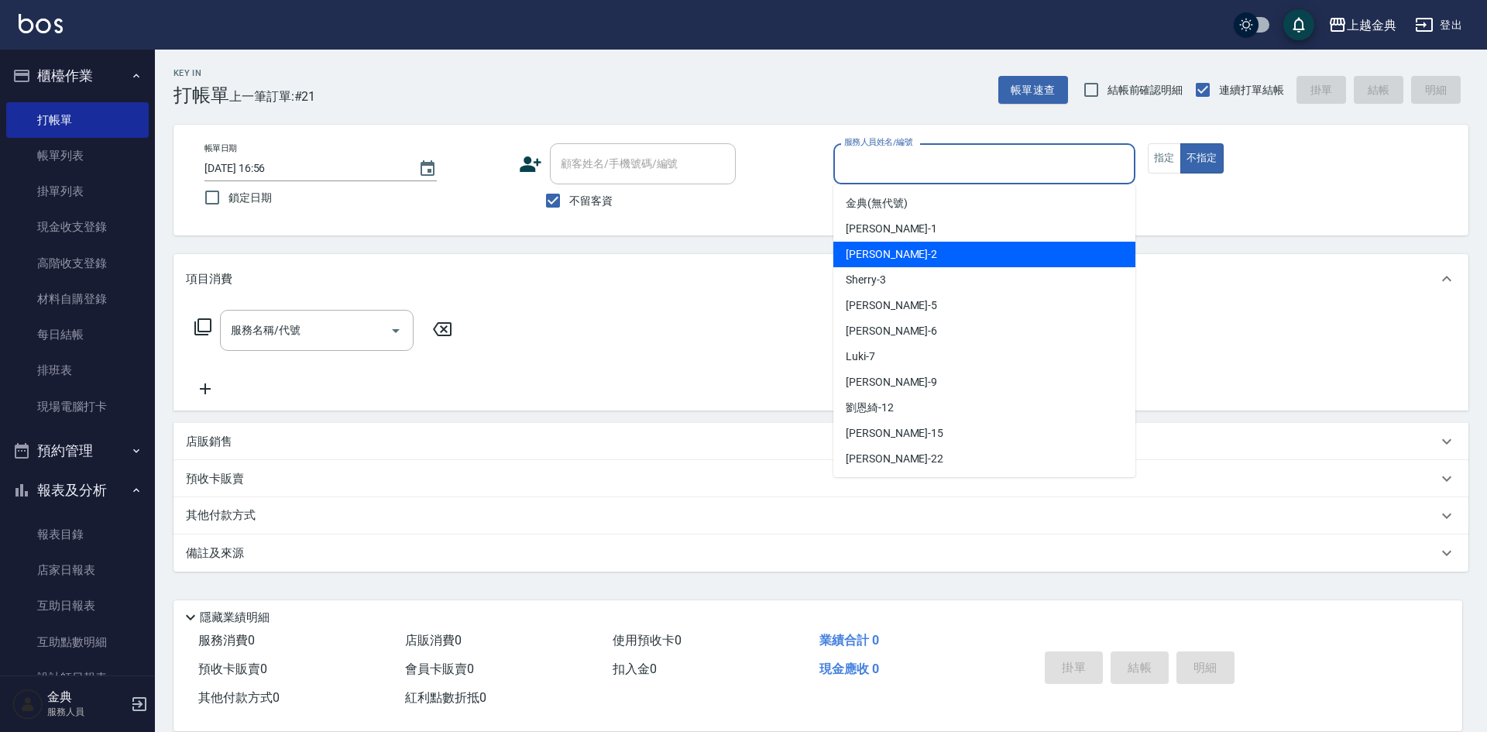
click at [976, 248] on div "Cindy -2" at bounding box center [984, 255] width 302 height 26
type input "Cindy-2"
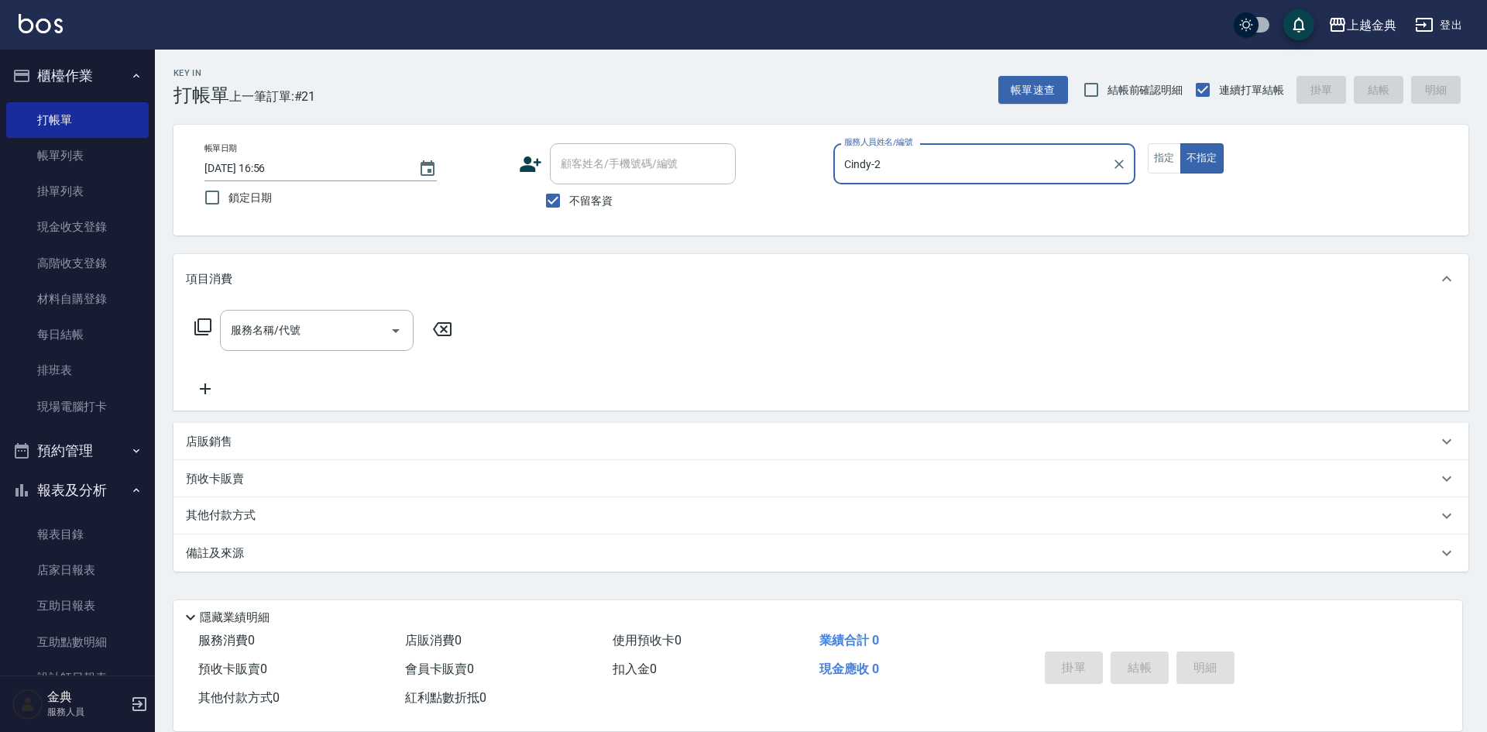
click at [208, 326] on icon at bounding box center [203, 326] width 19 height 19
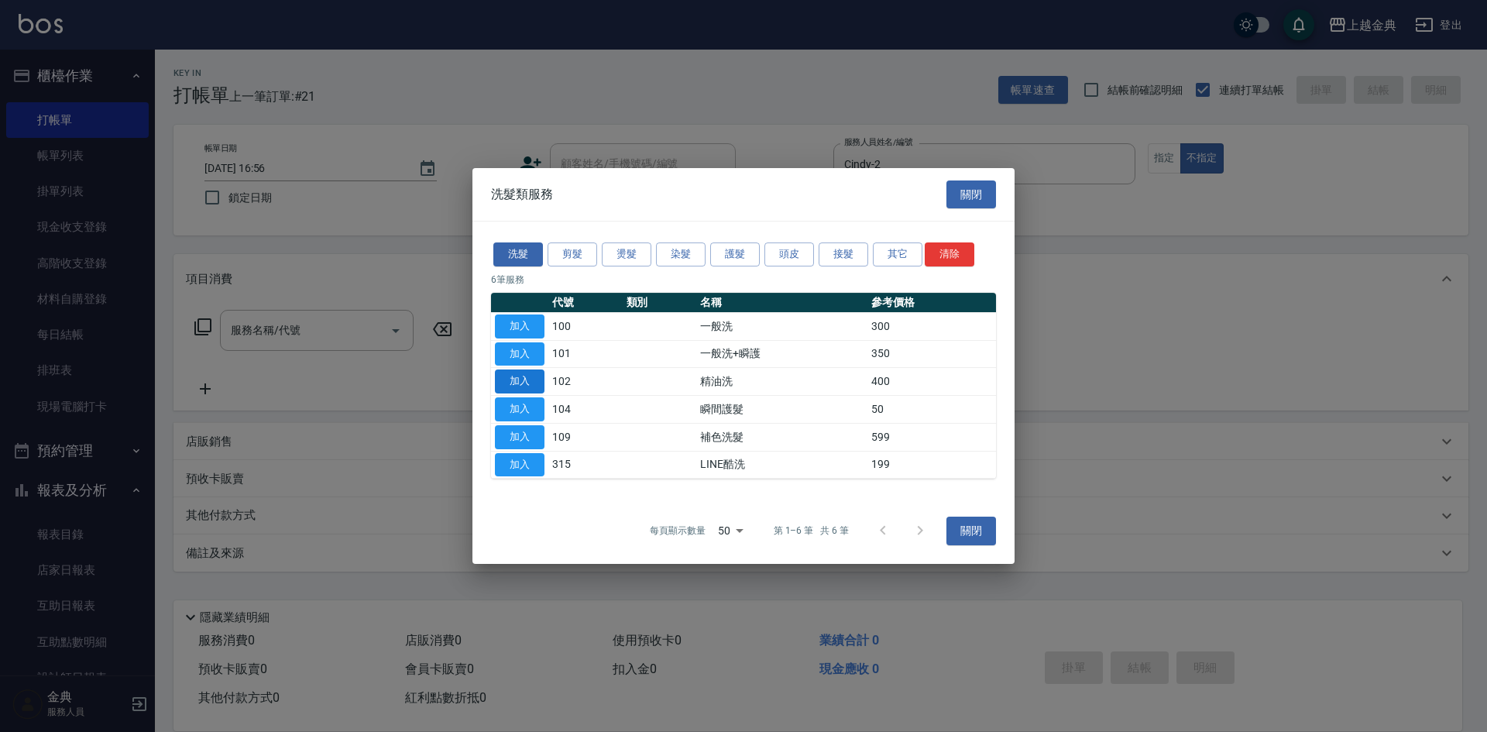
click at [516, 376] on button "加入" at bounding box center [520, 381] width 50 height 24
type input "精油洗(102)"
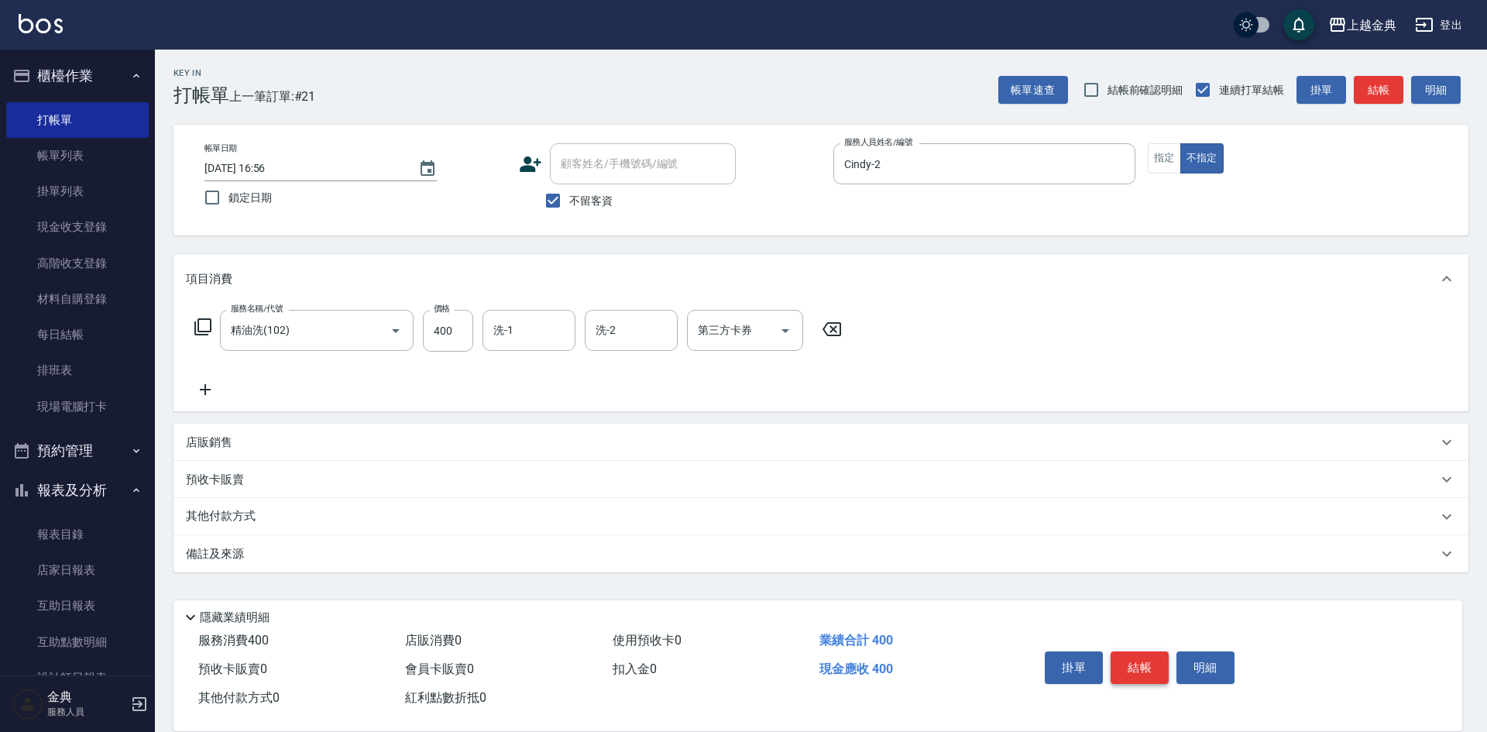
click at [1116, 658] on button "結帳" at bounding box center [1139, 667] width 58 height 33
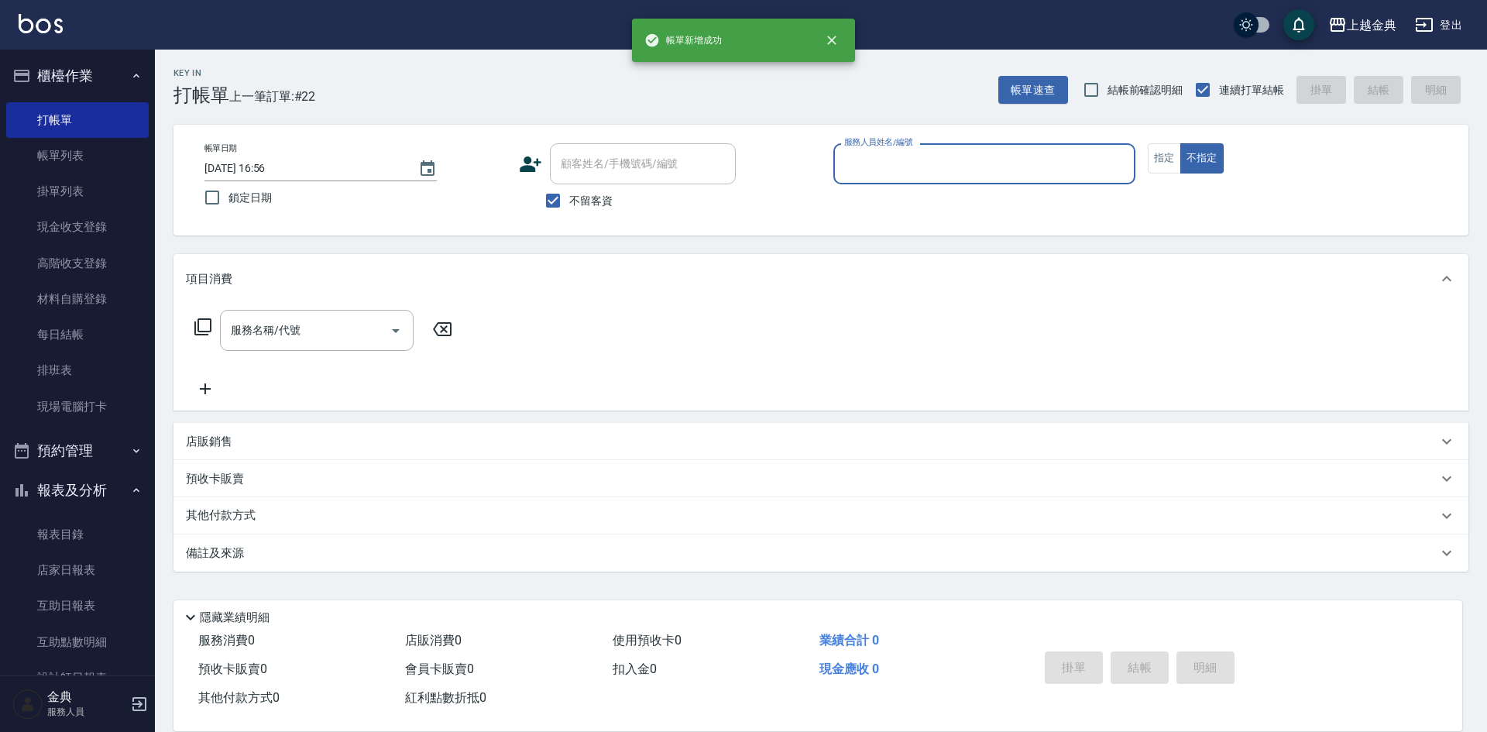
click at [943, 156] on input "服務人員姓名/編號" at bounding box center [984, 163] width 288 height 27
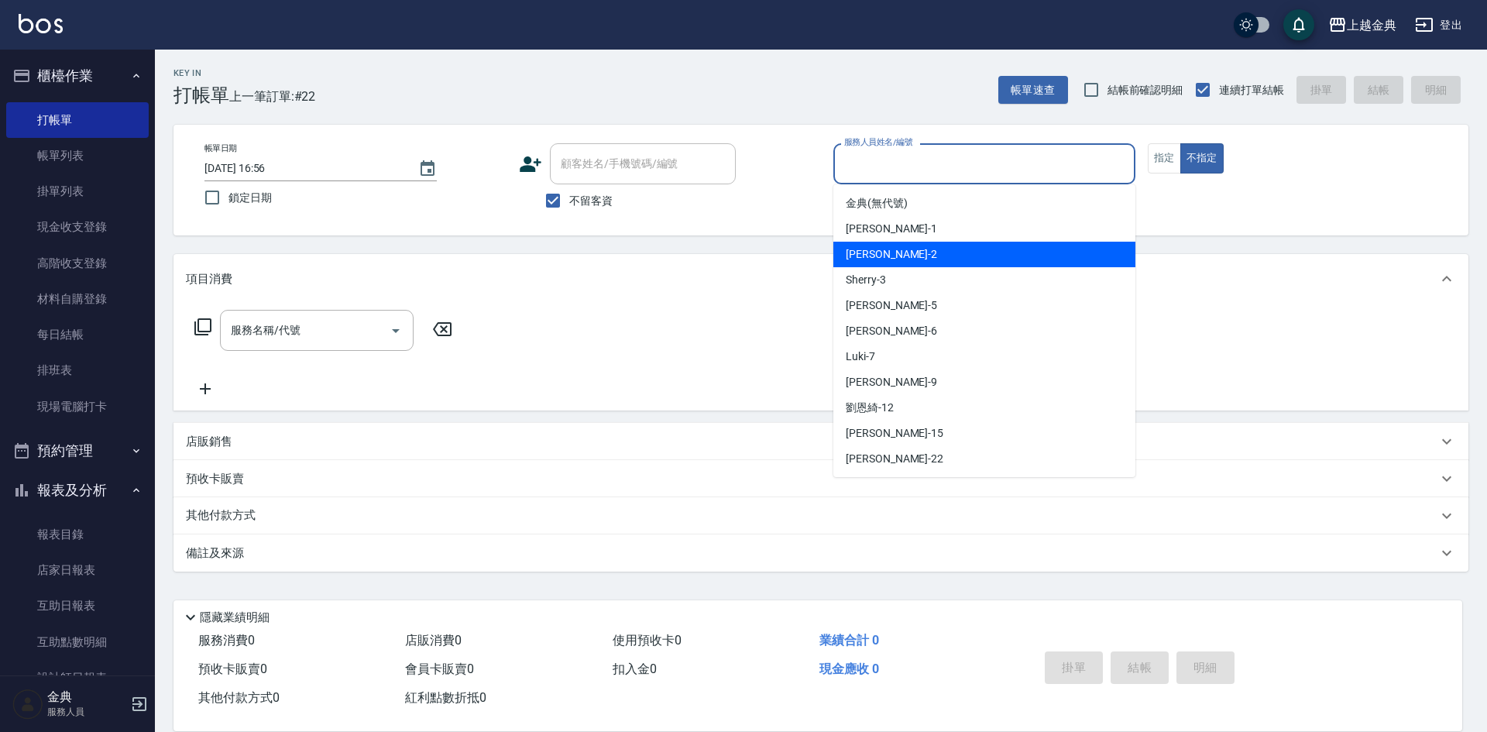
click at [947, 250] on div "Cindy -2" at bounding box center [984, 255] width 302 height 26
type input "Cindy-2"
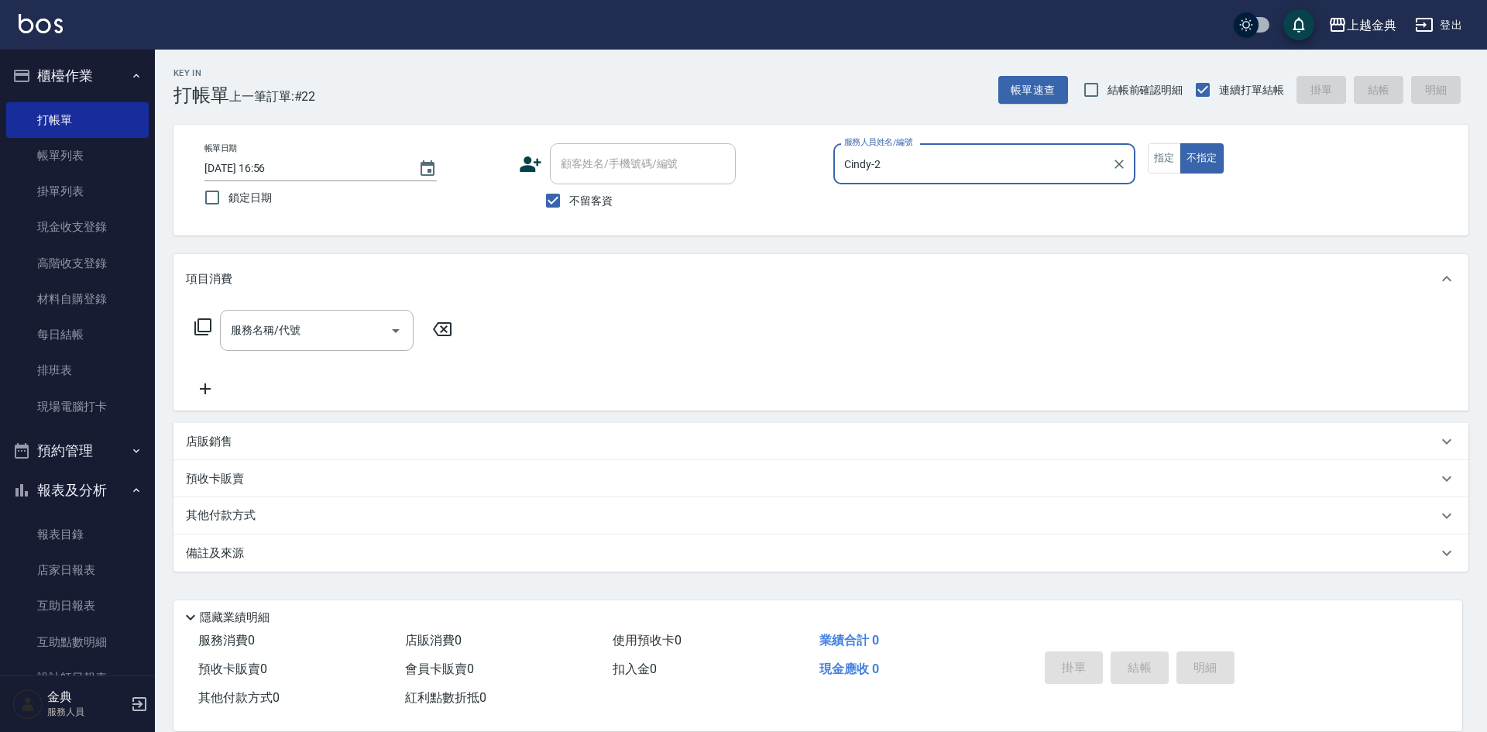
click at [208, 324] on icon at bounding box center [203, 326] width 19 height 19
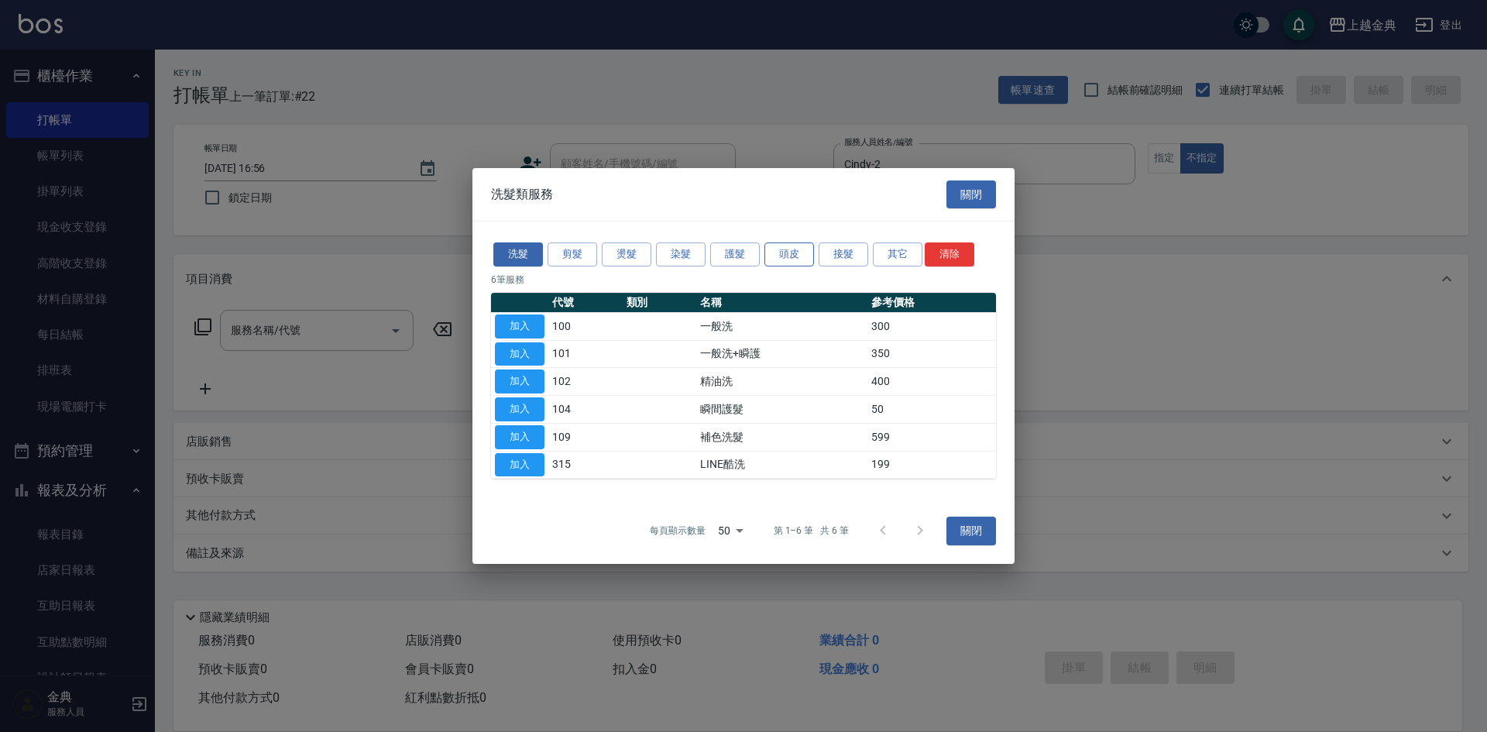
click at [794, 249] on button "頭皮" at bounding box center [789, 254] width 50 height 24
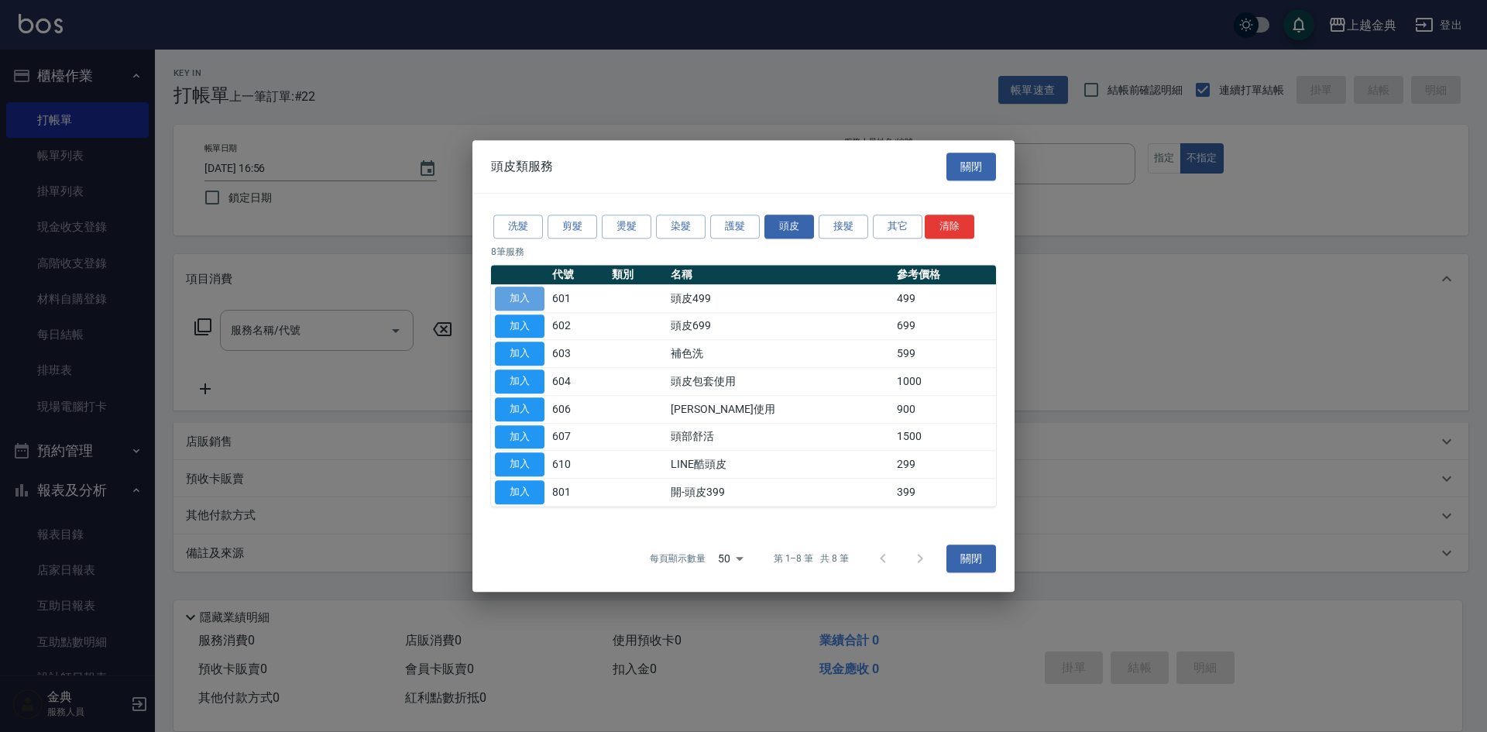
click at [516, 297] on button "加入" at bounding box center [520, 298] width 50 height 24
type input "頭皮499(601)"
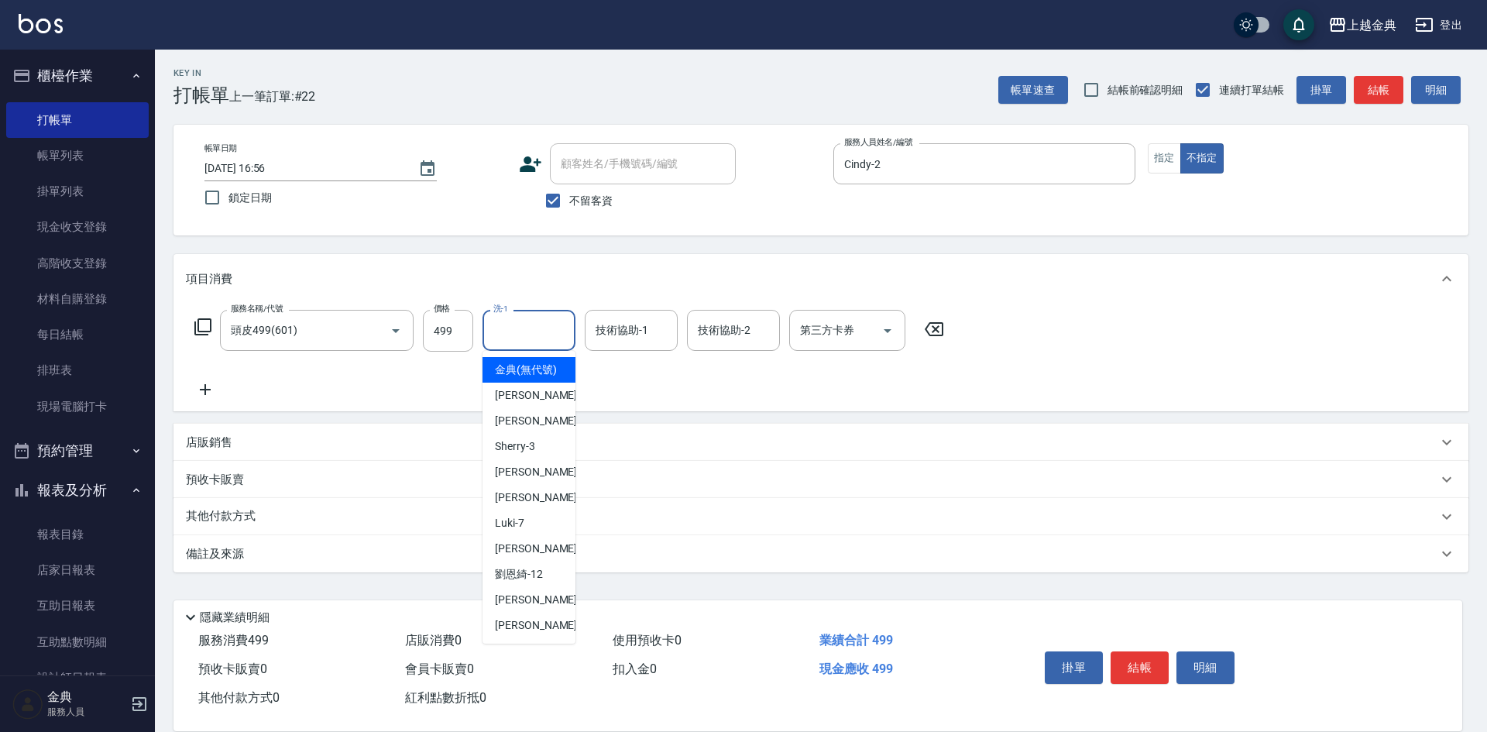
click at [545, 339] on input "洗-1" at bounding box center [528, 330] width 79 height 27
click at [520, 582] on span "[PERSON_NAME]-12" at bounding box center [519, 574] width 48 height 16
type input "[PERSON_NAME]-12"
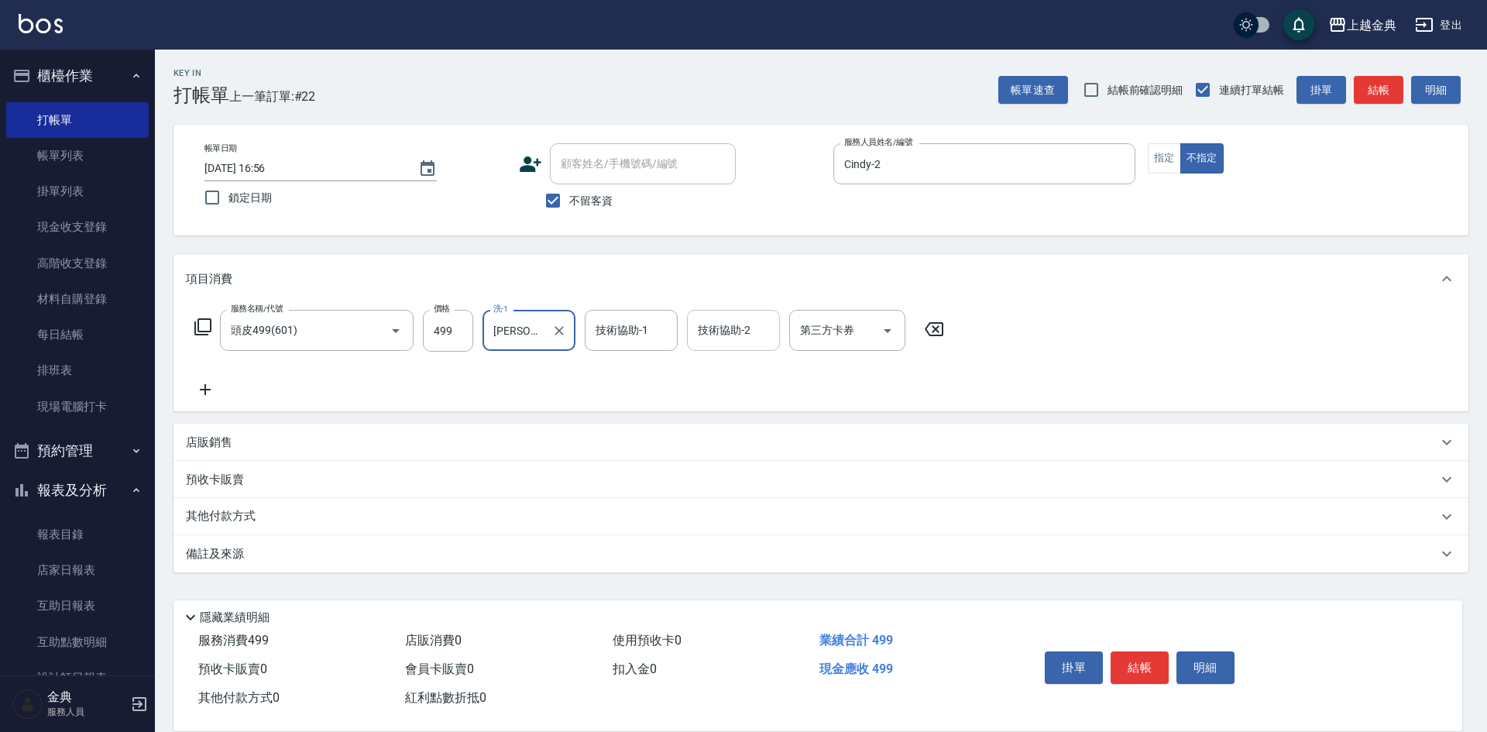
click at [725, 341] on input "技術協助-2" at bounding box center [733, 330] width 79 height 27
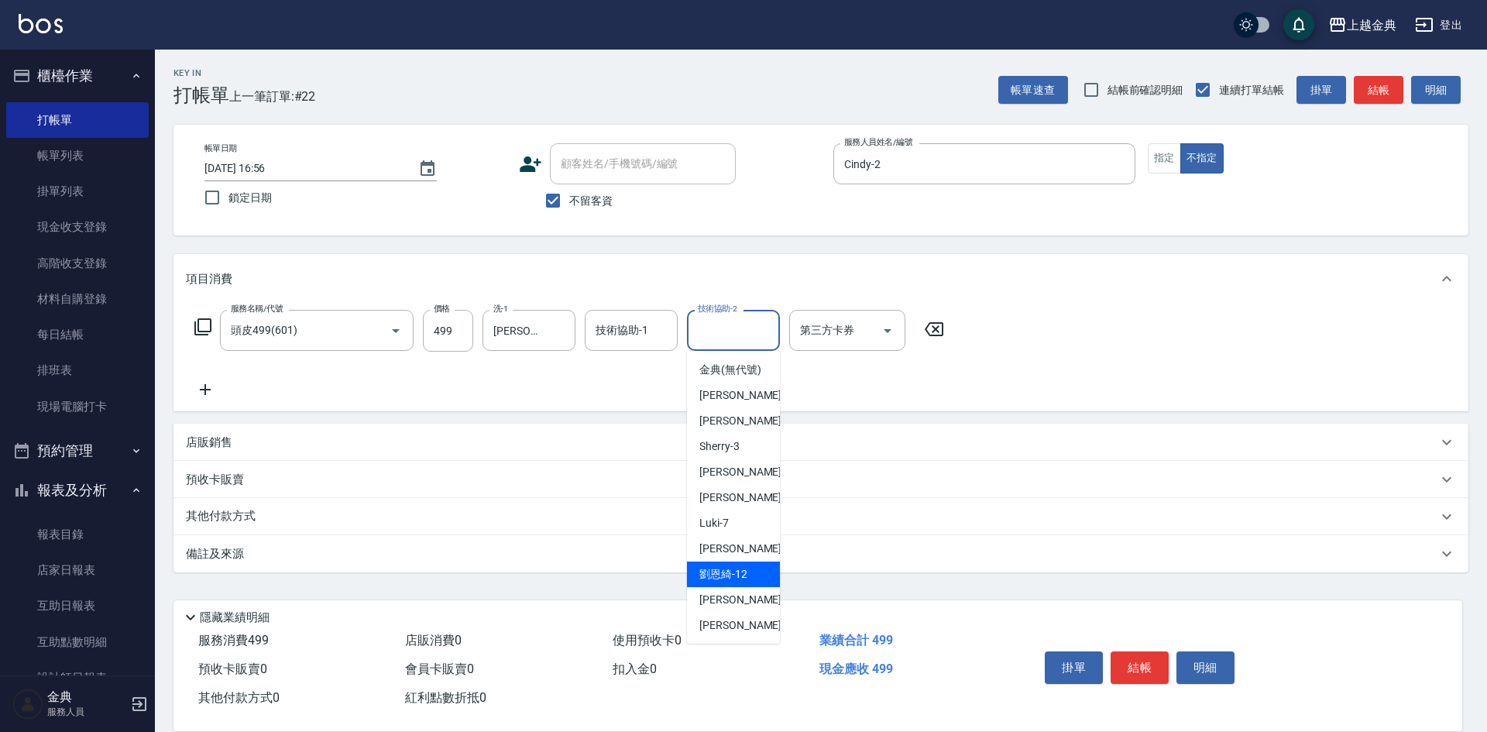
click at [731, 582] on span "[PERSON_NAME]-12" at bounding box center [723, 574] width 48 height 16
type input "[PERSON_NAME]-12"
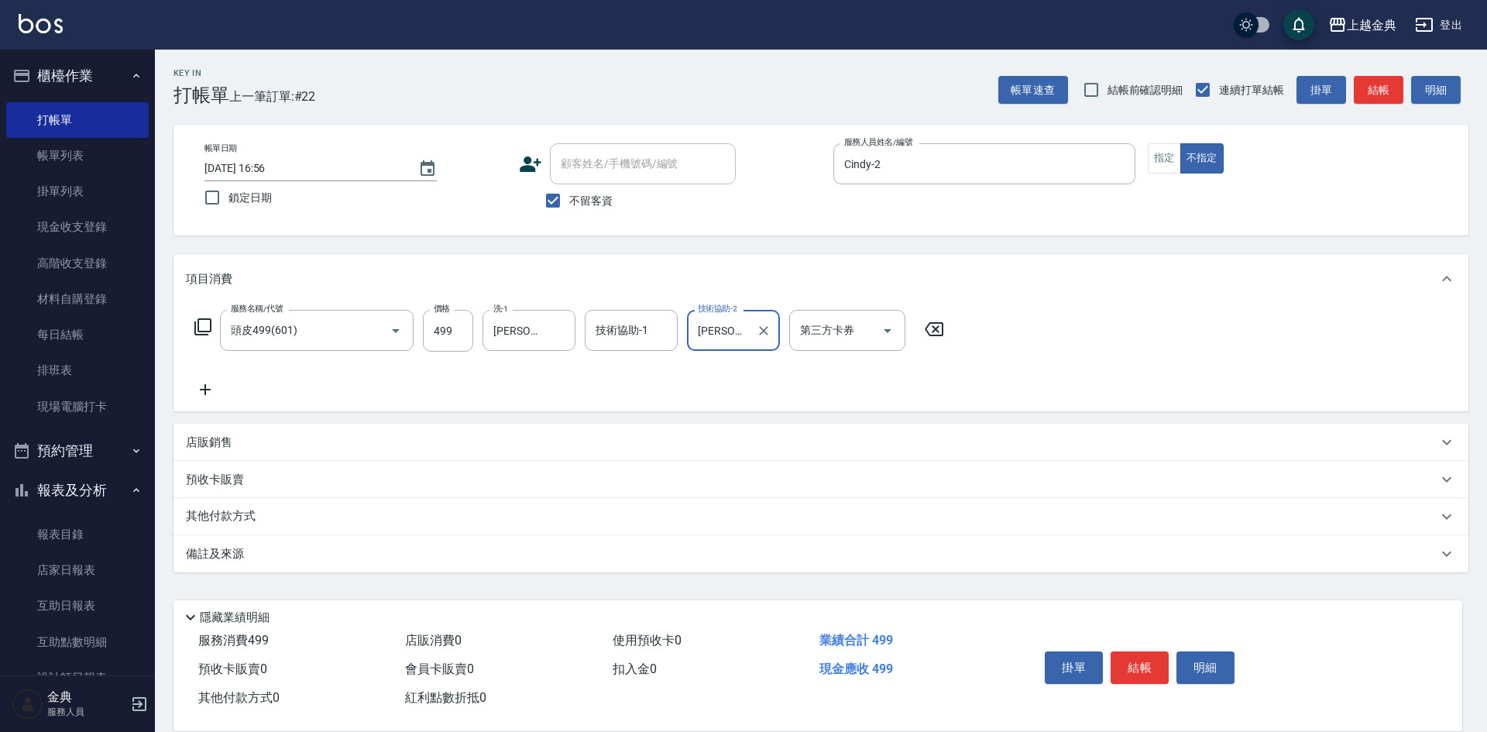
click at [1151, 659] on button "結帳" at bounding box center [1139, 667] width 58 height 33
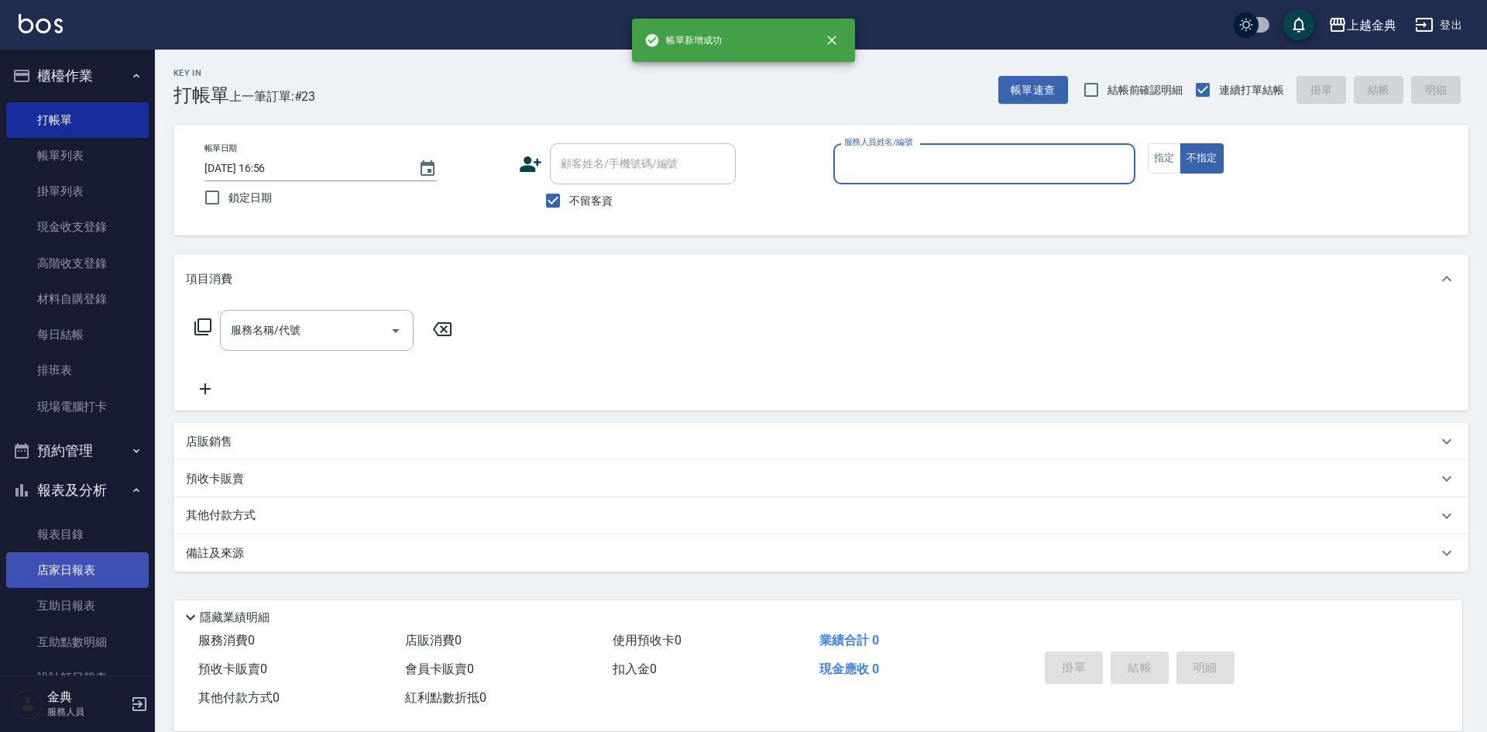
click at [76, 562] on link "店家日報表" at bounding box center [77, 570] width 142 height 36
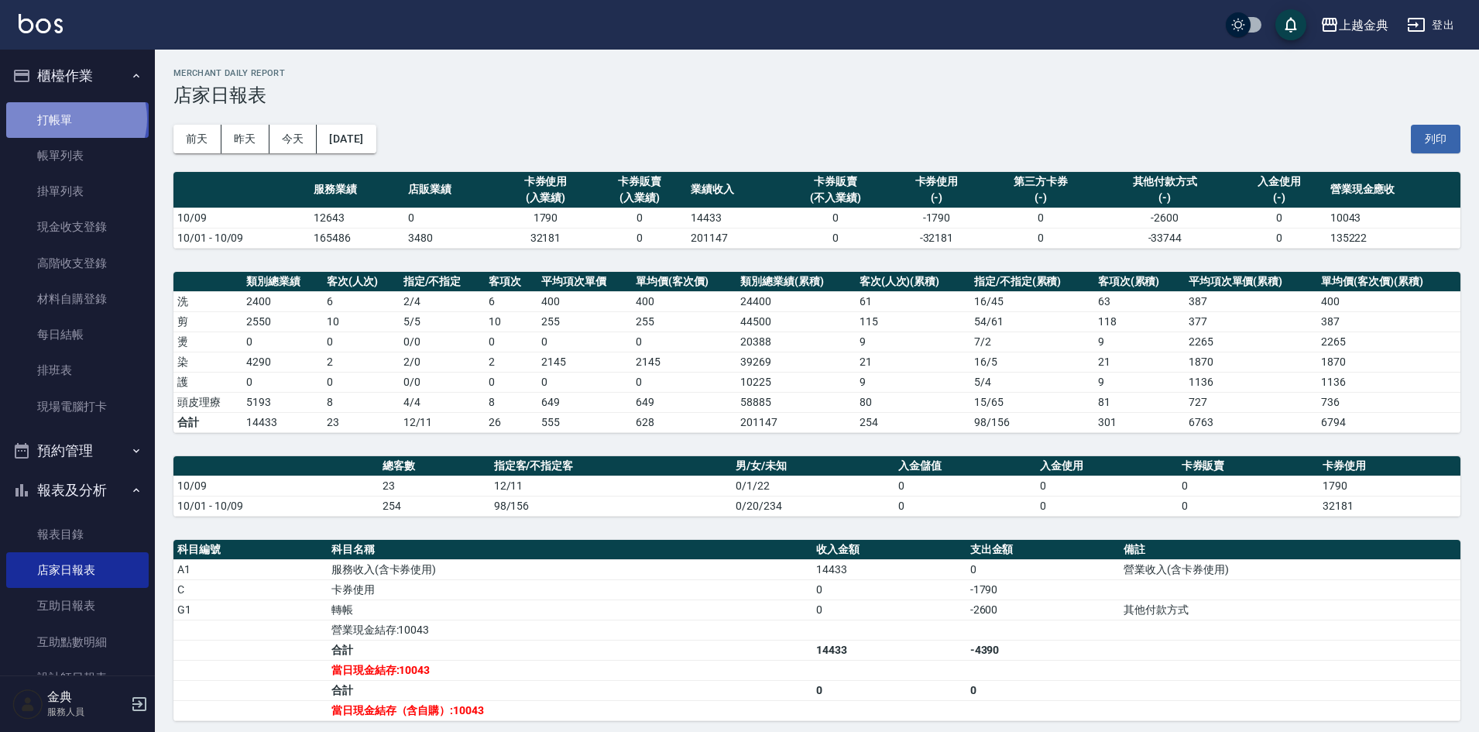
click at [75, 118] on link "打帳單" at bounding box center [77, 120] width 142 height 36
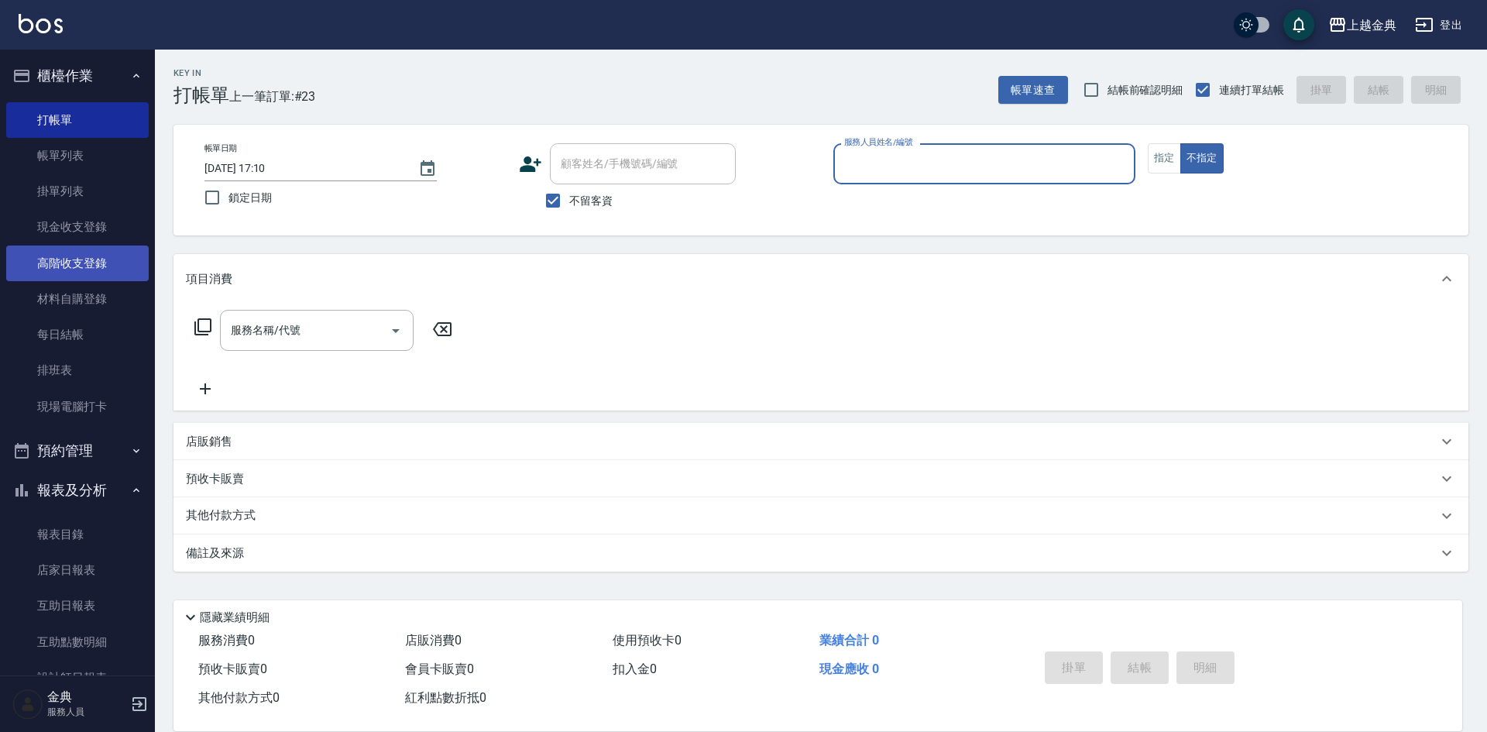
click at [43, 245] on link "高階收支登錄" at bounding box center [77, 263] width 142 height 36
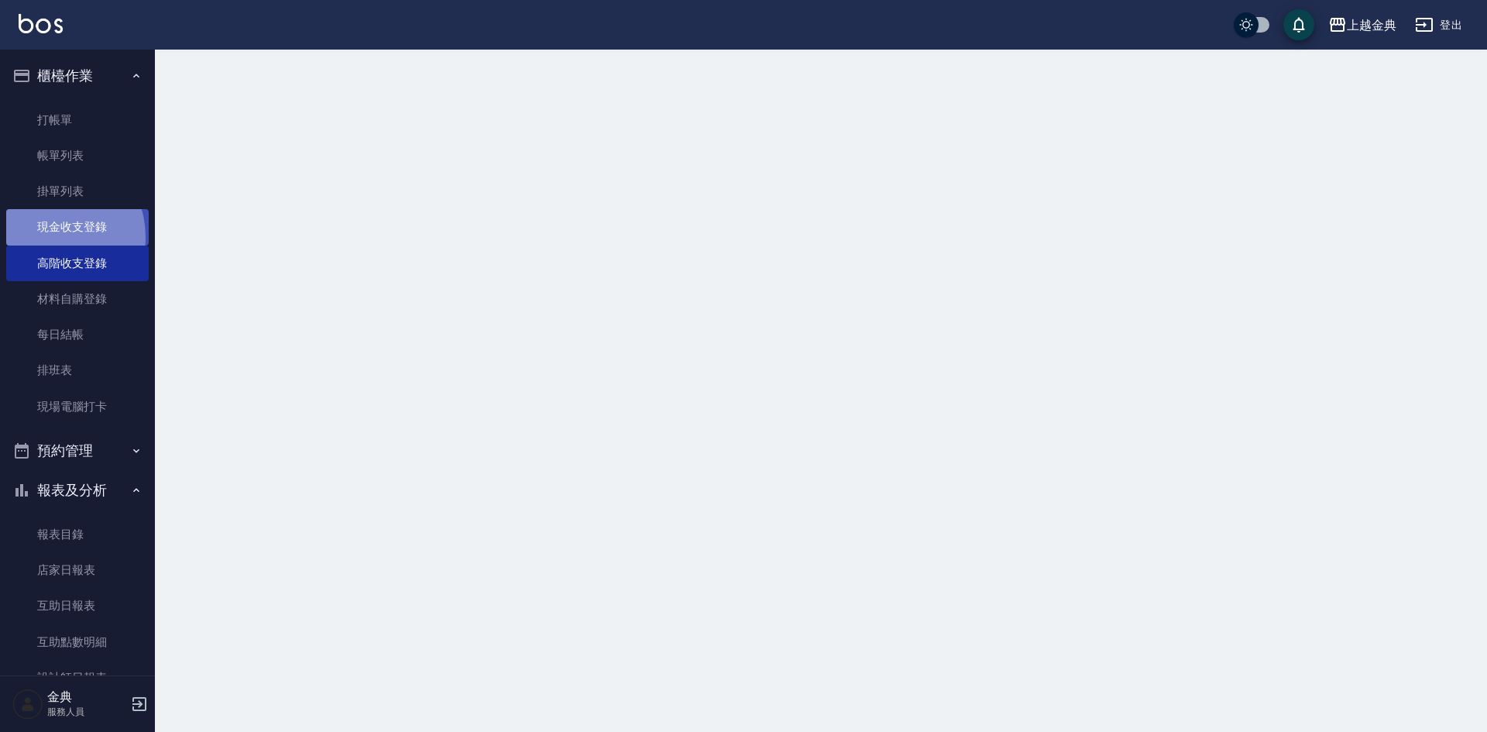
click at [46, 237] on link "現金收支登錄" at bounding box center [77, 227] width 142 height 36
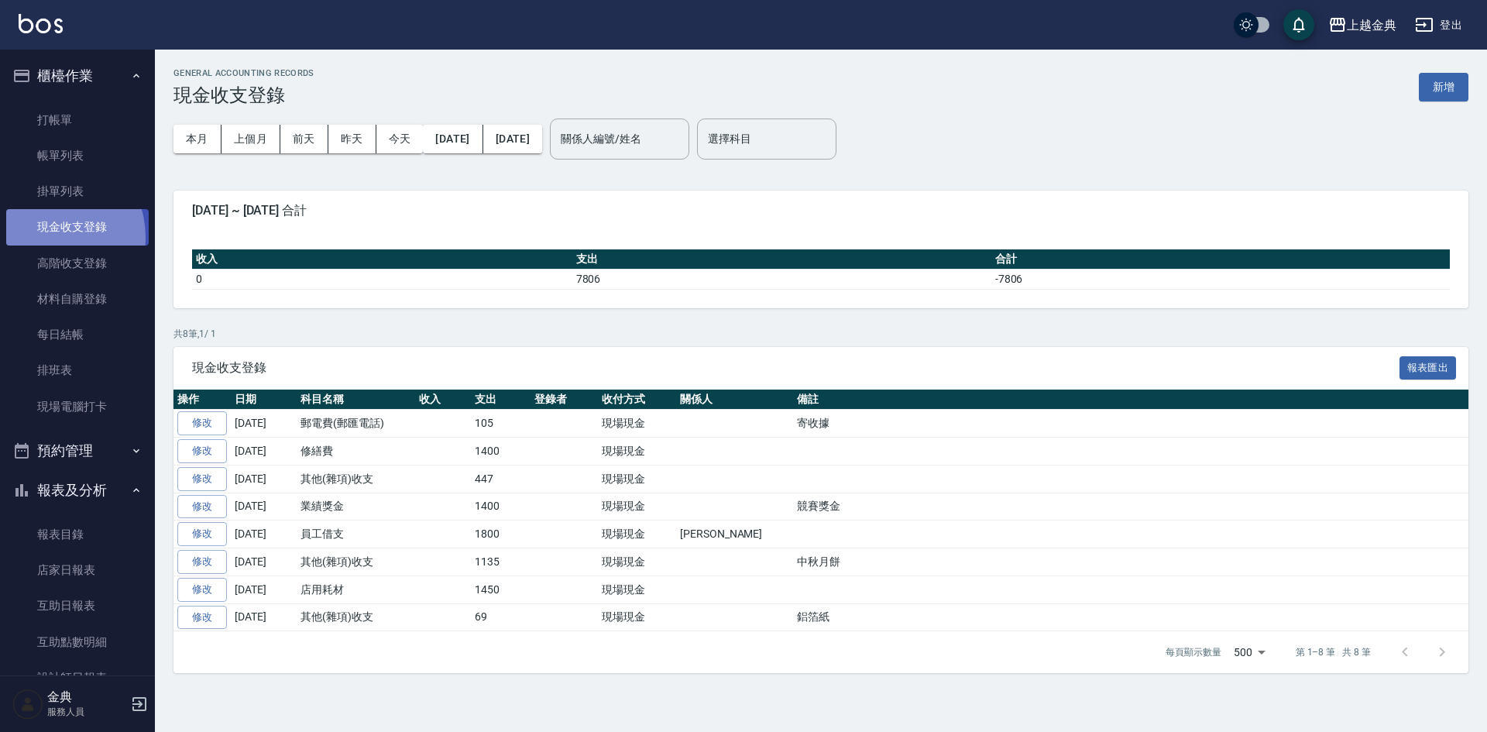
click at [46, 237] on link "現金收支登錄" at bounding box center [77, 227] width 142 height 36
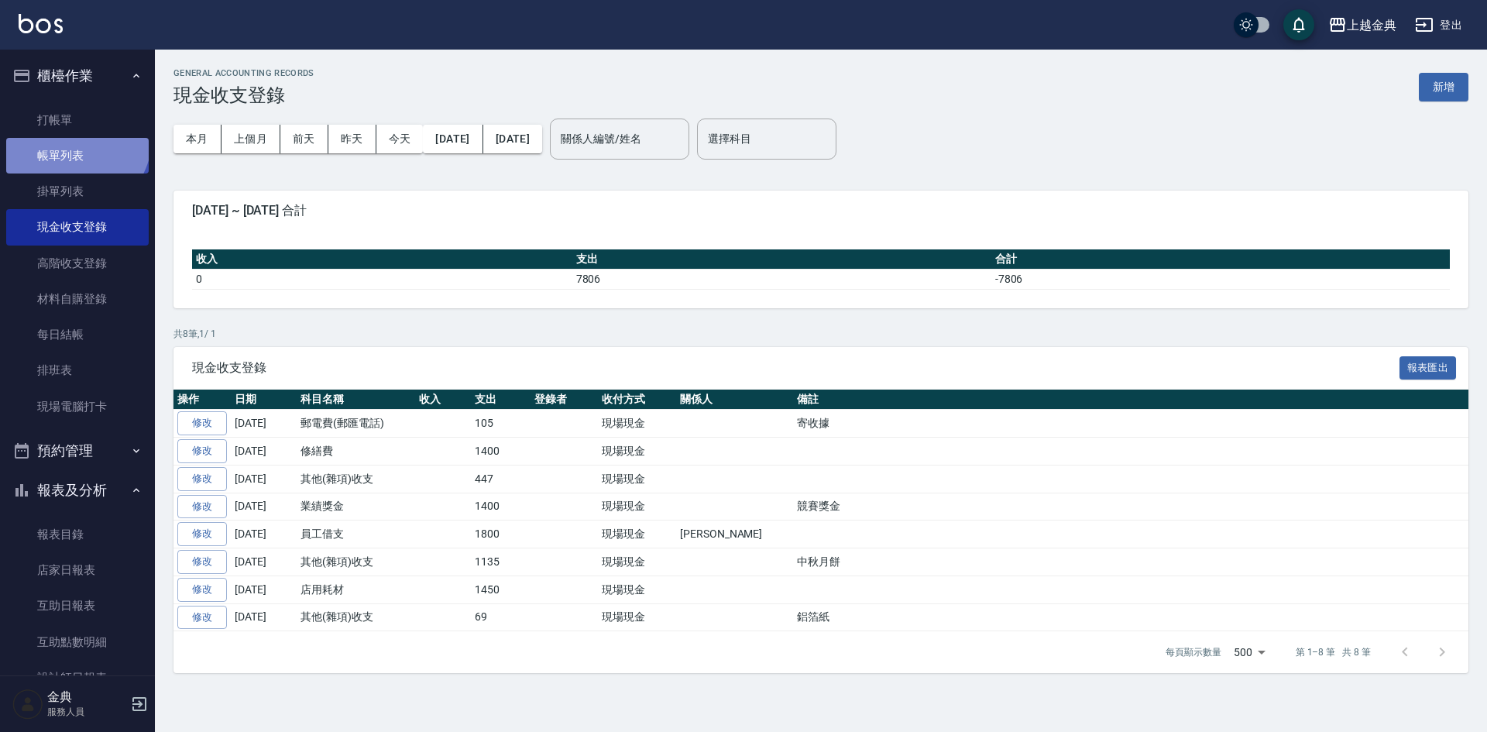
click at [74, 139] on link "帳單列表" at bounding box center [77, 156] width 142 height 36
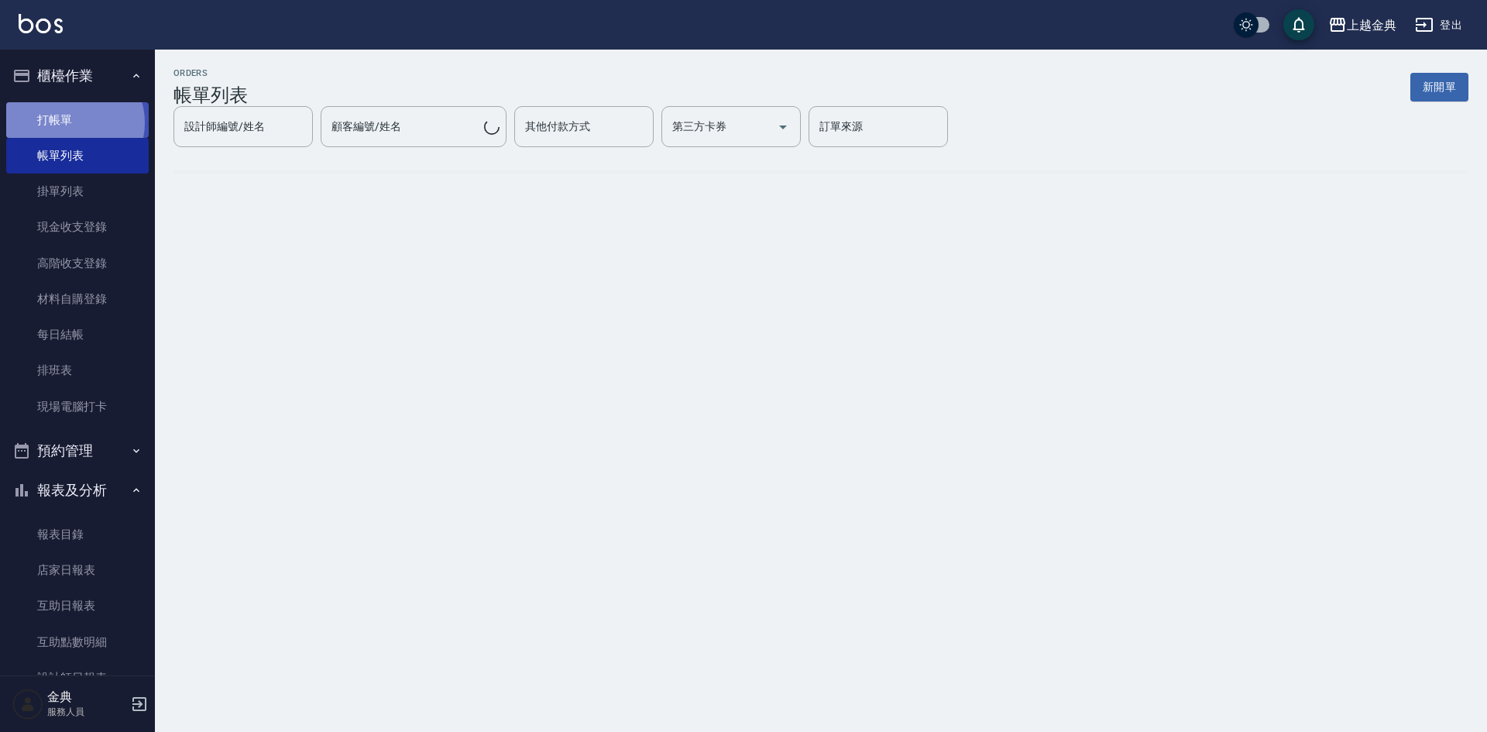
click at [73, 122] on link "打帳單" at bounding box center [77, 120] width 142 height 36
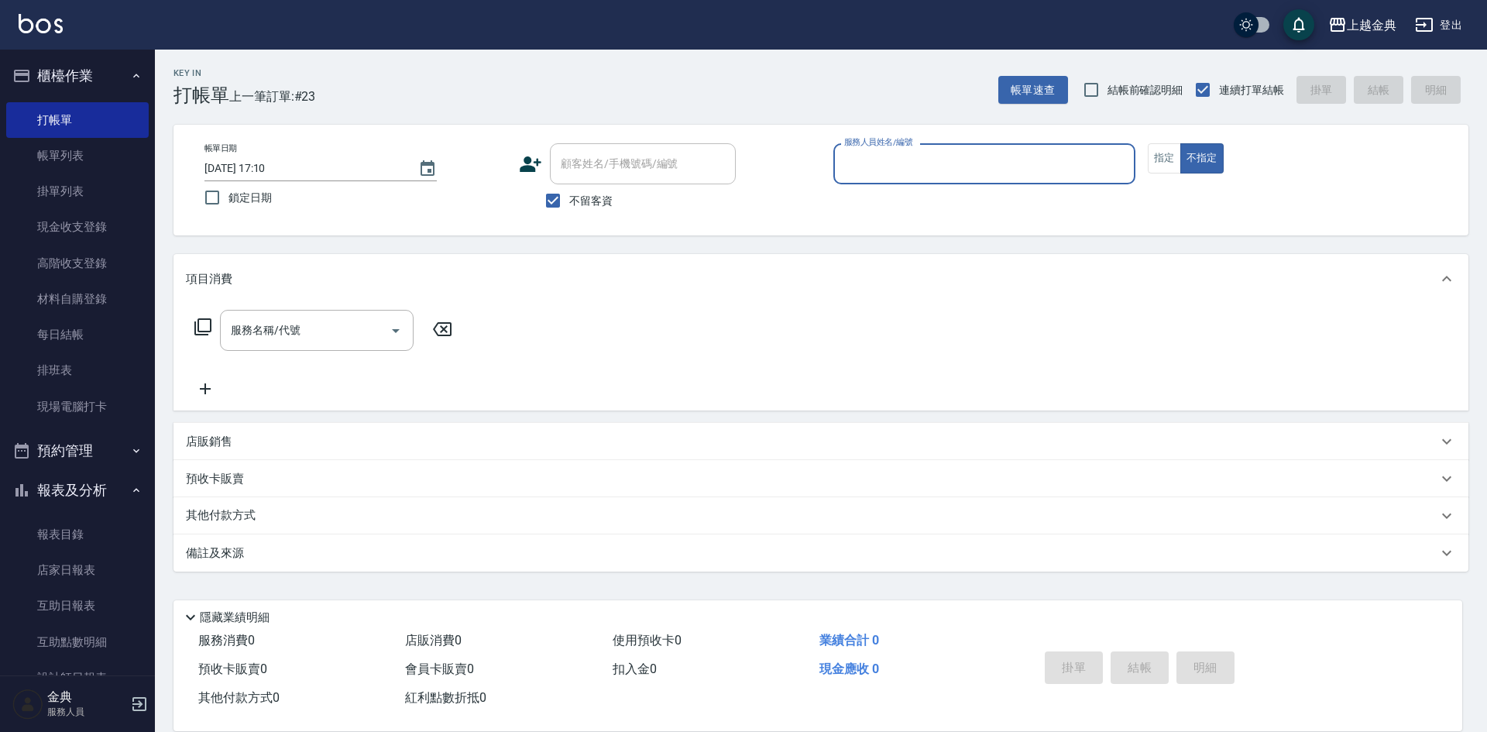
click at [1045, 157] on input "服務人員姓名/編號" at bounding box center [984, 163] width 288 height 27
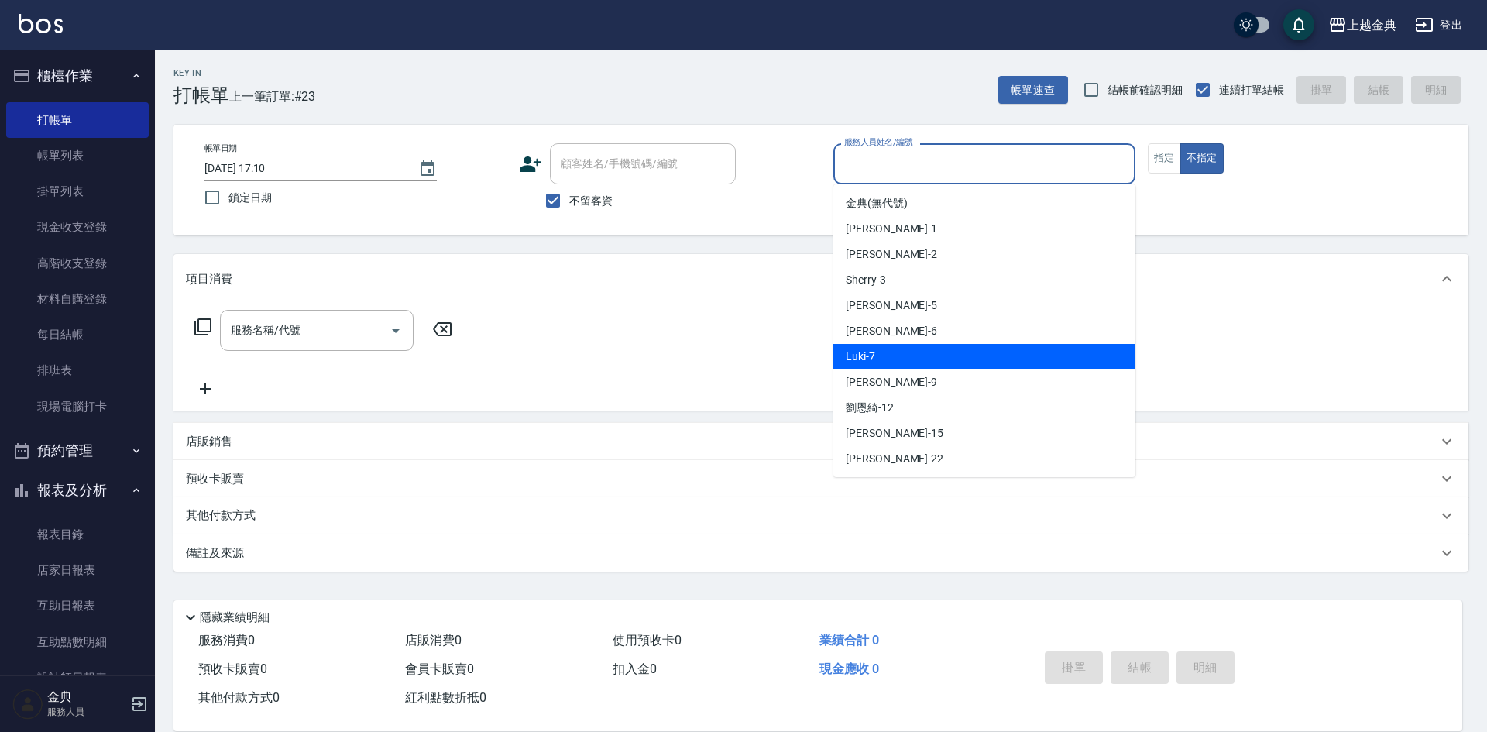
click at [959, 359] on div "Luki -7" at bounding box center [984, 357] width 302 height 26
type input "Luki-7"
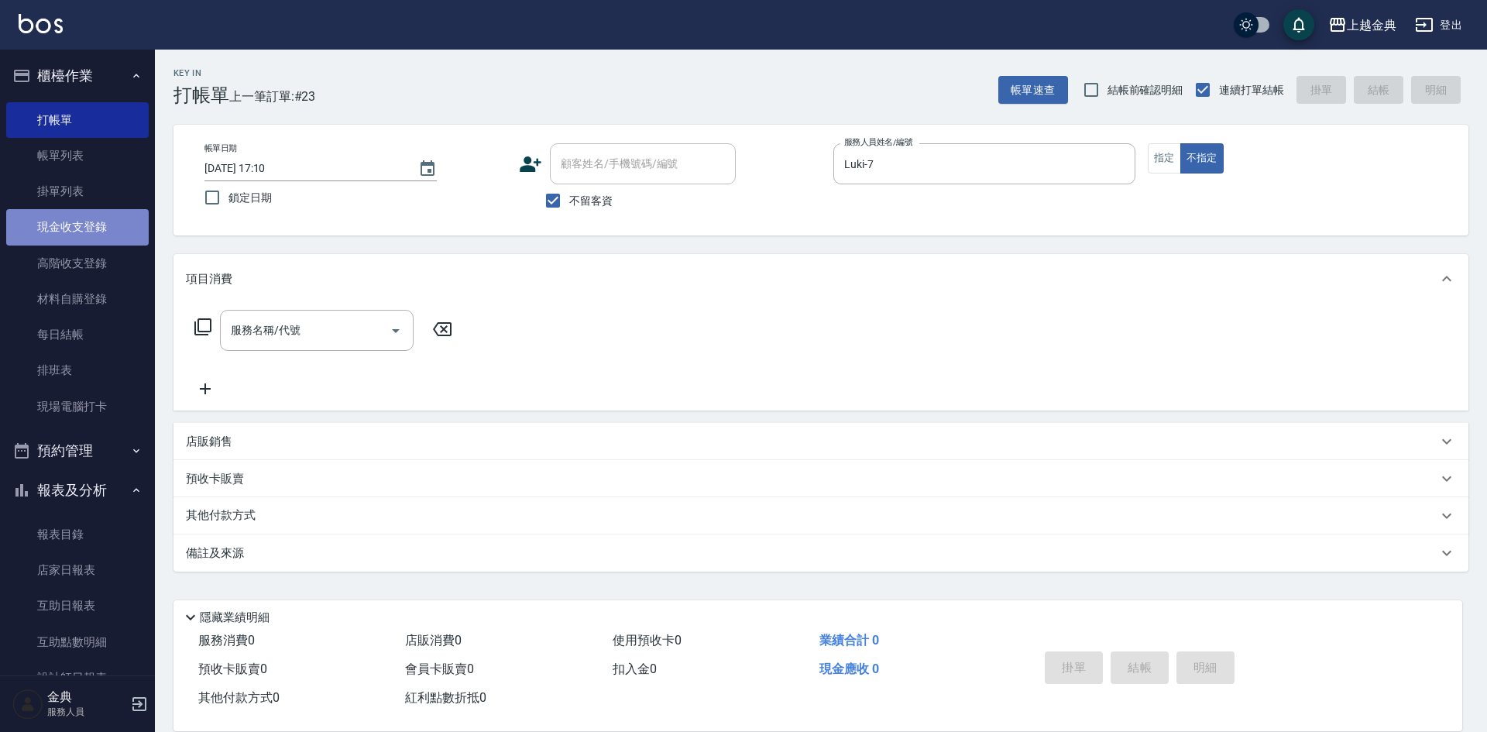
click at [94, 230] on link "現金收支登錄" at bounding box center [77, 227] width 142 height 36
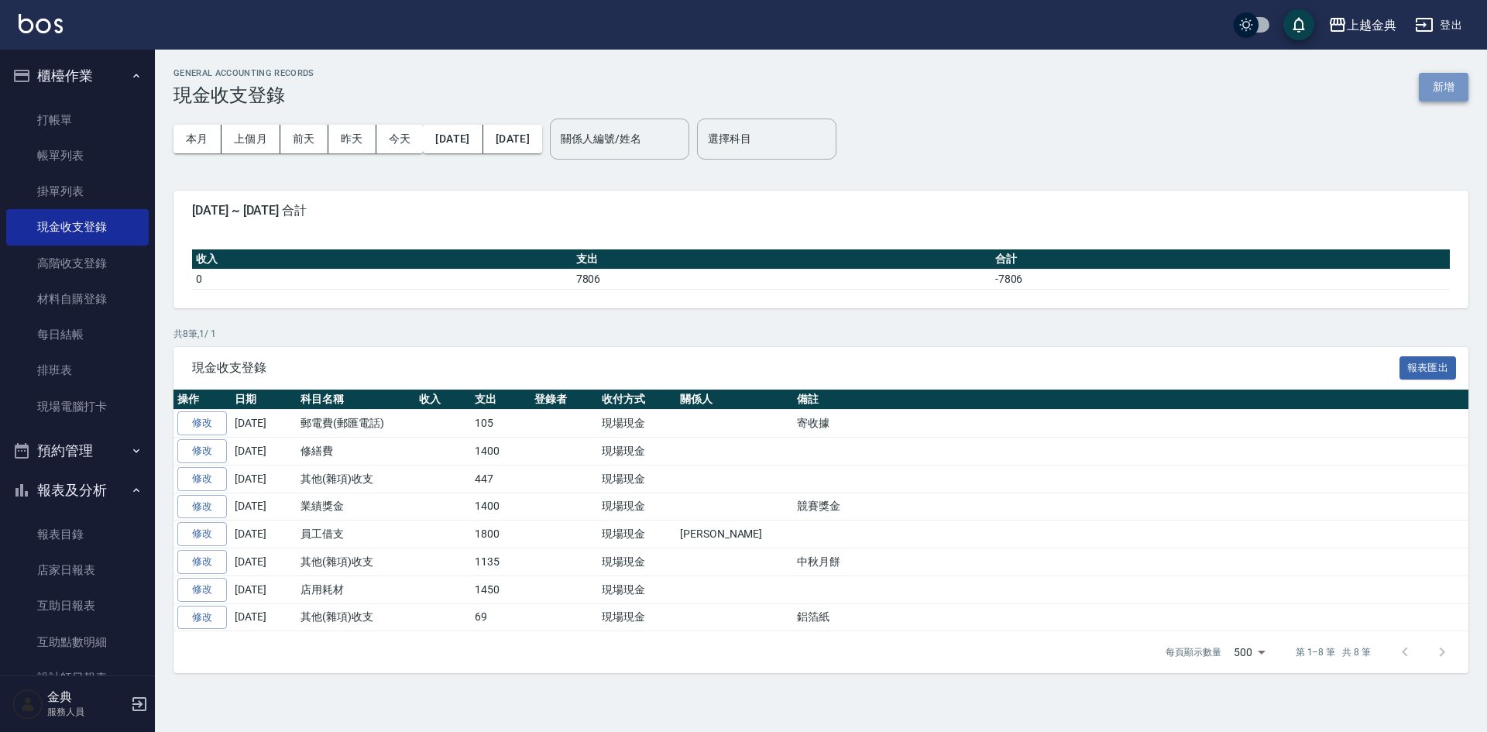
click at [1461, 75] on button "新增" at bounding box center [1444, 87] width 50 height 29
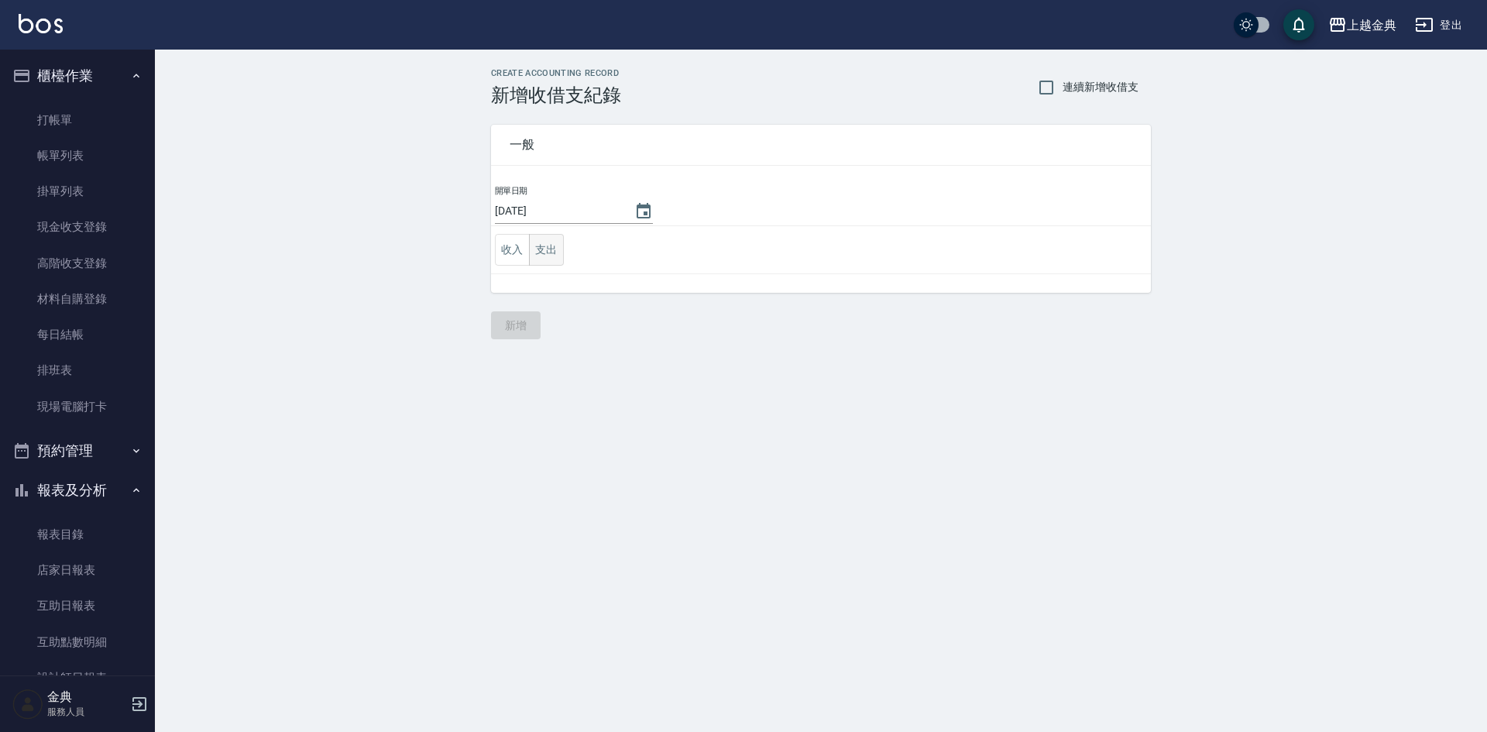
click at [529, 247] on button "支出" at bounding box center [546, 250] width 35 height 32
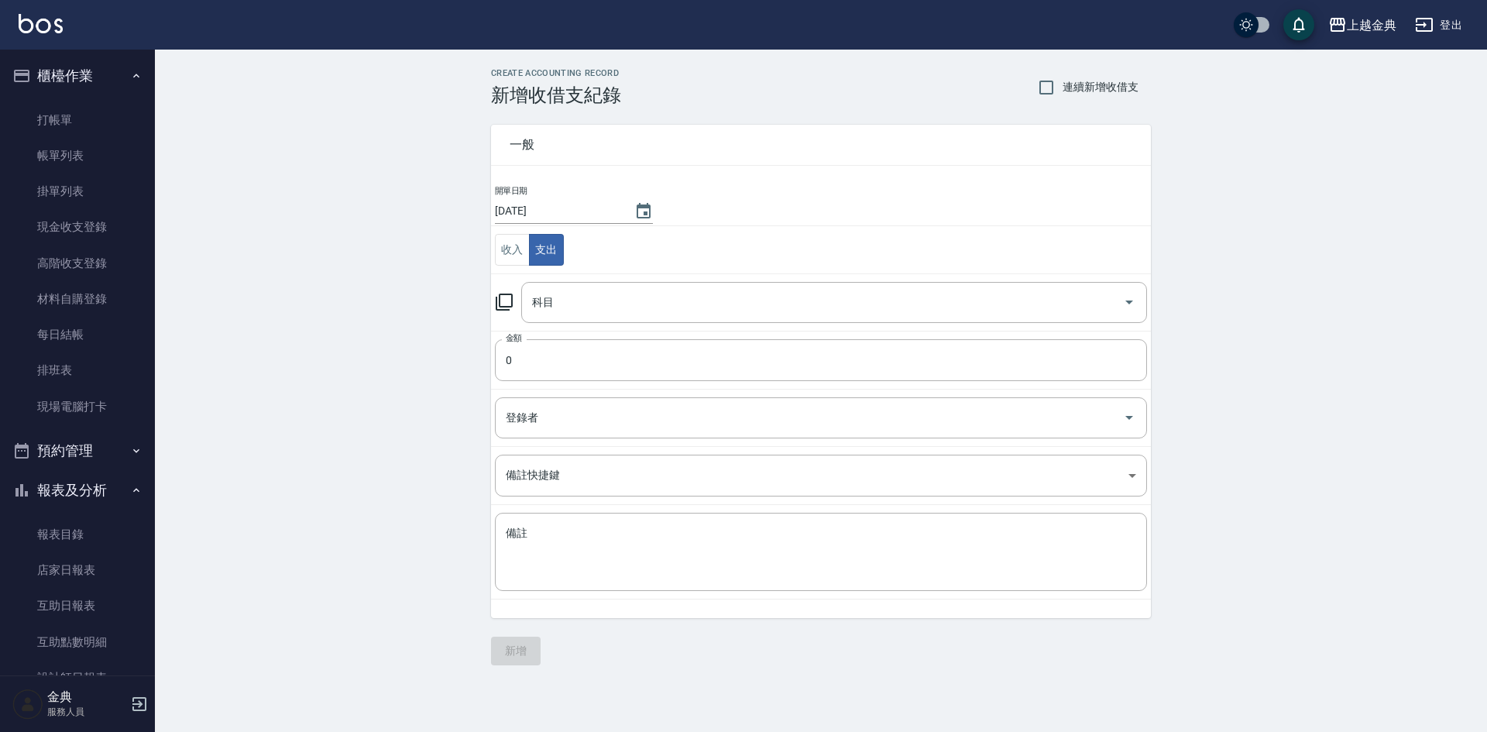
click at [565, 325] on td "科目 科目" at bounding box center [821, 301] width 660 height 57
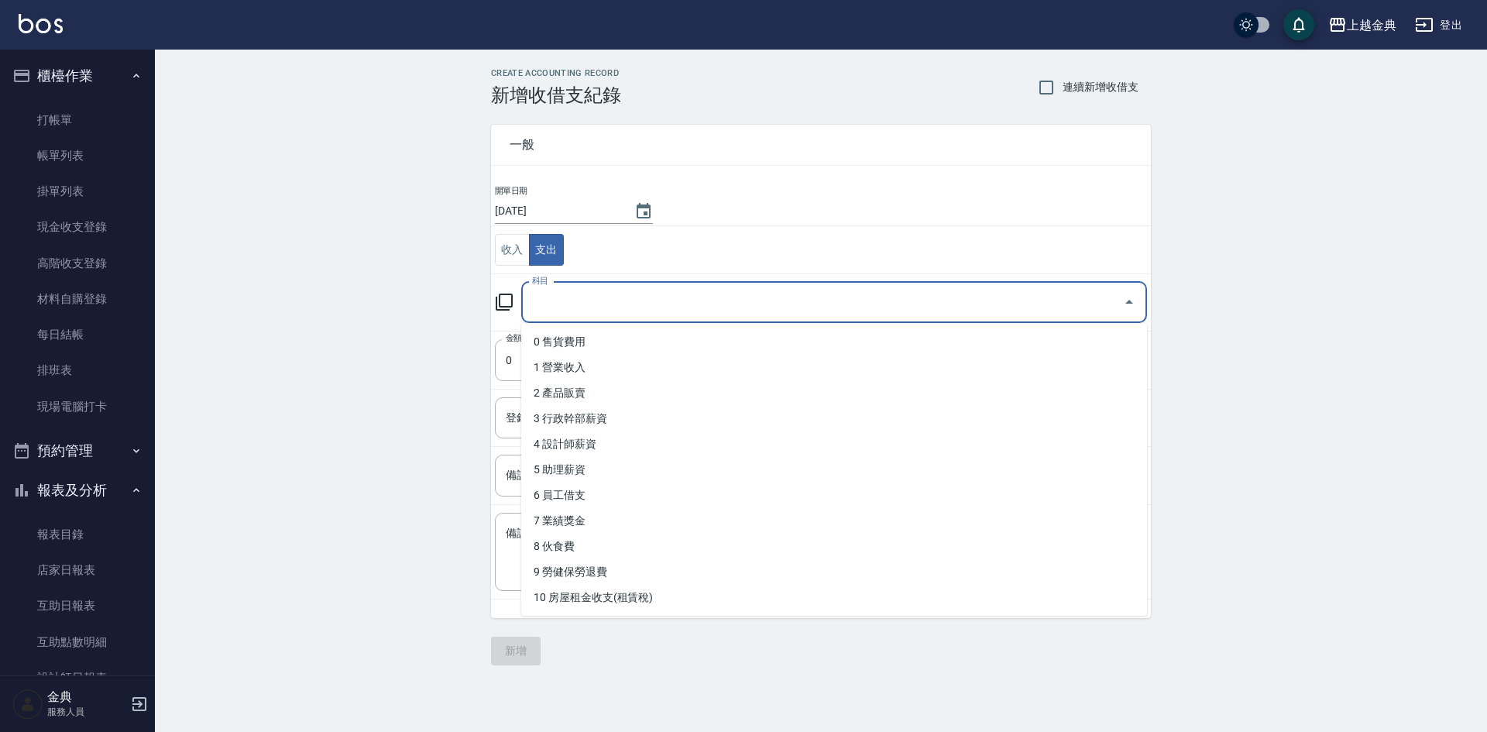
click at [569, 304] on input "科目" at bounding box center [822, 302] width 588 height 27
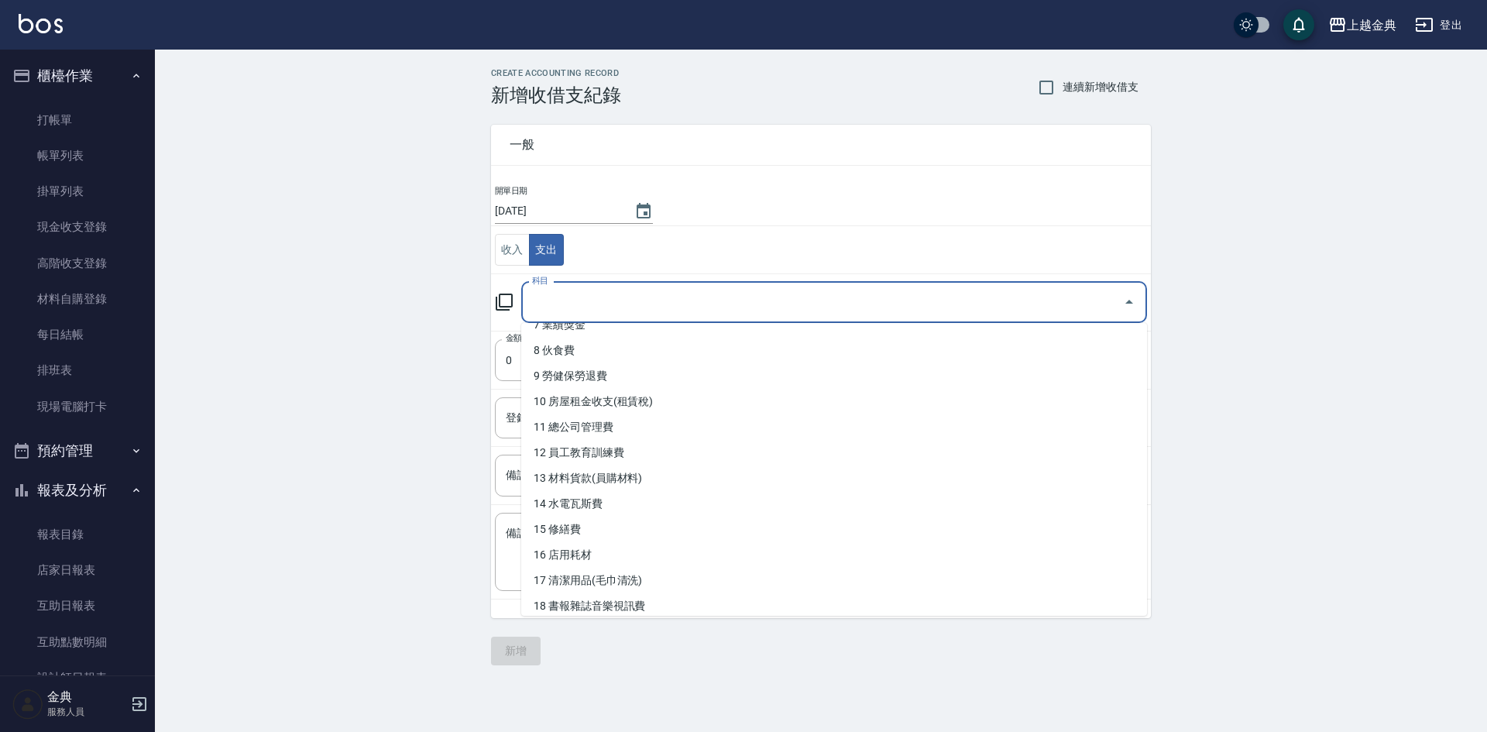
scroll to position [232, 0]
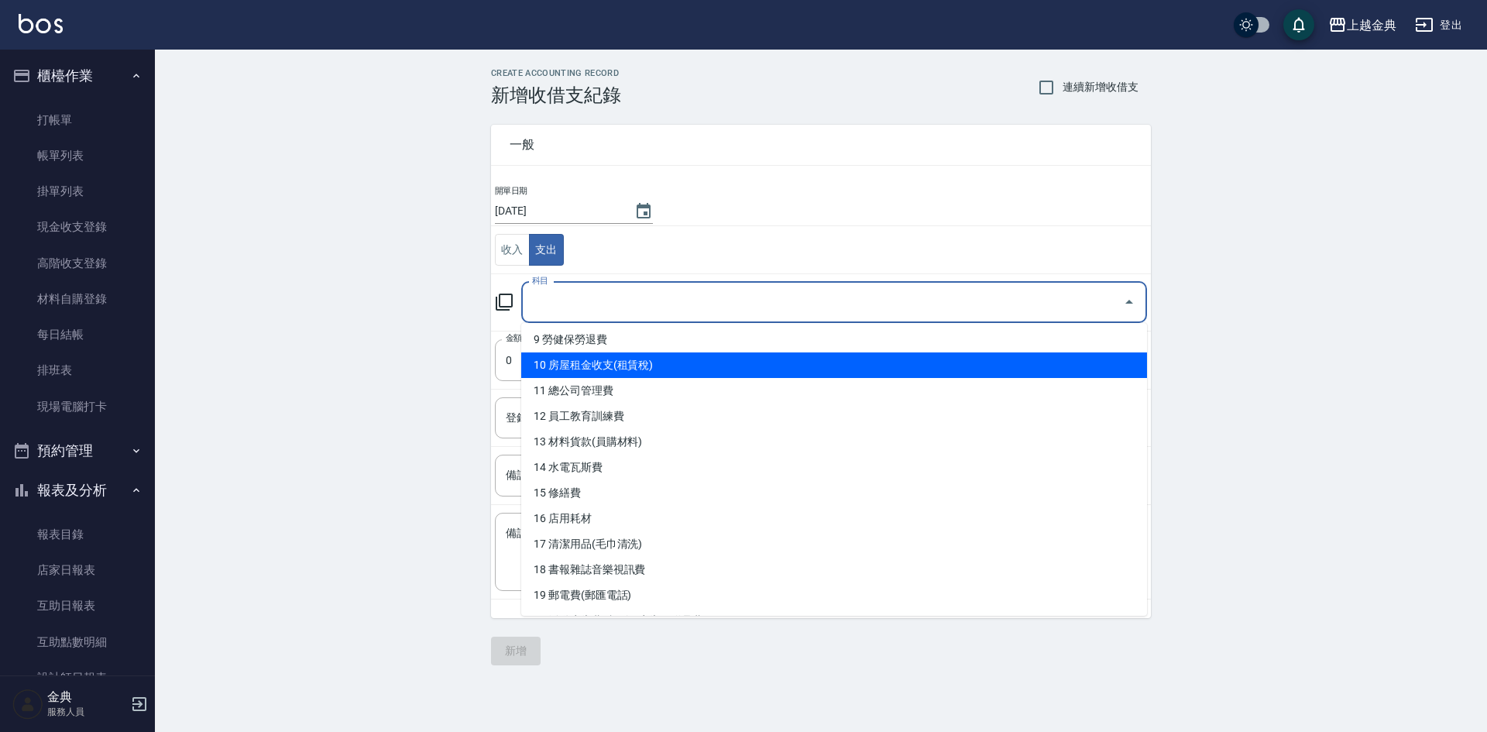
click at [688, 368] on li "10 房屋租金收支(租賃稅)" at bounding box center [834, 365] width 626 height 26
type input "10 房屋租金收支(租賃稅)"
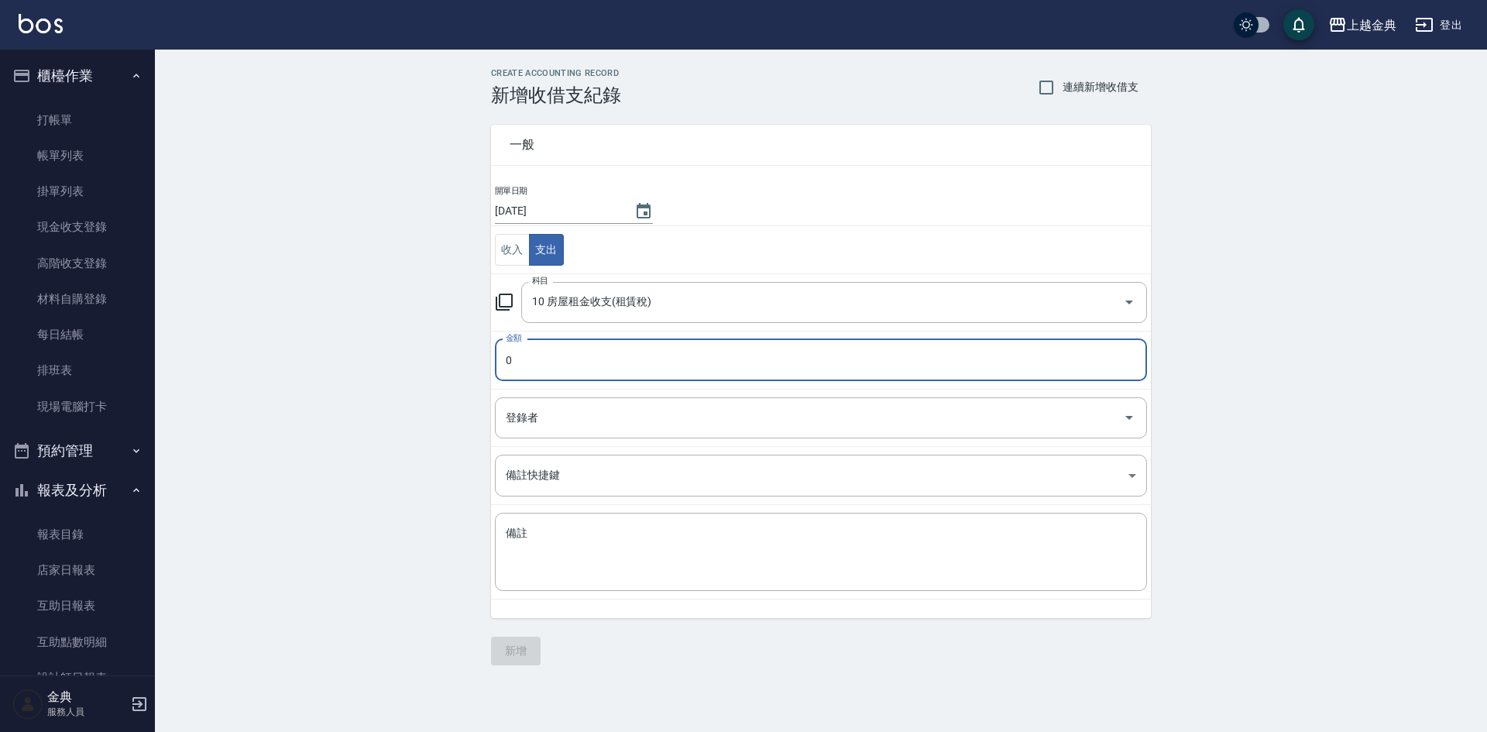
click at [590, 360] on input "0" at bounding box center [821, 360] width 652 height 42
type input "09650"
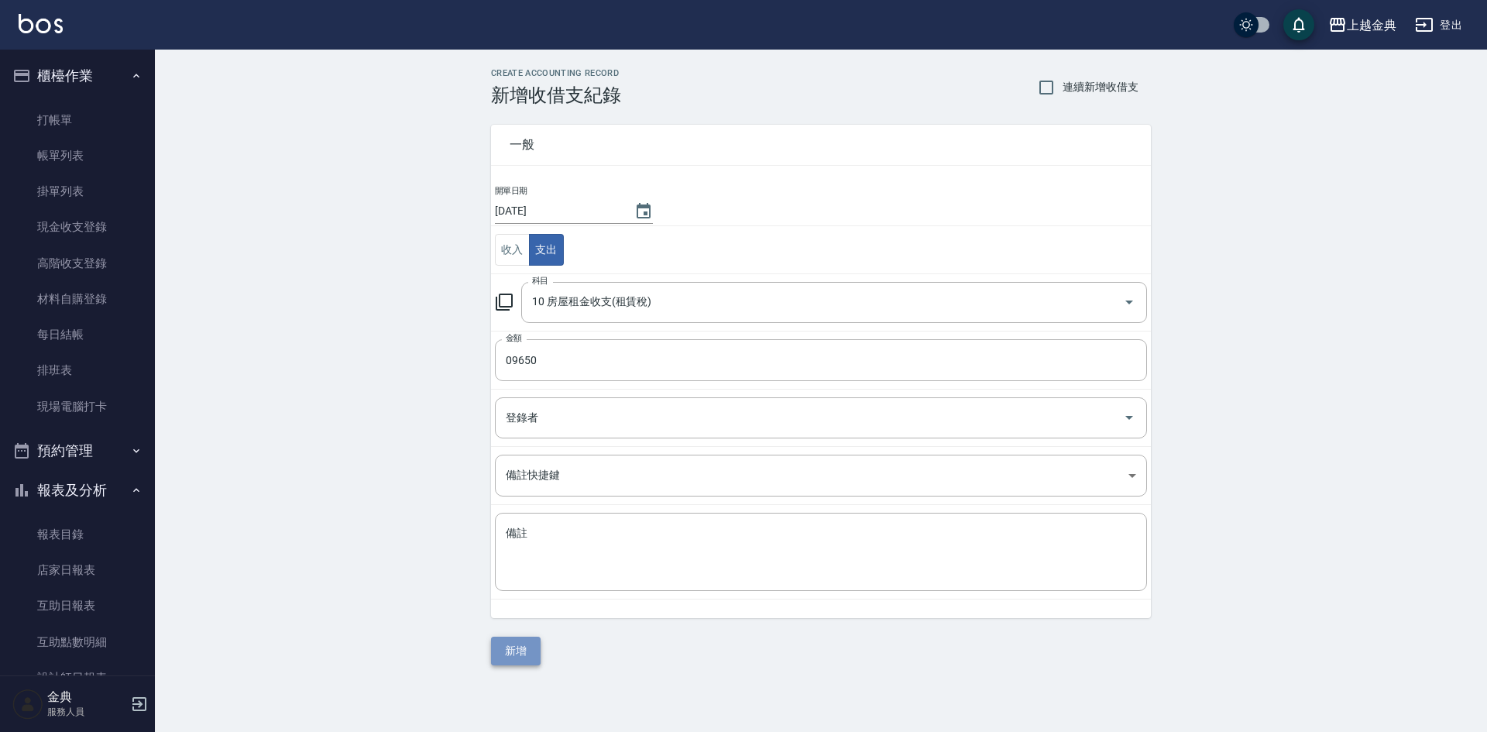
click at [533, 654] on button "新增" at bounding box center [516, 650] width 50 height 29
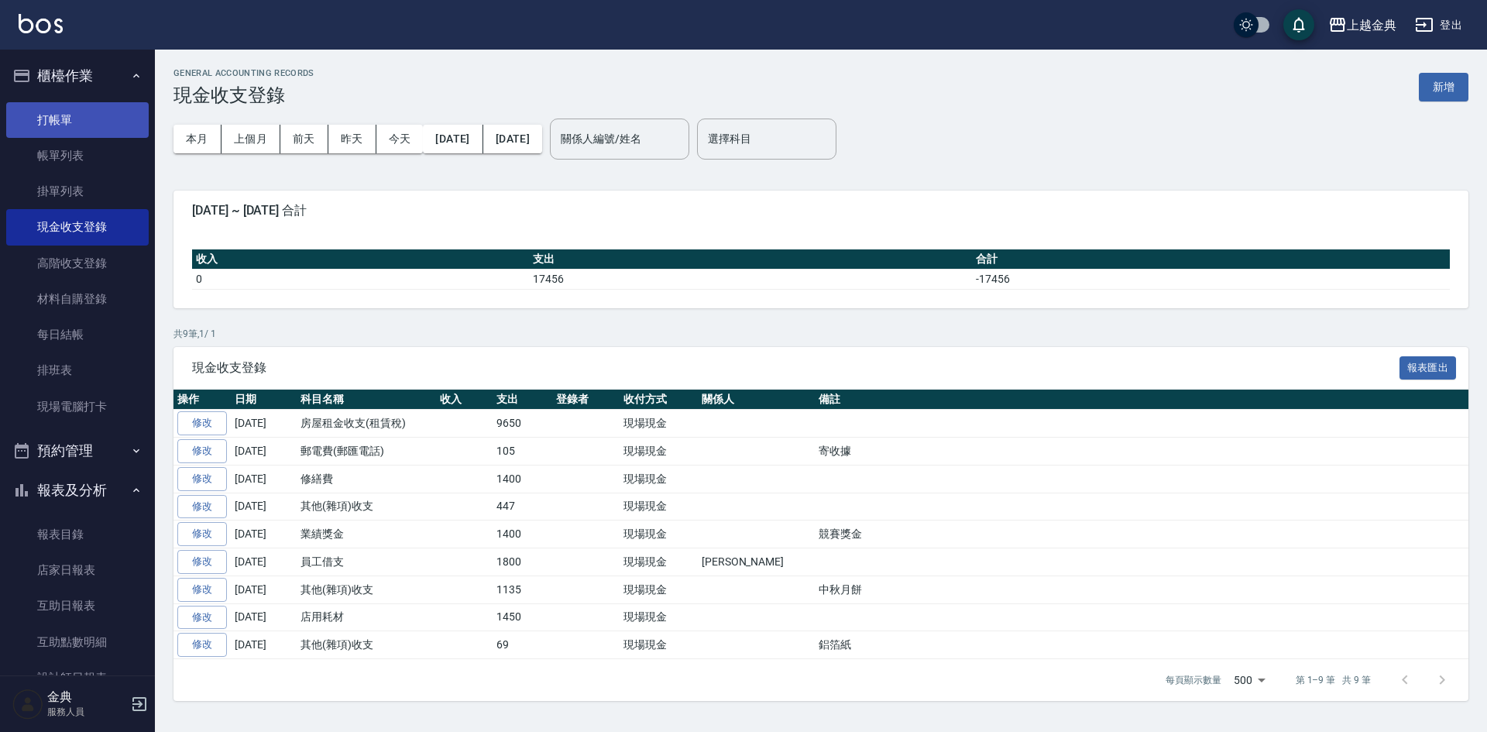
click at [57, 116] on link "打帳單" at bounding box center [77, 120] width 142 height 36
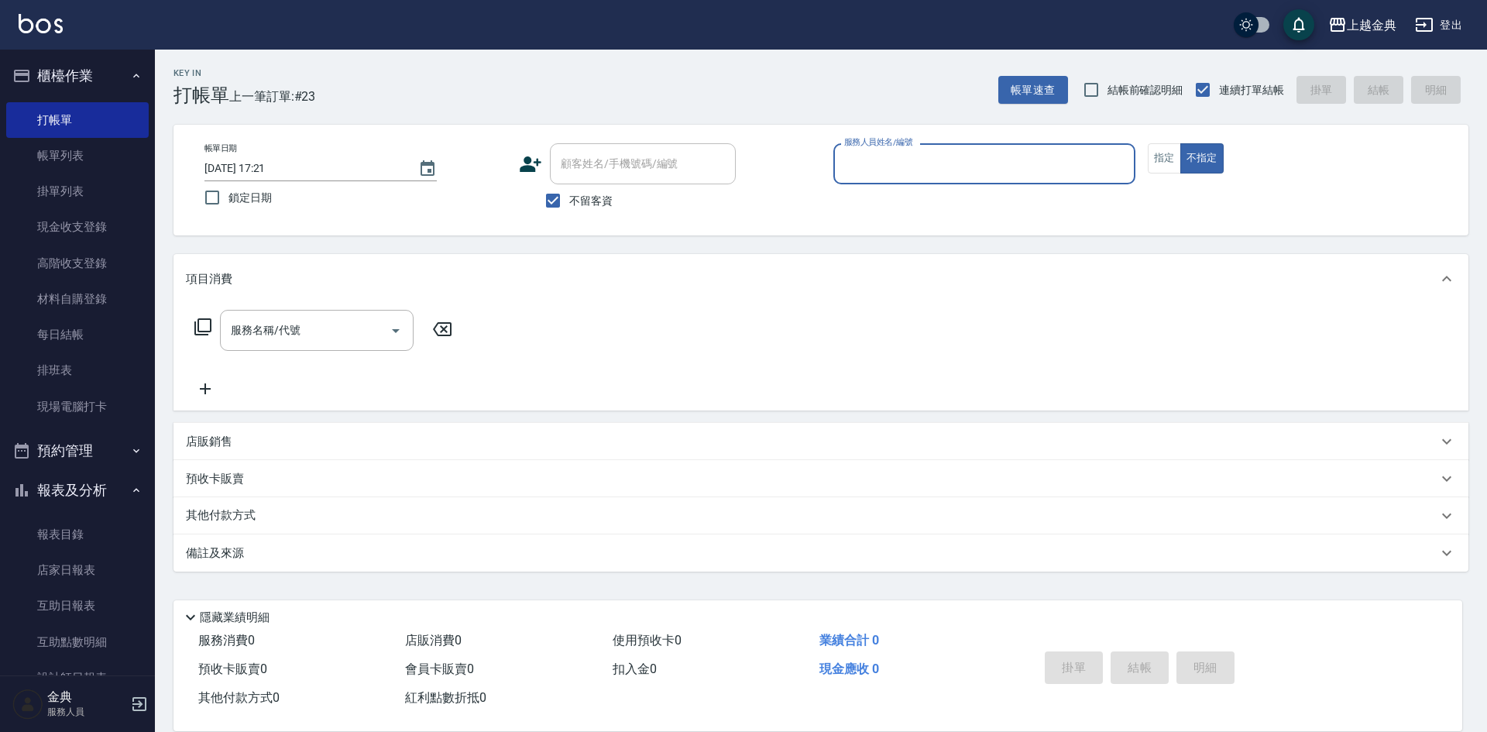
click at [938, 162] on input "服務人員姓名/編號" at bounding box center [984, 163] width 288 height 27
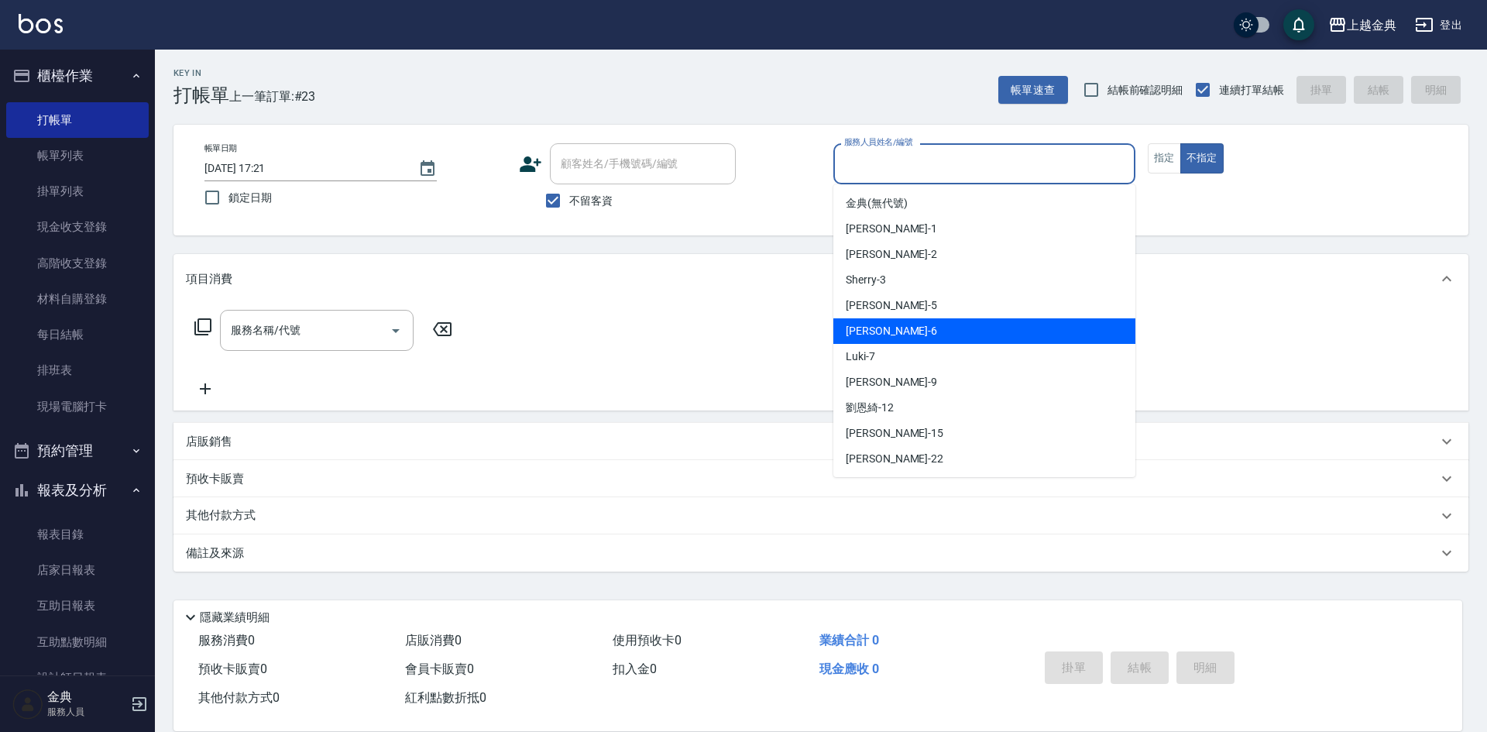
drag, startPoint x: 902, startPoint y: 335, endPoint x: 370, endPoint y: 337, distance: 531.9
click at [901, 336] on div "[PERSON_NAME] -6" at bounding box center [984, 331] width 302 height 26
type input "[PERSON_NAME]-6"
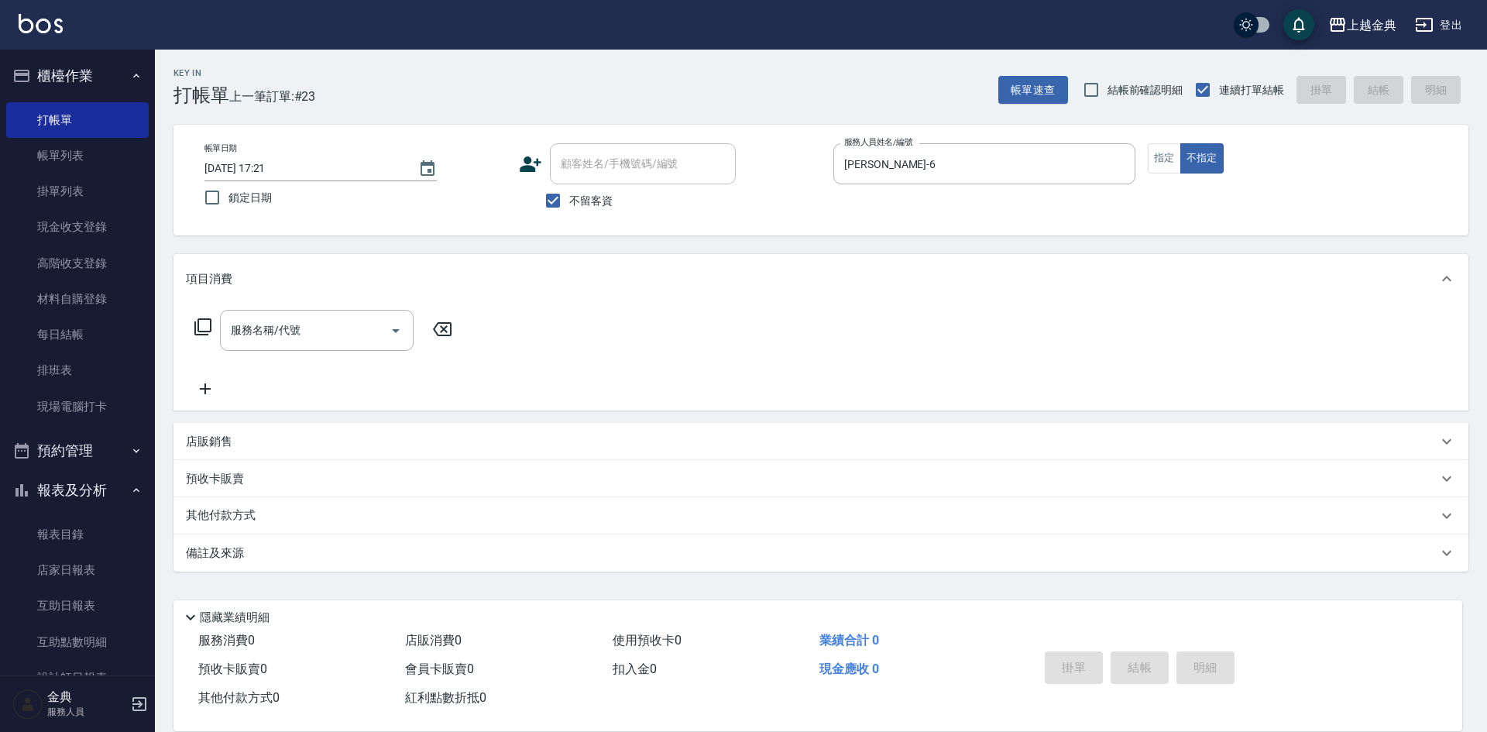
drag, startPoint x: 192, startPoint y: 323, endPoint x: 201, endPoint y: 331, distance: 12.0
click at [194, 325] on div "服務名稱/代號 服務名稱/代號" at bounding box center [324, 330] width 276 height 41
click at [204, 331] on icon at bounding box center [203, 326] width 19 height 19
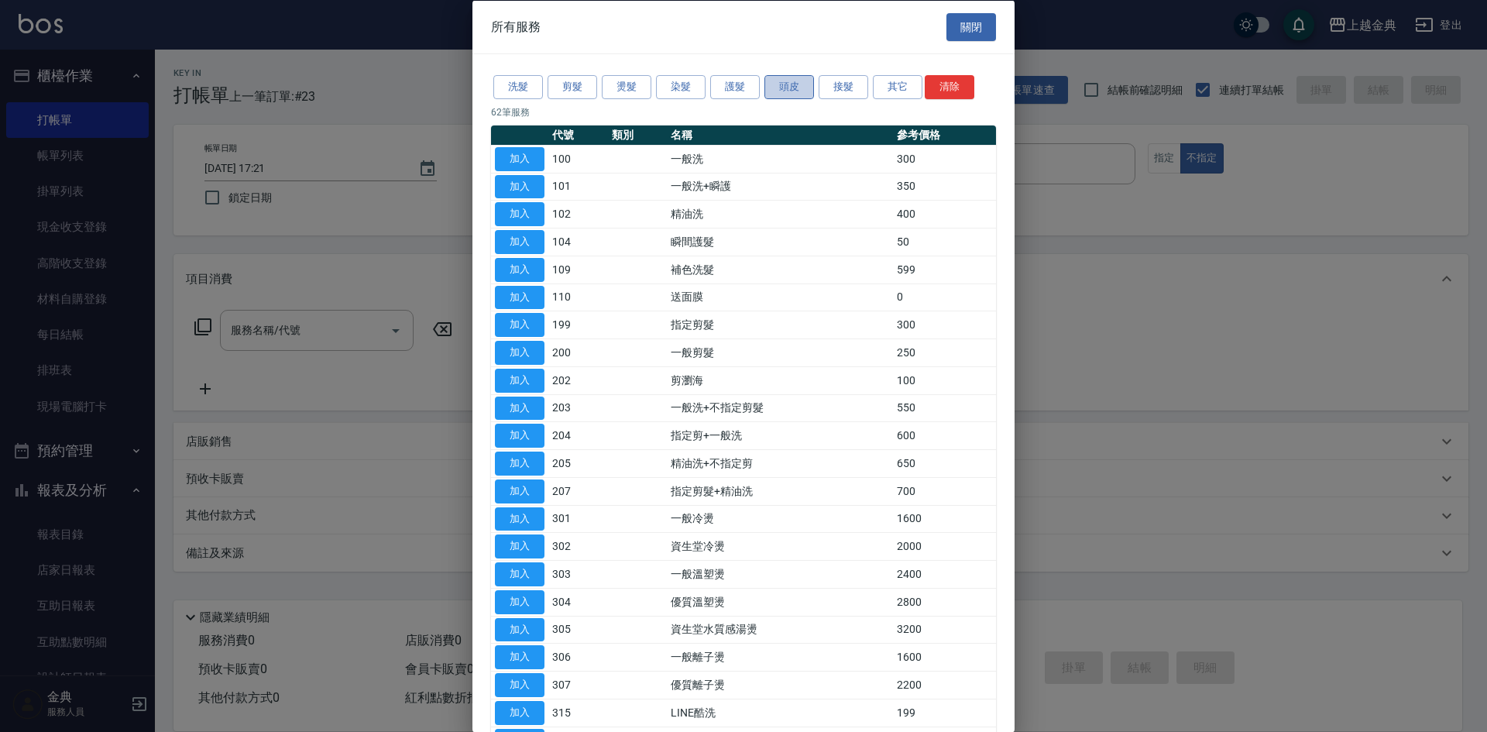
click at [791, 87] on button "頭皮" at bounding box center [789, 87] width 50 height 24
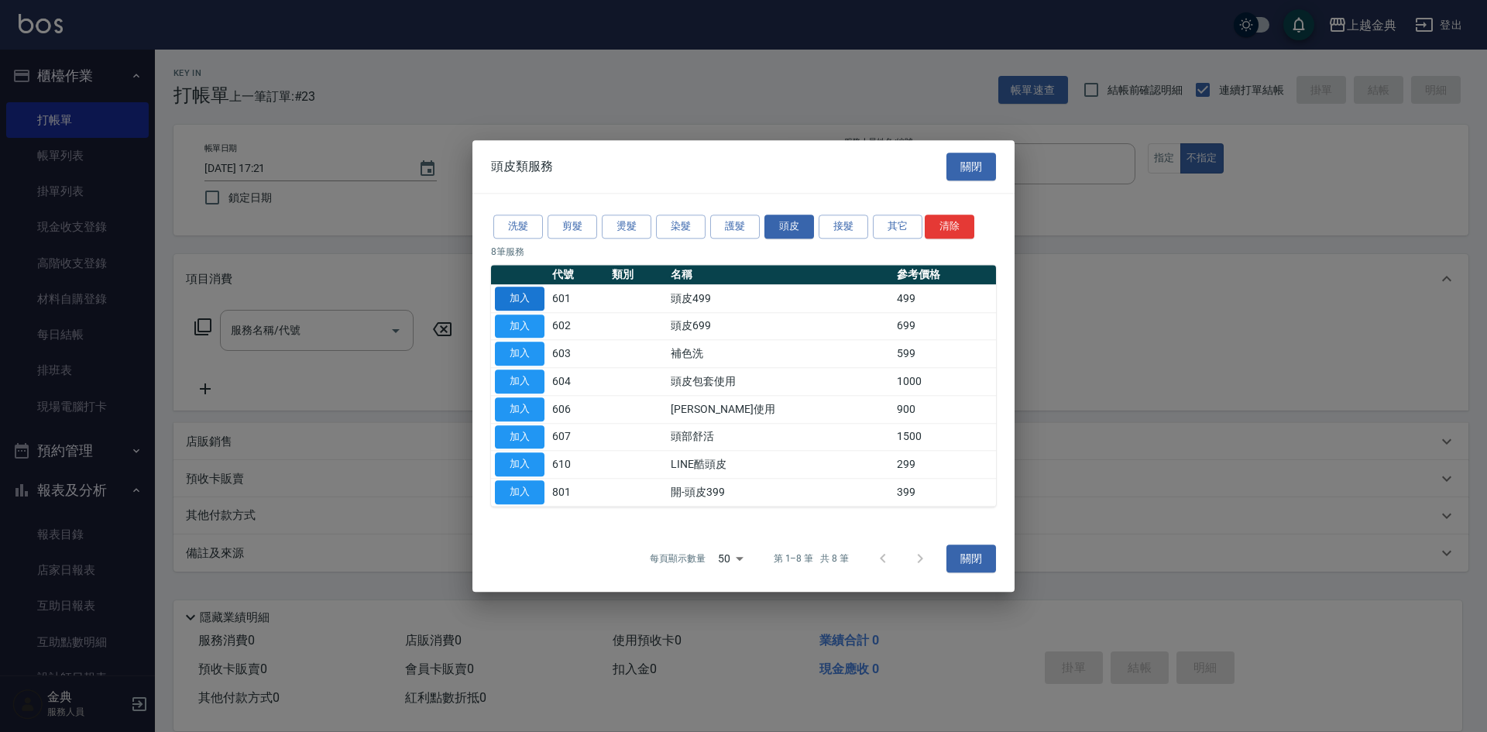
click at [516, 300] on button "加入" at bounding box center [520, 298] width 50 height 24
type input "頭皮499(601)"
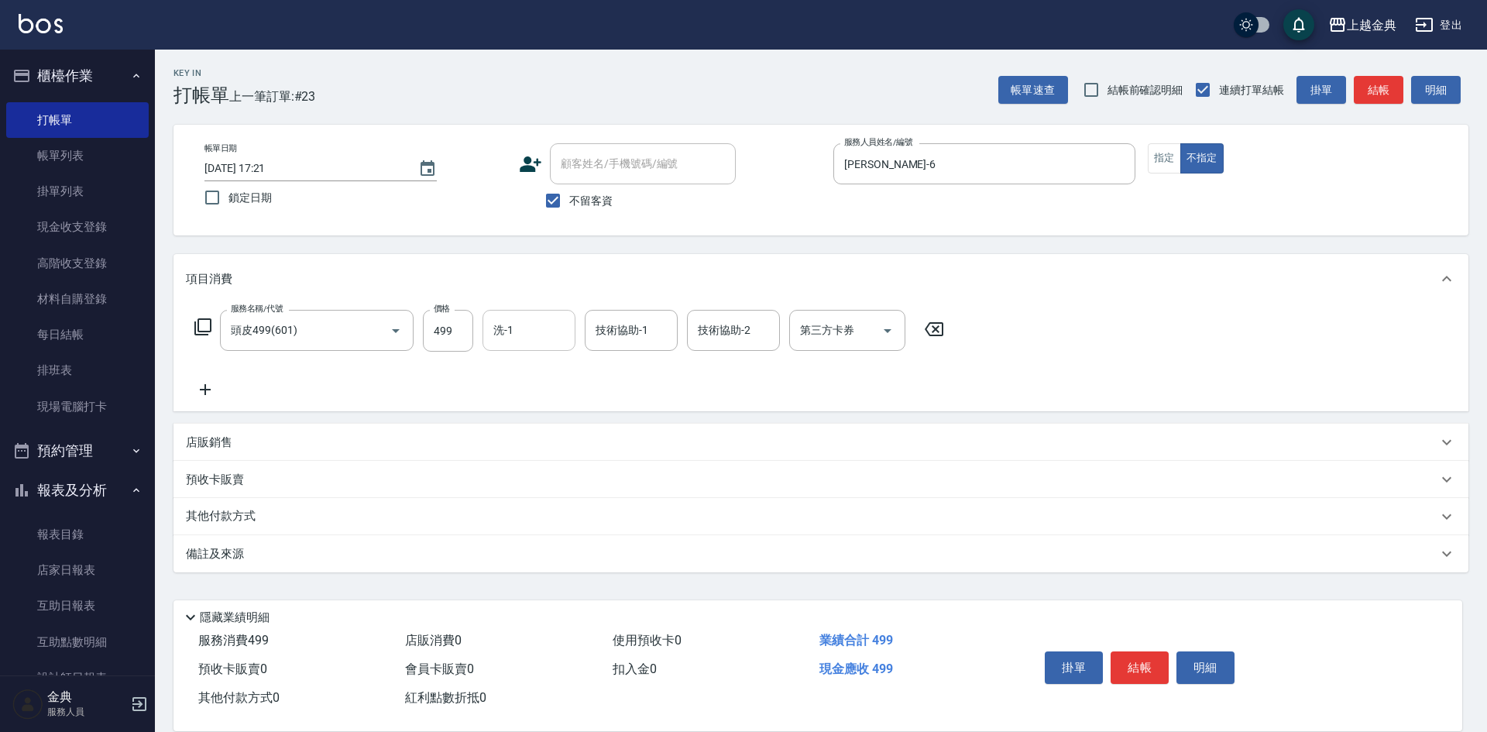
click at [523, 334] on input "洗-1" at bounding box center [528, 330] width 79 height 27
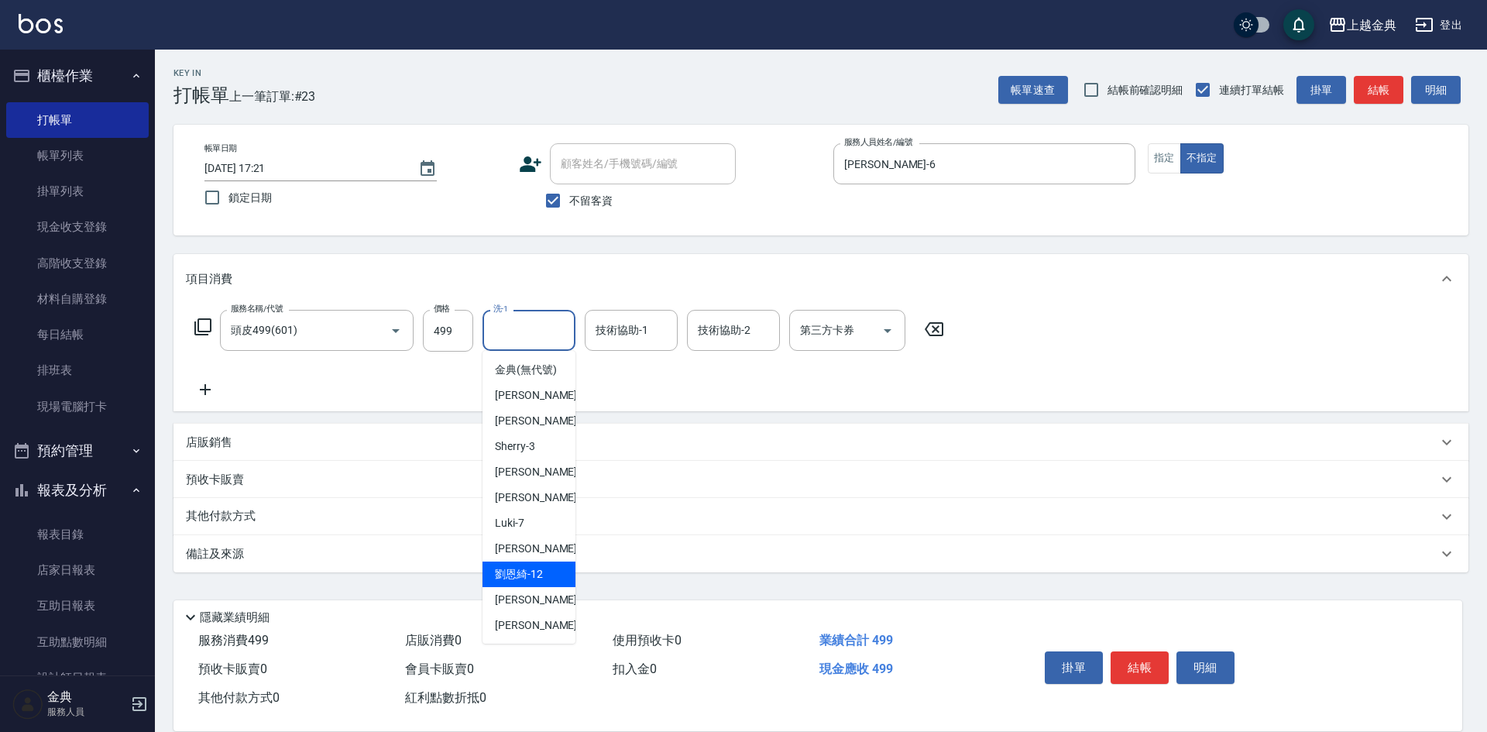
drag, startPoint x: 537, startPoint y: 596, endPoint x: 659, endPoint y: 403, distance: 227.9
click at [537, 582] on span "[PERSON_NAME]-12" at bounding box center [519, 574] width 48 height 16
type input "[PERSON_NAME]-12"
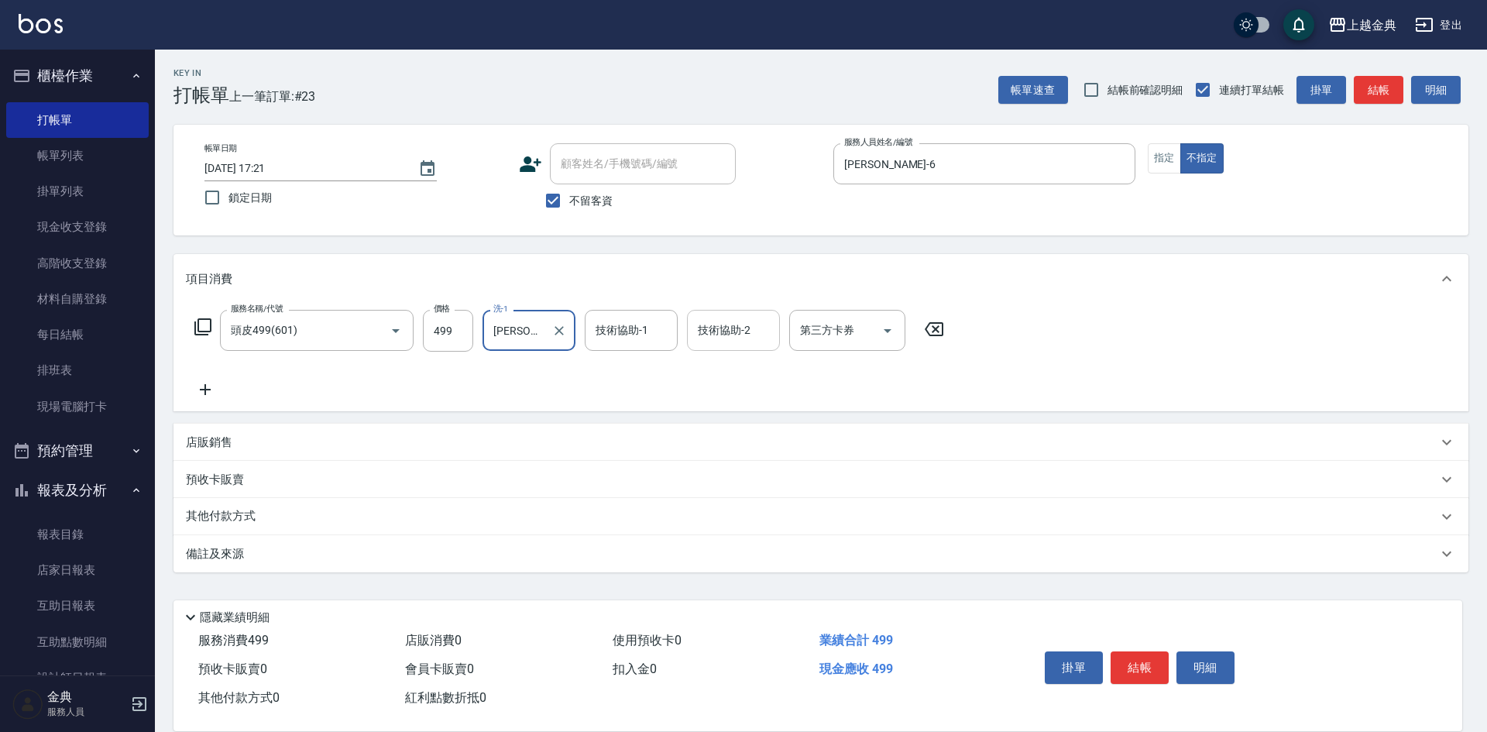
click at [700, 337] on input "技術協助-2" at bounding box center [733, 330] width 79 height 27
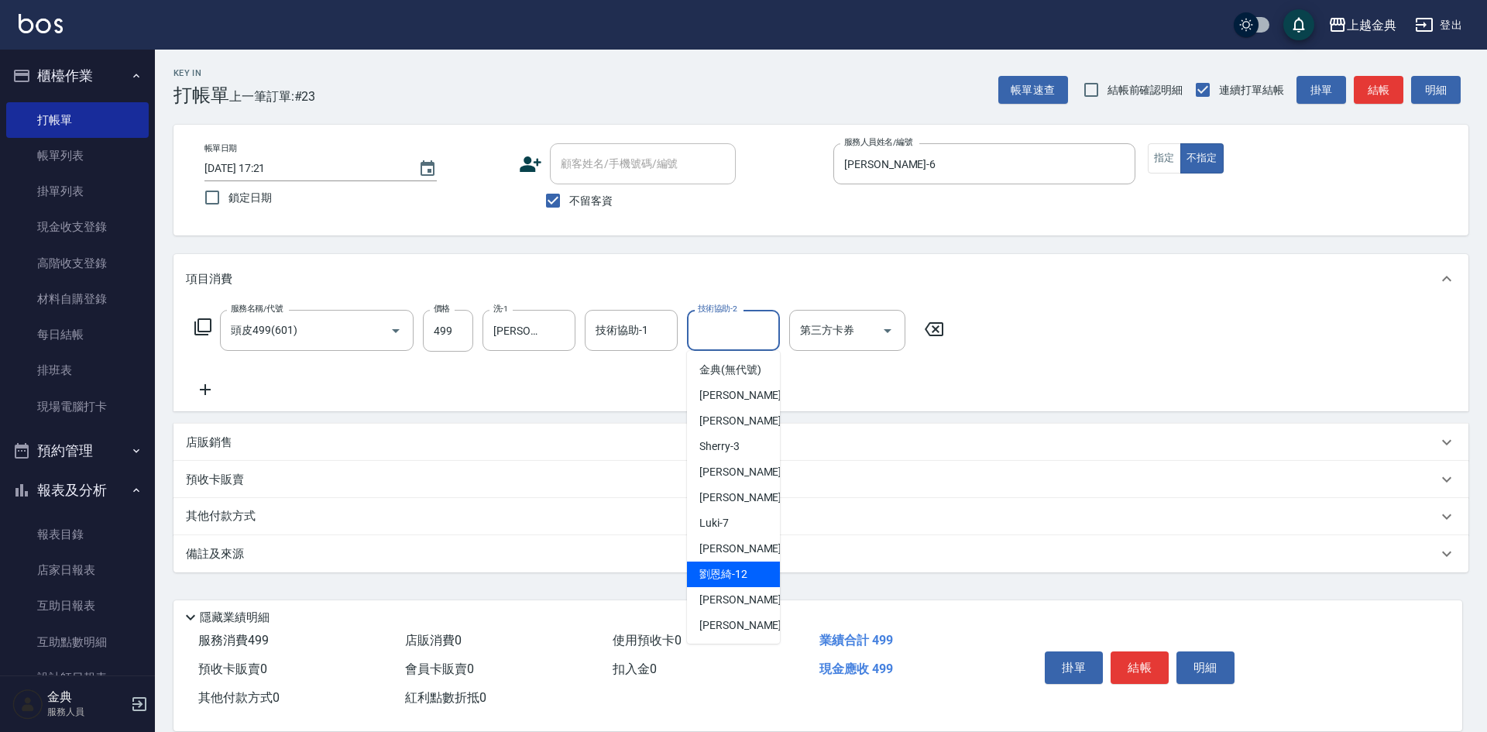
click at [728, 587] on div "[PERSON_NAME]-12" at bounding box center [733, 574] width 93 height 26
type input "[PERSON_NAME]-12"
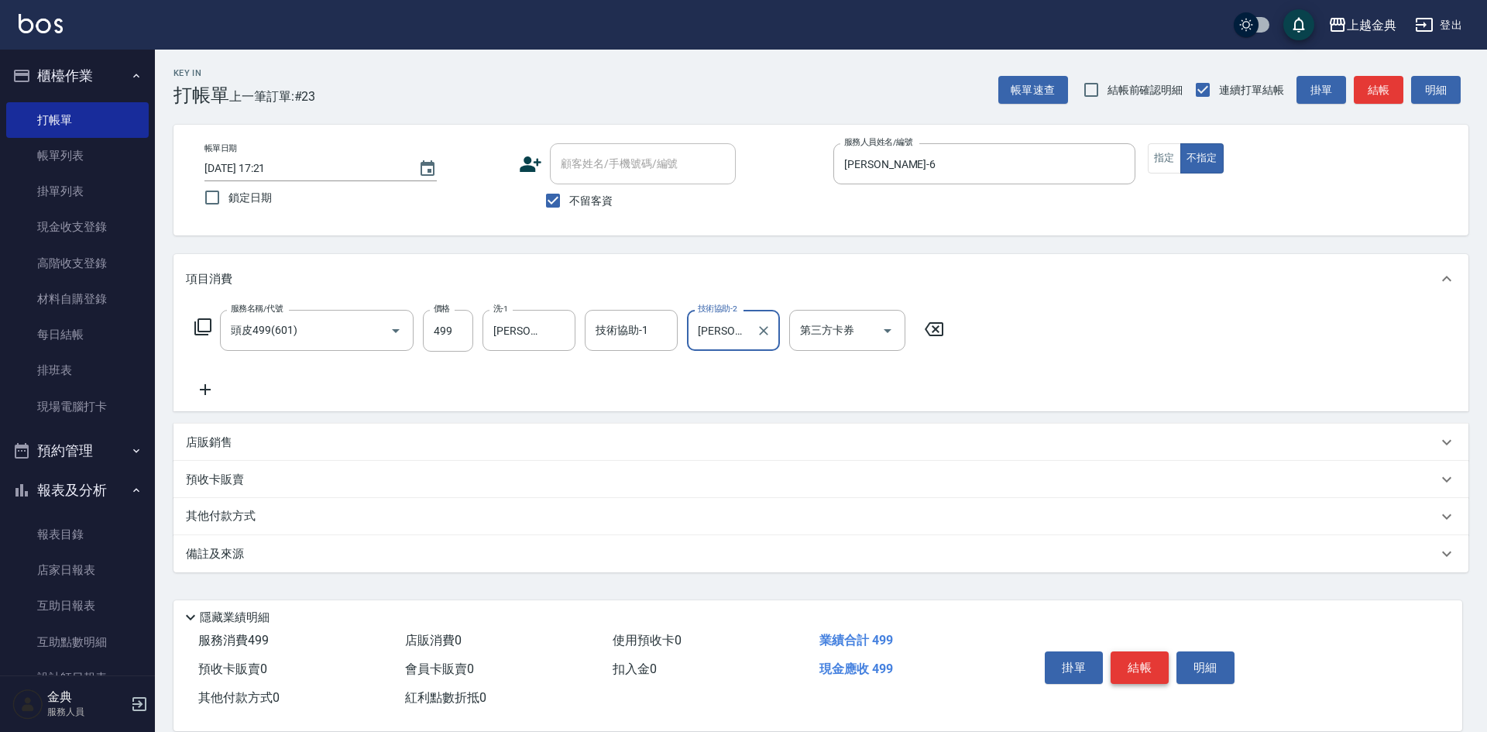
click at [1126, 651] on button "結帳" at bounding box center [1139, 667] width 58 height 33
